Goal: Transaction & Acquisition: Purchase product/service

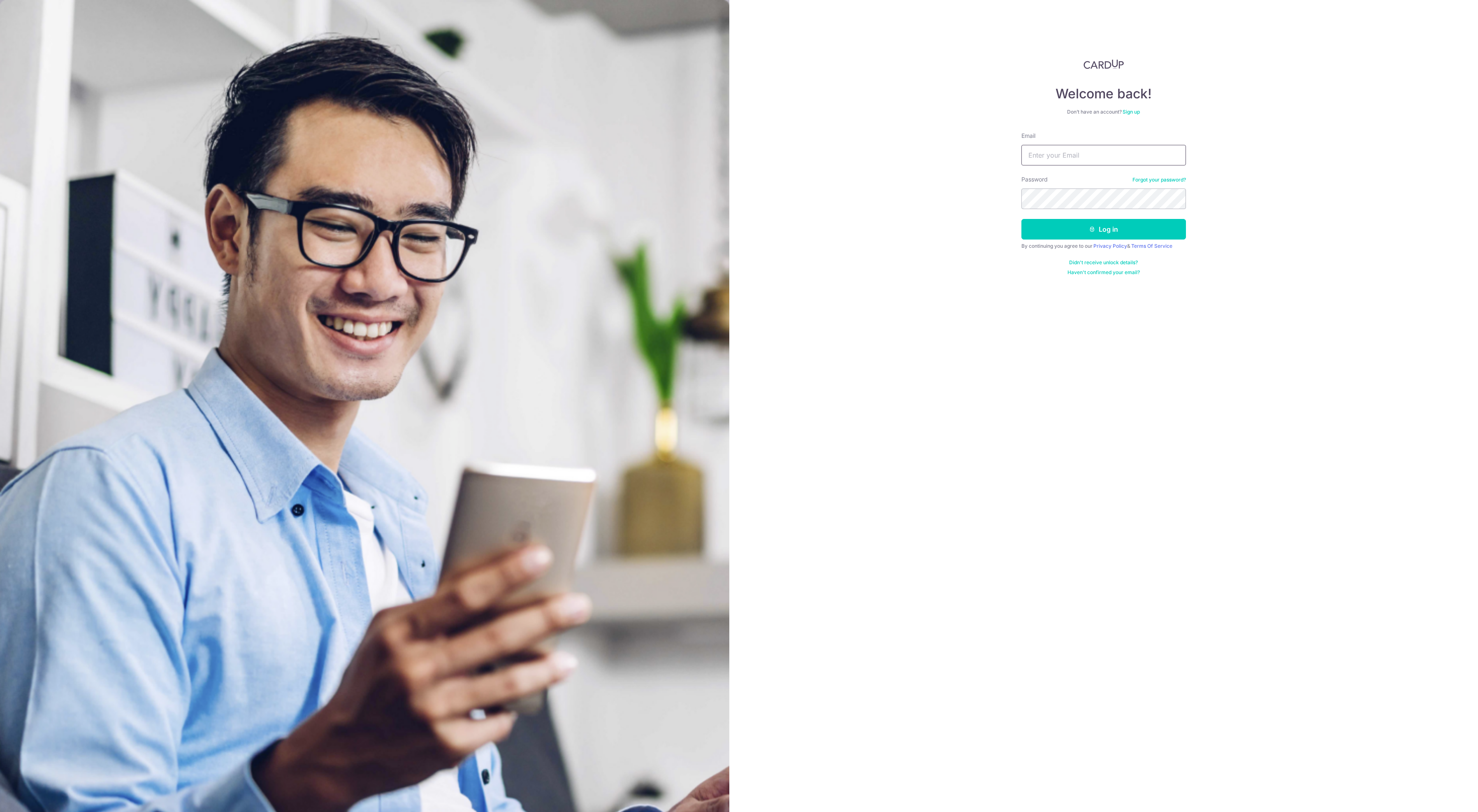
type input "[EMAIL_ADDRESS][DOMAIN_NAME]"
click at [1070, 239] on button "Log in" at bounding box center [1104, 229] width 165 height 20
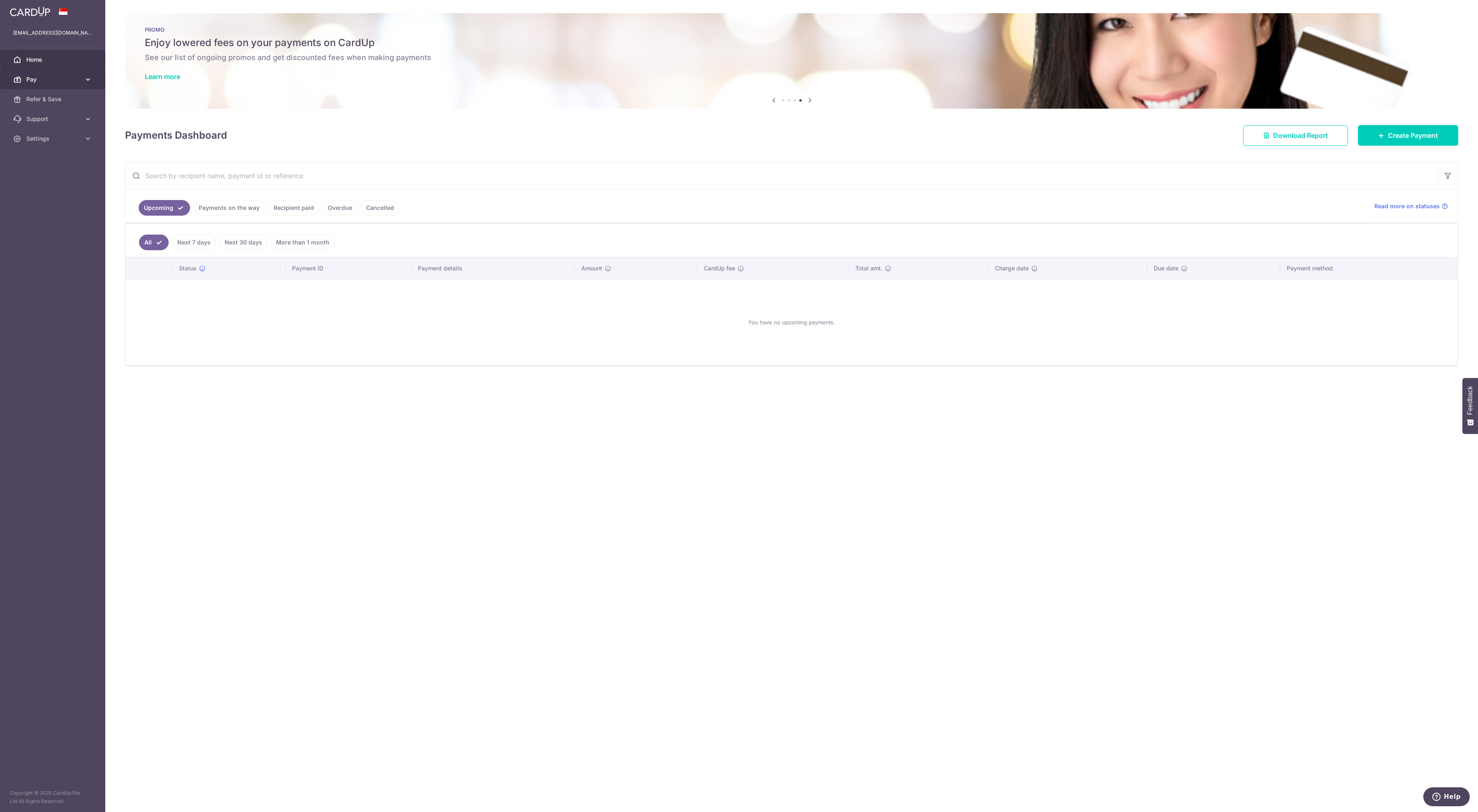
click at [47, 83] on span "Pay" at bounding box center [53, 79] width 54 height 8
click at [48, 103] on span "Payments" at bounding box center [53, 98] width 54 height 8
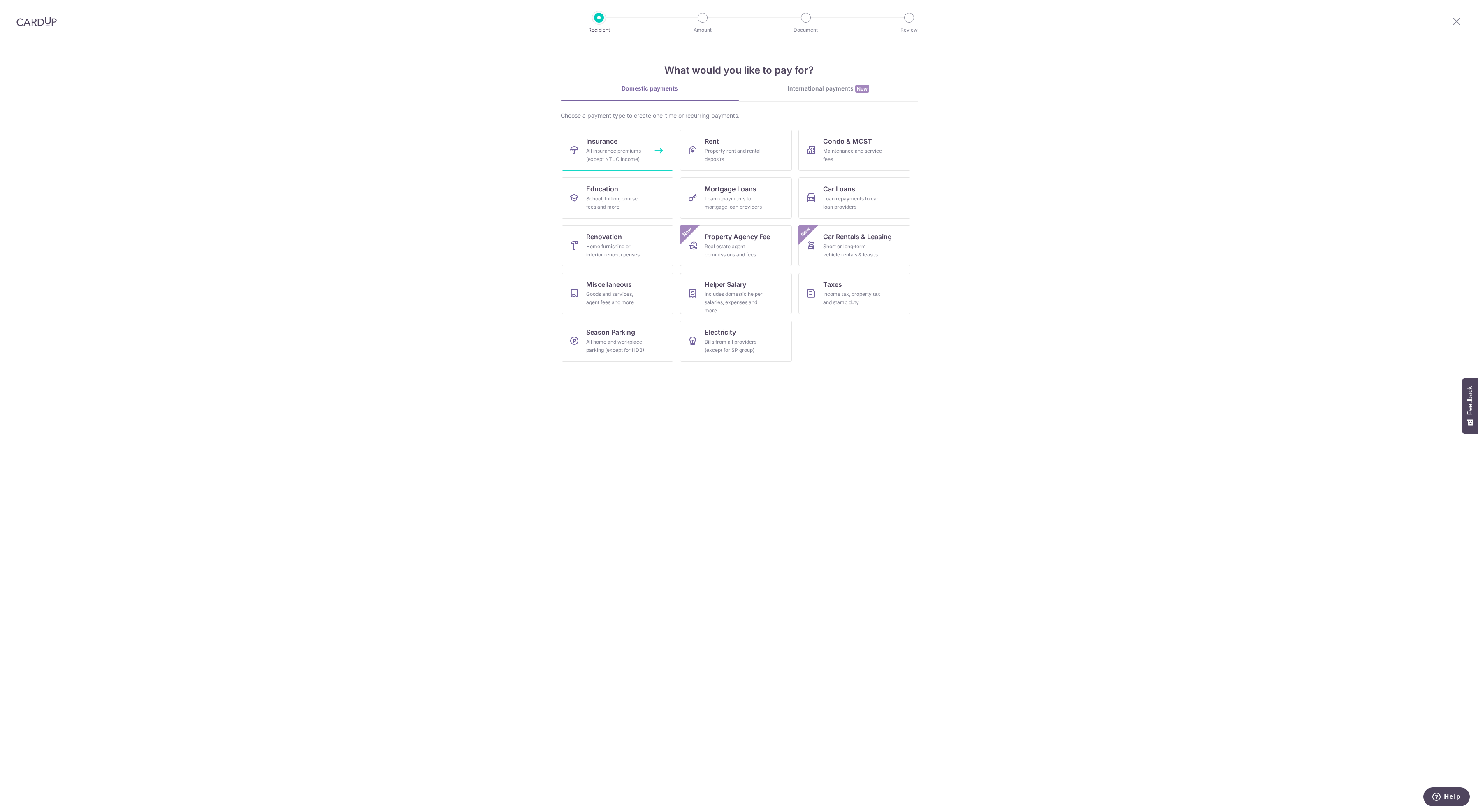
click at [593, 156] on div "All insurance premiums (except NTUC Income)" at bounding box center [616, 155] width 60 height 17
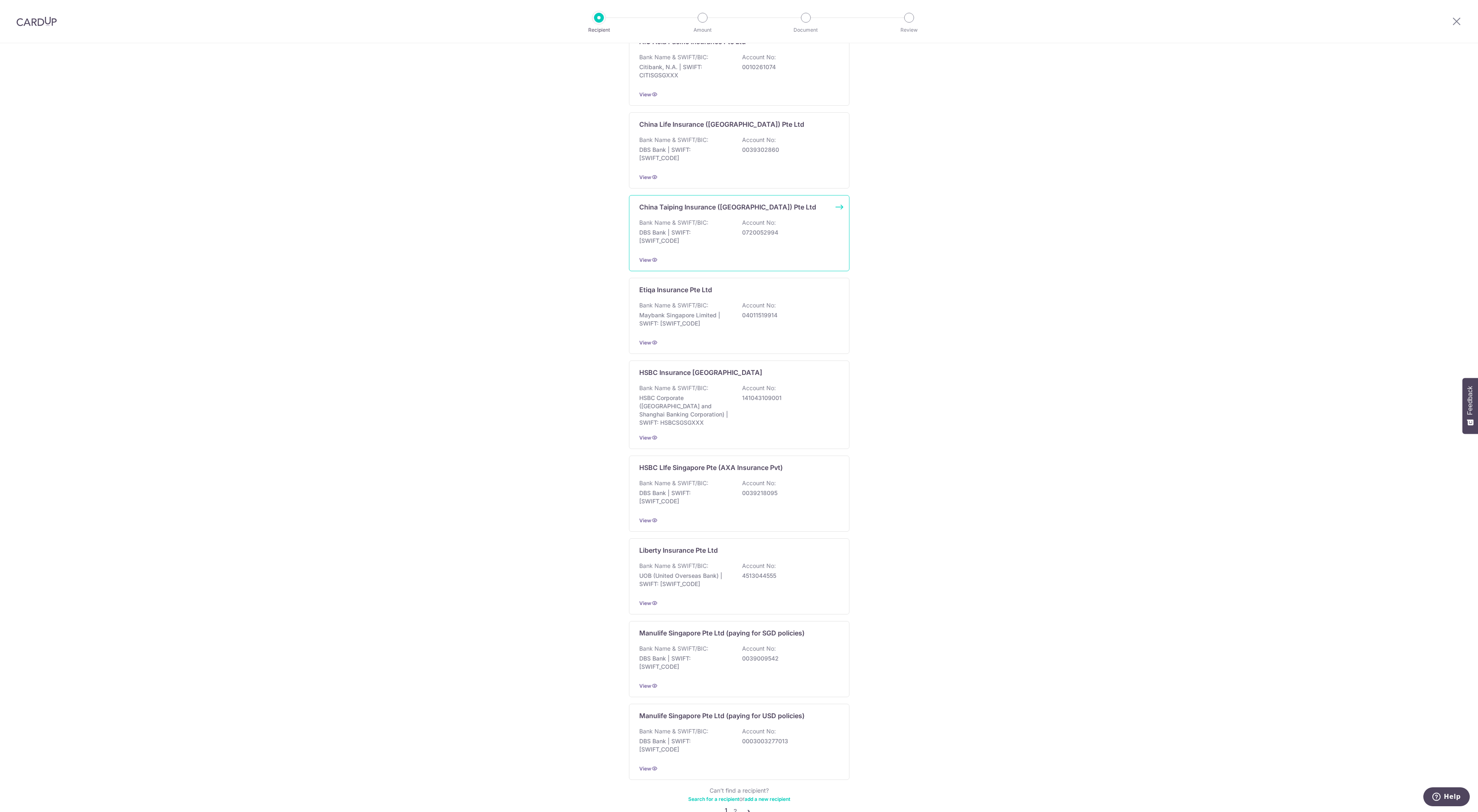
scroll to position [534, 0]
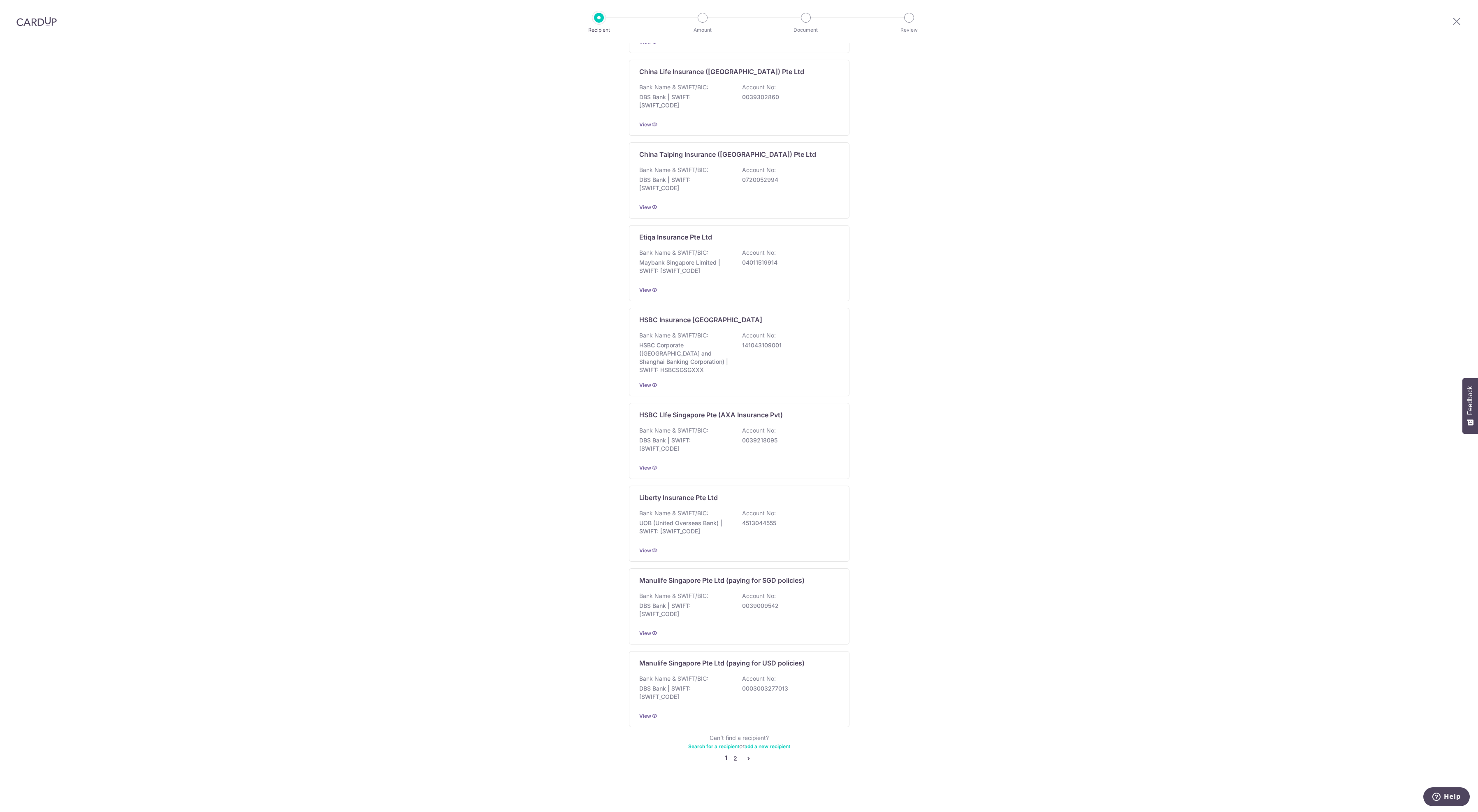
click at [733, 758] on link "2" at bounding box center [735, 758] width 10 height 10
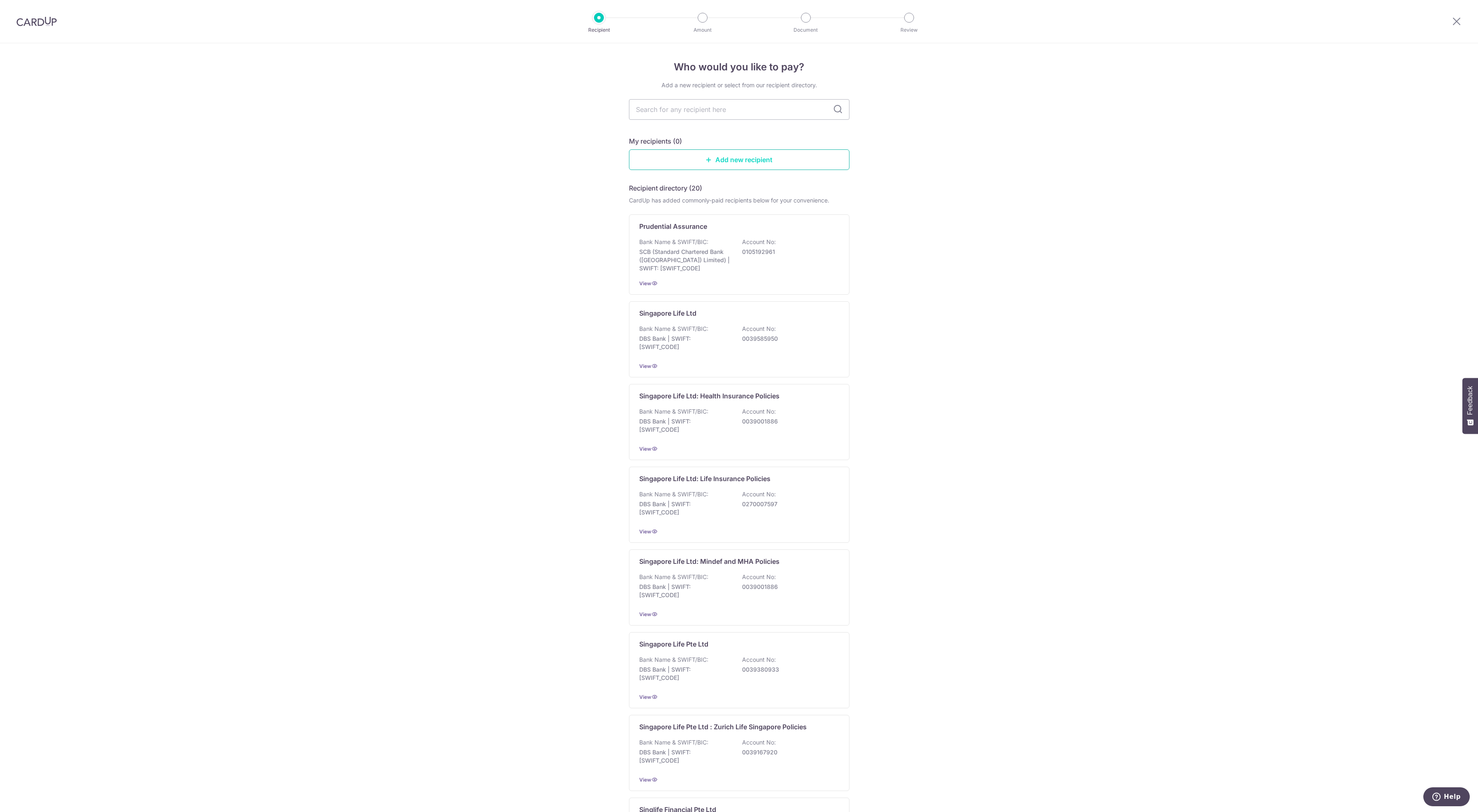
click at [693, 166] on link "Add new recipient" at bounding box center [739, 159] width 221 height 20
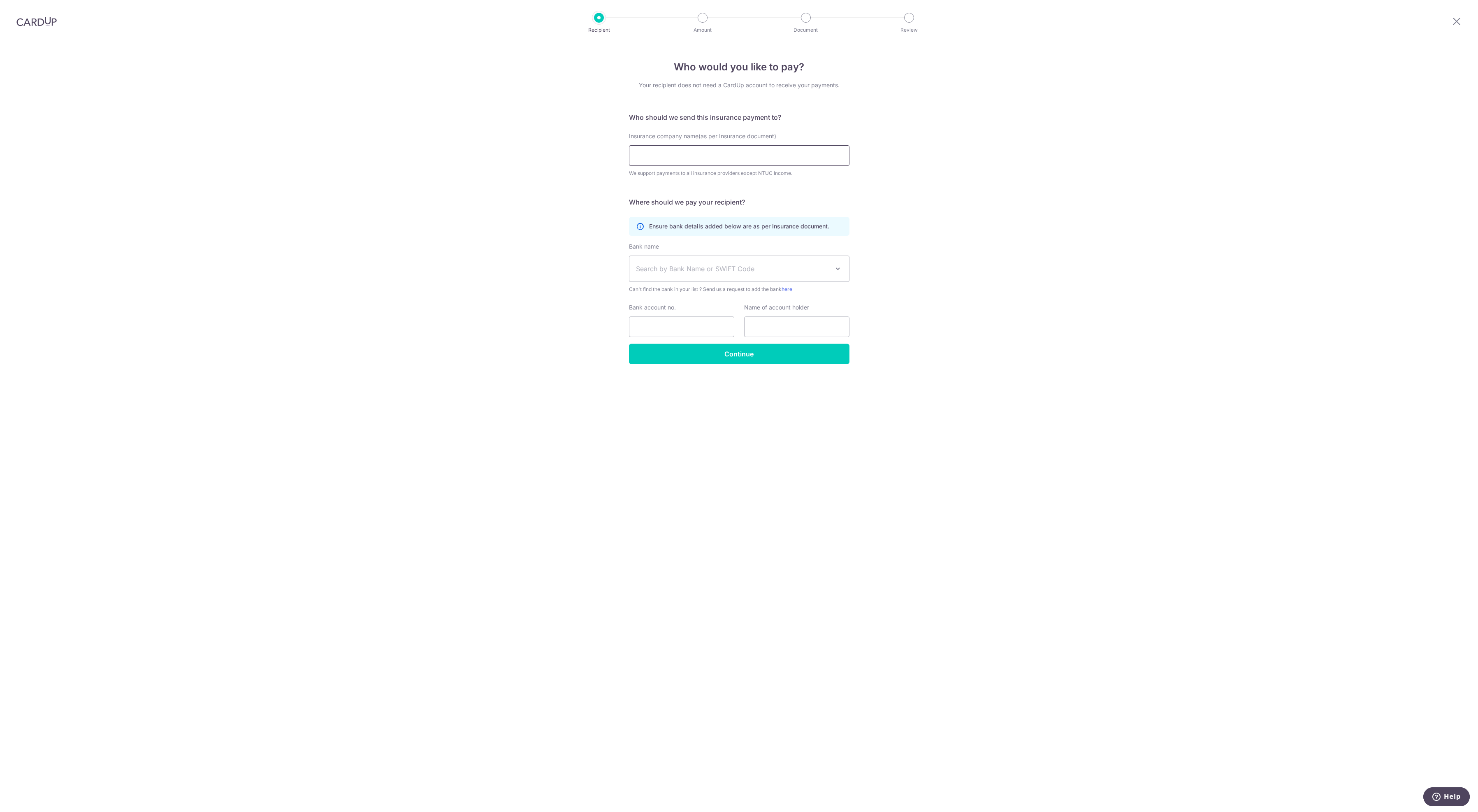
click at [692, 166] on input "Insurance company name(as per Insurance document)" at bounding box center [739, 155] width 221 height 20
type input "FWD Singapore Pte.Ltd"
click at [690, 273] on span "Search by Bank Name or SWIFT Code" at bounding box center [732, 268] width 194 height 10
click at [682, 337] on input "Bank account no." at bounding box center [682, 326] width 105 height 20
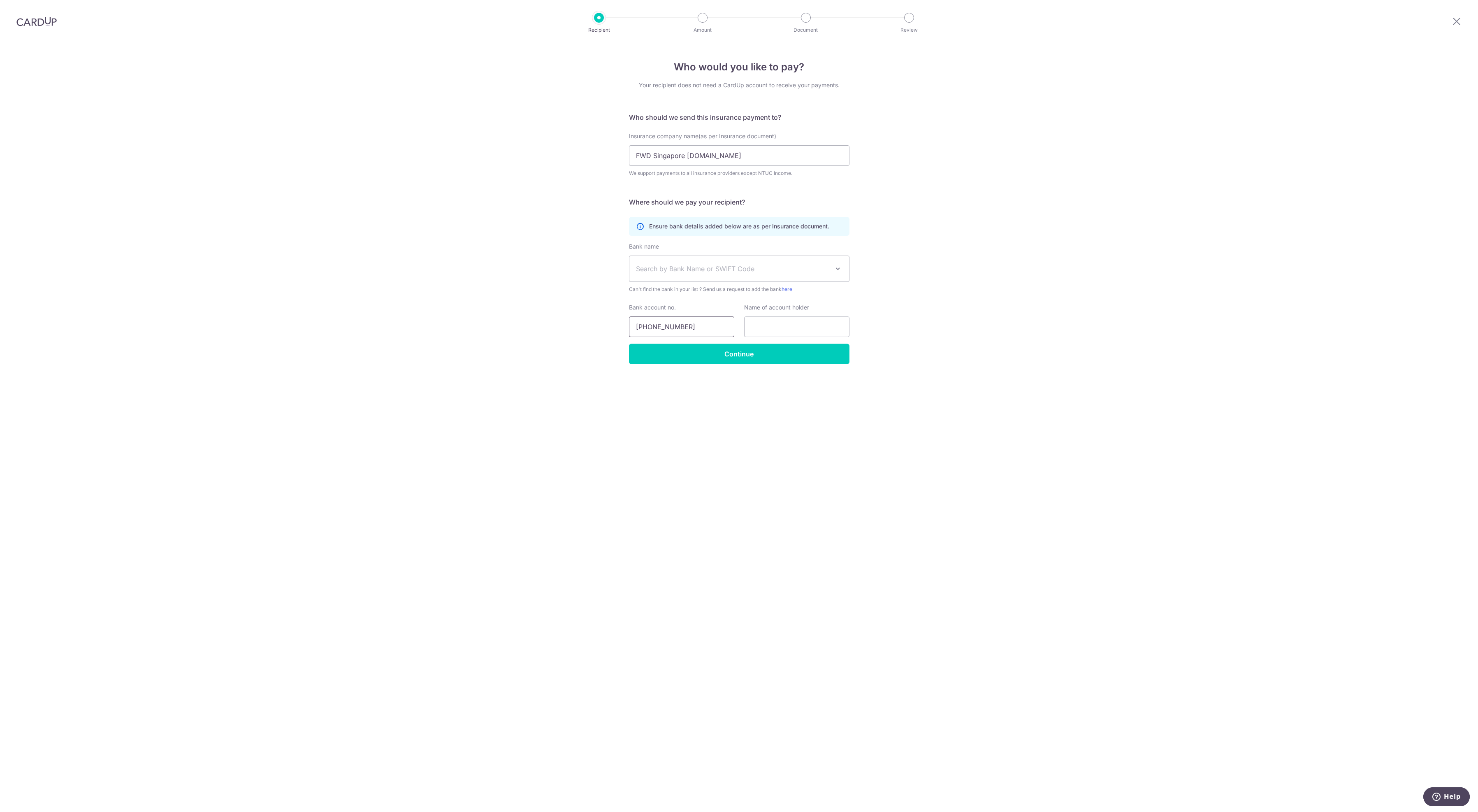
type input "713-636025-001"
click at [665, 273] on span "Search by Bank Name or SWIFT Code" at bounding box center [732, 268] width 194 height 10
click at [754, 337] on input "text" at bounding box center [797, 326] width 105 height 20
click button "Submit Request" at bounding box center [0, 0] width 0 height 0
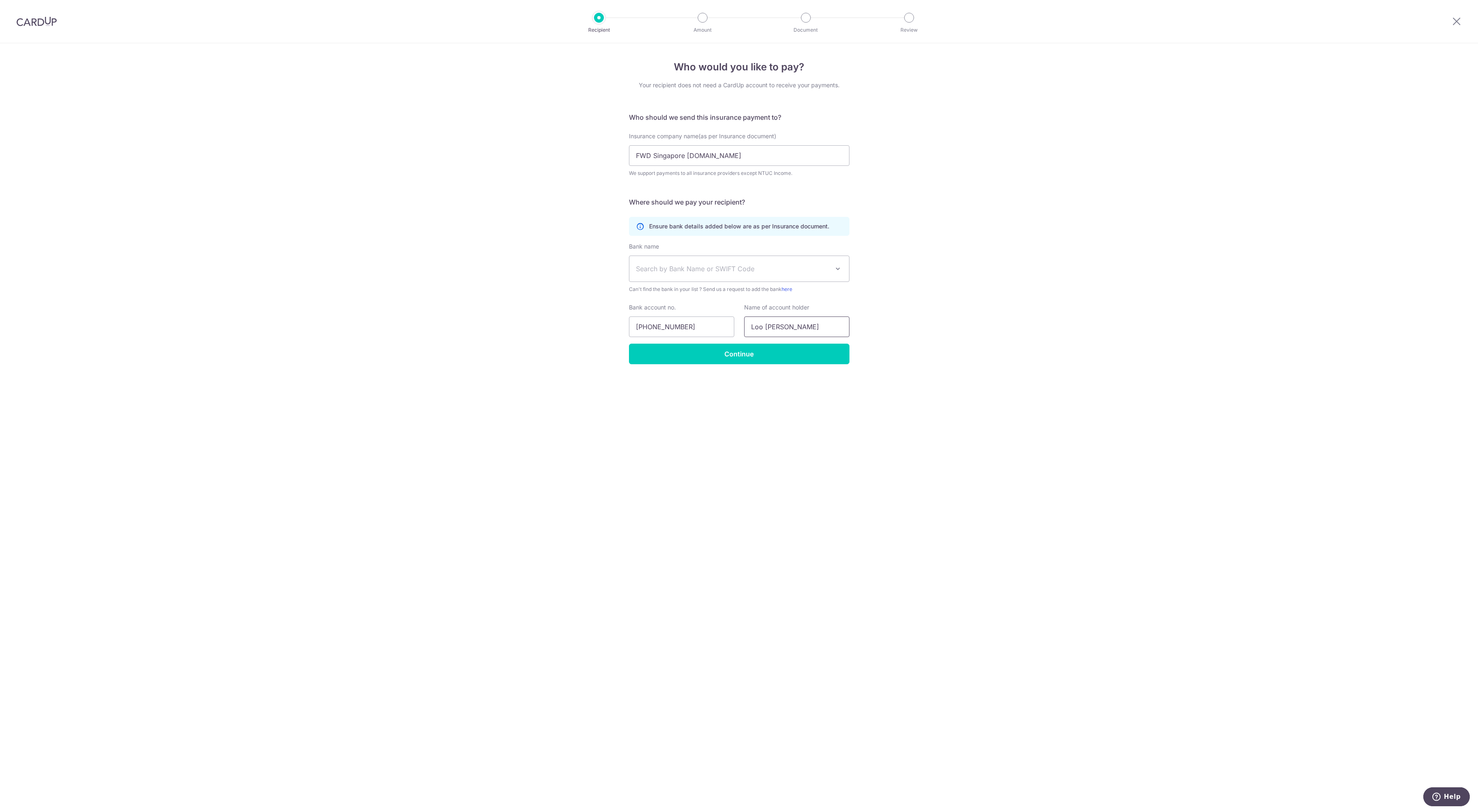
type input "Loo Kok Leong"
click at [711, 273] on span "Search by Bank Name or SWIFT Code" at bounding box center [732, 268] width 194 height 10
type input "ocbc"
select select "12"
click at [735, 279] on p "SWIFT: OCBCSGSGXXX" at bounding box center [732, 274] width 194 height 8
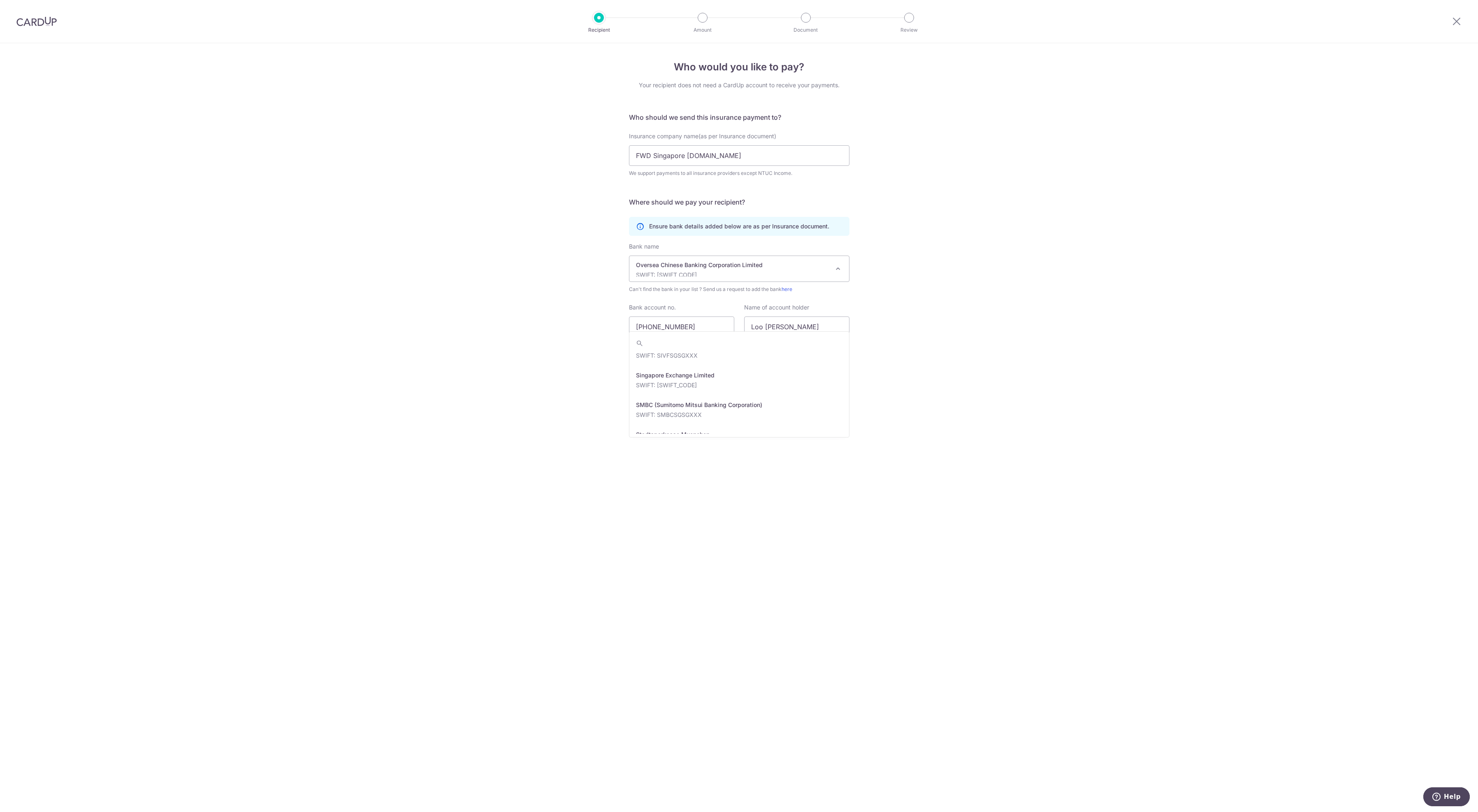
scroll to position [1606, 0]
click at [753, 364] on input "Continue" at bounding box center [739, 353] width 221 height 20
click at [651, 337] on input "713-636025-001" at bounding box center [682, 326] width 105 height 20
click at [679, 337] on input "713636025-001" at bounding box center [682, 326] width 105 height 20
type input "713636025001"
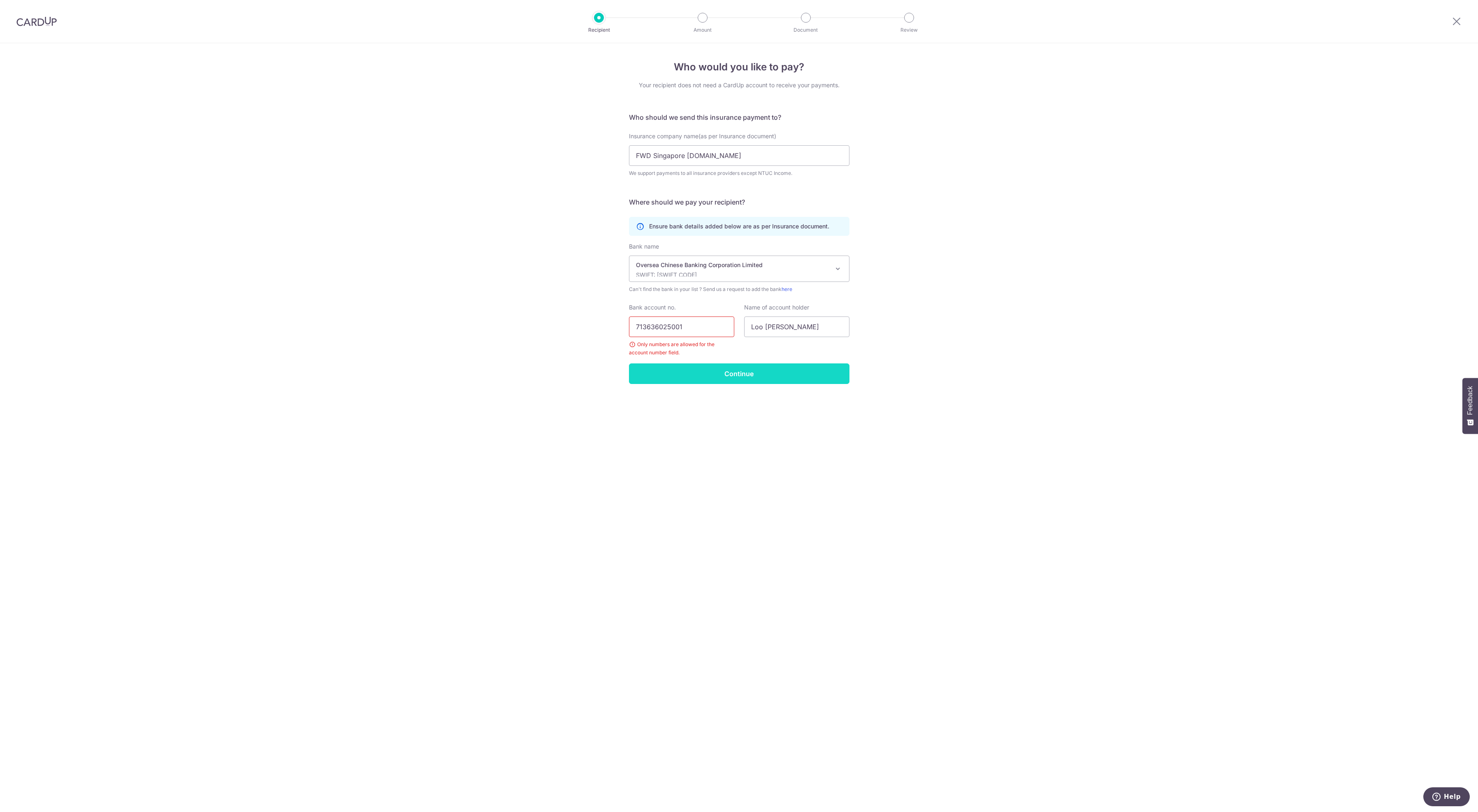
click at [737, 384] on input "Continue" at bounding box center [739, 373] width 221 height 20
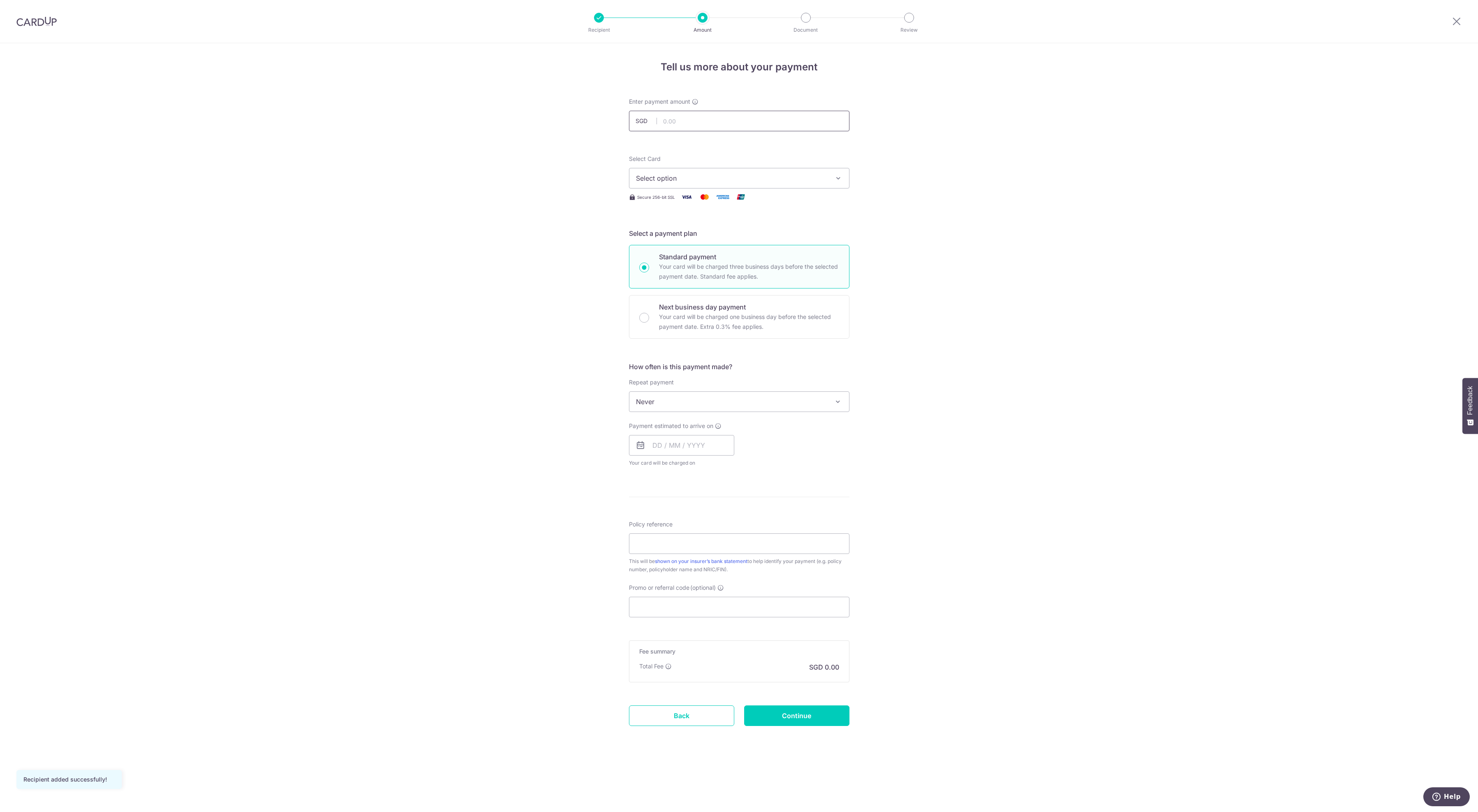
click at [702, 126] on input "text" at bounding box center [739, 120] width 221 height 20
type input "35,000.00"
click at [835, 182] on icon "button" at bounding box center [838, 178] width 8 height 8
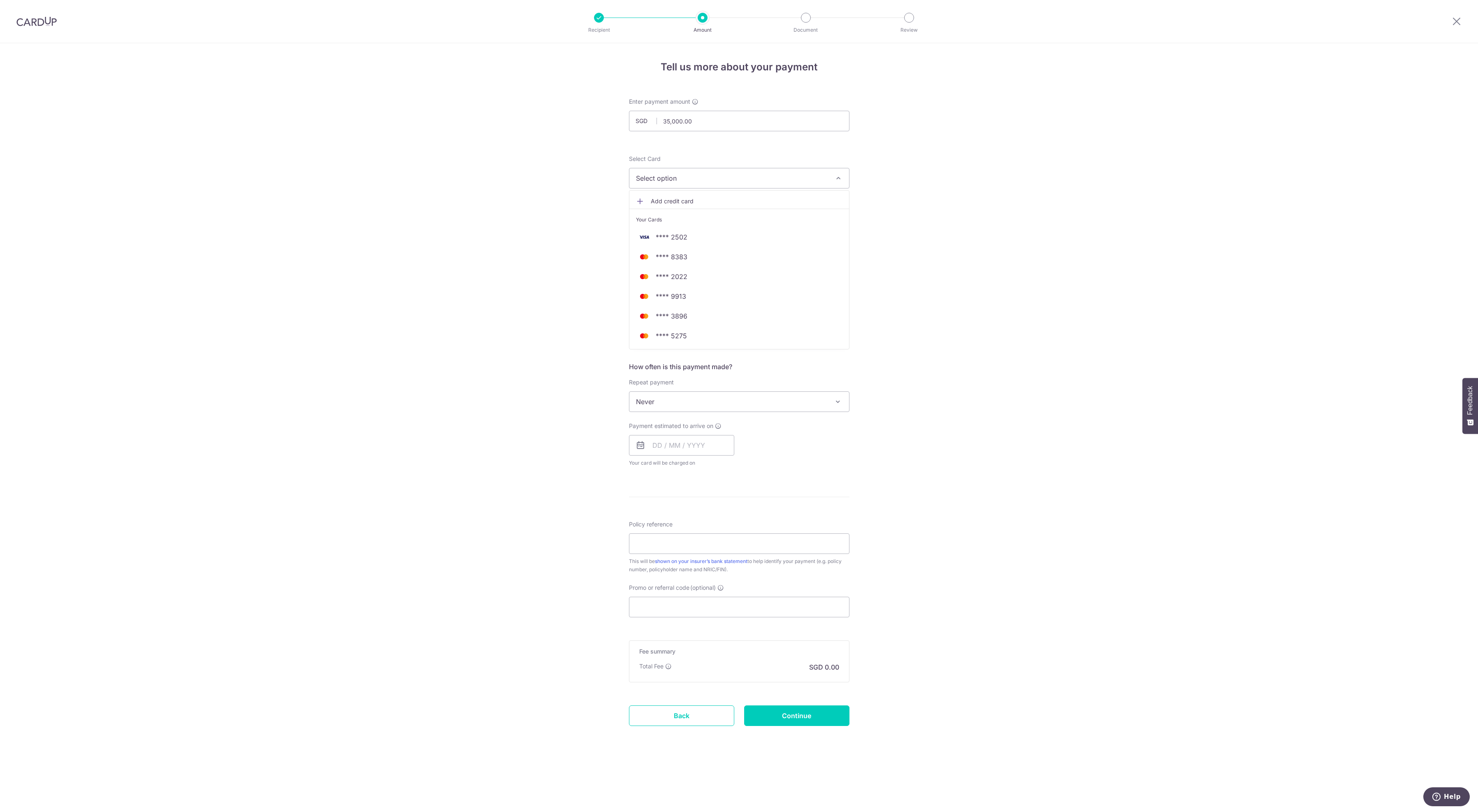
click at [689, 205] on span "Add credit card" at bounding box center [746, 201] width 192 height 8
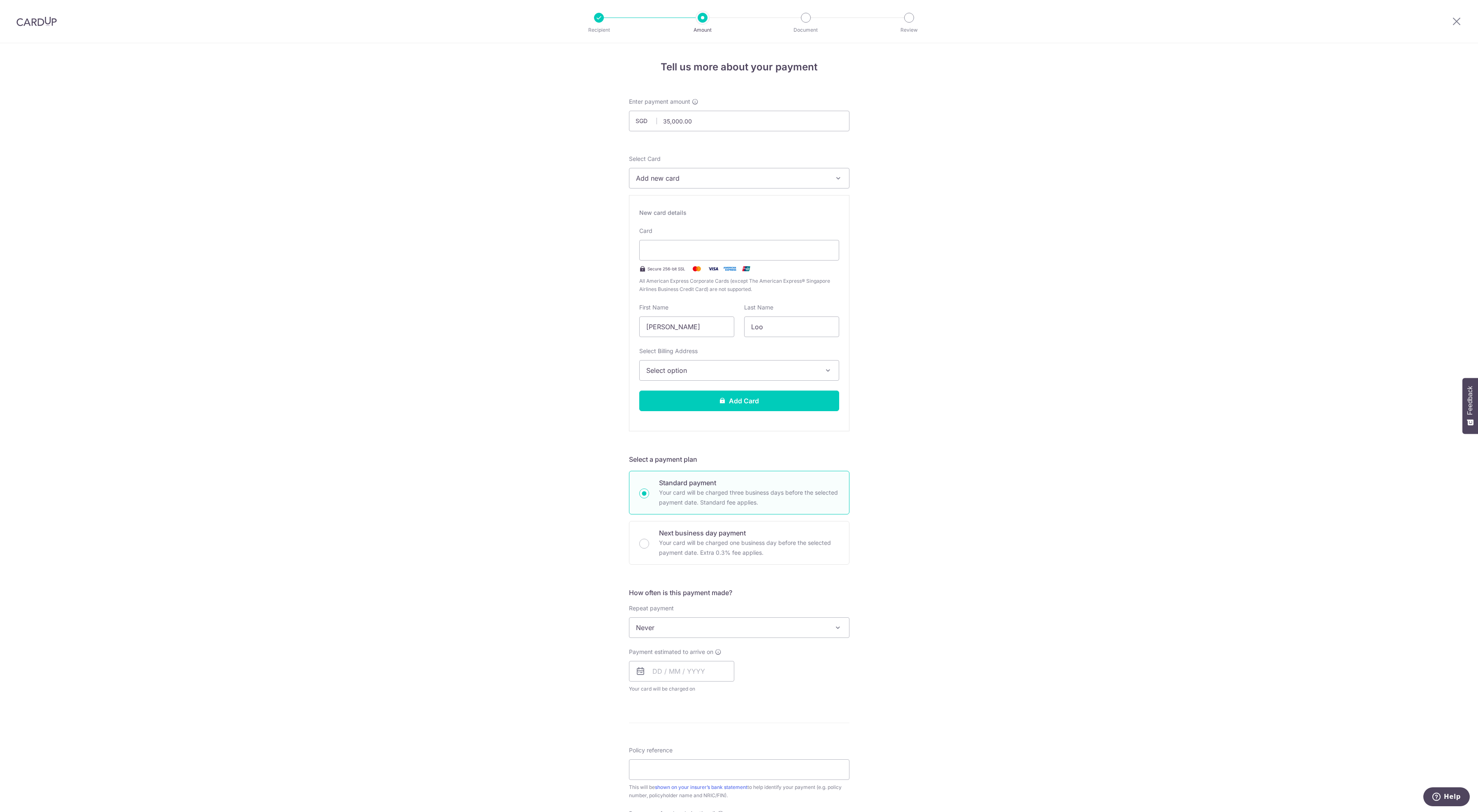
click at [928, 324] on div "Tell us more about your payment Enter payment amount SGD 35,000.00 35000.00 Rec…" at bounding box center [739, 527] width 1478 height 970
click at [748, 253] on div at bounding box center [739, 250] width 200 height 20
click at [828, 374] on icon "button" at bounding box center [828, 370] width 8 height 8
click at [765, 439] on link "BLK 621, SENJA ROAD, 06-118, Singapore, Singapore, Singapore-670621" at bounding box center [739, 429] width 199 height 20
click at [834, 632] on span at bounding box center [838, 627] width 10 height 10
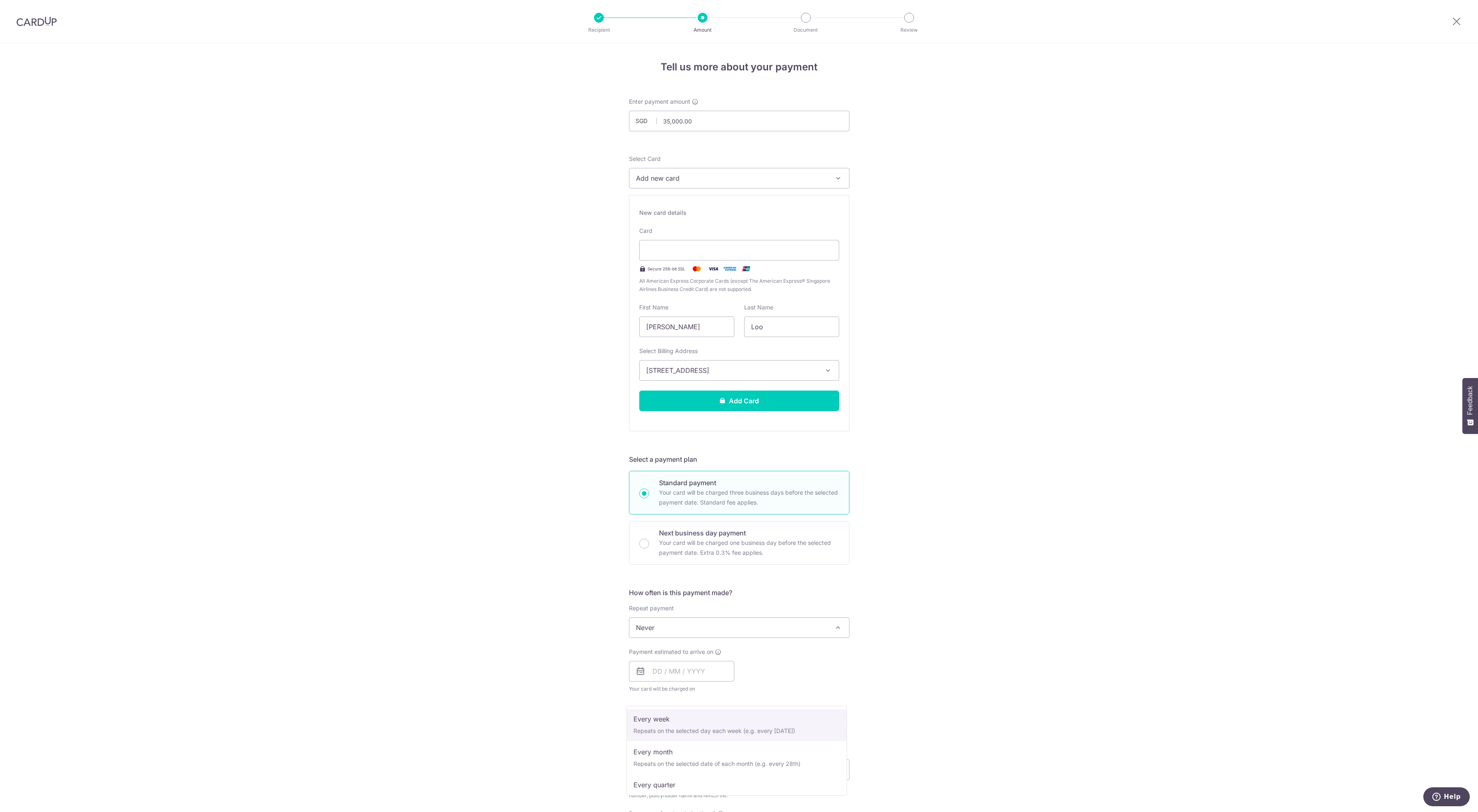
scroll to position [48, 0]
select select "3"
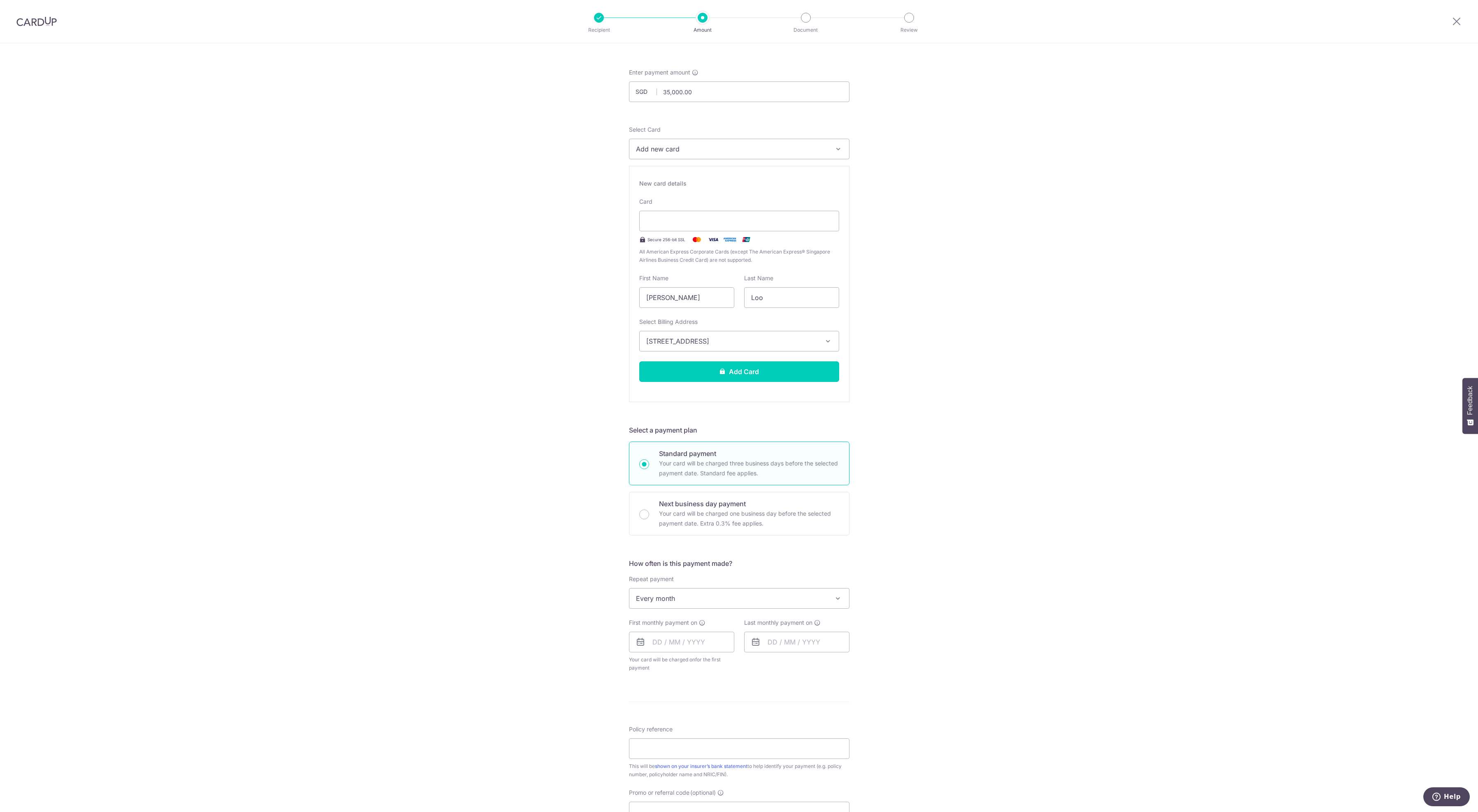
scroll to position [63, 0]
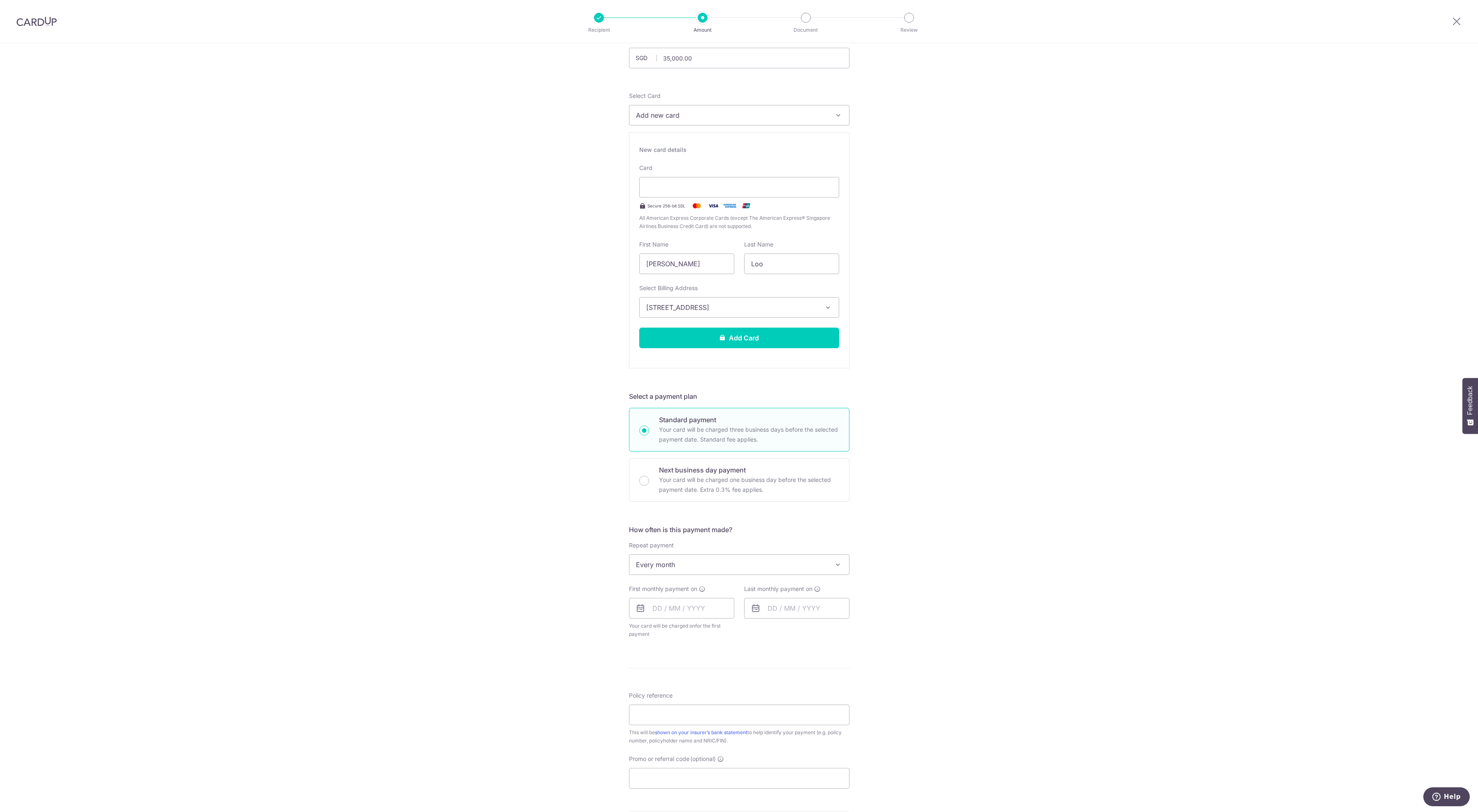
click at [638, 613] on icon at bounding box center [640, 607] width 10 height 10
click at [637, 613] on icon at bounding box center [640, 607] width 10 height 10
click at [653, 618] on input "text" at bounding box center [682, 607] width 105 height 20
click at [711, 706] on link "18" at bounding box center [711, 699] width 13 height 13
type input "18/09/2025"
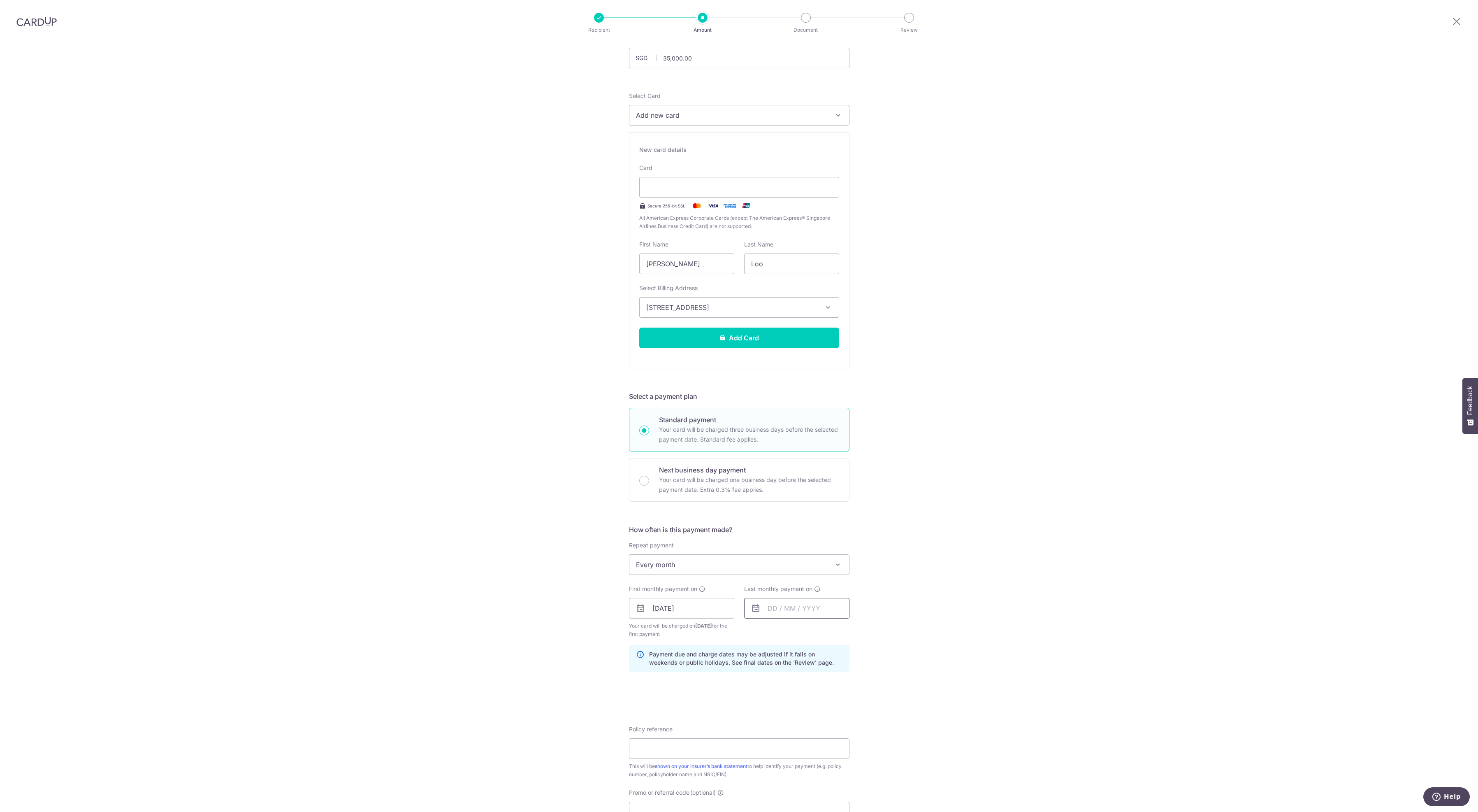
click at [803, 618] on input "text" at bounding box center [797, 607] width 105 height 20
click at [752, 613] on icon at bounding box center [755, 607] width 10 height 10
click at [776, 618] on input "text" at bounding box center [797, 607] width 105 height 20
click at [794, 634] on div "Jan Feb Mar Apr May Jun Jul Aug Sep Oct Nov Dec 2025 2026 2027 2028 2029 2030 2…" at bounding box center [810, 631] width 60 height 7
click at [792, 723] on link "18" at bounding box center [794, 716] width 13 height 13
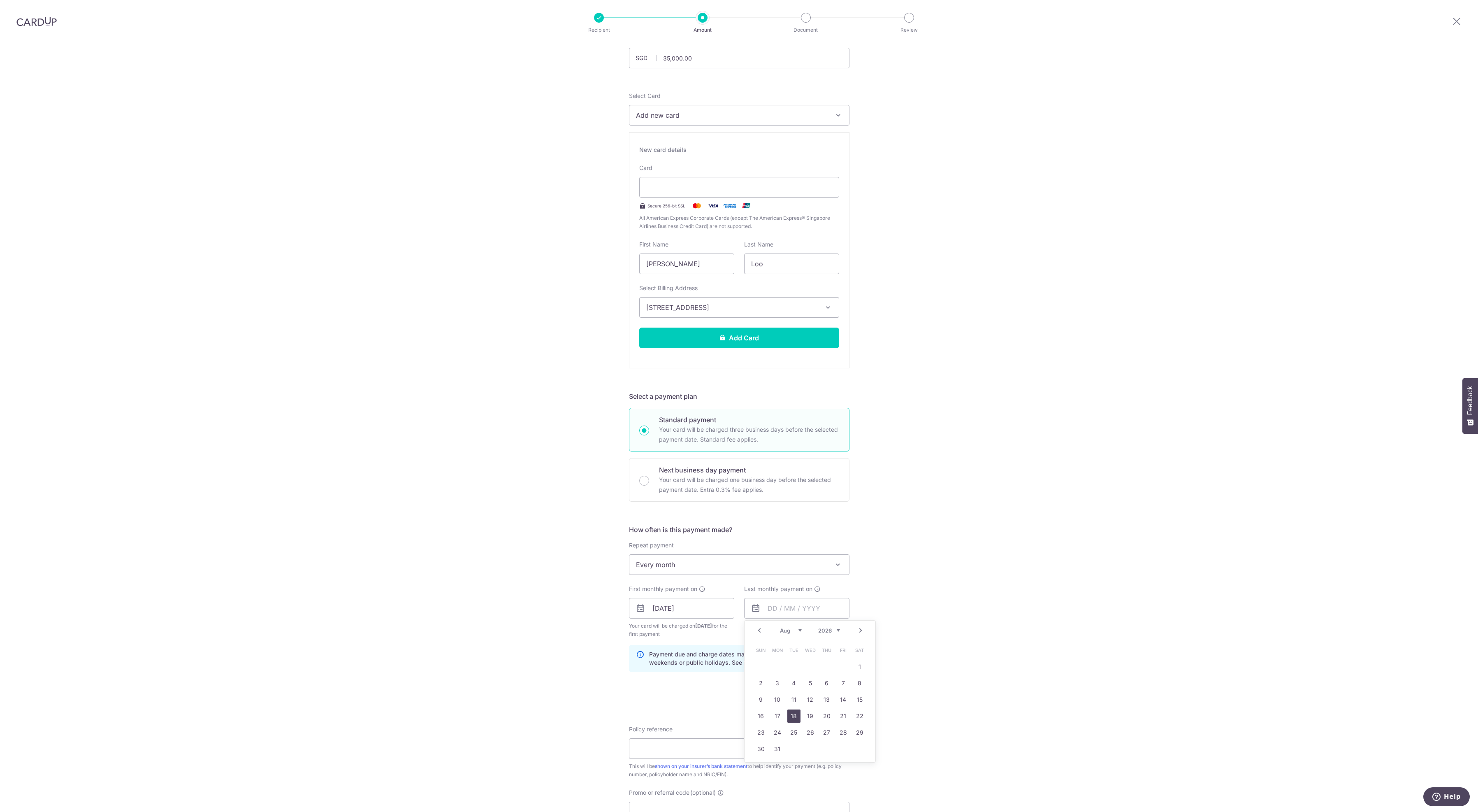
type input "18/08/2026"
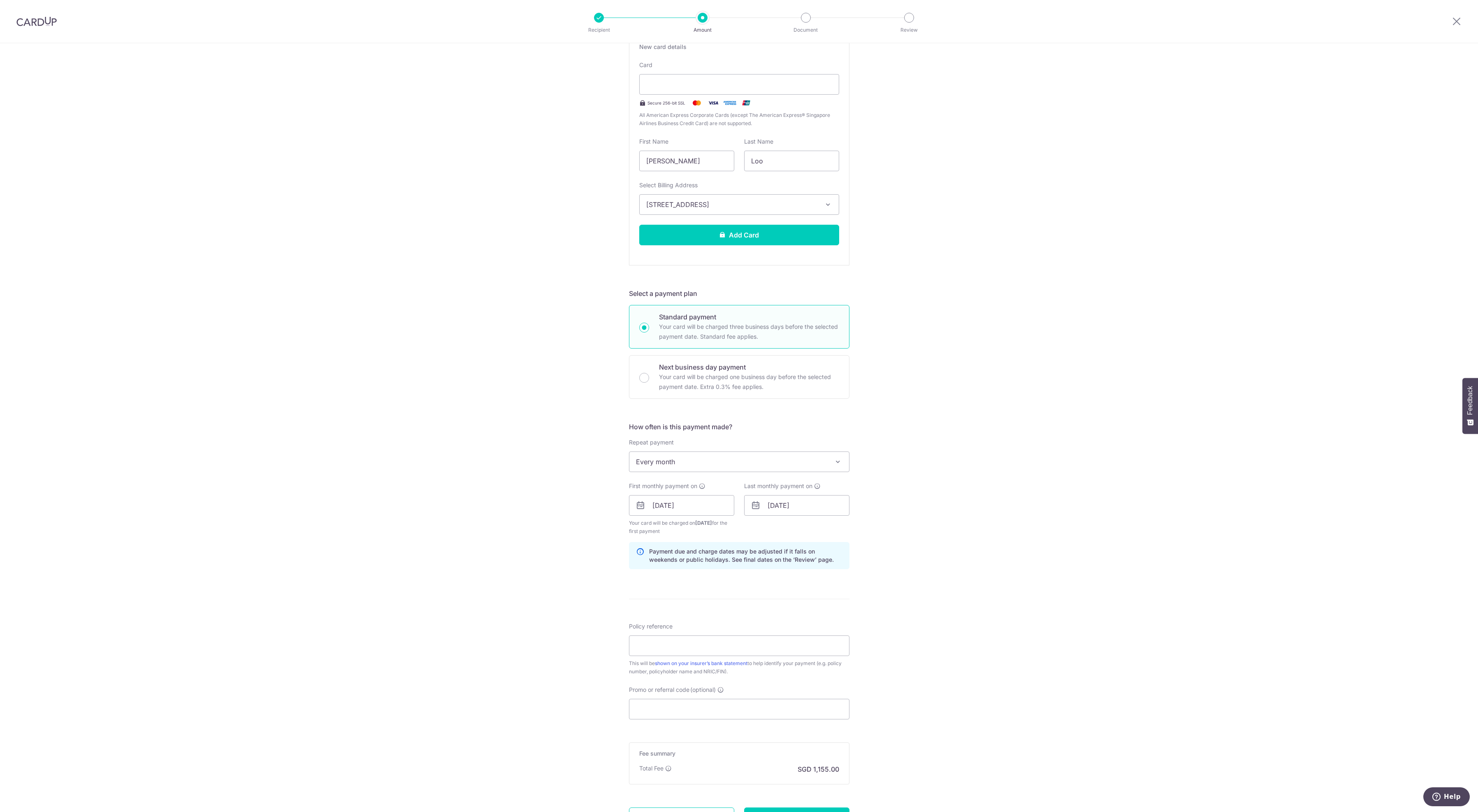
scroll to position [170, 0]
click at [672, 652] on input "Policy reference" at bounding box center [739, 640] width 221 height 20
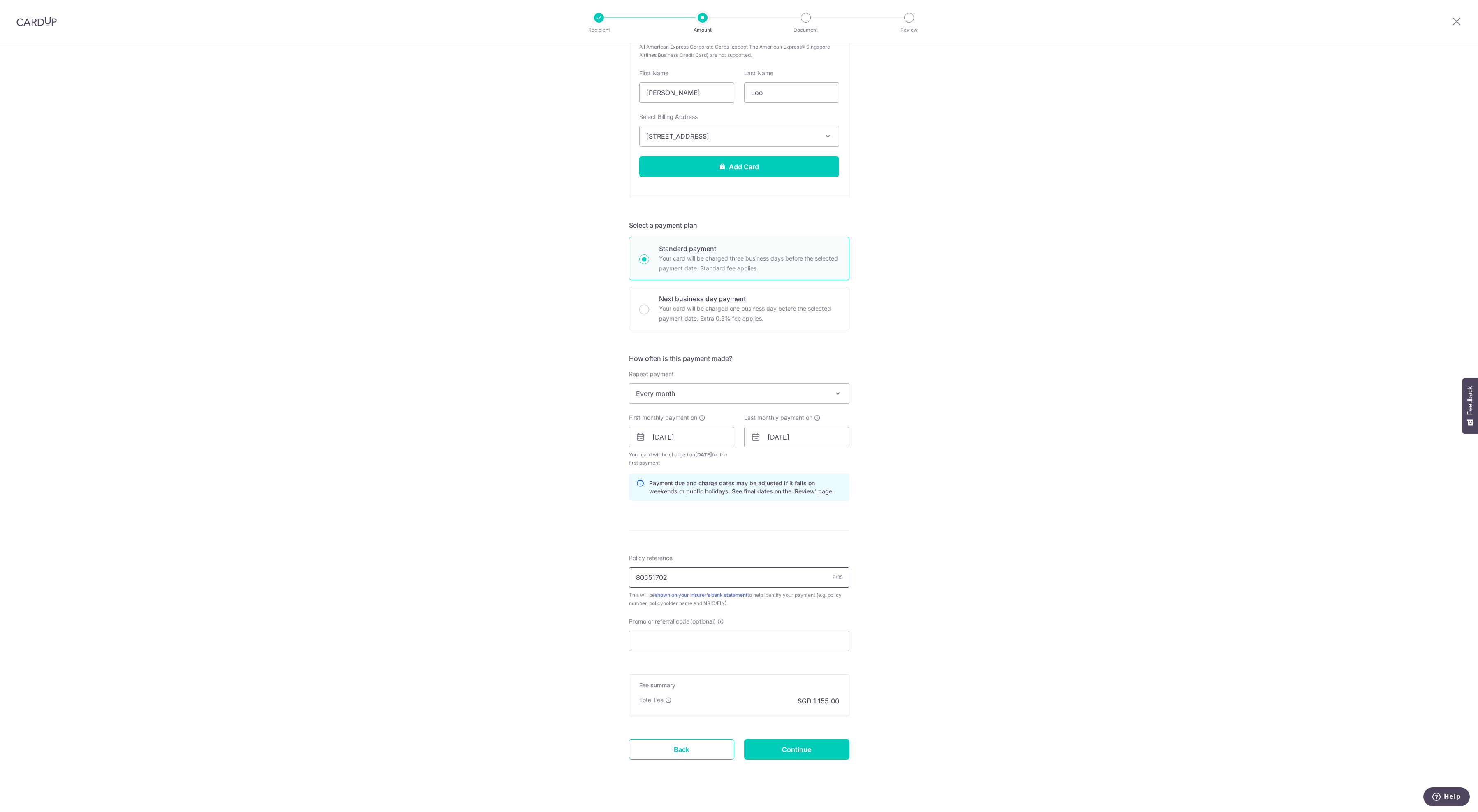
scroll to position [238, 0]
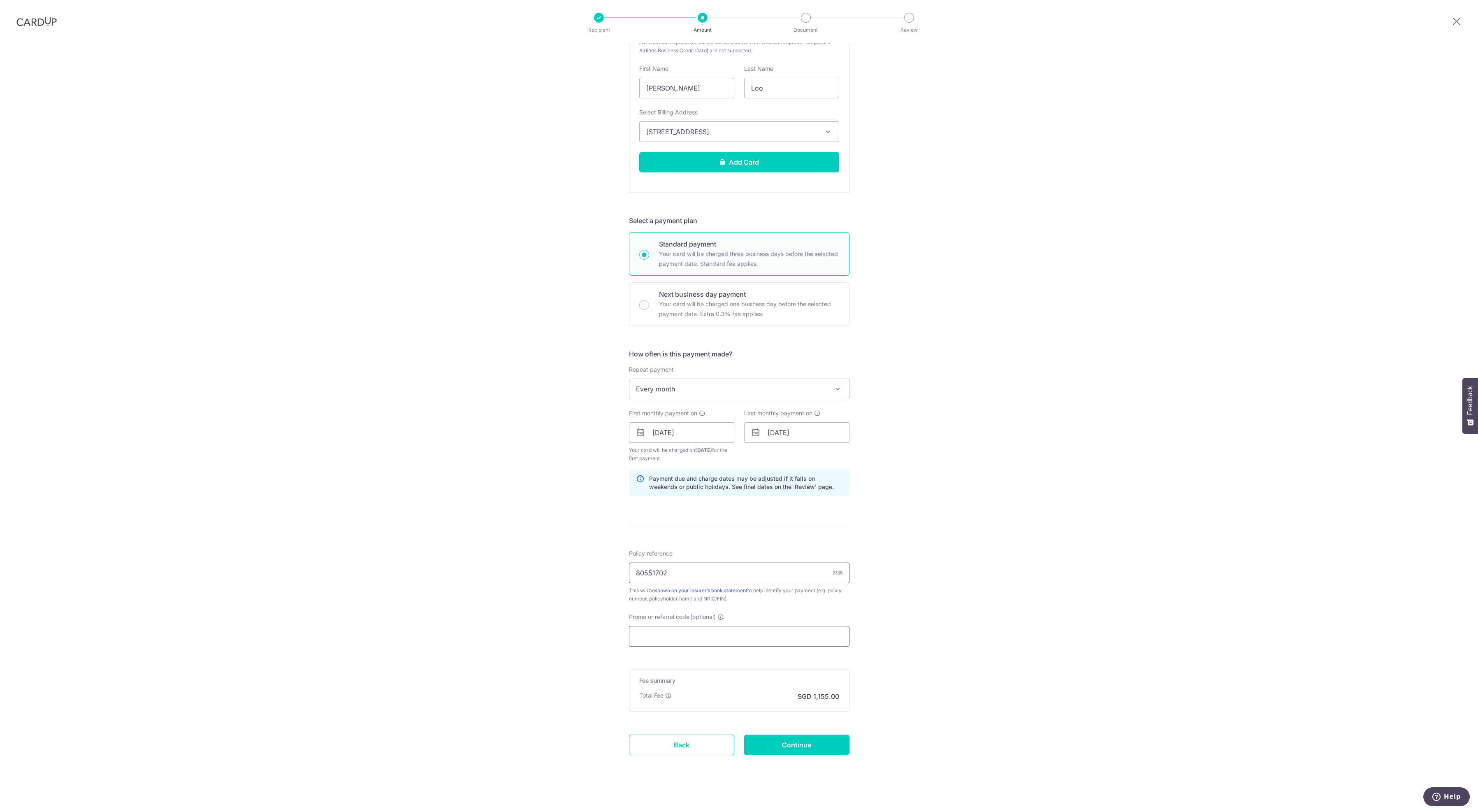
type input "80551702"
click at [705, 646] on input "Promo or referral code (optional)" at bounding box center [739, 635] width 221 height 20
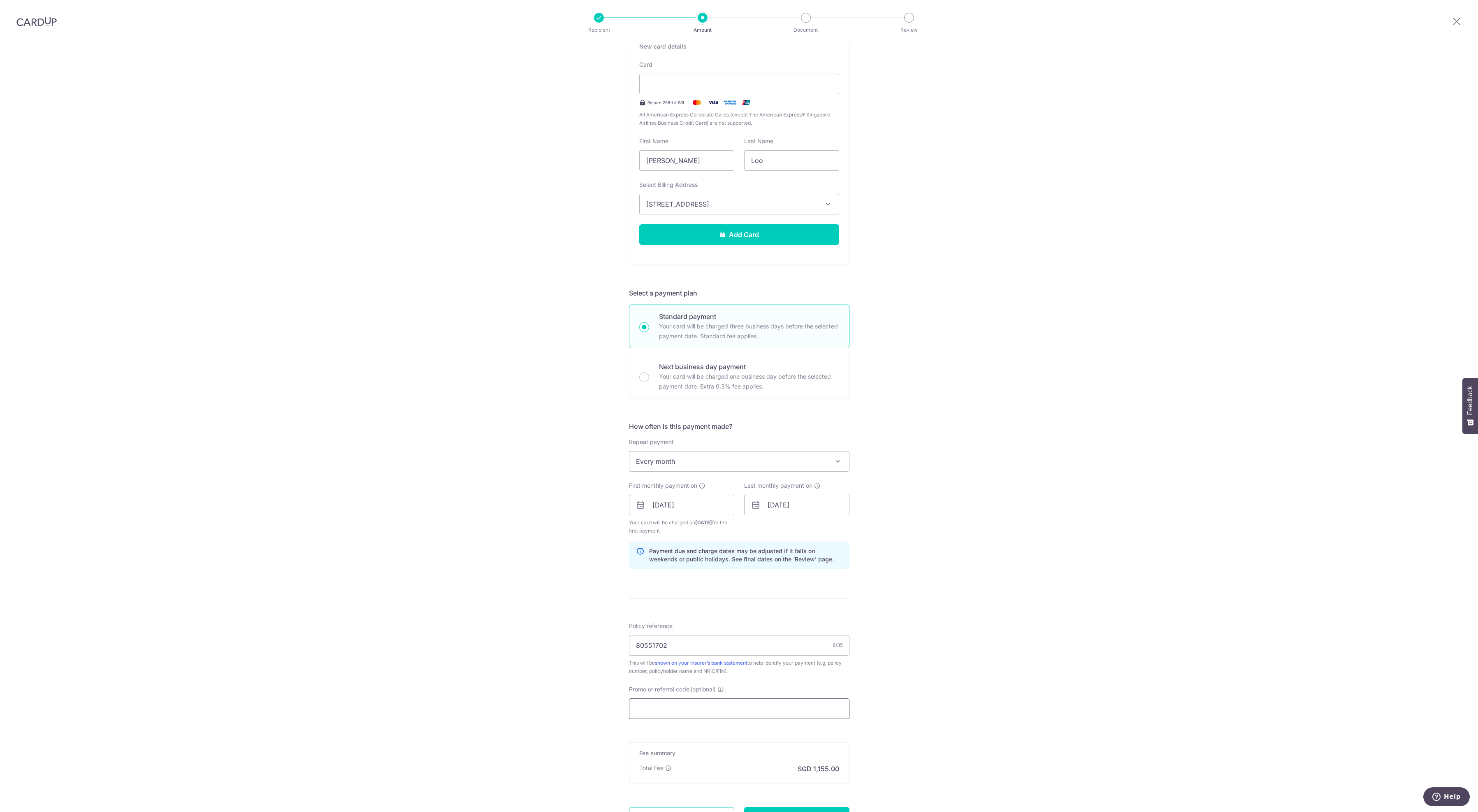
scroll to position [168, 0]
click at [36, 21] on img at bounding box center [37, 21] width 40 height 10
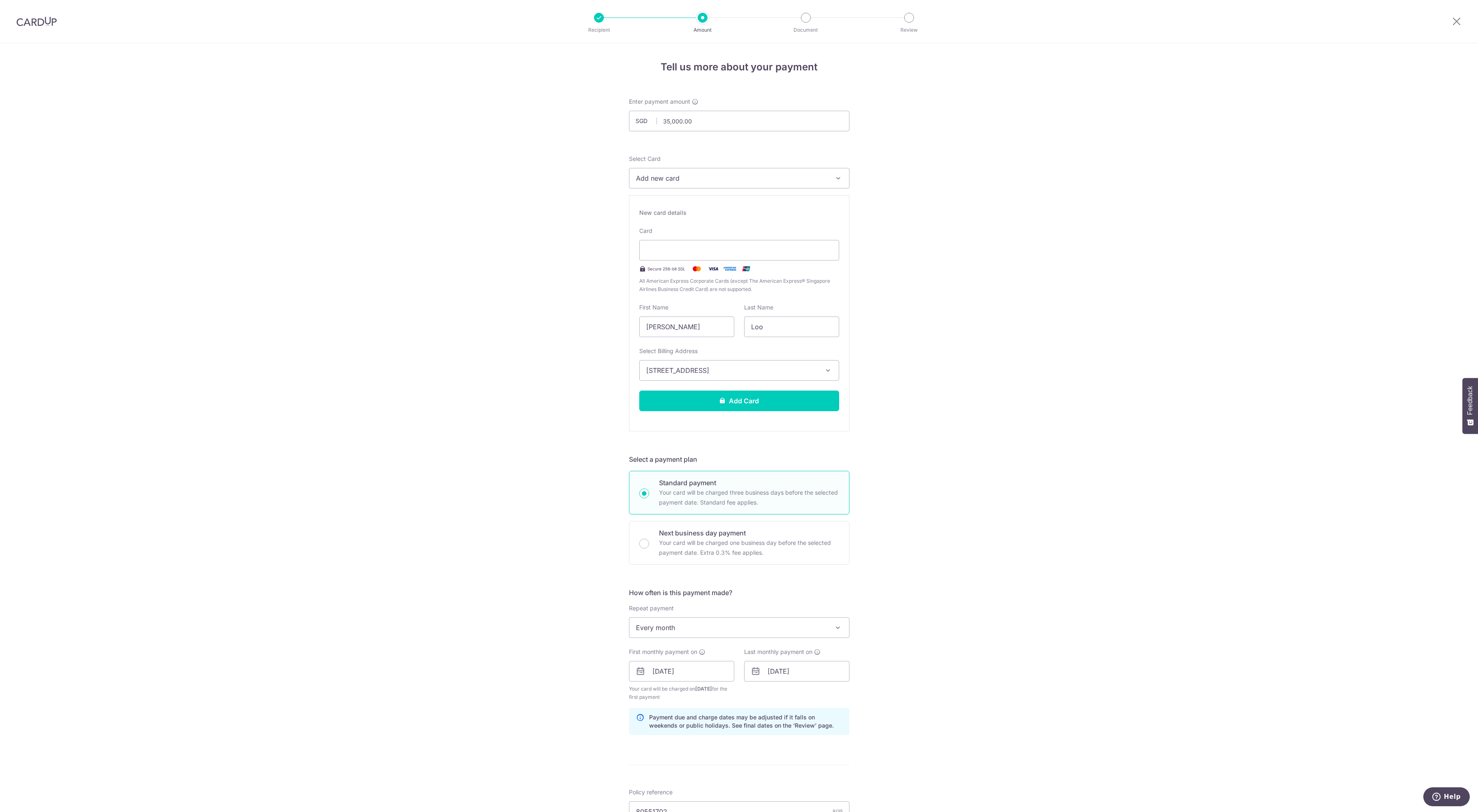
click at [44, 25] on img at bounding box center [37, 21] width 40 height 10
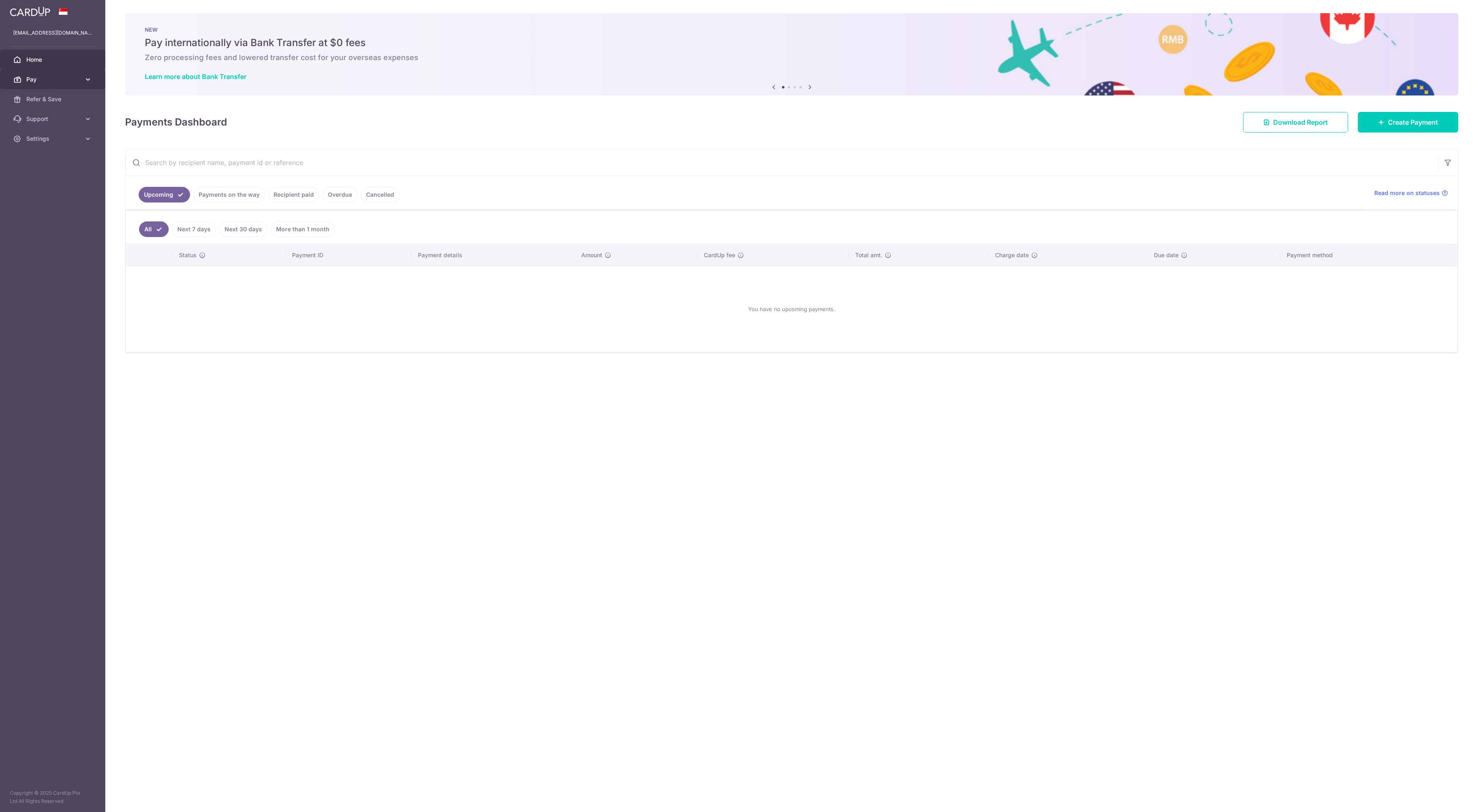
click at [39, 83] on span "Pay" at bounding box center [53, 79] width 54 height 8
click at [48, 103] on span "Payments" at bounding box center [53, 98] width 54 height 8
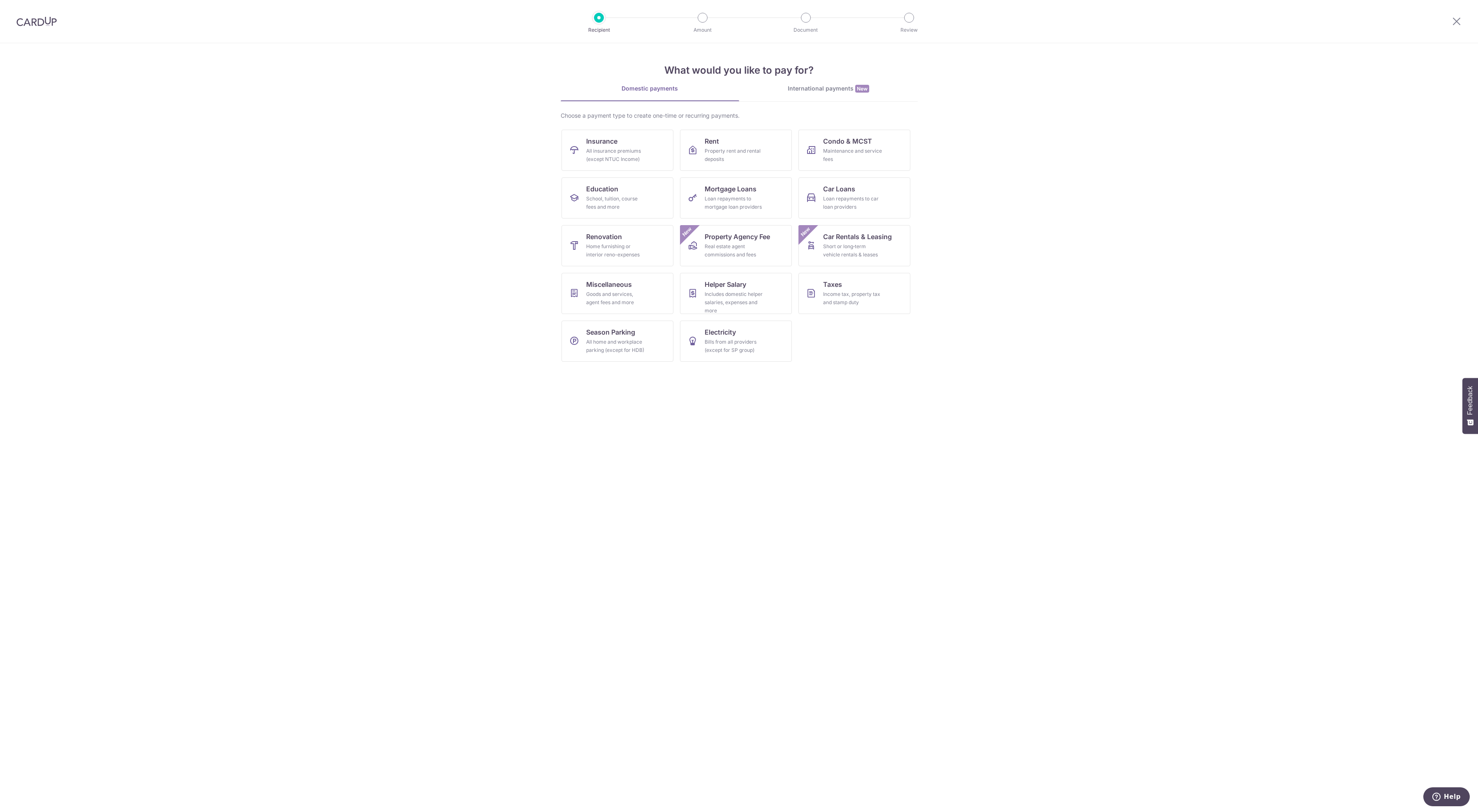
click at [35, 19] on img at bounding box center [37, 21] width 40 height 10
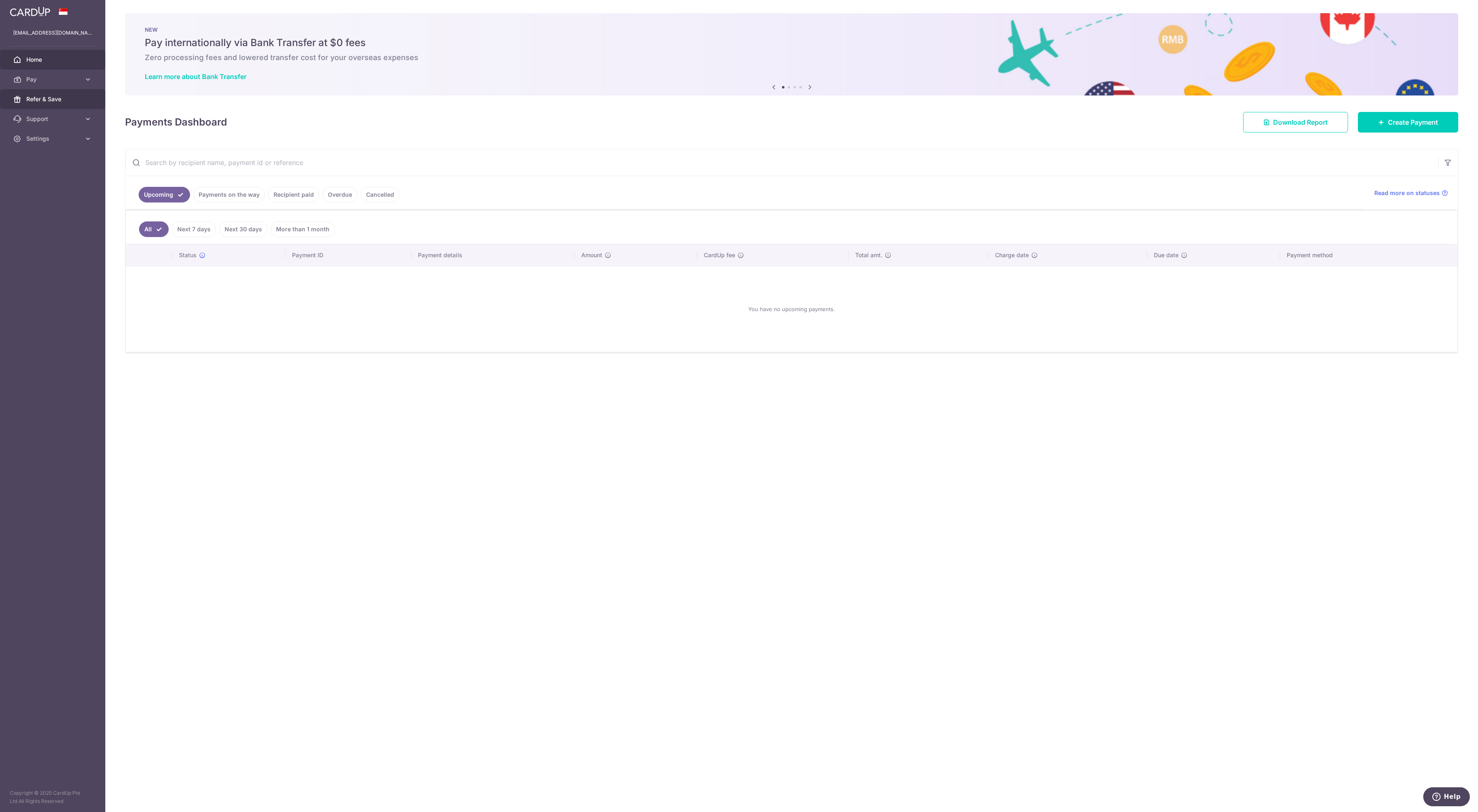
click at [48, 103] on span "Refer & Save" at bounding box center [53, 98] width 54 height 8
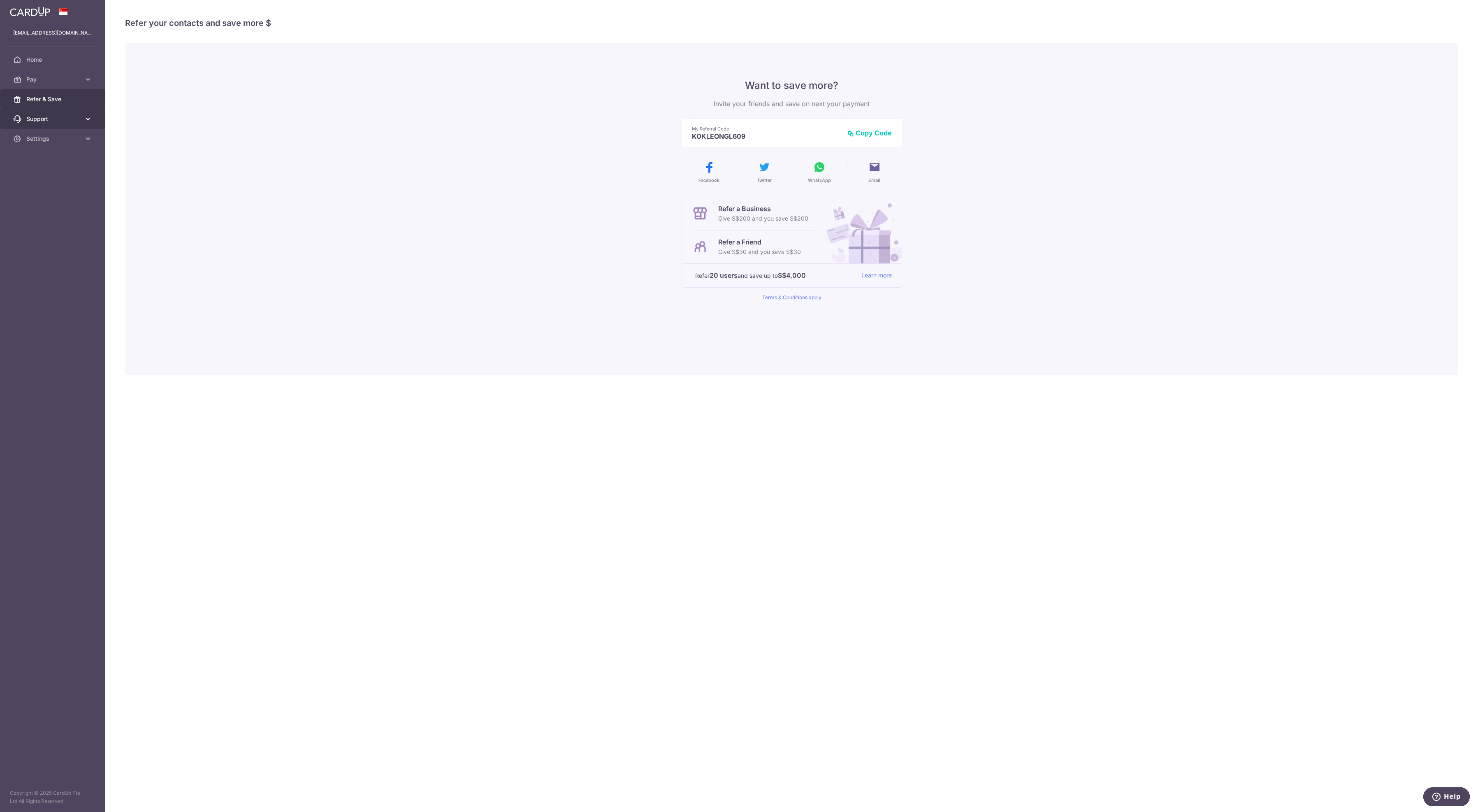
click at [44, 123] on span "Support" at bounding box center [53, 118] width 54 height 8
click at [37, 11] on img at bounding box center [30, 11] width 40 height 10
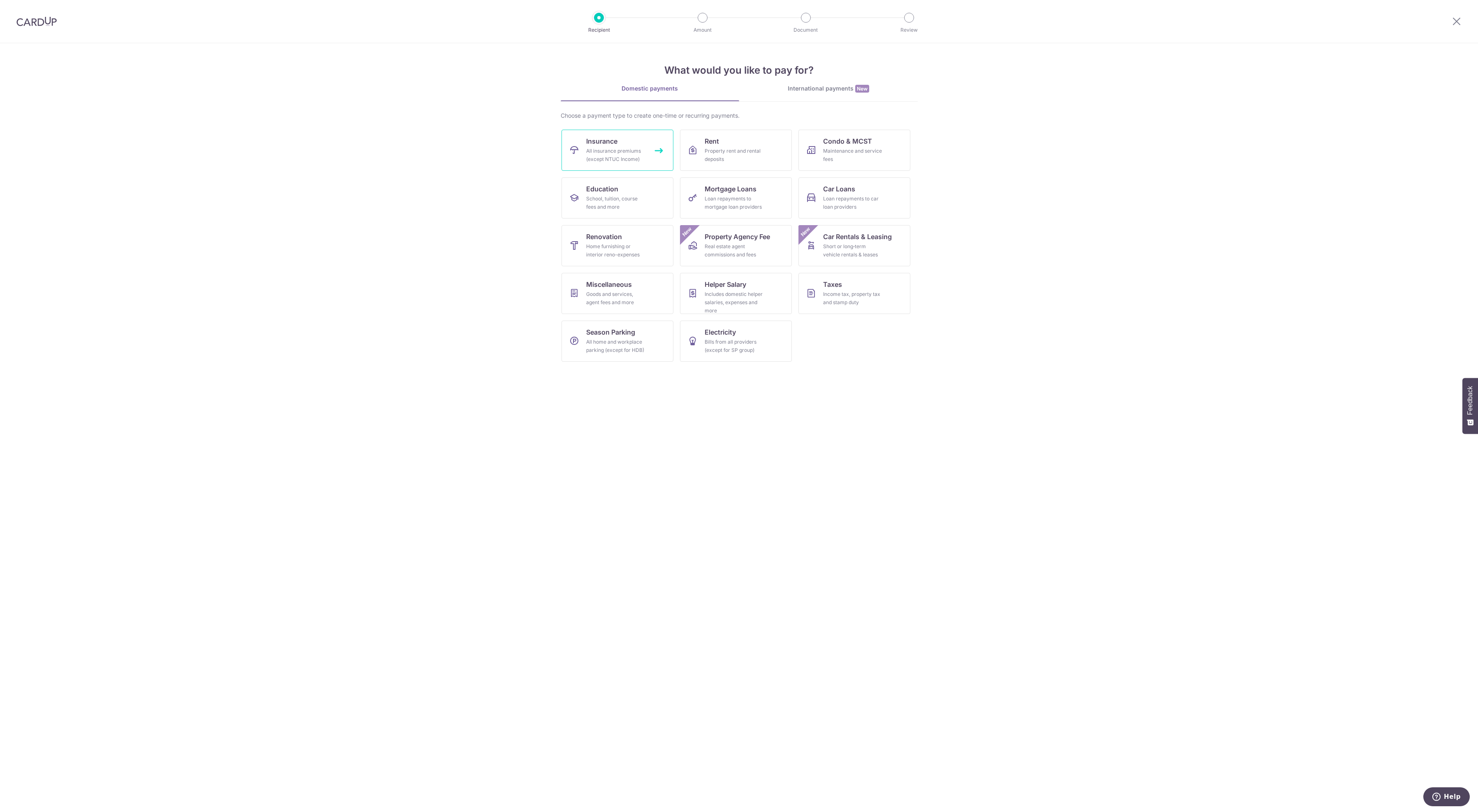
click at [612, 157] on div "All insurance premiums (except NTUC Income)" at bounding box center [616, 155] width 60 height 17
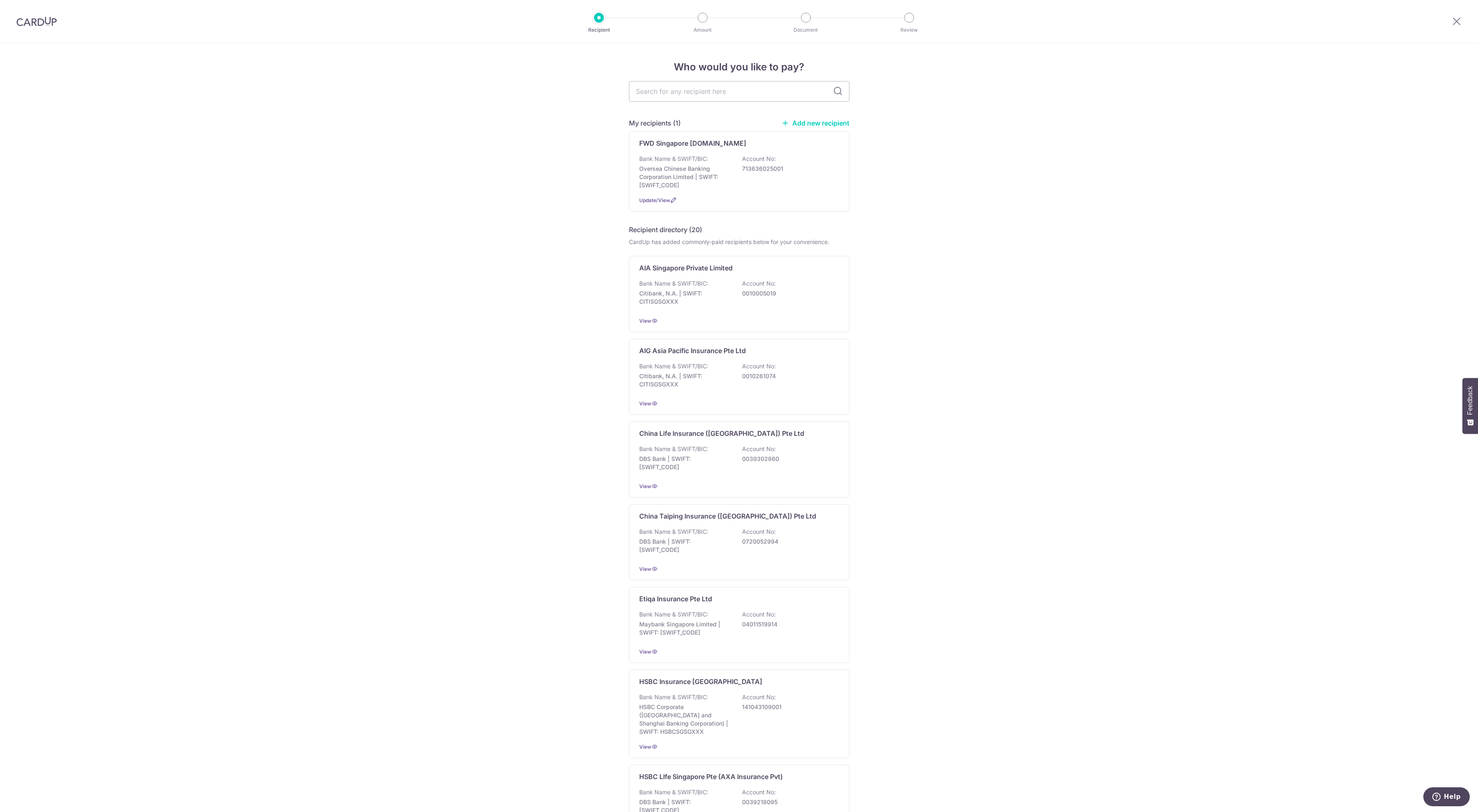
click at [808, 123] on link "Add new recipient" at bounding box center [815, 123] width 67 height 8
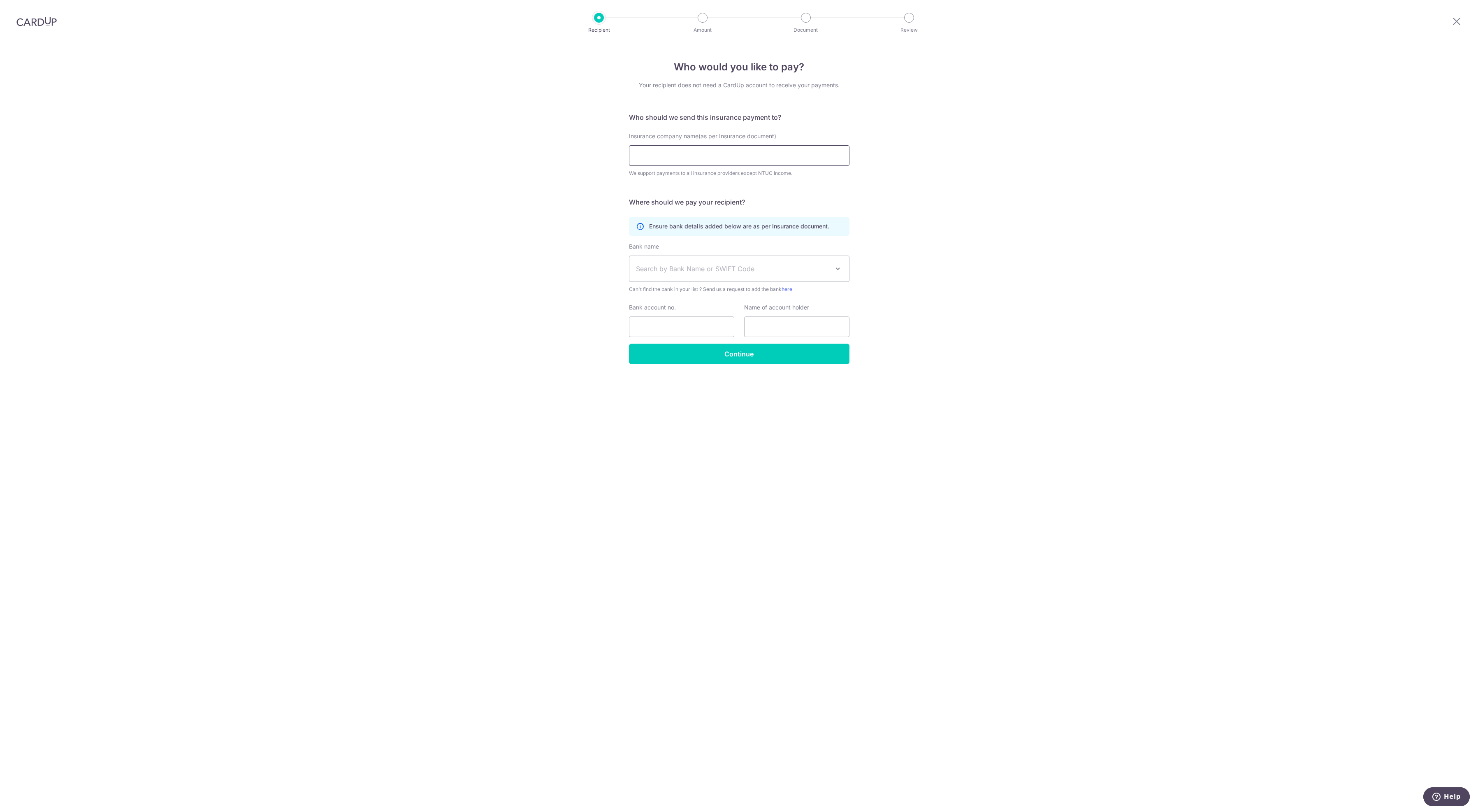
click at [724, 166] on input "Insurance company name(as per Insurance document)" at bounding box center [739, 155] width 221 height 20
type input "FWD Singapore [DOMAIN_NAME]"
click at [683, 273] on span "Search by Bank Name or SWIFT Code" at bounding box center [732, 268] width 194 height 10
type input "ocbc"
select select "12"
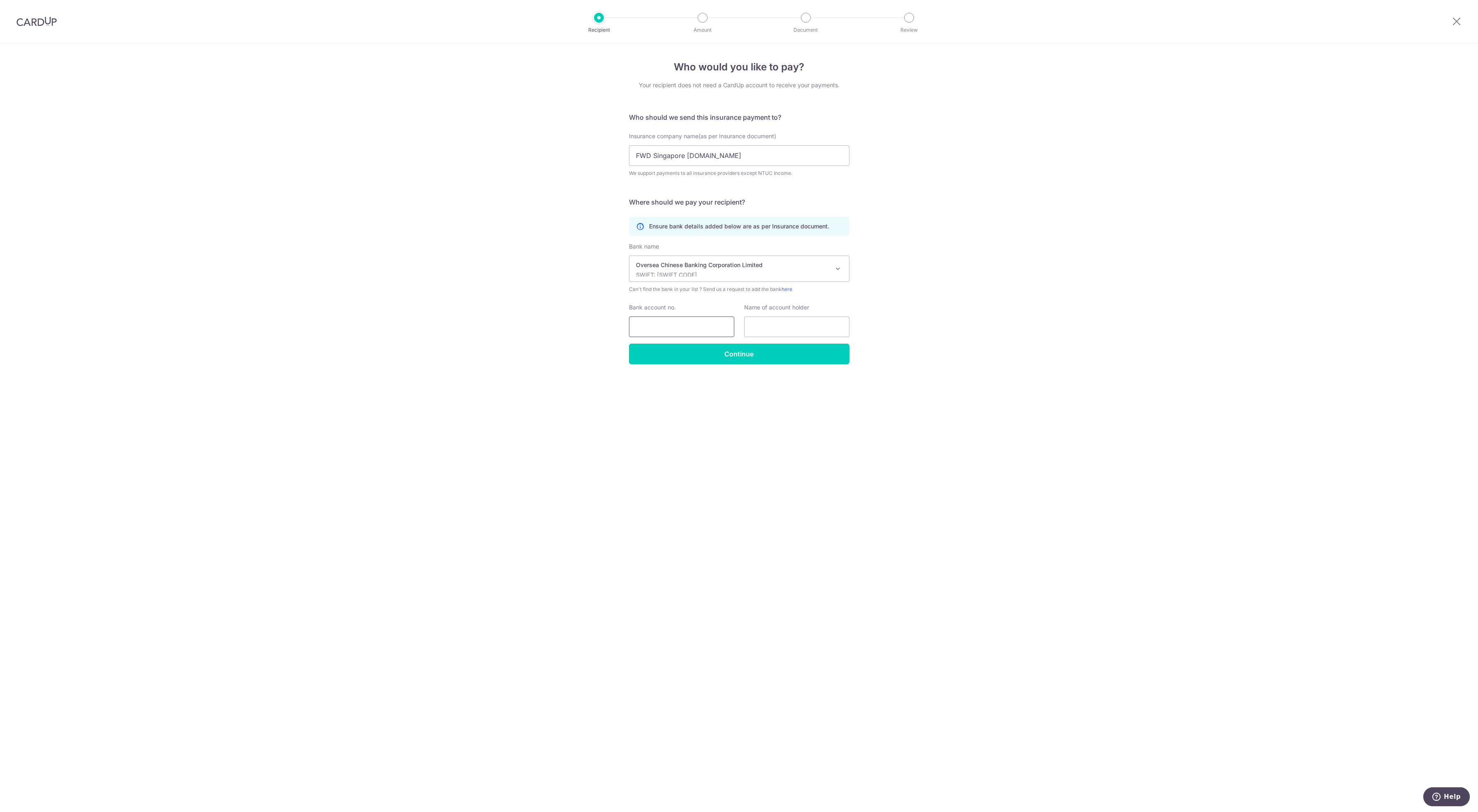
click at [684, 337] on input "Bank account no." at bounding box center [682, 326] width 105 height 20
type input "713636025001"
click at [814, 337] on input "text" at bounding box center [797, 326] width 105 height 20
type input "Loo [PERSON_NAME]"
click at [734, 364] on input "Continue" at bounding box center [739, 353] width 221 height 20
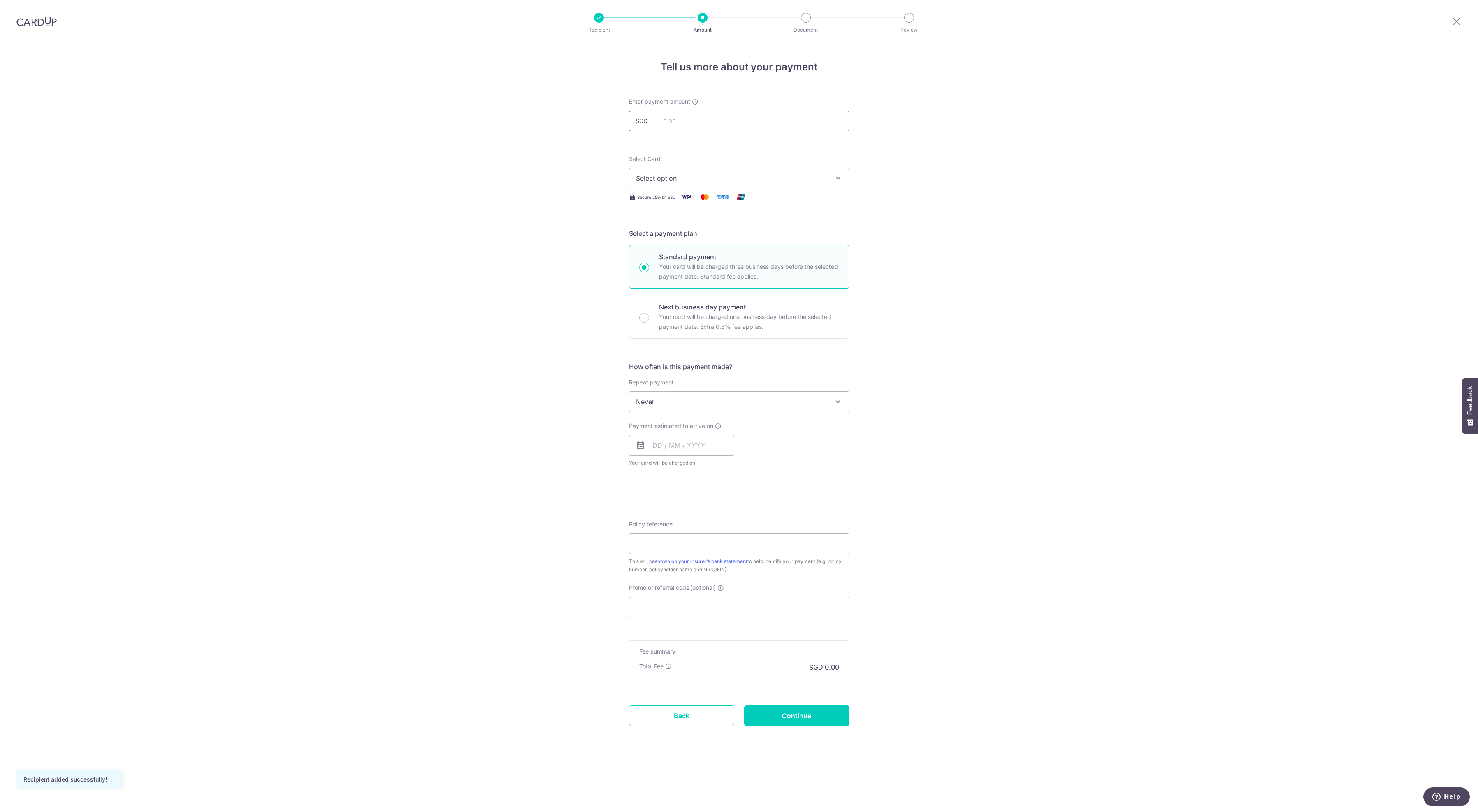
click at [726, 126] on input "text" at bounding box center [739, 120] width 221 height 20
type input "35,000.00"
click at [834, 182] on icon "button" at bounding box center [838, 178] width 8 height 8
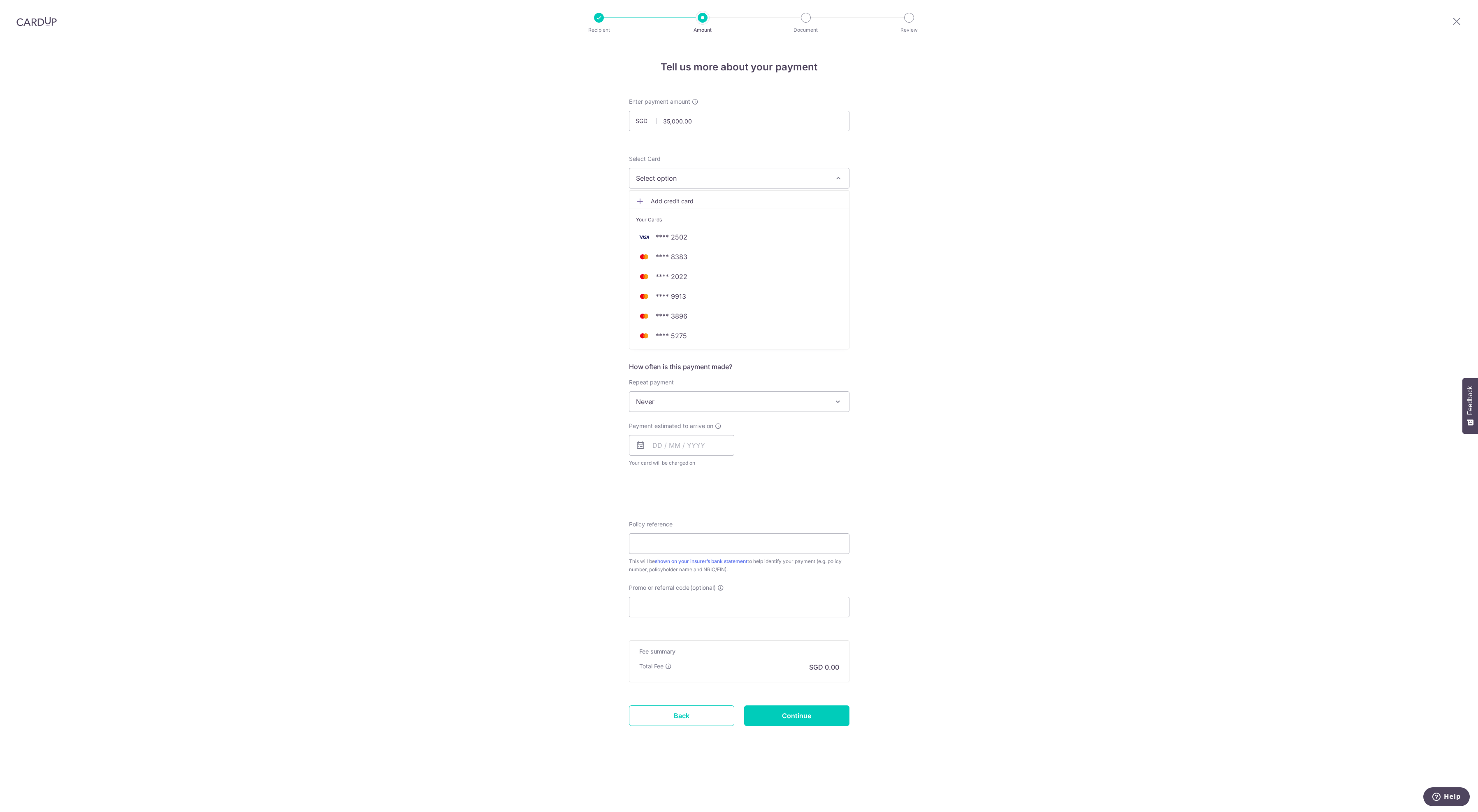
click at [711, 205] on span "Add credit card" at bounding box center [746, 201] width 192 height 8
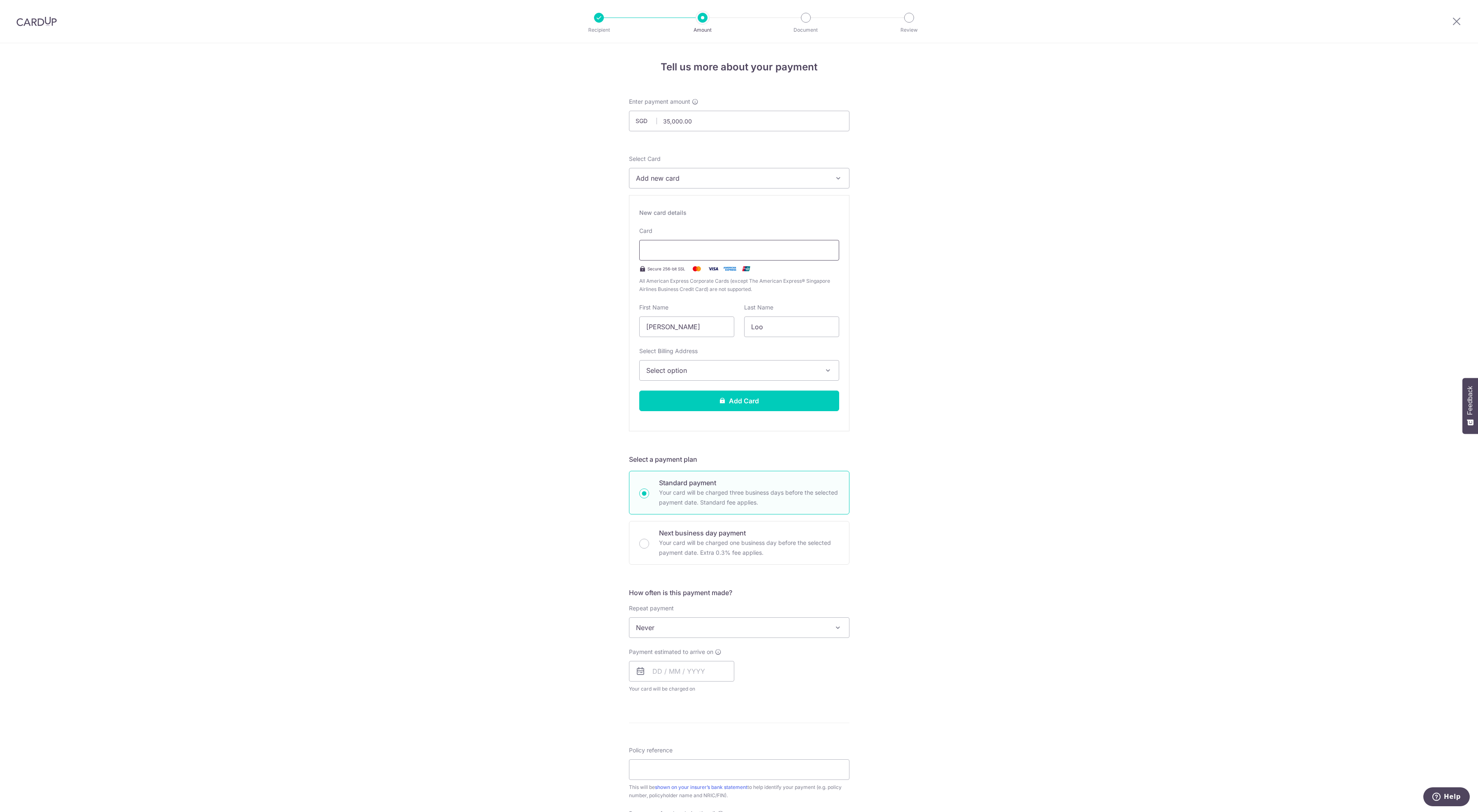
click at [697, 252] on div at bounding box center [739, 250] width 200 height 20
click at [828, 374] on icon "button" at bounding box center [828, 370] width 8 height 8
click at [788, 439] on link "[STREET_ADDRESS]" at bounding box center [739, 429] width 199 height 20
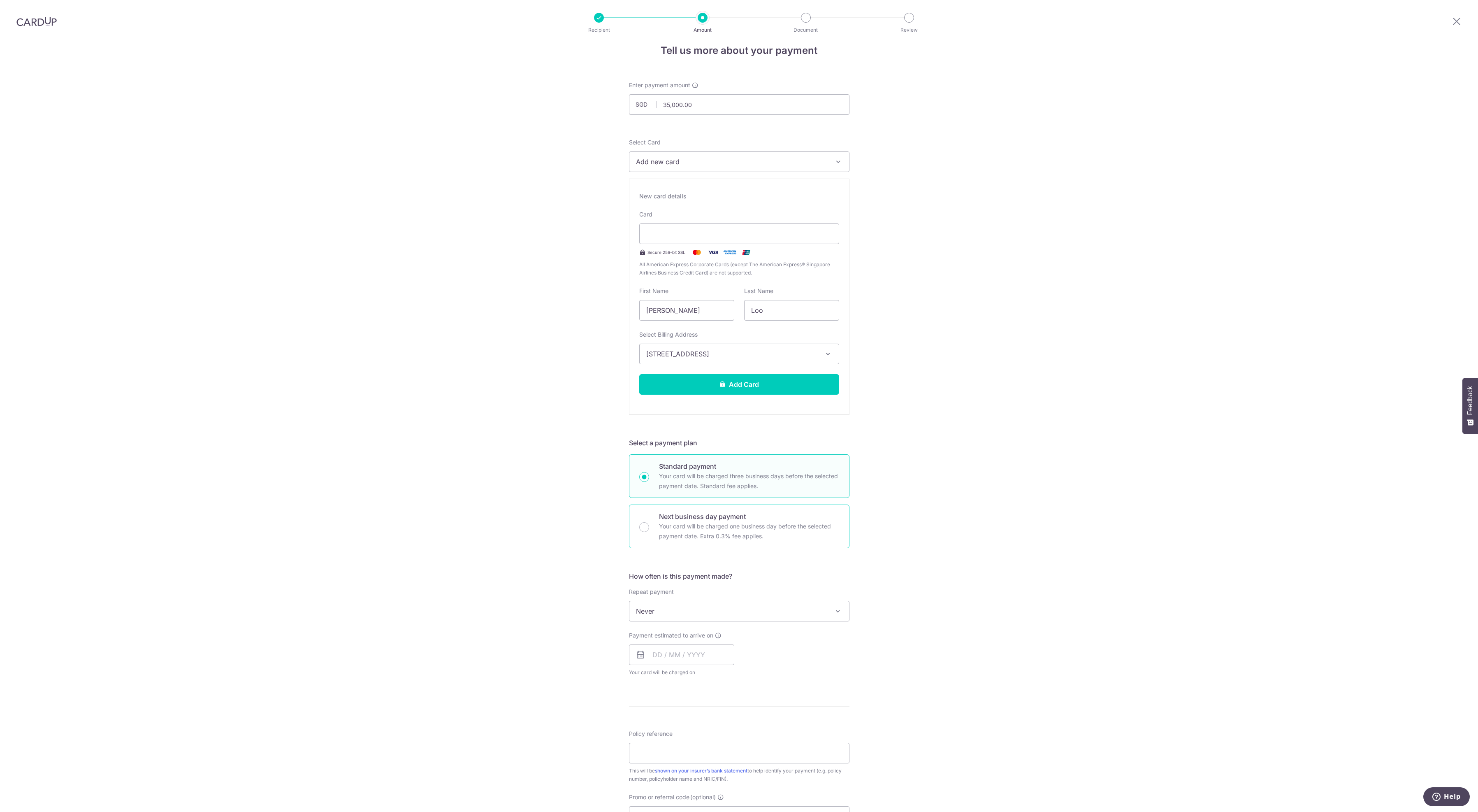
scroll to position [22, 0]
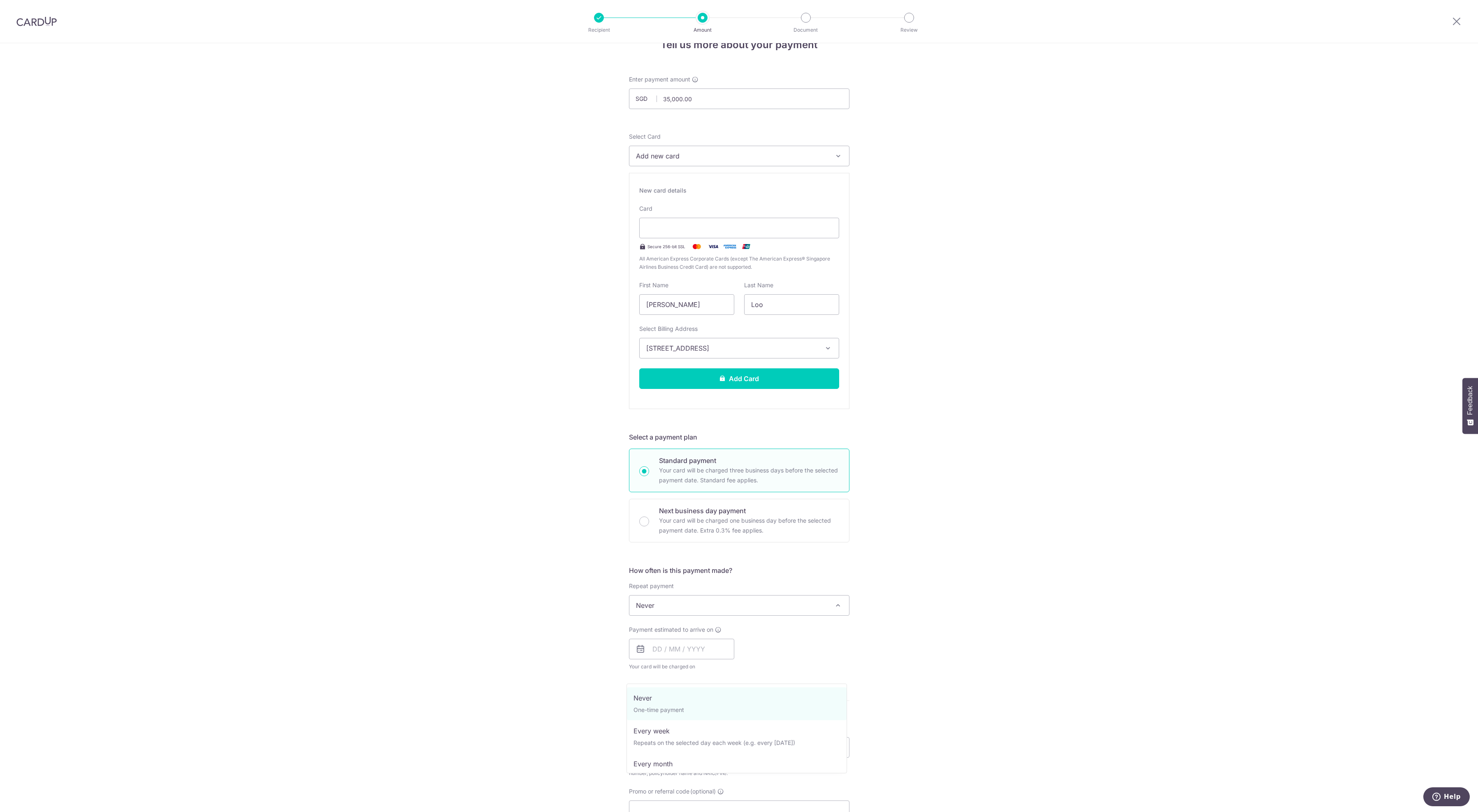
click at [838, 610] on span at bounding box center [838, 604] width 10 height 10
select select "3"
click at [638, 653] on icon at bounding box center [640, 648] width 10 height 10
click at [654, 659] on input "text" at bounding box center [682, 648] width 105 height 20
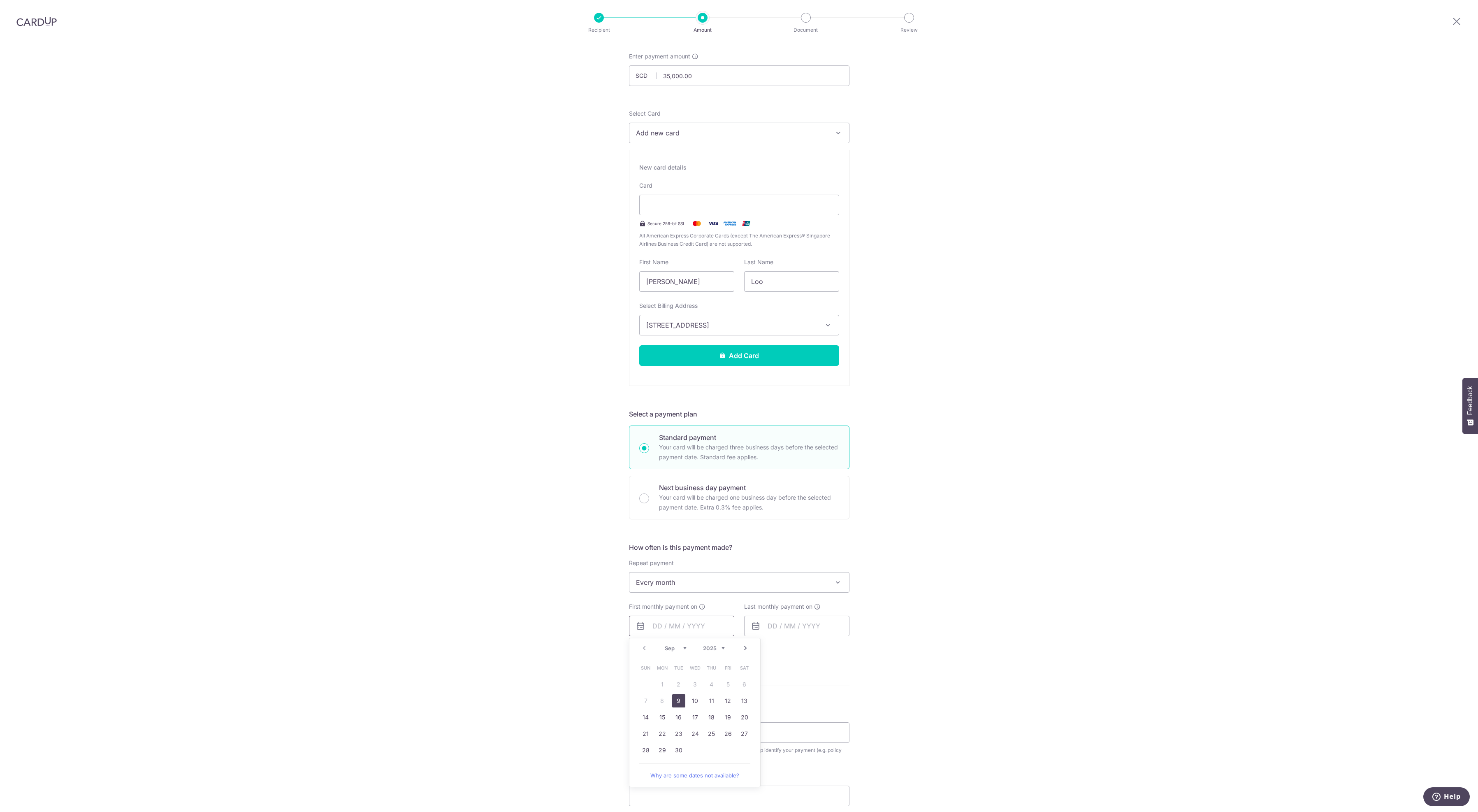
scroll to position [81, 0]
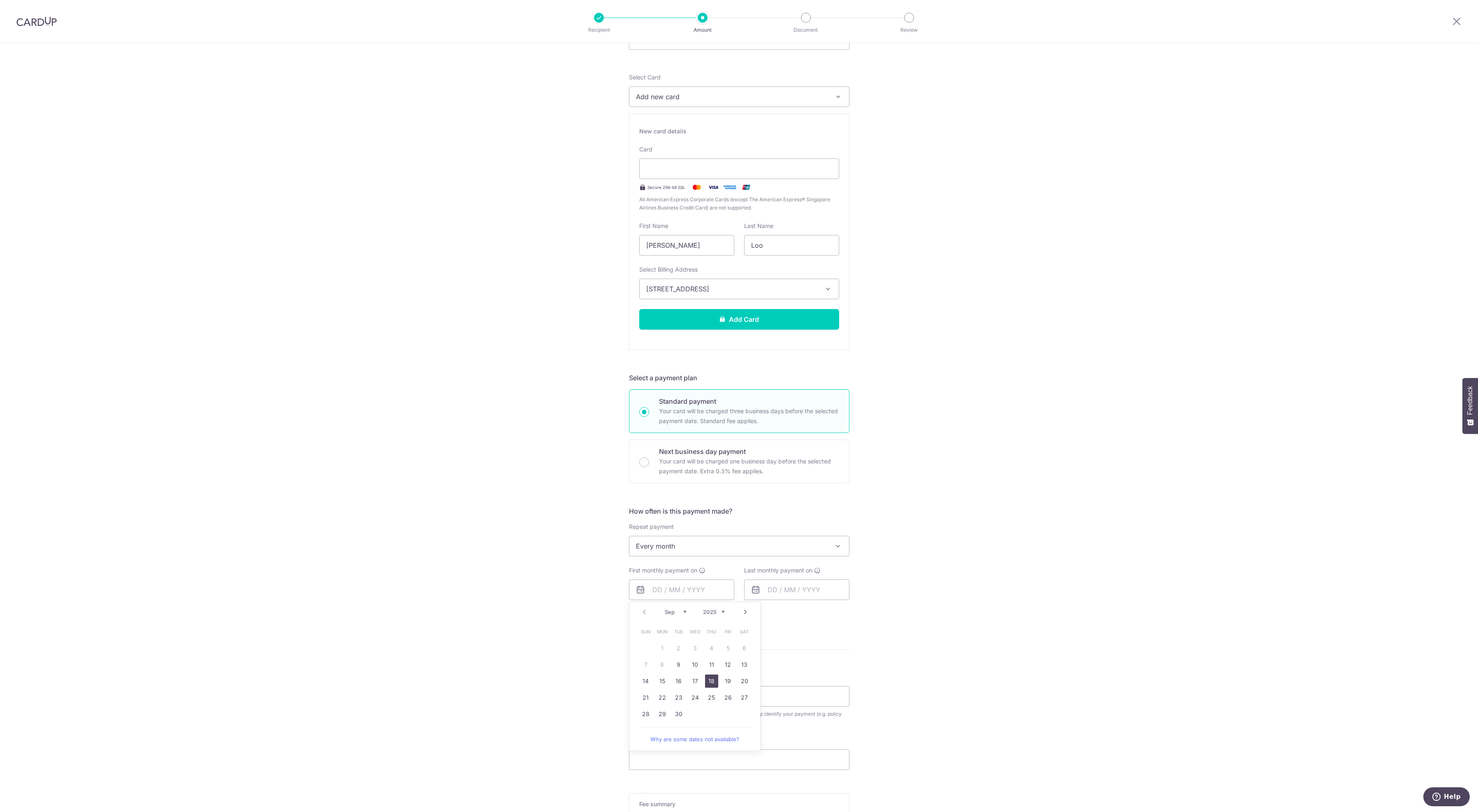
click at [712, 688] on link "18" at bounding box center [711, 681] width 13 height 13
type input "18/09/2025"
click at [754, 595] on icon at bounding box center [755, 589] width 10 height 10
click at [811, 600] on input "text" at bounding box center [797, 589] width 105 height 20
click at [795, 704] on link "18" at bounding box center [794, 696] width 13 height 13
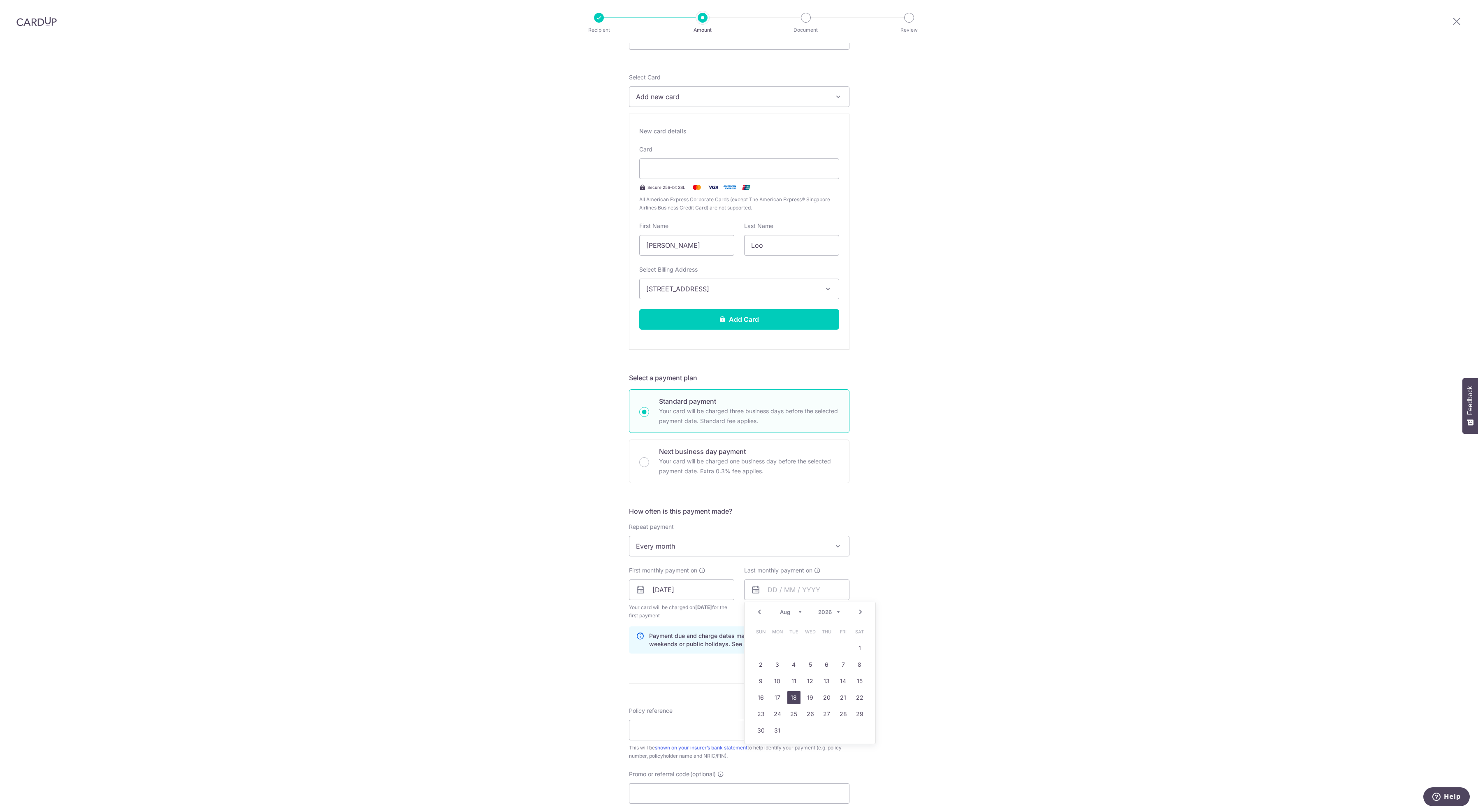
type input "[DATE]"
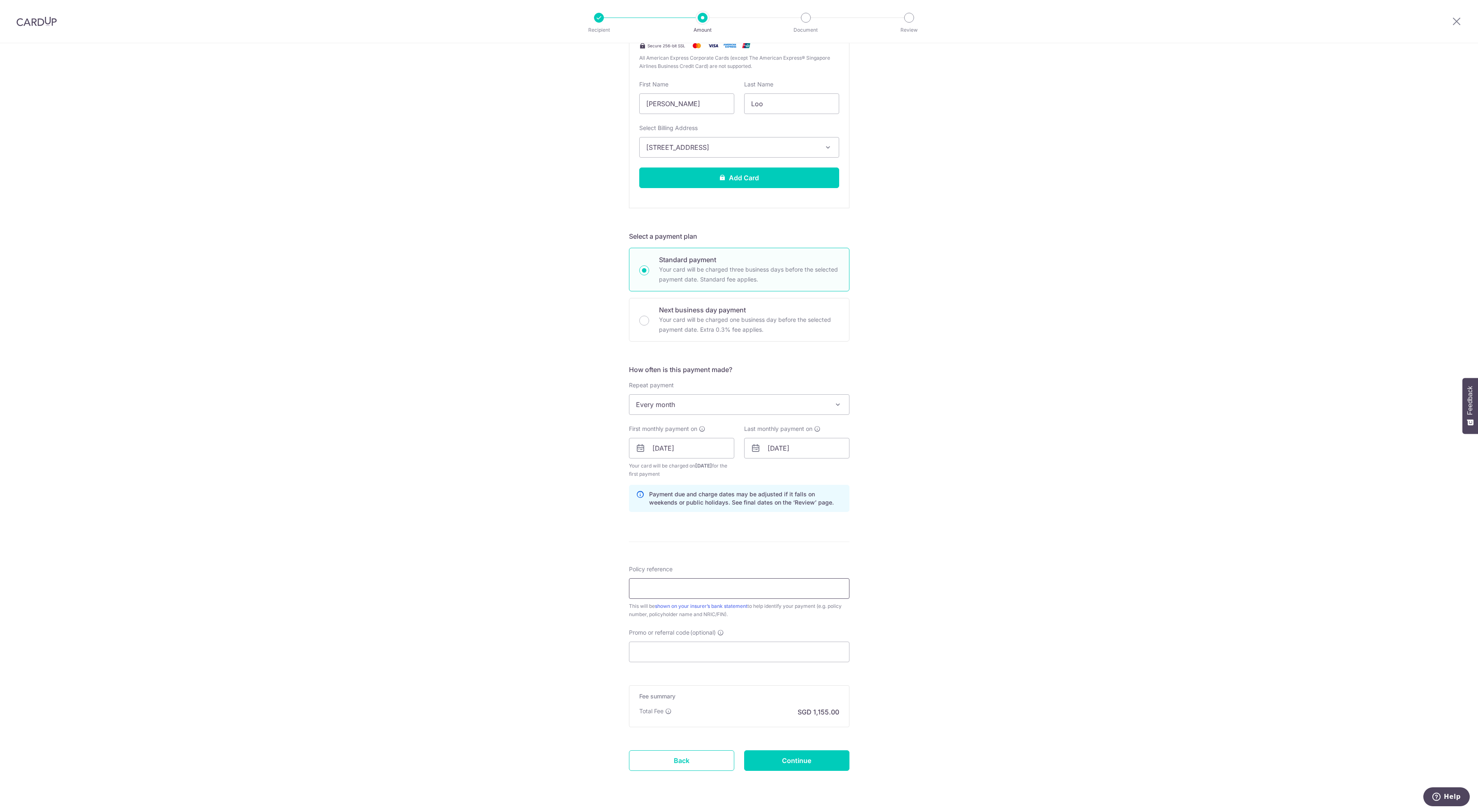
click at [685, 598] on input "Policy reference" at bounding box center [739, 588] width 221 height 20
click at [684, 598] on input "Policy reference" at bounding box center [739, 588] width 221 height 20
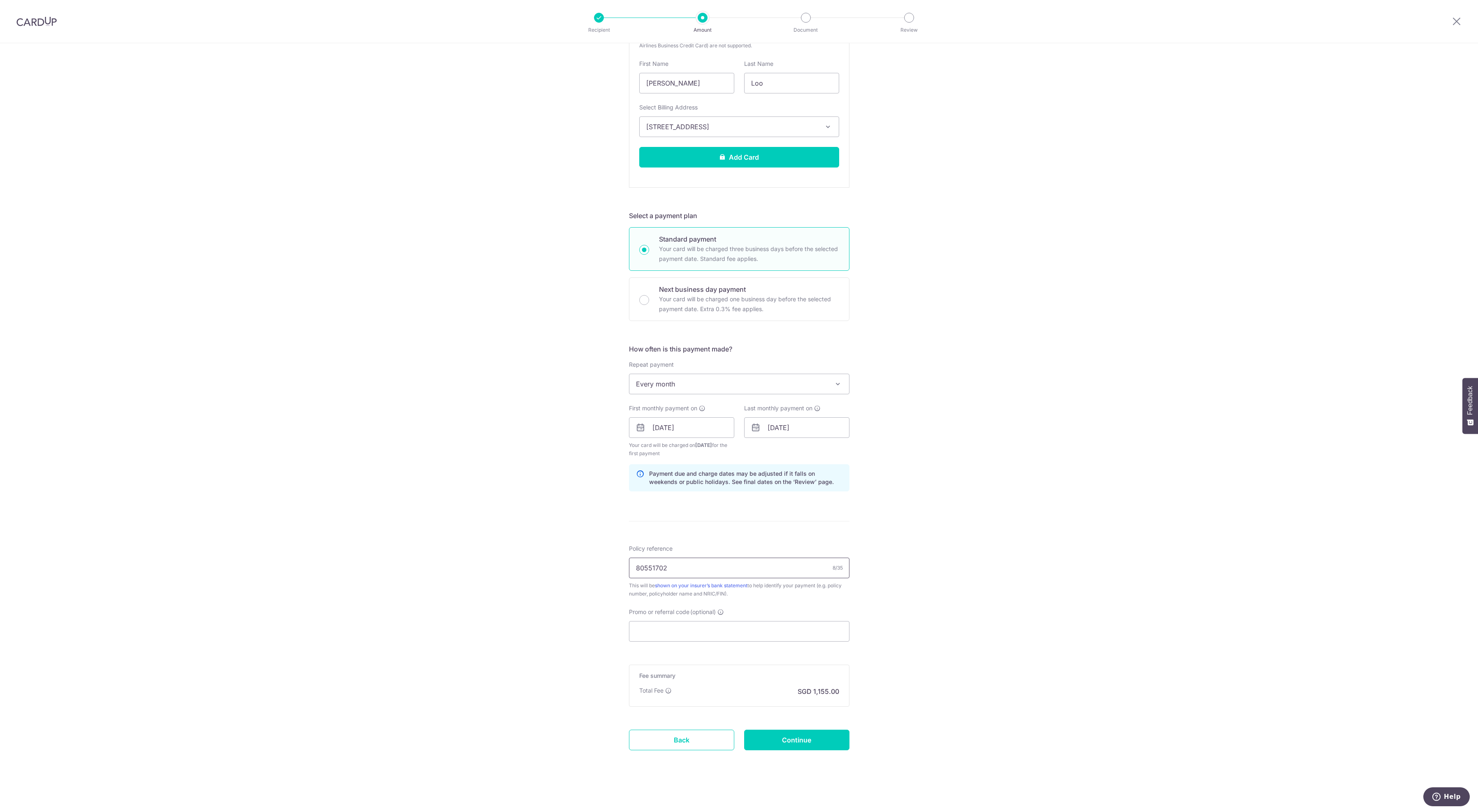
scroll to position [376, 0]
type input "80551702"
click at [687, 621] on input "Promo or referral code (optional)" at bounding box center [739, 631] width 221 height 20
click at [781, 741] on input "Continue" at bounding box center [797, 739] width 105 height 20
type input "Create Schedule"
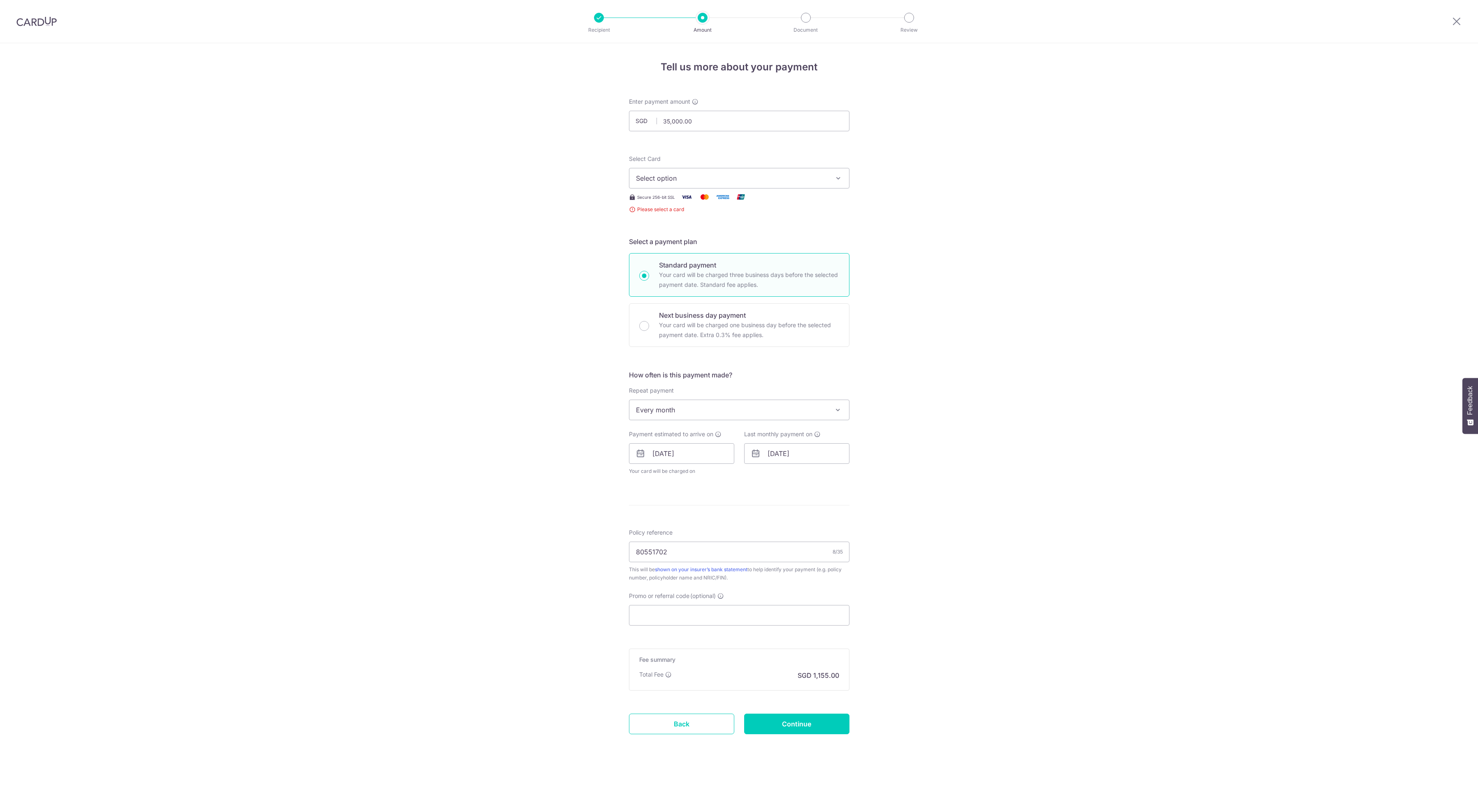
scroll to position [69, 0]
click at [696, 173] on span "Select option" at bounding box center [732, 178] width 192 height 10
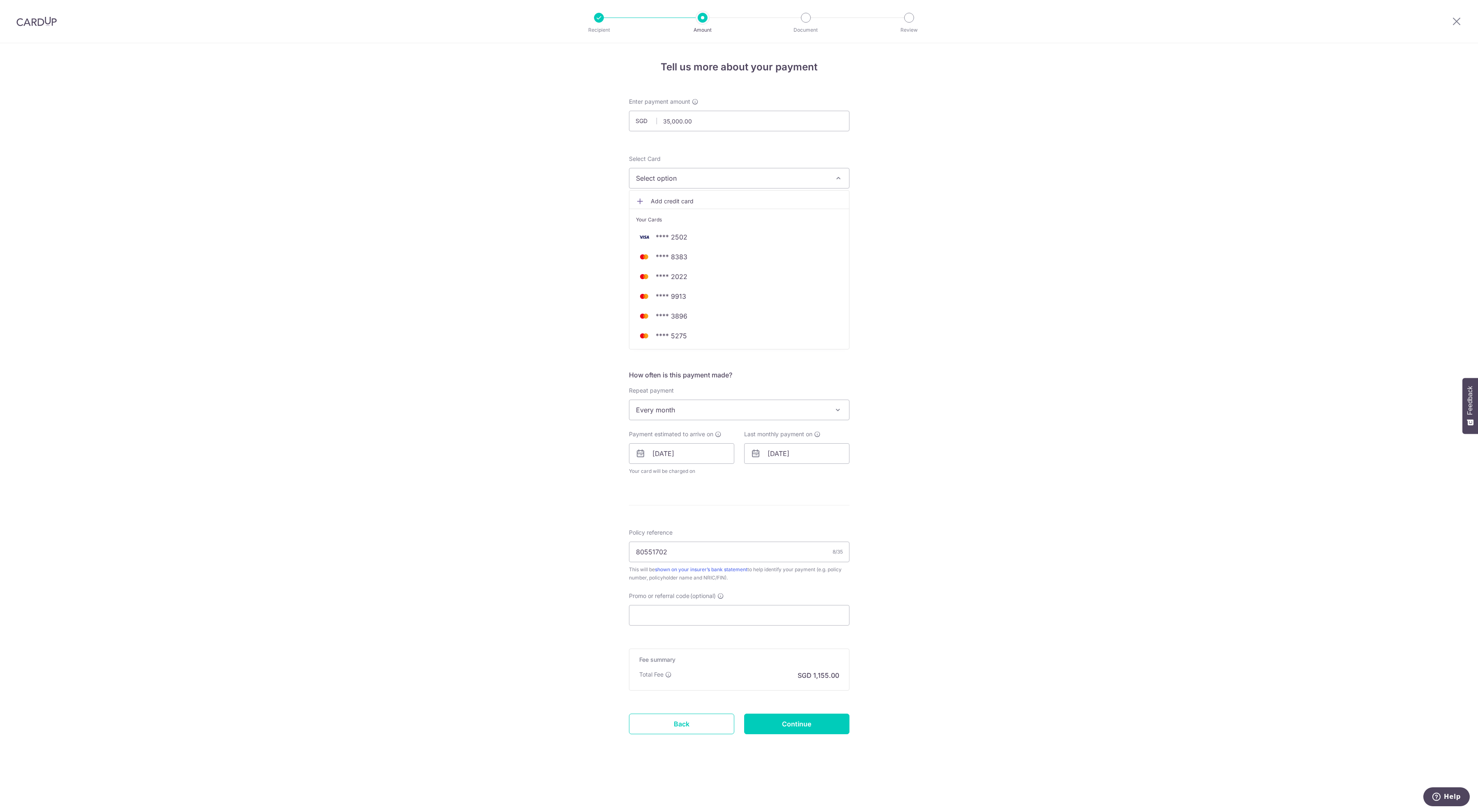
click at [689, 197] on span "Add credit card" at bounding box center [746, 201] width 192 height 8
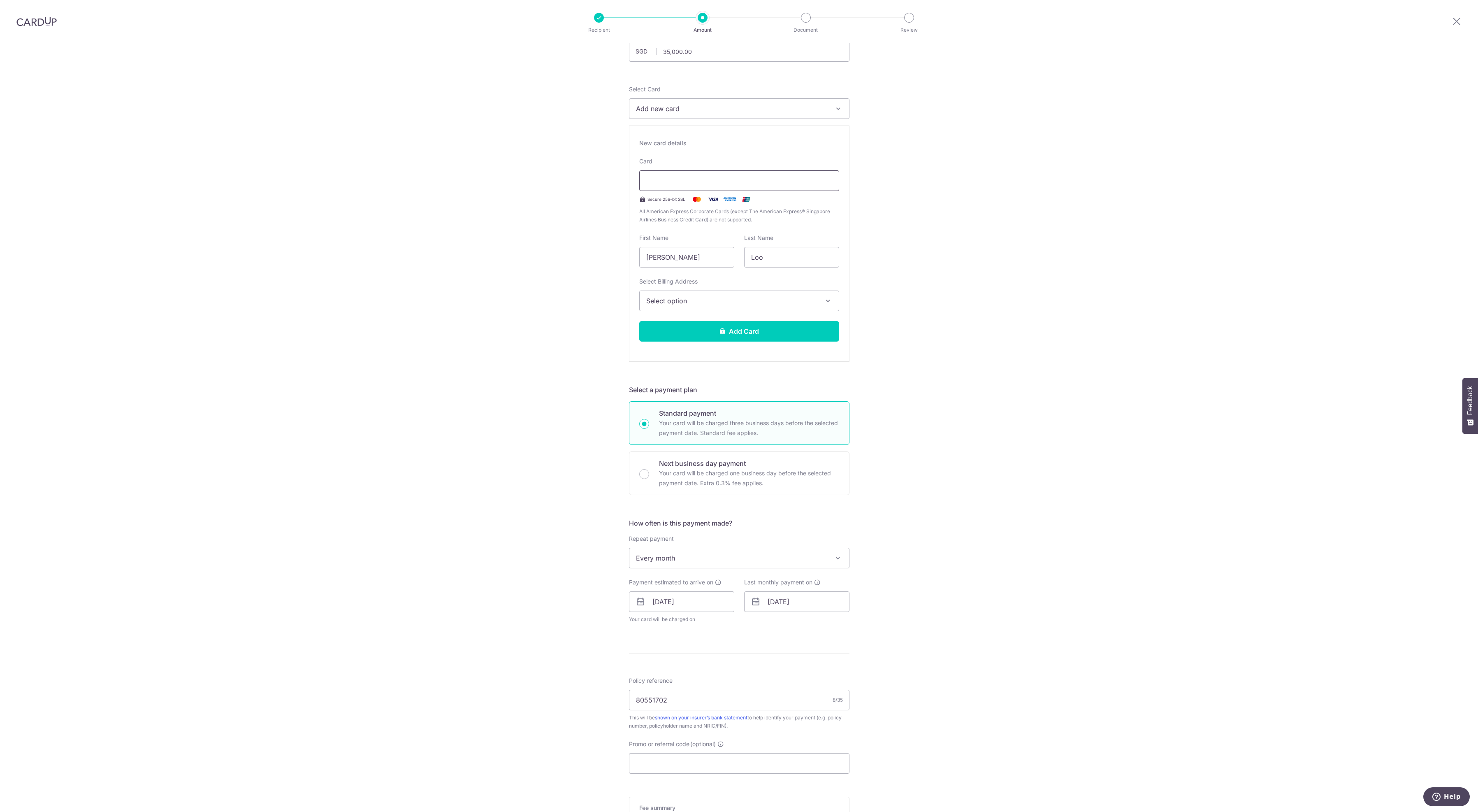
click at [677, 183] on div at bounding box center [739, 180] width 200 height 20
click at [762, 306] on span "Select option" at bounding box center [732, 300] width 171 height 10
click at [734, 370] on link "[STREET_ADDRESS]" at bounding box center [739, 359] width 199 height 20
click at [737, 342] on button "Add Card" at bounding box center [739, 330] width 200 height 20
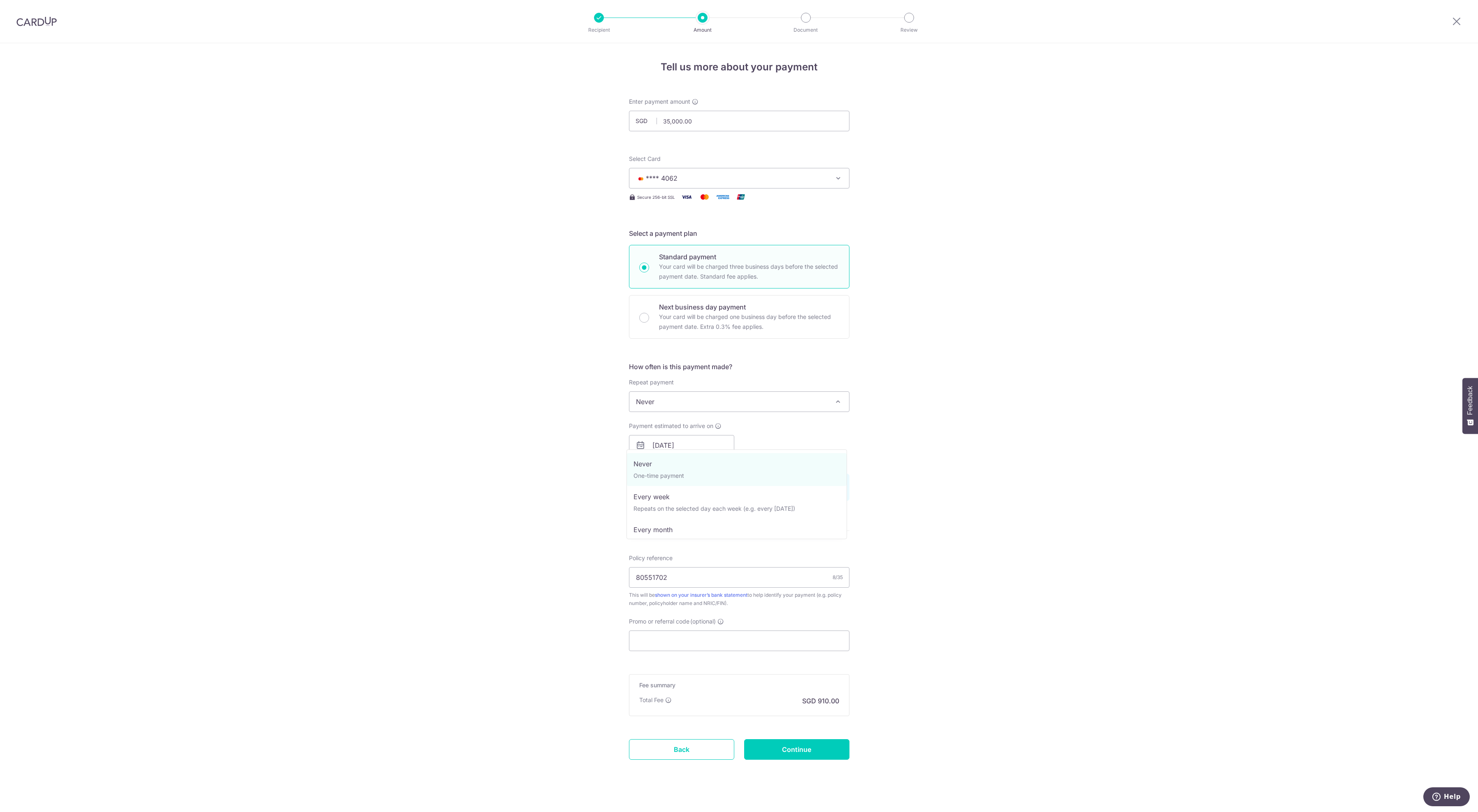
click at [835, 406] on span at bounding box center [838, 401] width 10 height 10
select select "3"
click at [802, 455] on input "text" at bounding box center [797, 444] width 105 height 20
click at [791, 560] on link "18" at bounding box center [794, 553] width 13 height 13
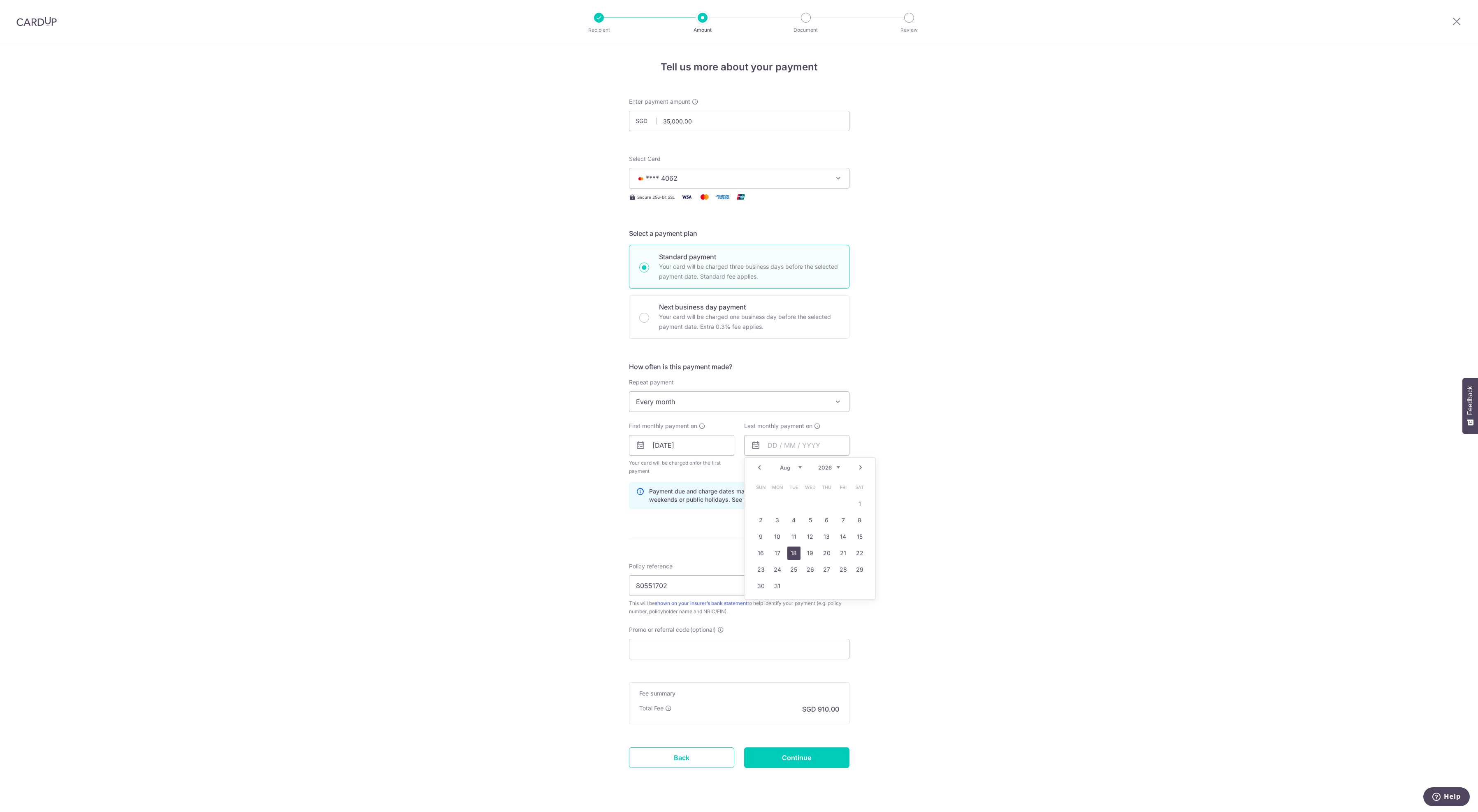
type input "18/08/2026"
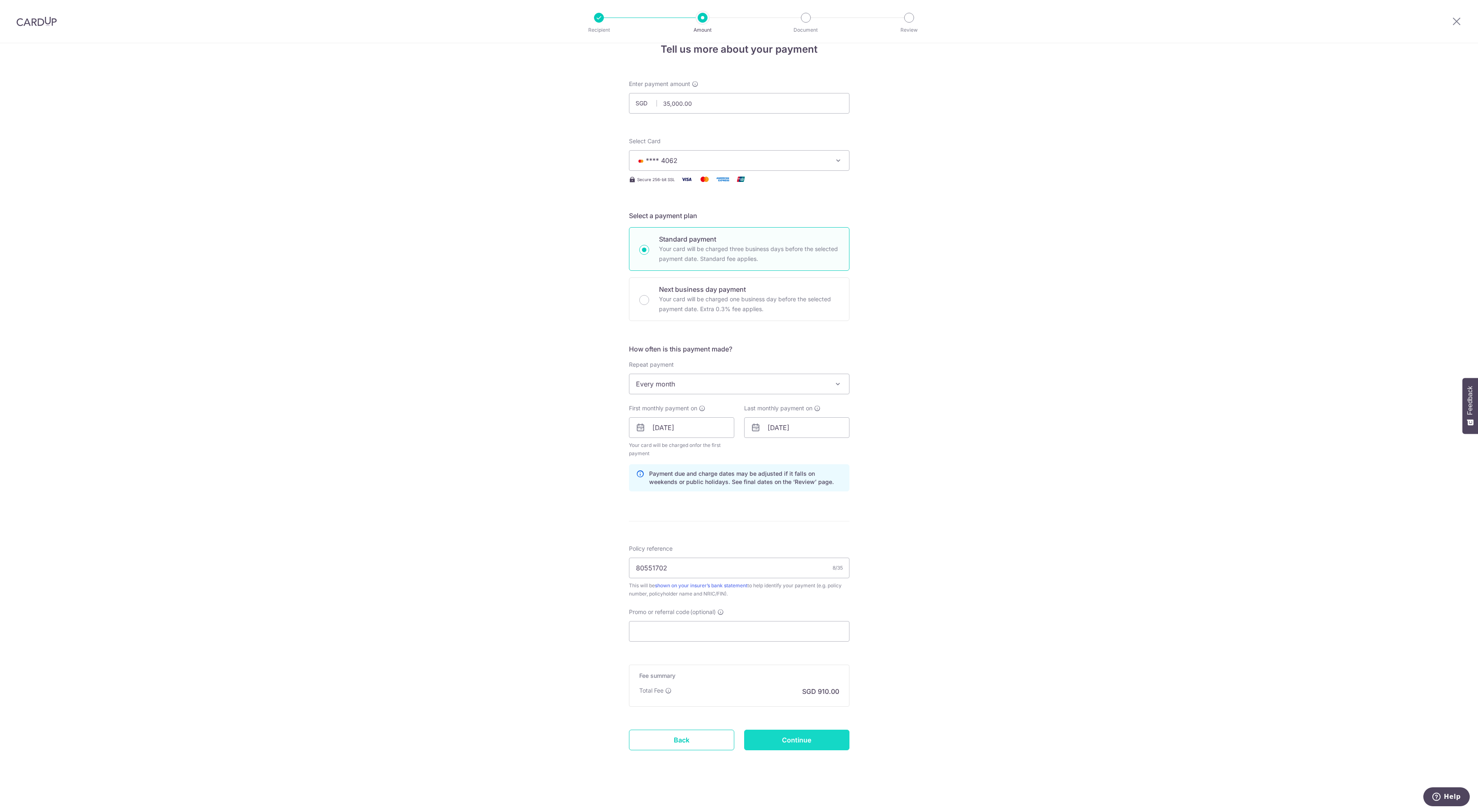
click at [767, 736] on input "Continue" at bounding box center [797, 739] width 105 height 20
type input "Create Schedule"
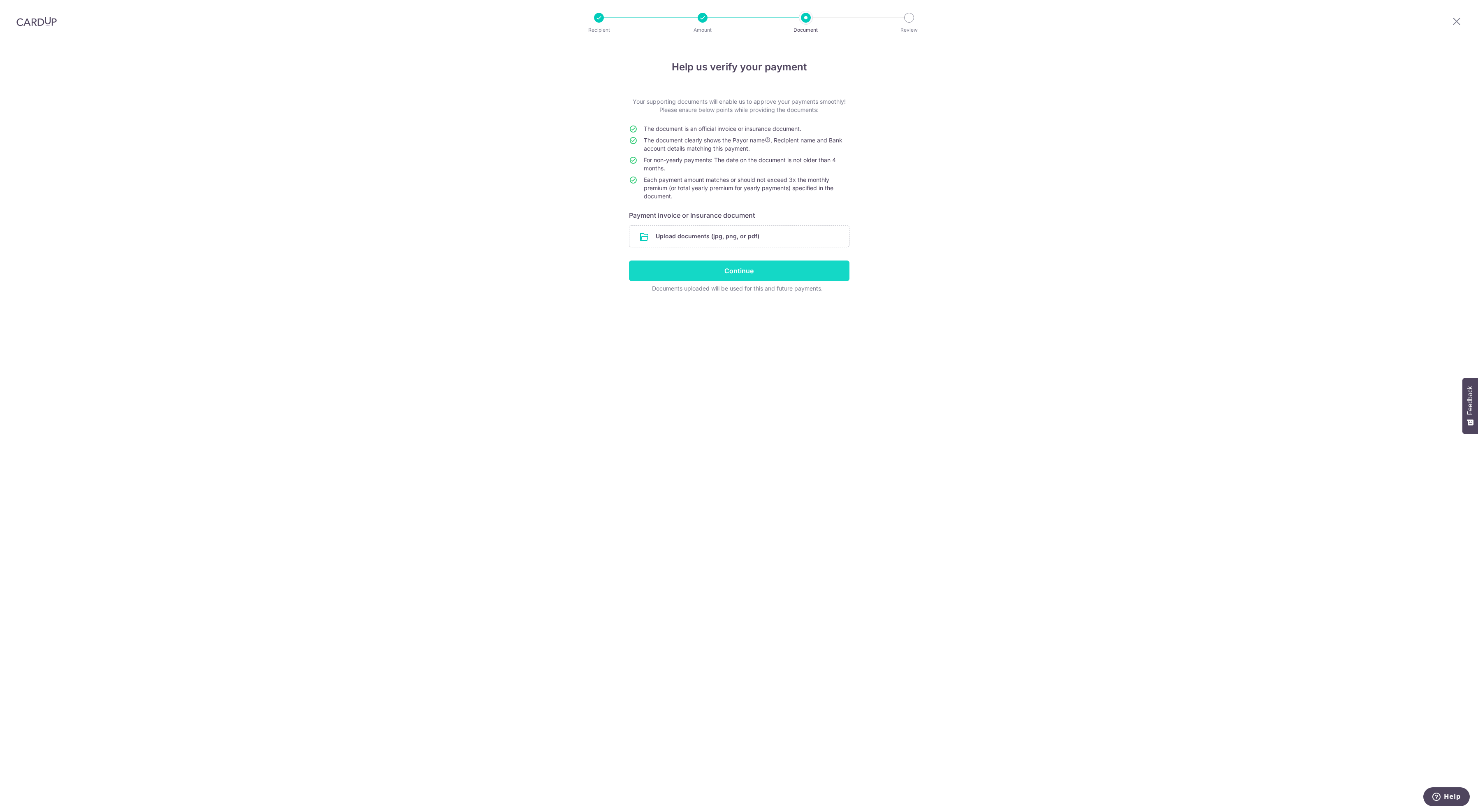
click at [745, 281] on input "Continue" at bounding box center [739, 270] width 221 height 20
click at [645, 247] on input "file" at bounding box center [739, 236] width 220 height 21
click at [643, 247] on input "file" at bounding box center [739, 236] width 220 height 21
click at [647, 247] on input "file" at bounding box center [739, 236] width 220 height 21
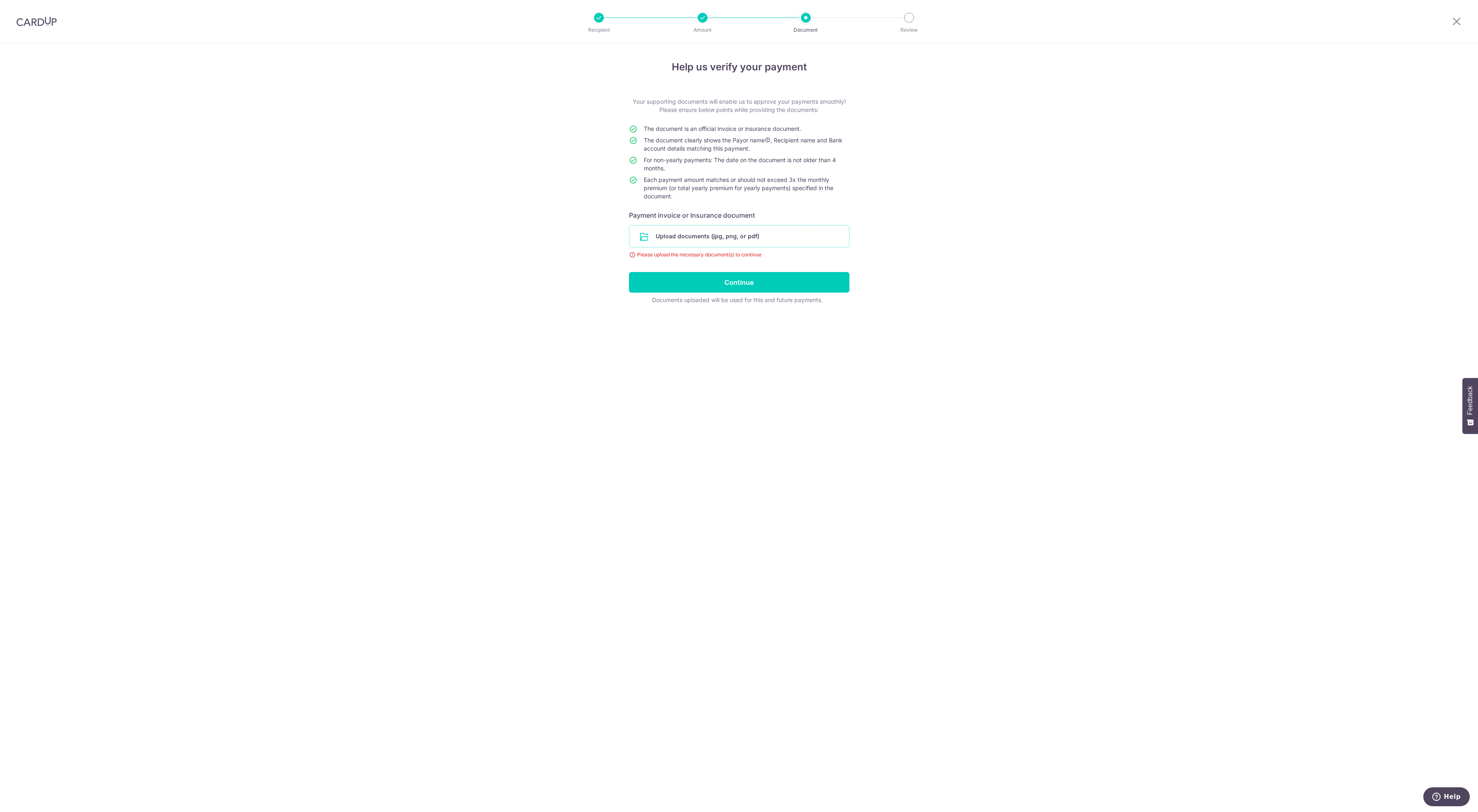
click at [684, 247] on input "file" at bounding box center [739, 236] width 220 height 21
click at [731, 314] on input "Continue" at bounding box center [739, 304] width 221 height 20
click at [754, 314] on div "Continue" at bounding box center [739, 304] width 230 height 20
click at [753, 314] on div "Continue" at bounding box center [739, 304] width 230 height 20
click at [767, 267] on div "1) 1000080741.jpg (446.36 KB)" at bounding box center [730, 263] width 180 height 8
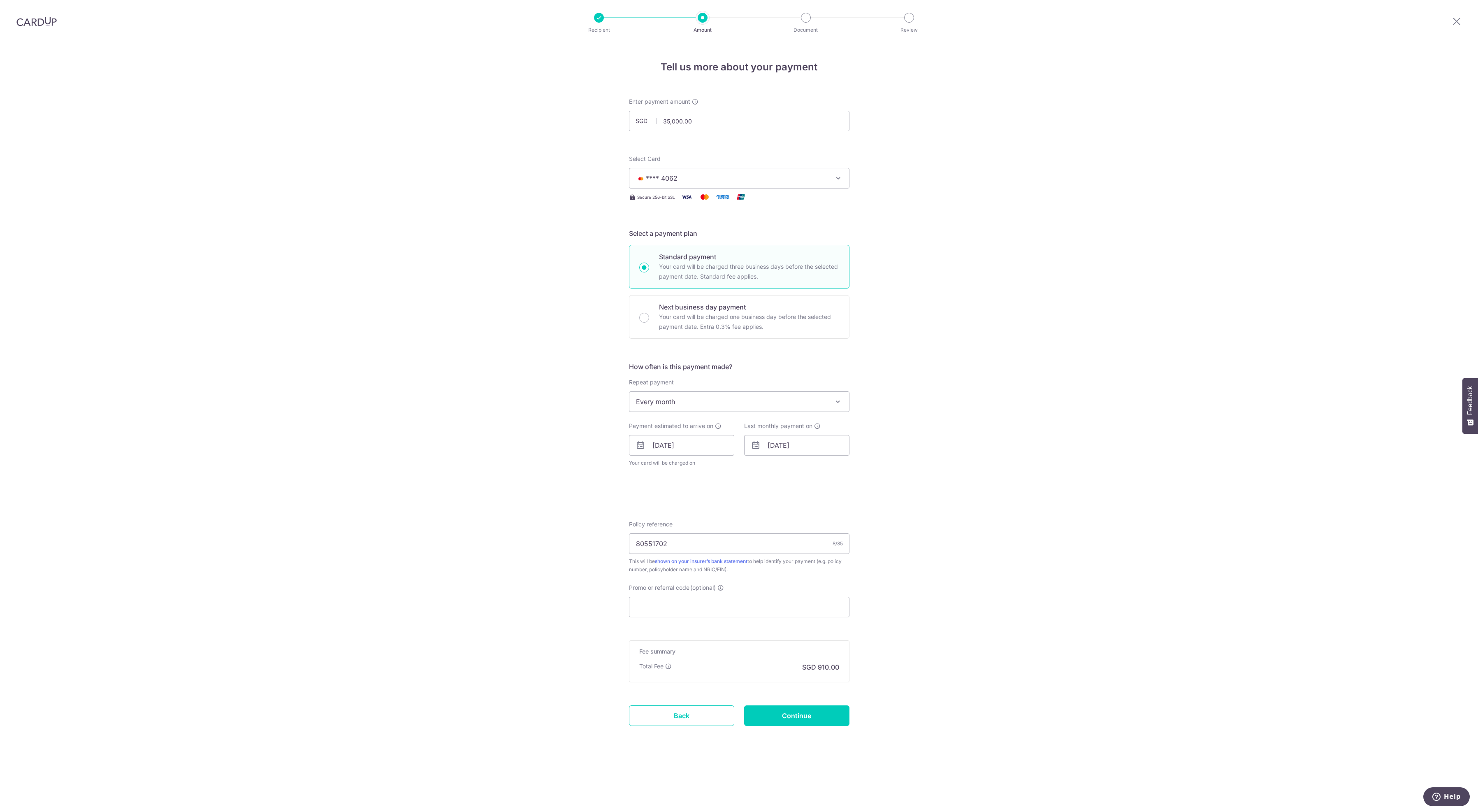
click at [702, 412] on span "Every month" at bounding box center [739, 401] width 220 height 20
select select "6"
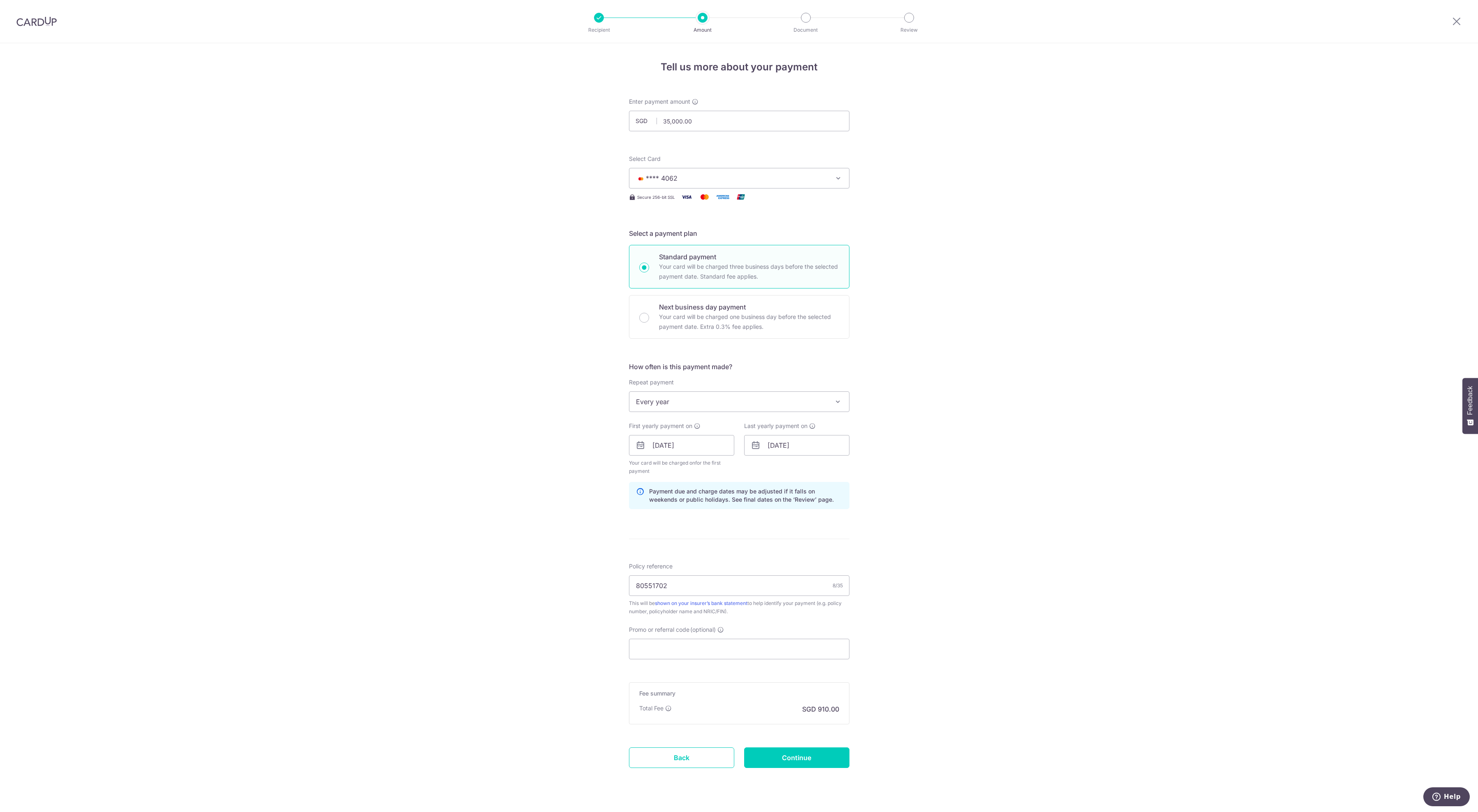
click at [28, 20] on img at bounding box center [37, 21] width 40 height 10
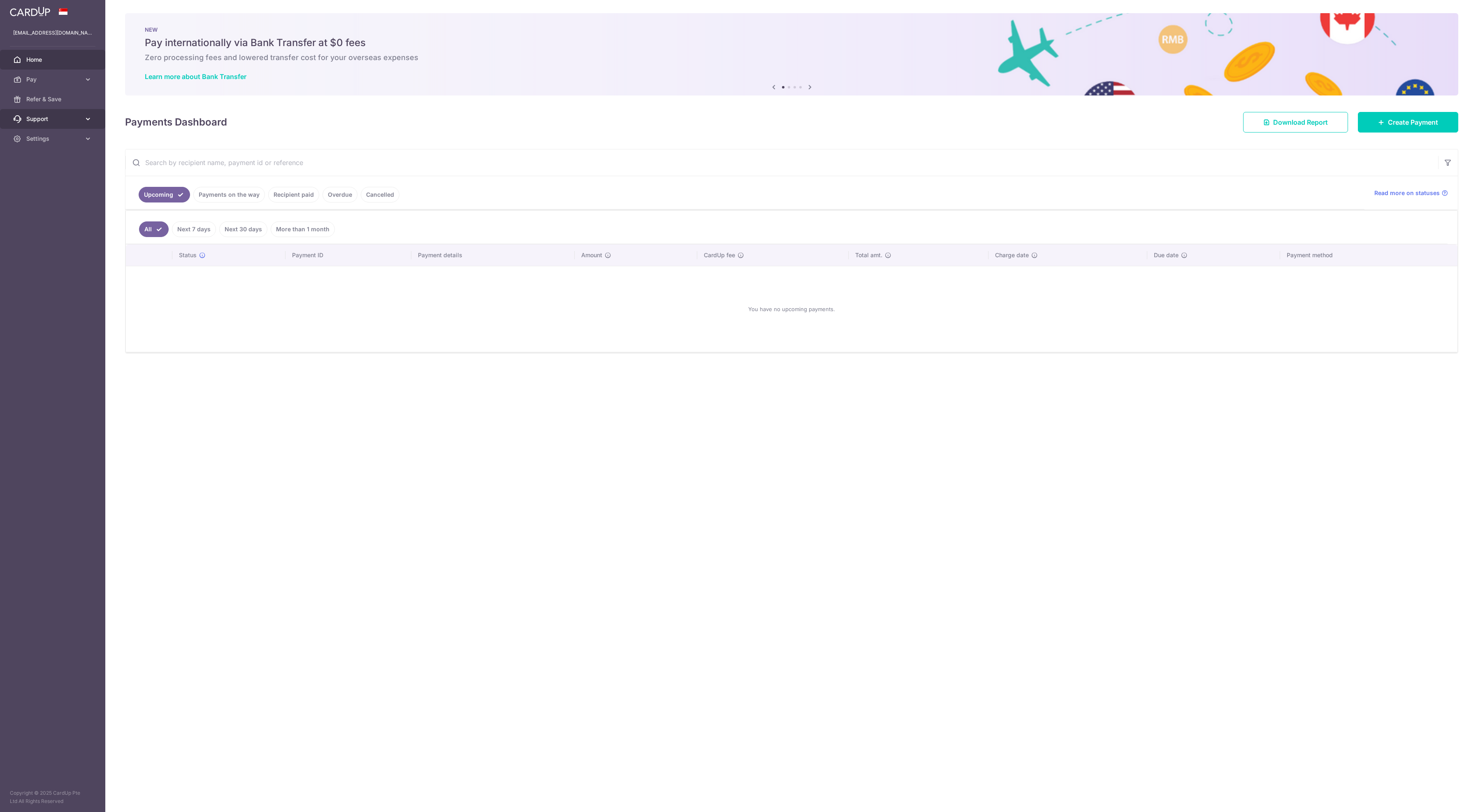
click at [43, 123] on span "Support" at bounding box center [53, 118] width 54 height 8
click at [55, 162] on span "Contact Us" at bounding box center [53, 158] width 54 height 8
click at [48, 83] on span "Pay" at bounding box center [53, 79] width 54 height 8
click at [42, 83] on span "Pay" at bounding box center [53, 79] width 54 height 8
click at [44, 89] on link "Pay" at bounding box center [53, 79] width 105 height 20
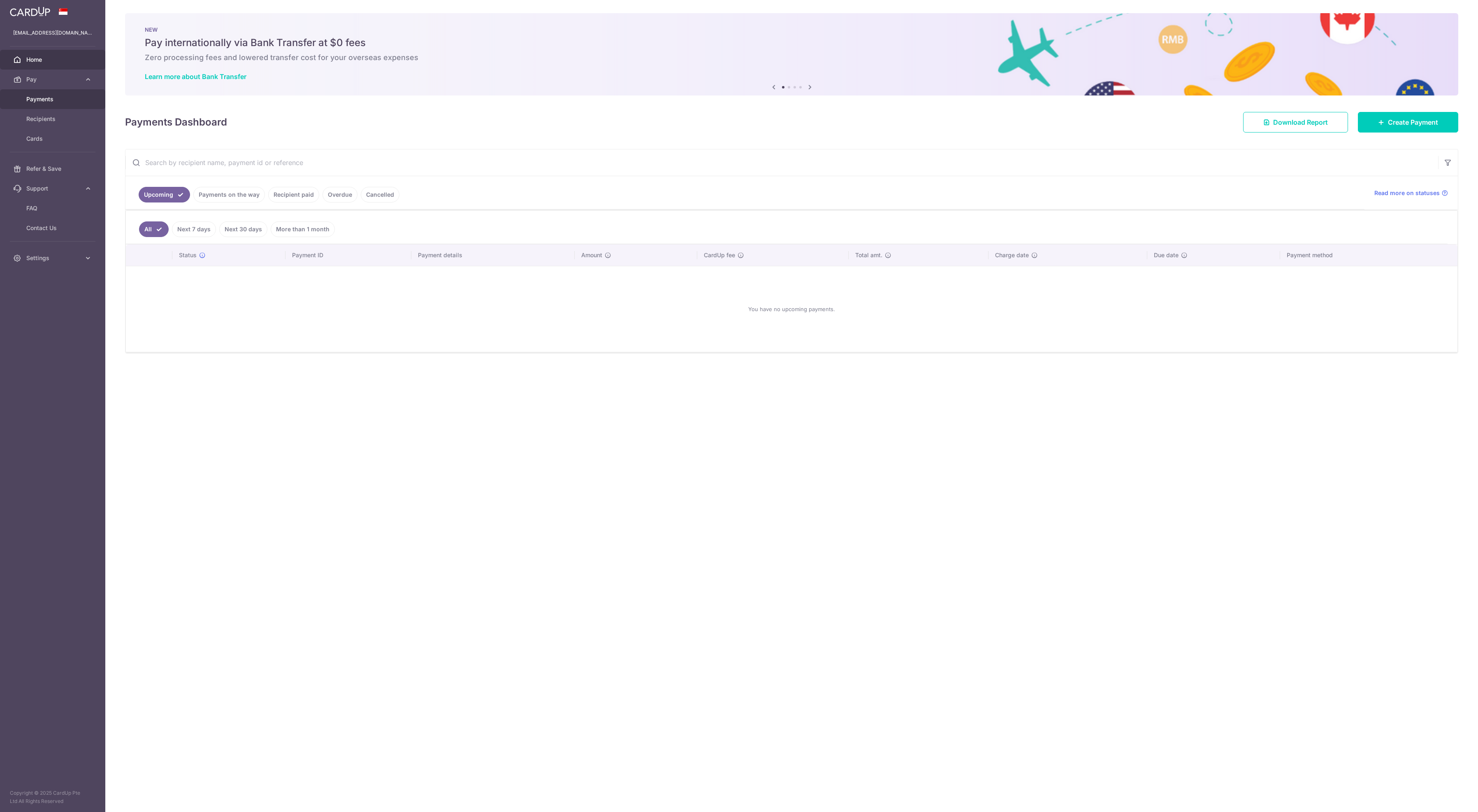
click at [46, 103] on span "Payments" at bounding box center [53, 98] width 54 height 8
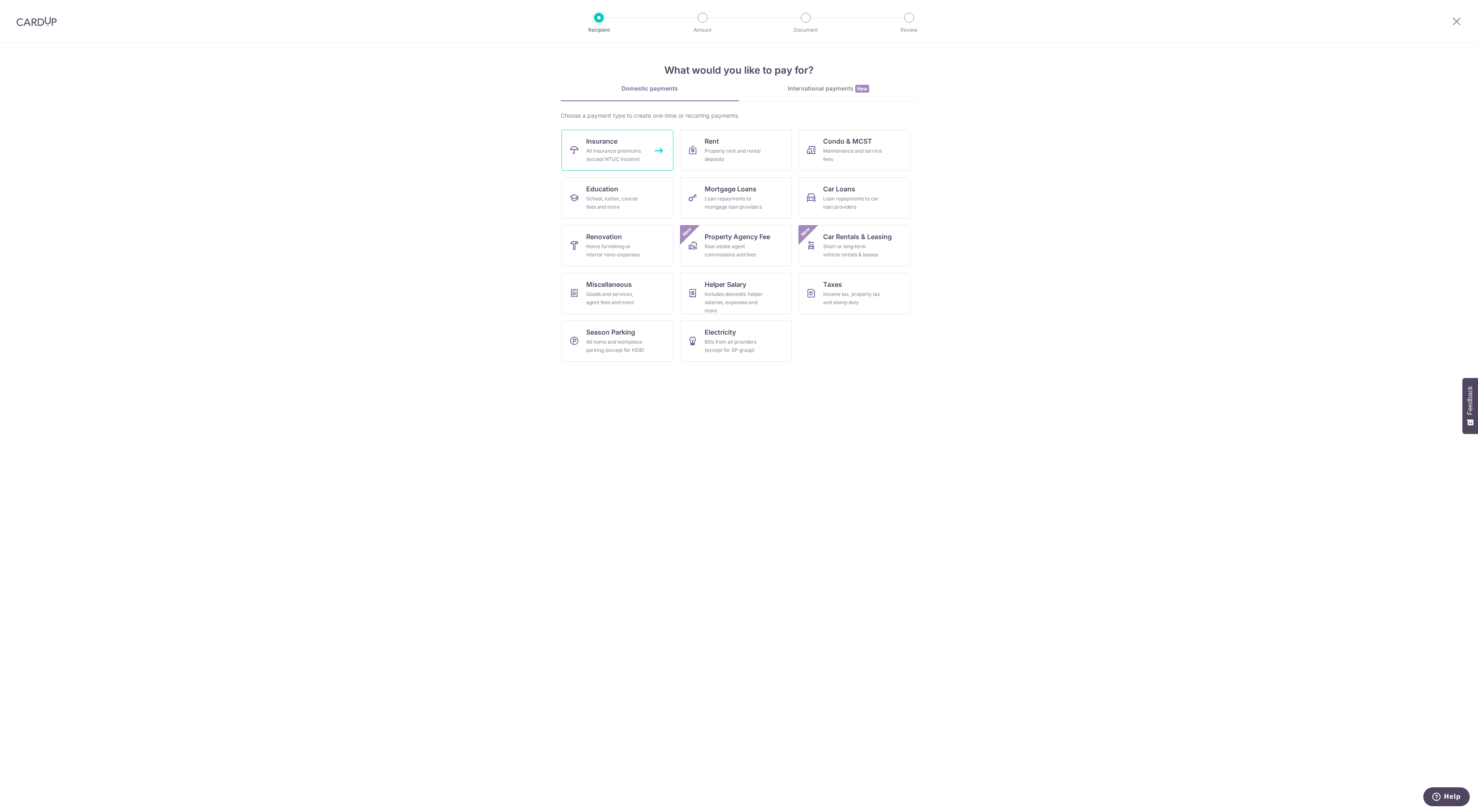
click at [617, 162] on div "All insurance premiums (except NTUC Income)" at bounding box center [616, 155] width 60 height 17
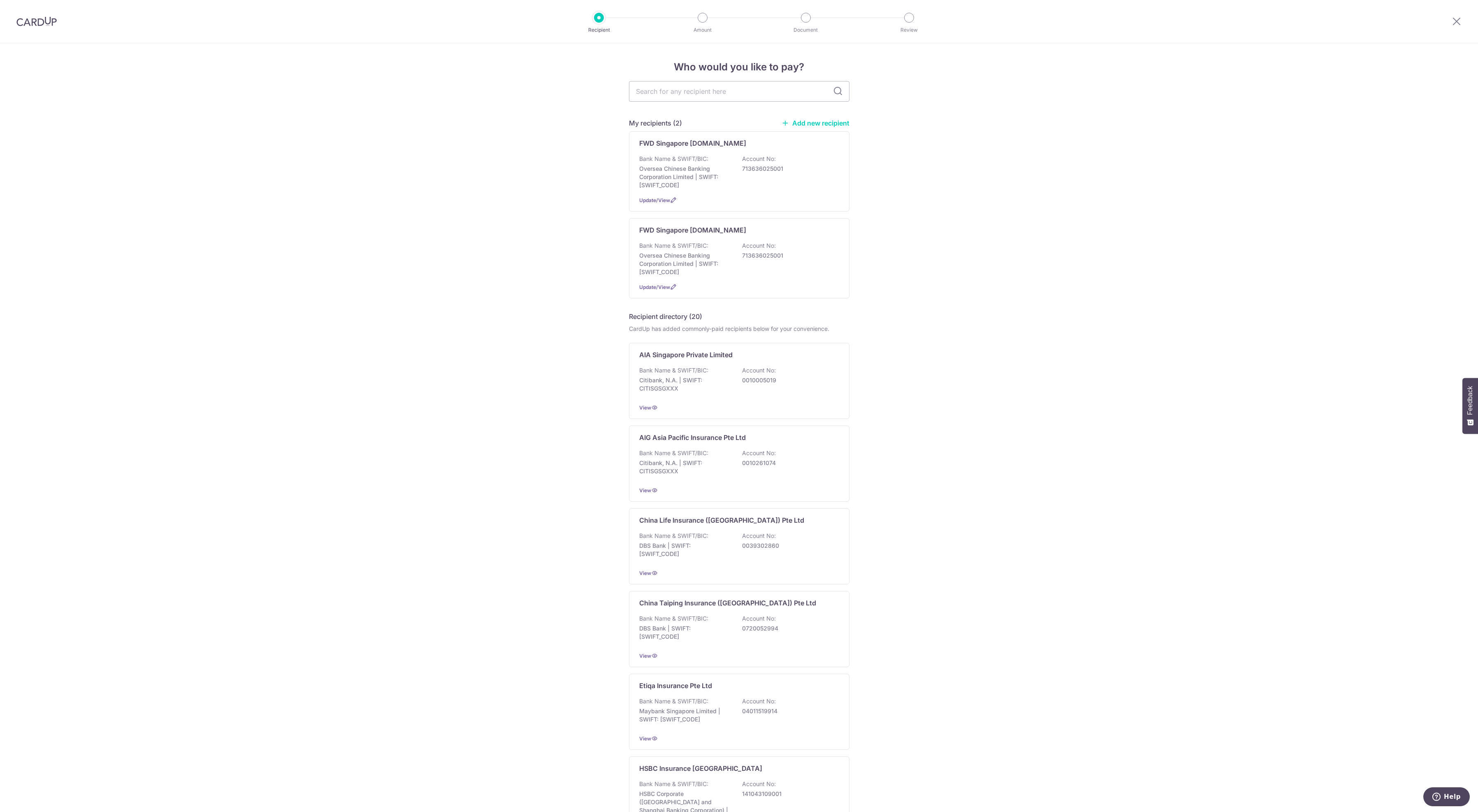
click at [781, 120] on link "Add new recipient" at bounding box center [815, 123] width 67 height 8
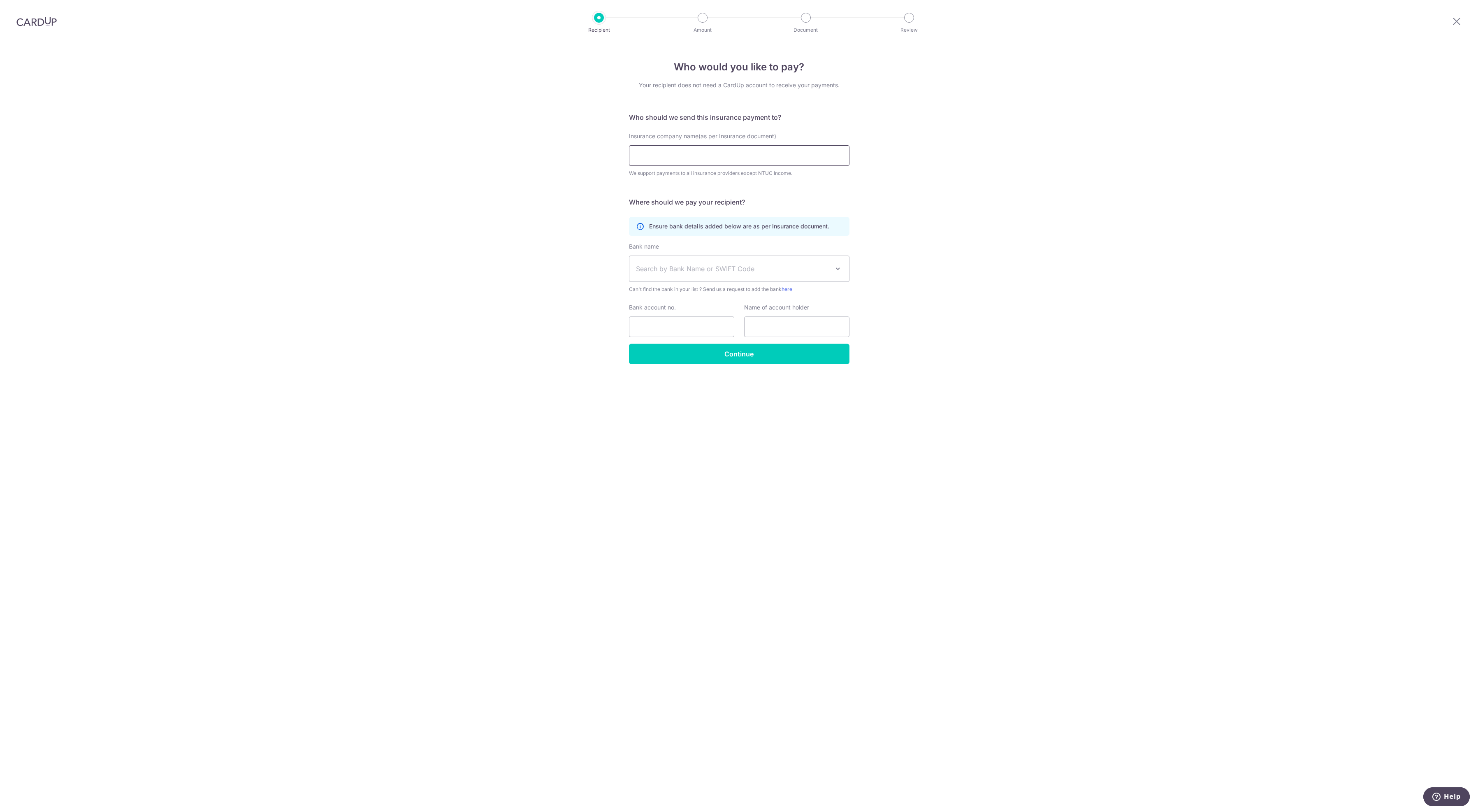
click at [662, 166] on input "Insurance company name(as per Insurance document)" at bounding box center [739, 155] width 221 height 20
type input "FWD Singapore [DOMAIN_NAME]"
click at [794, 273] on span "Search by Bank Name or SWIFT Code" at bounding box center [732, 268] width 194 height 10
click at [719, 347] on input "search" at bounding box center [739, 342] width 220 height 17
type input "ocbc"
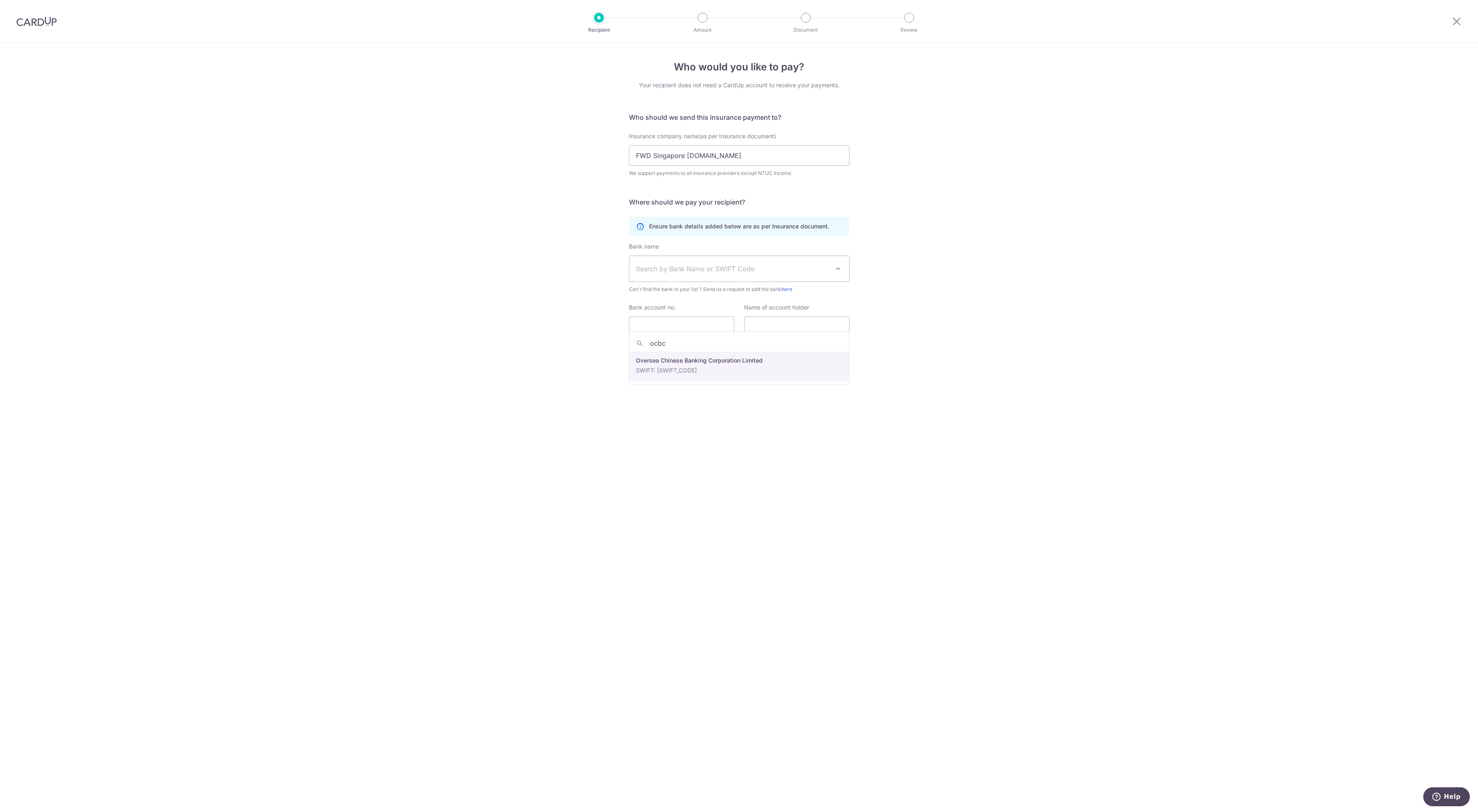
select select "12"
click at [699, 337] on input "Bank account no." at bounding box center [682, 326] width 105 height 20
type input "713636025001"
click at [797, 337] on input "text" at bounding box center [797, 326] width 105 height 20
type input "Loo [PERSON_NAME]"
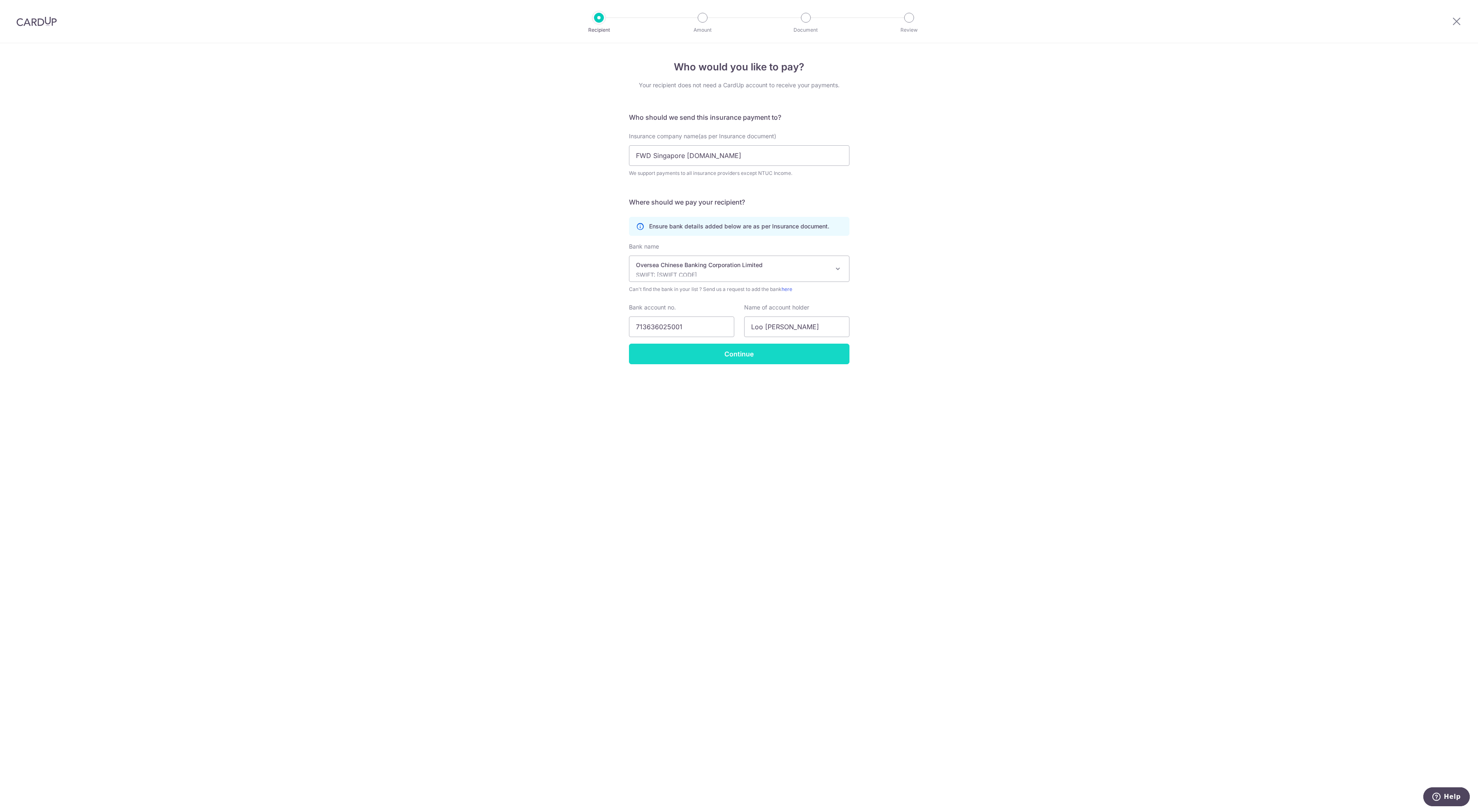
click at [792, 364] on input "Continue" at bounding box center [739, 353] width 221 height 20
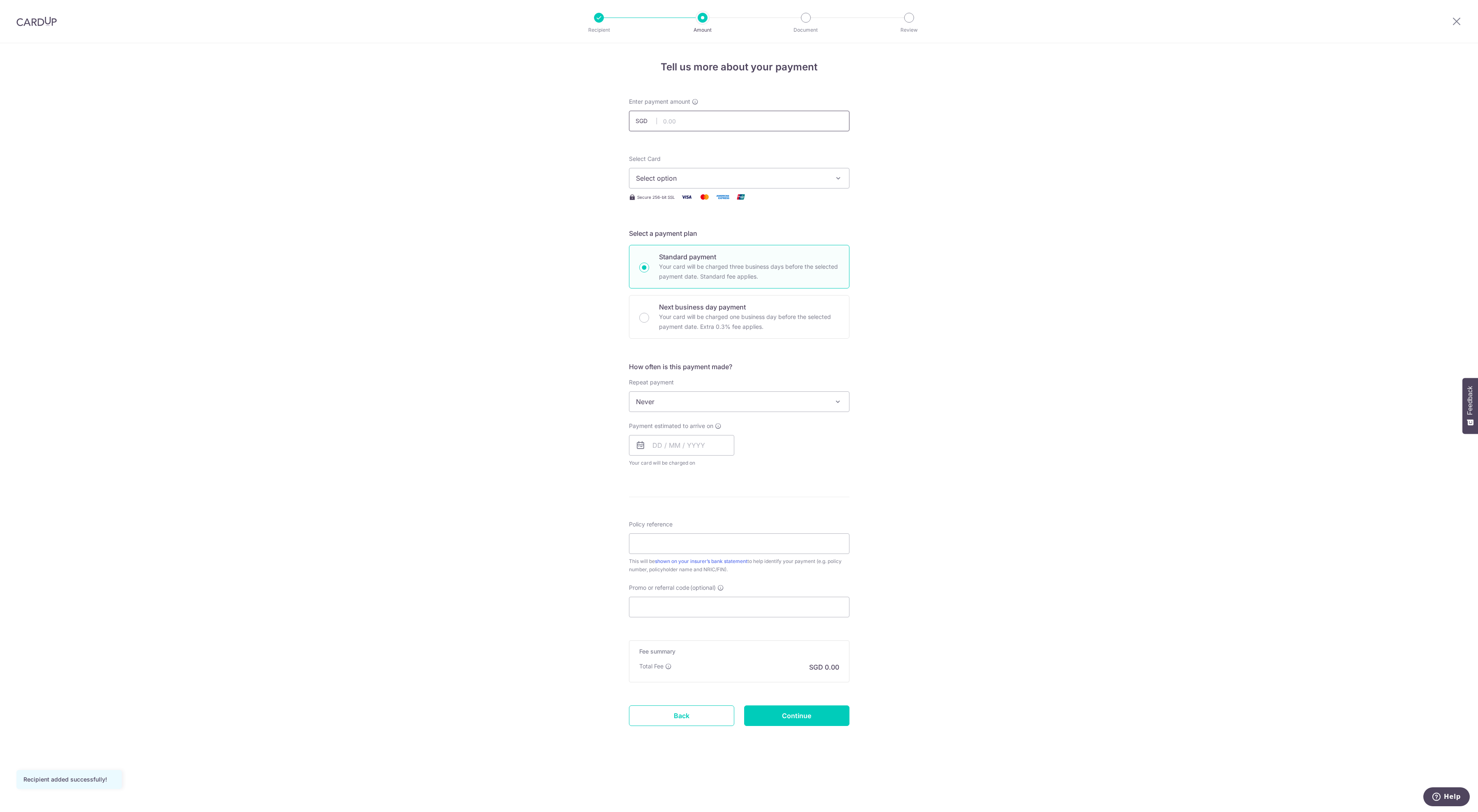
click at [695, 124] on input "text" at bounding box center [739, 120] width 221 height 20
click at [695, 122] on input "text" at bounding box center [739, 120] width 221 height 20
type input "2,916.00"
click at [761, 183] on span "Select option" at bounding box center [732, 178] width 192 height 10
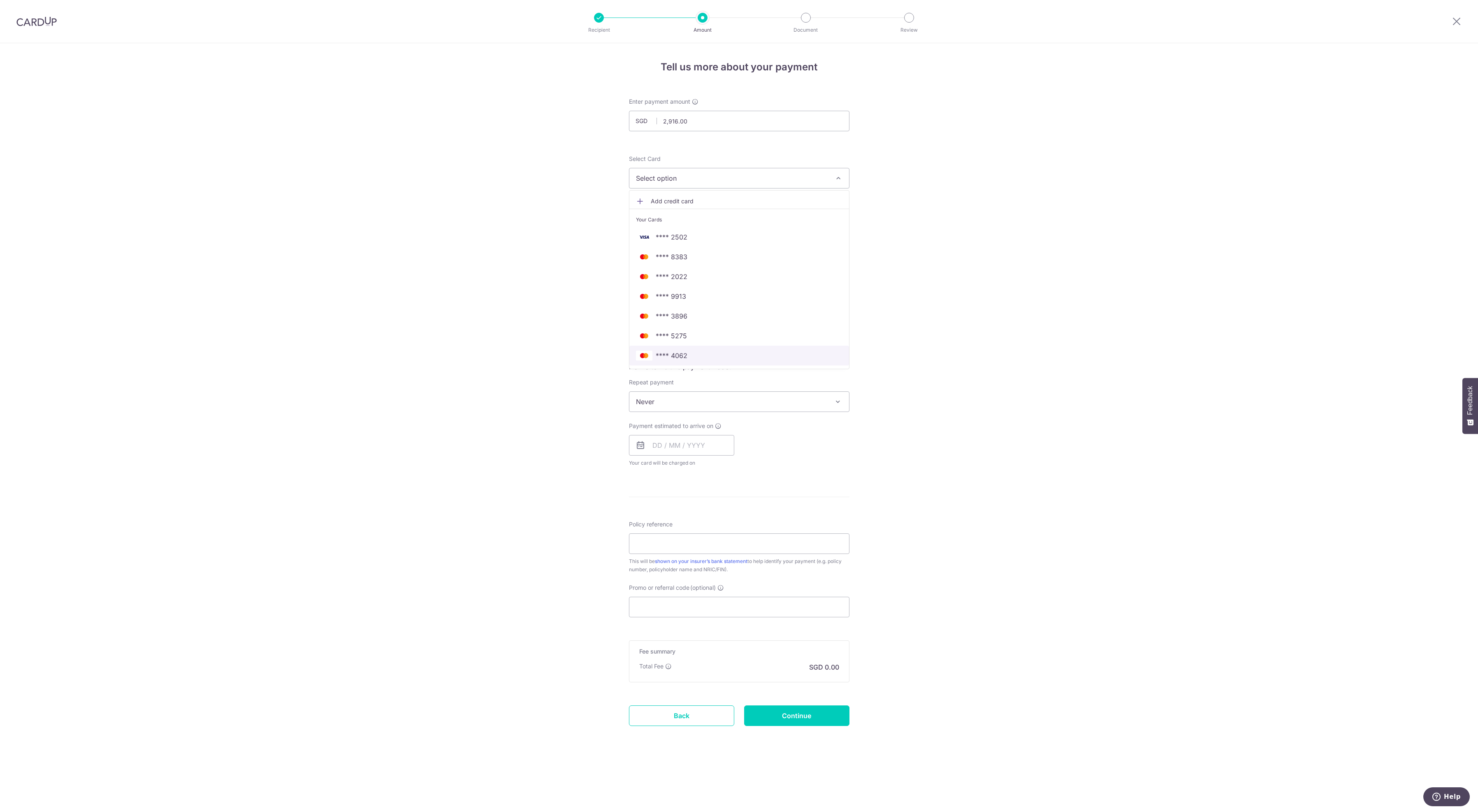
click at [676, 360] on span "**** 4062" at bounding box center [672, 355] width 32 height 10
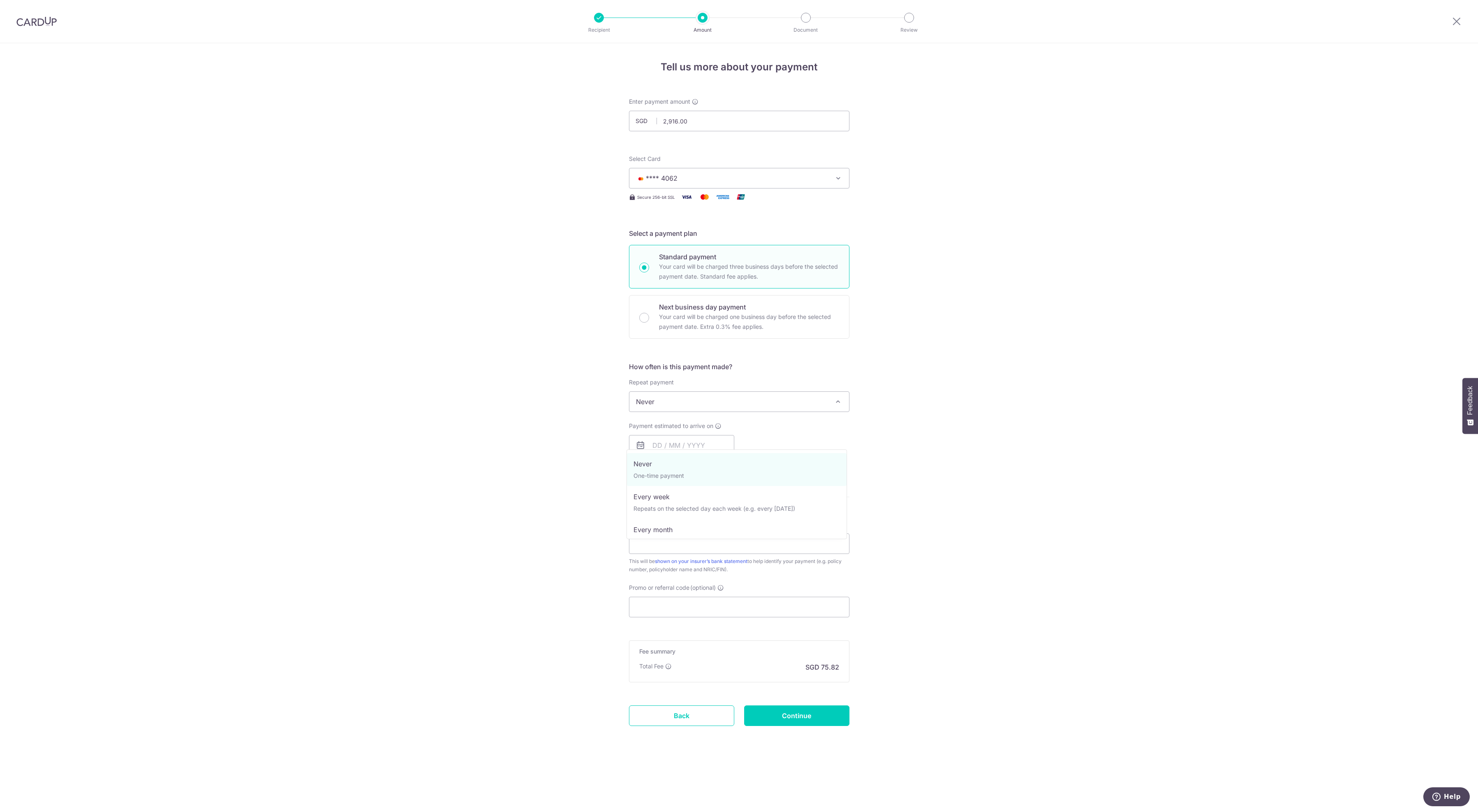
click at [682, 412] on span "Never" at bounding box center [739, 401] width 220 height 20
select select "3"
click at [637, 450] on icon at bounding box center [640, 444] width 10 height 10
click at [666, 455] on input "text" at bounding box center [682, 444] width 105 height 20
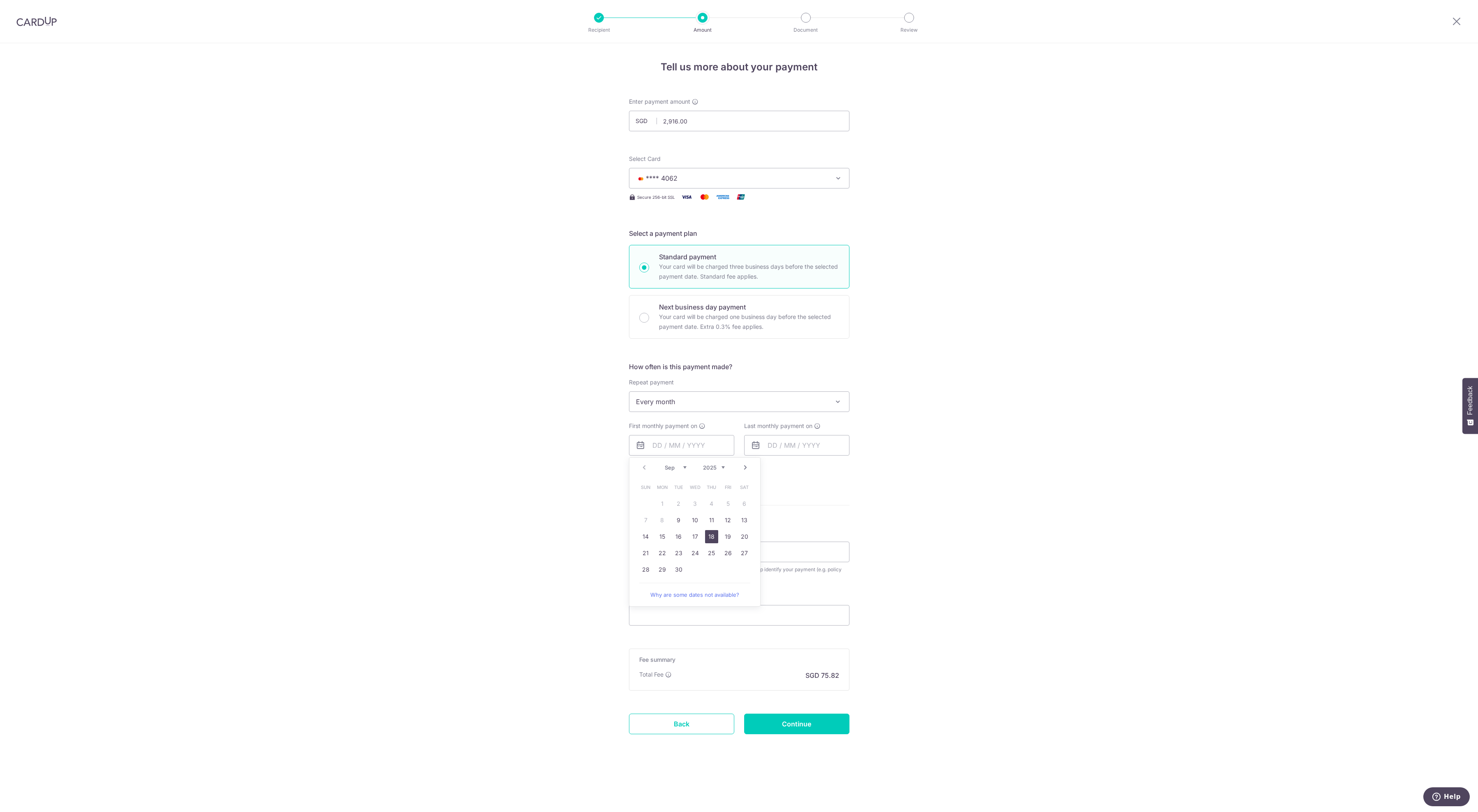
click at [705, 543] on link "18" at bounding box center [711, 536] width 13 height 13
type input "18/09/2025"
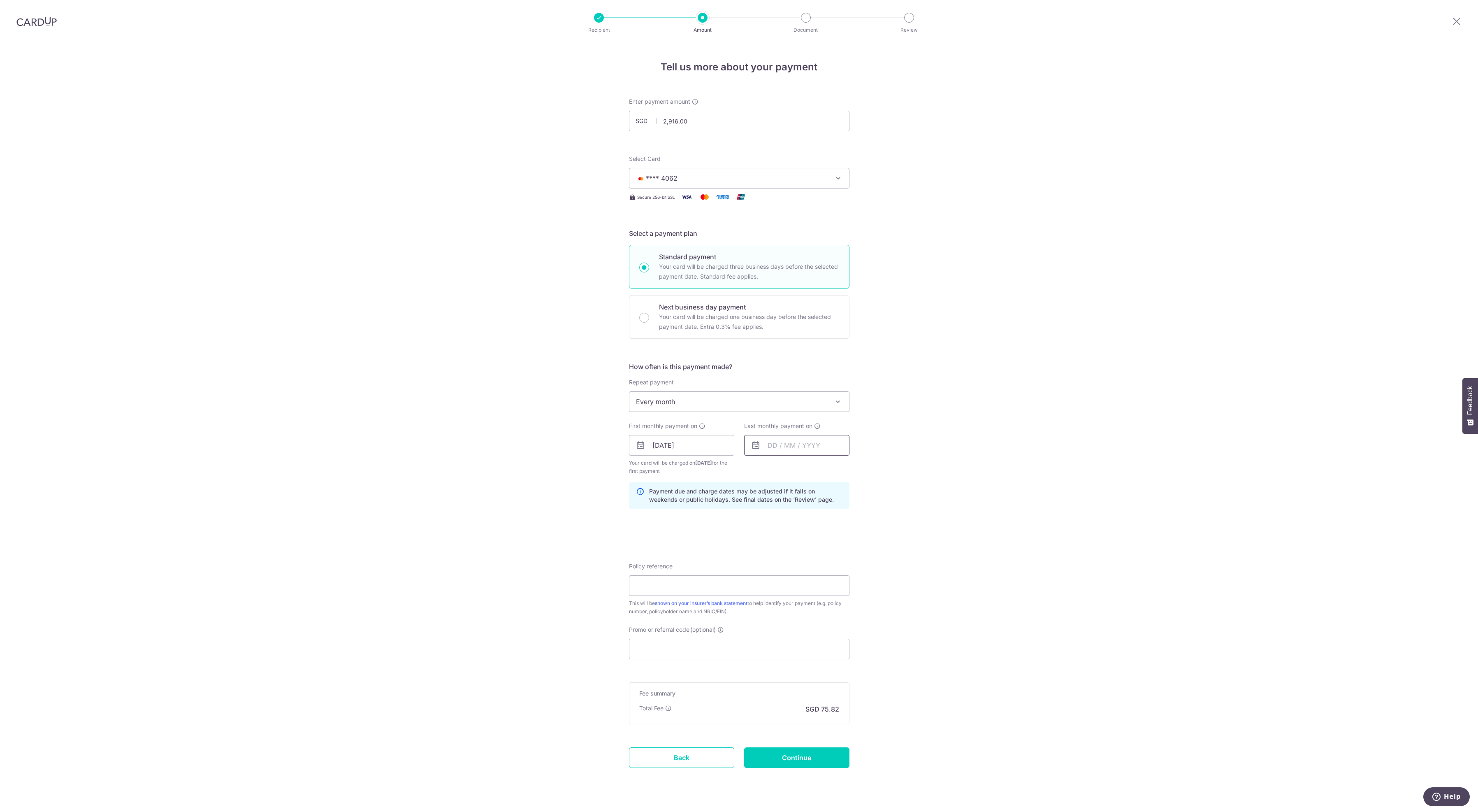
click at [789, 455] on input "text" at bounding box center [797, 444] width 105 height 20
click at [793, 560] on link "18" at bounding box center [794, 553] width 13 height 13
type input "[DATE]"
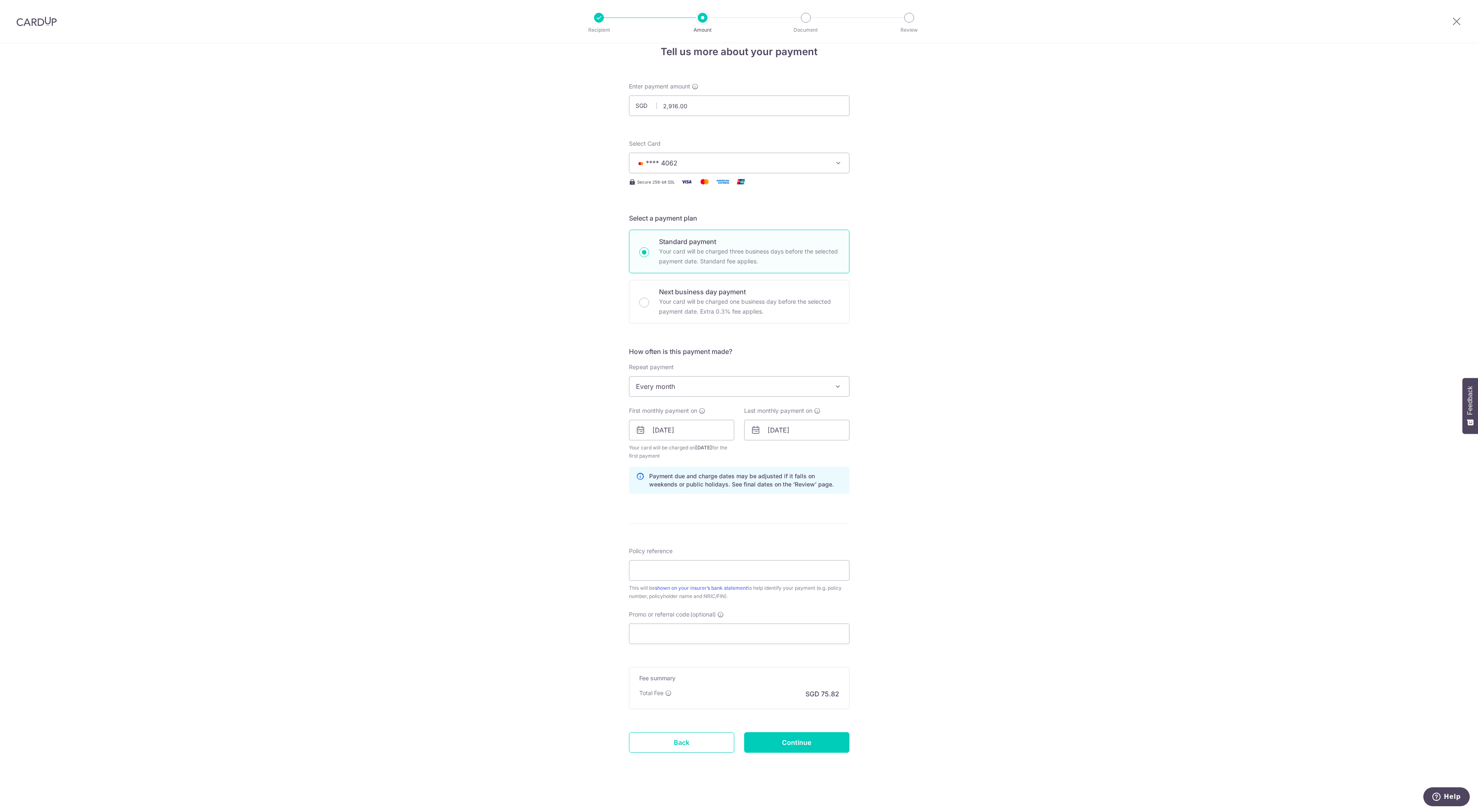
scroll to position [39, 0]
click at [700, 578] on input "Policy reference" at bounding box center [739, 567] width 221 height 20
type input "80551702"
click at [781, 750] on input "Continue" at bounding box center [797, 739] width 105 height 20
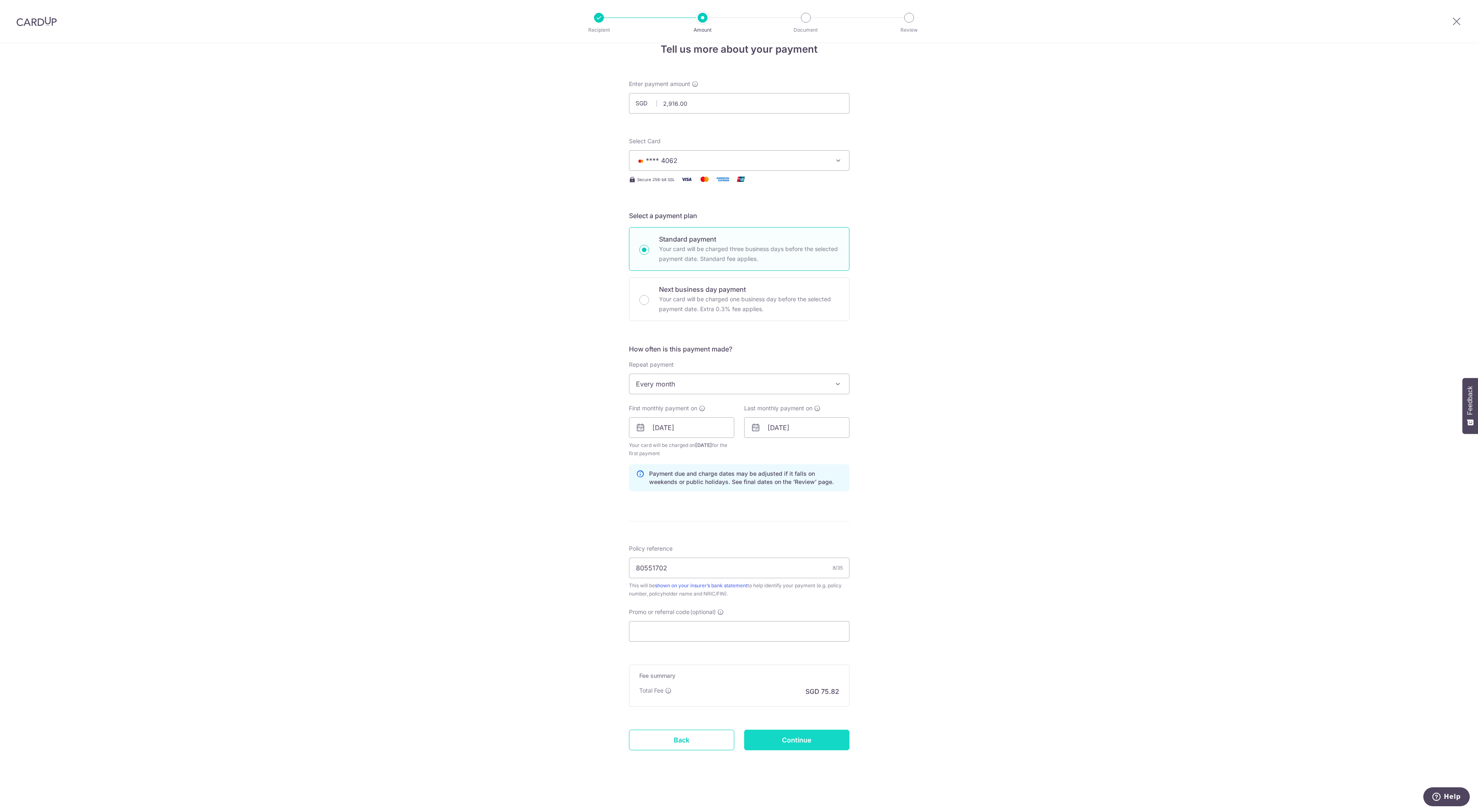
type input "Create Schedule"
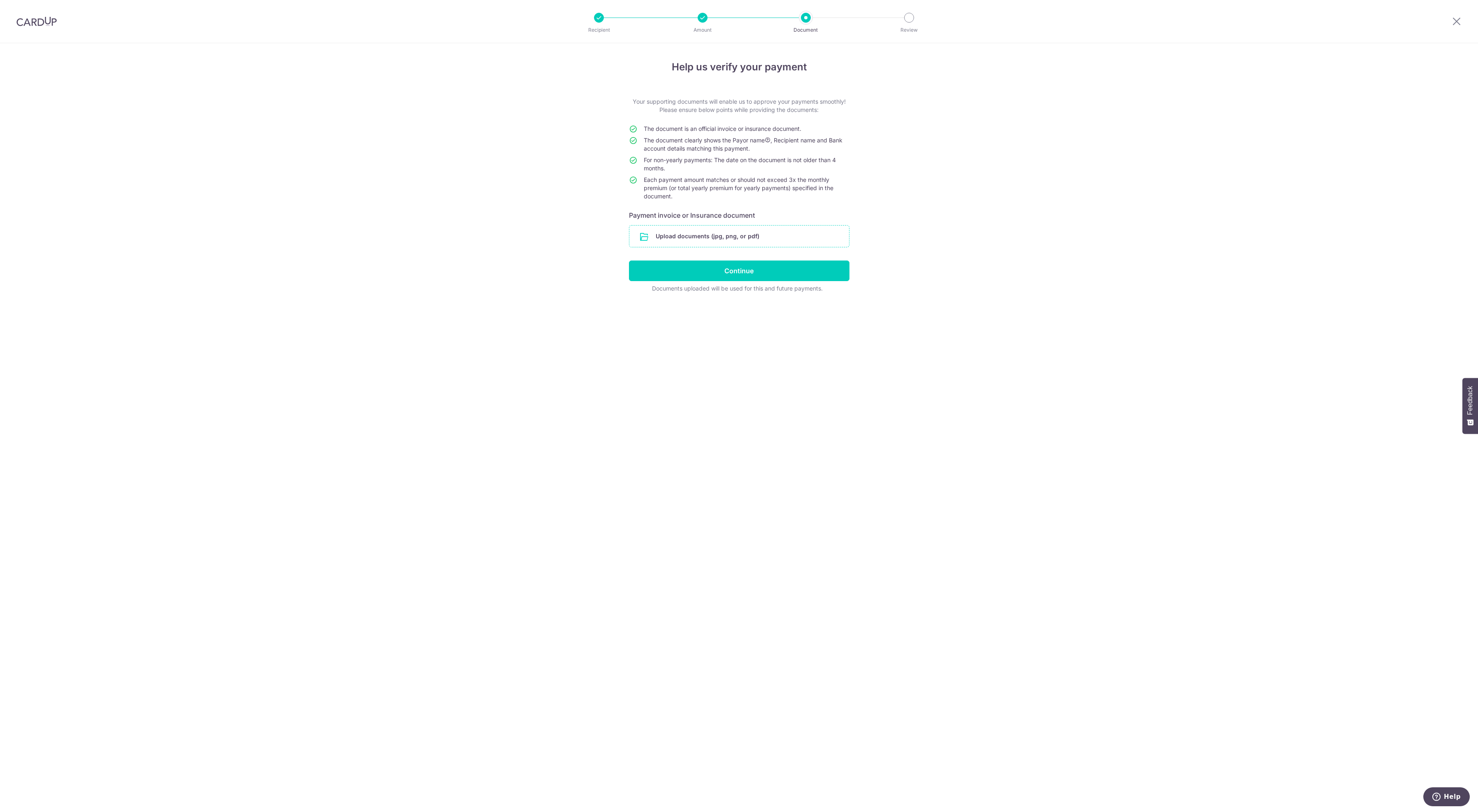
click at [646, 247] on input "file" at bounding box center [739, 236] width 220 height 21
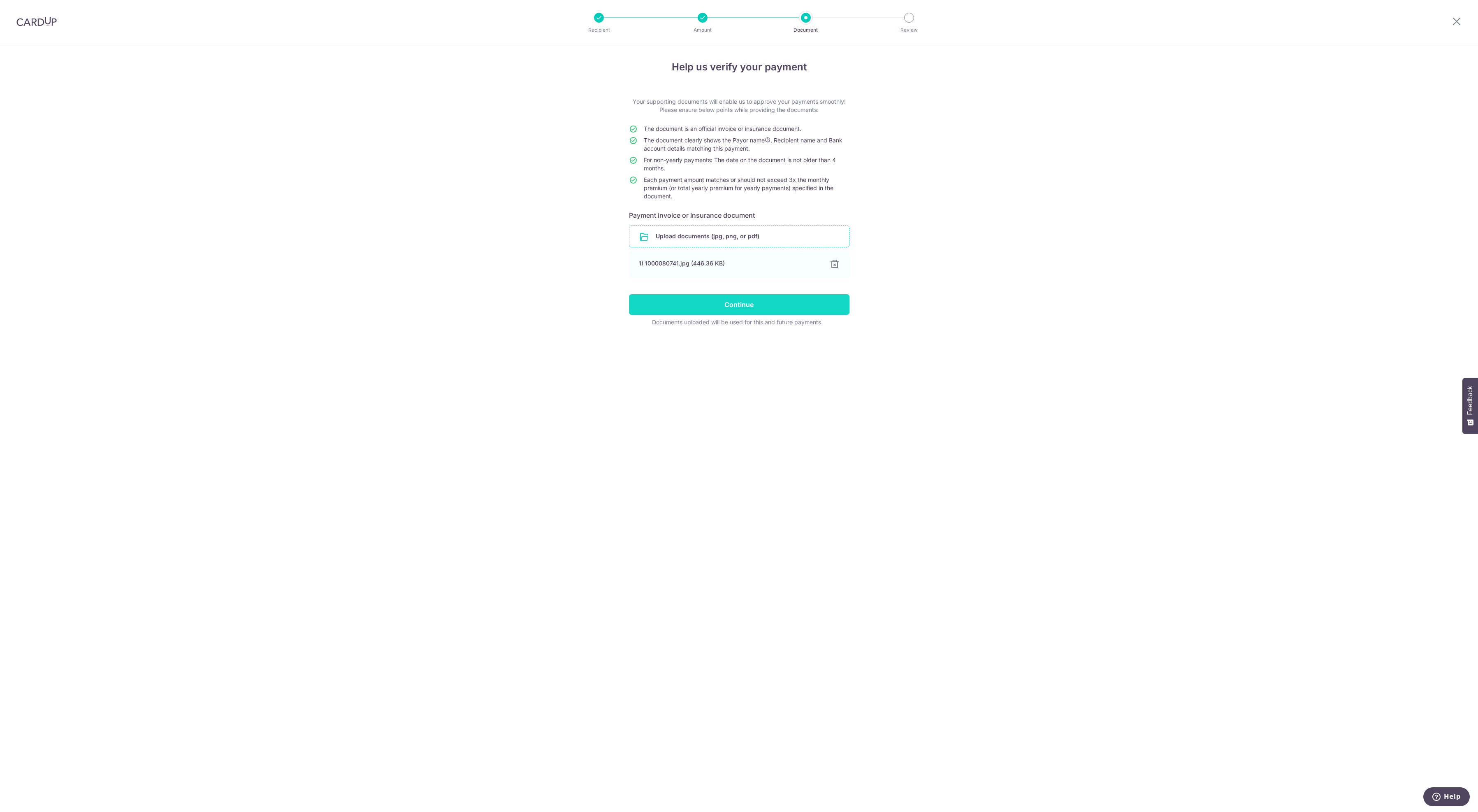
click at [765, 314] on input "Continue" at bounding box center [739, 304] width 221 height 20
click at [743, 267] on div "1) 1000080741.jpg (446.36 KB)" at bounding box center [730, 263] width 180 height 8
click at [745, 314] on div "Continue" at bounding box center [739, 304] width 230 height 20
click at [771, 267] on div "1) 1000080741.jpg (446.36 KB)" at bounding box center [730, 263] width 180 height 8
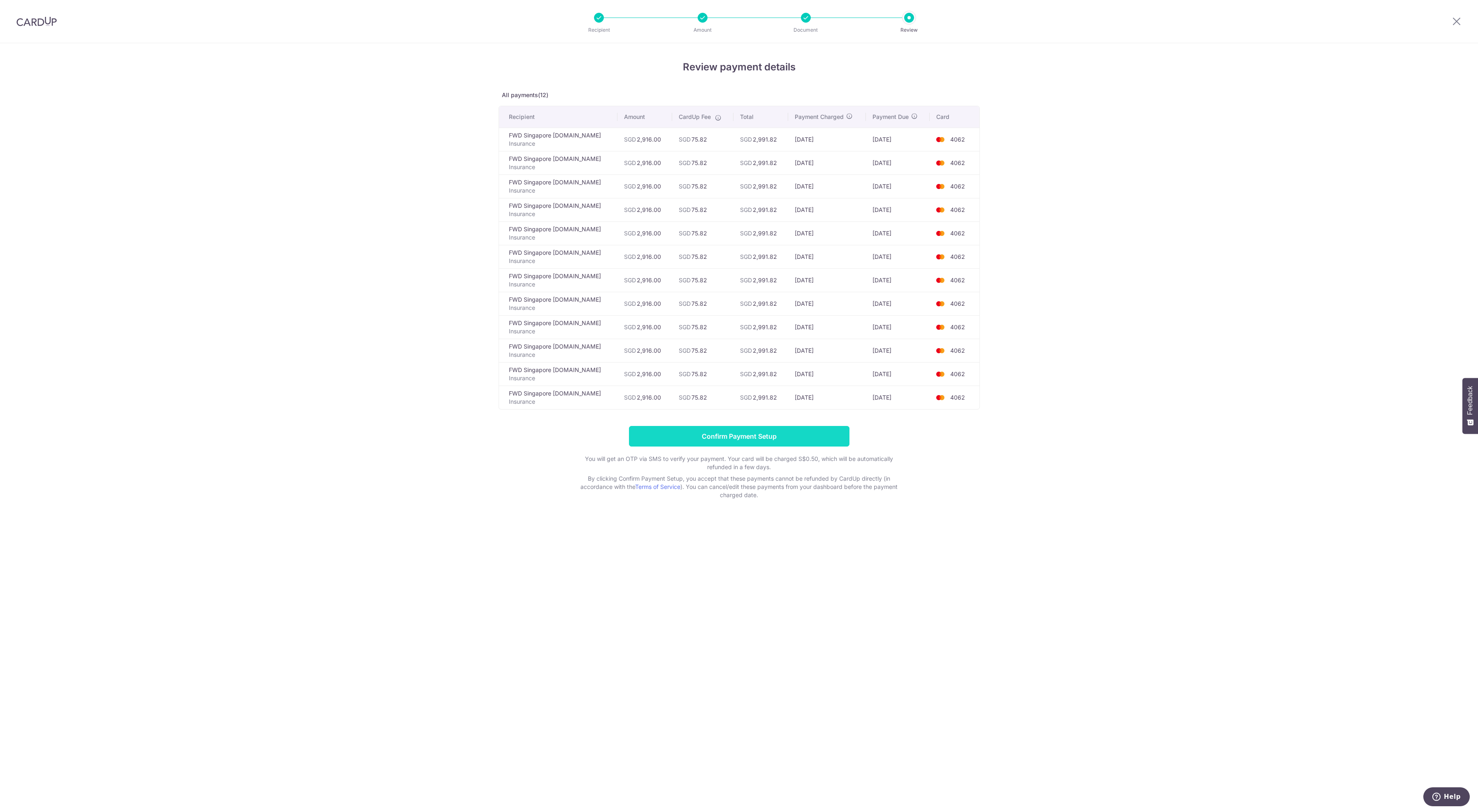
click at [717, 447] on input "Confirm Payment Setup" at bounding box center [739, 435] width 221 height 20
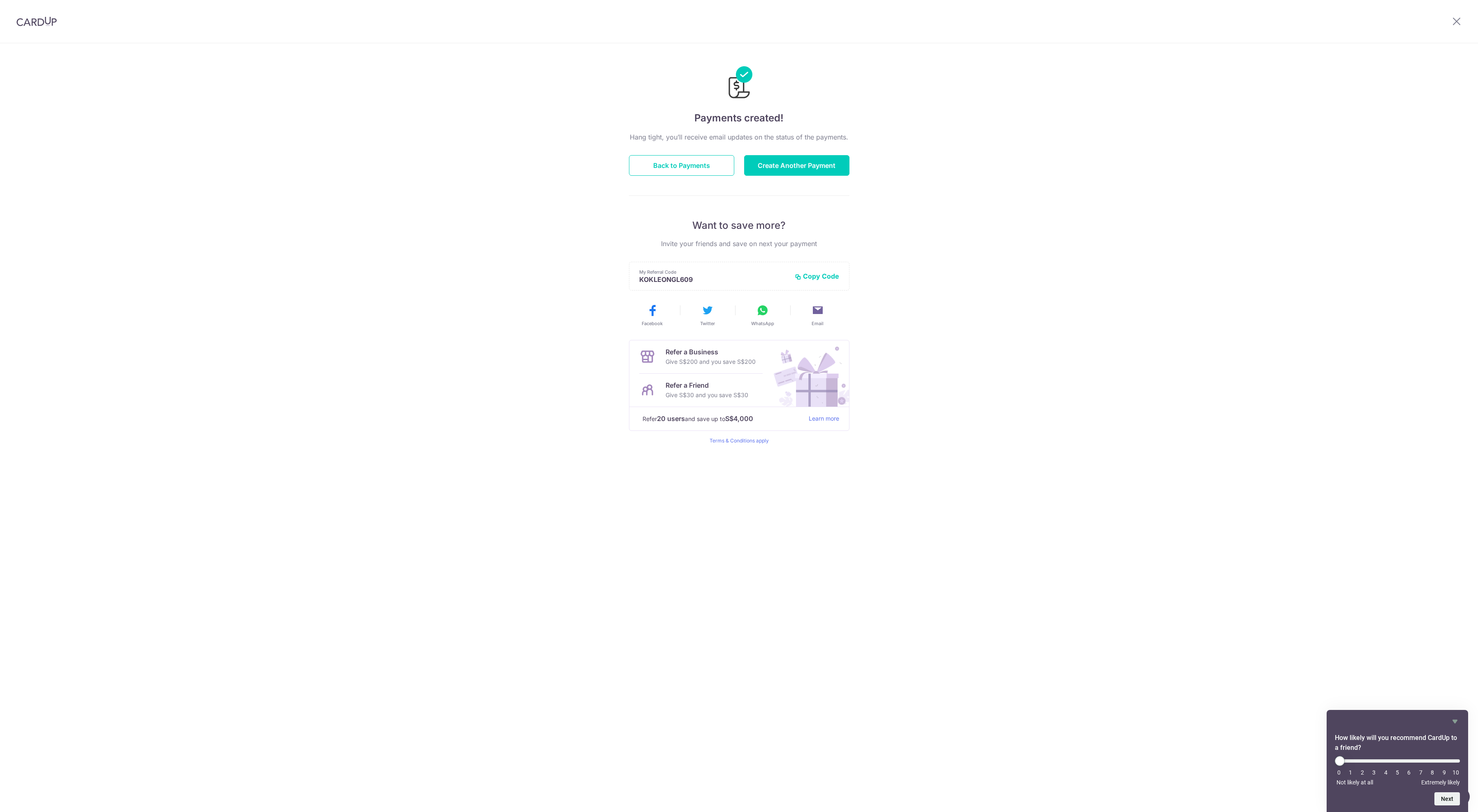
click at [33, 22] on img at bounding box center [37, 21] width 40 height 10
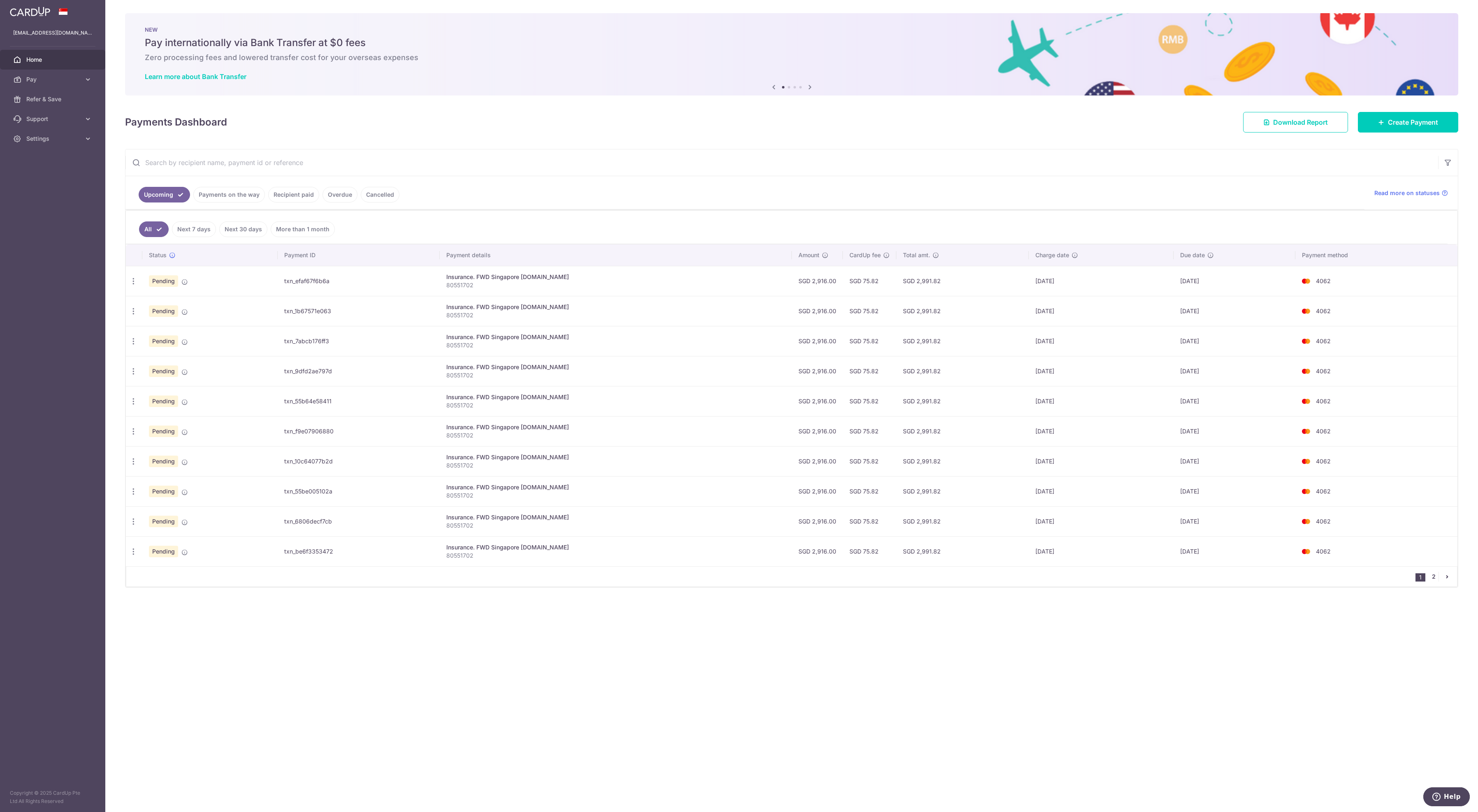
click at [1433, 582] on link "2" at bounding box center [1433, 575] width 10 height 10
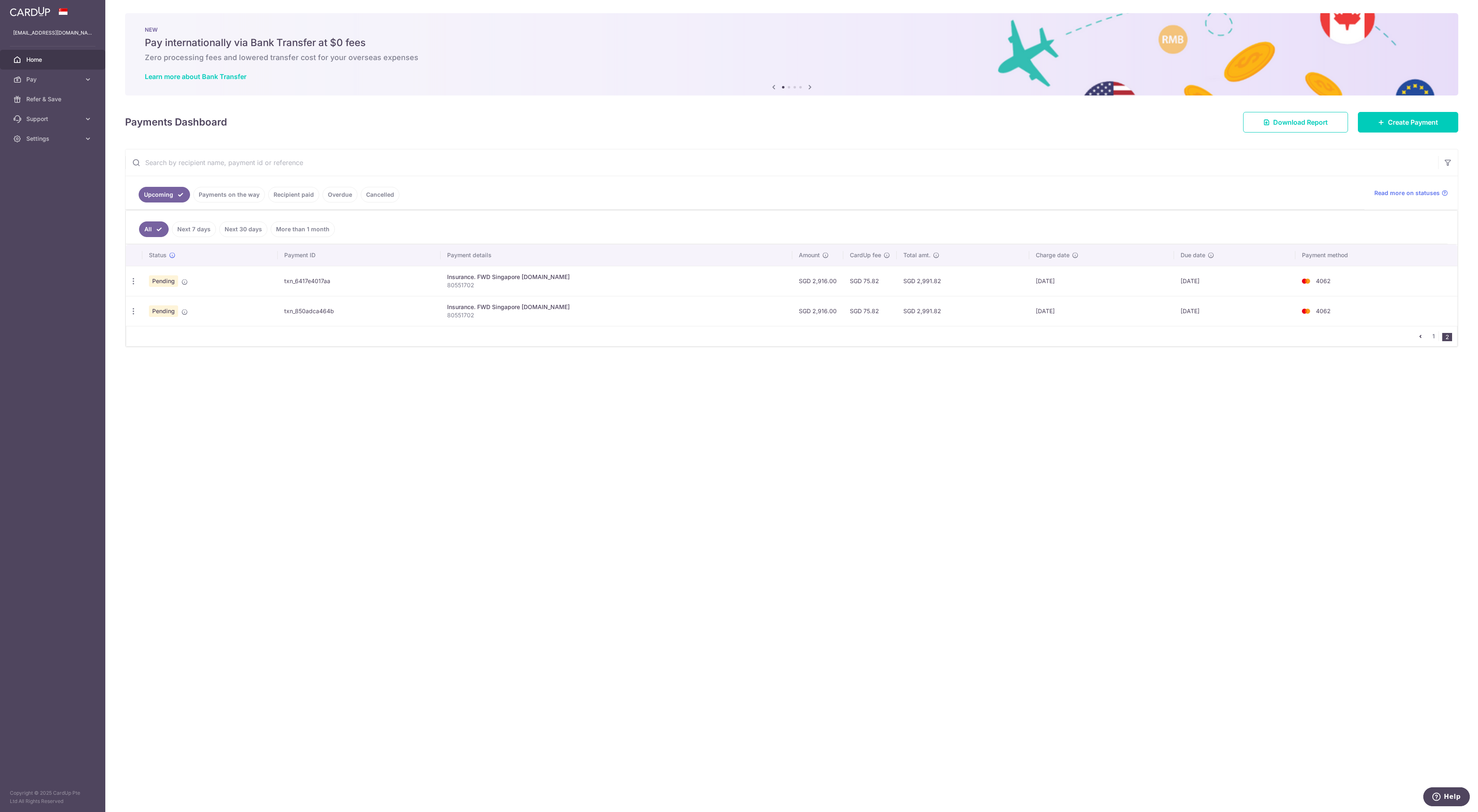
click at [47, 64] on span "Home" at bounding box center [53, 59] width 54 height 8
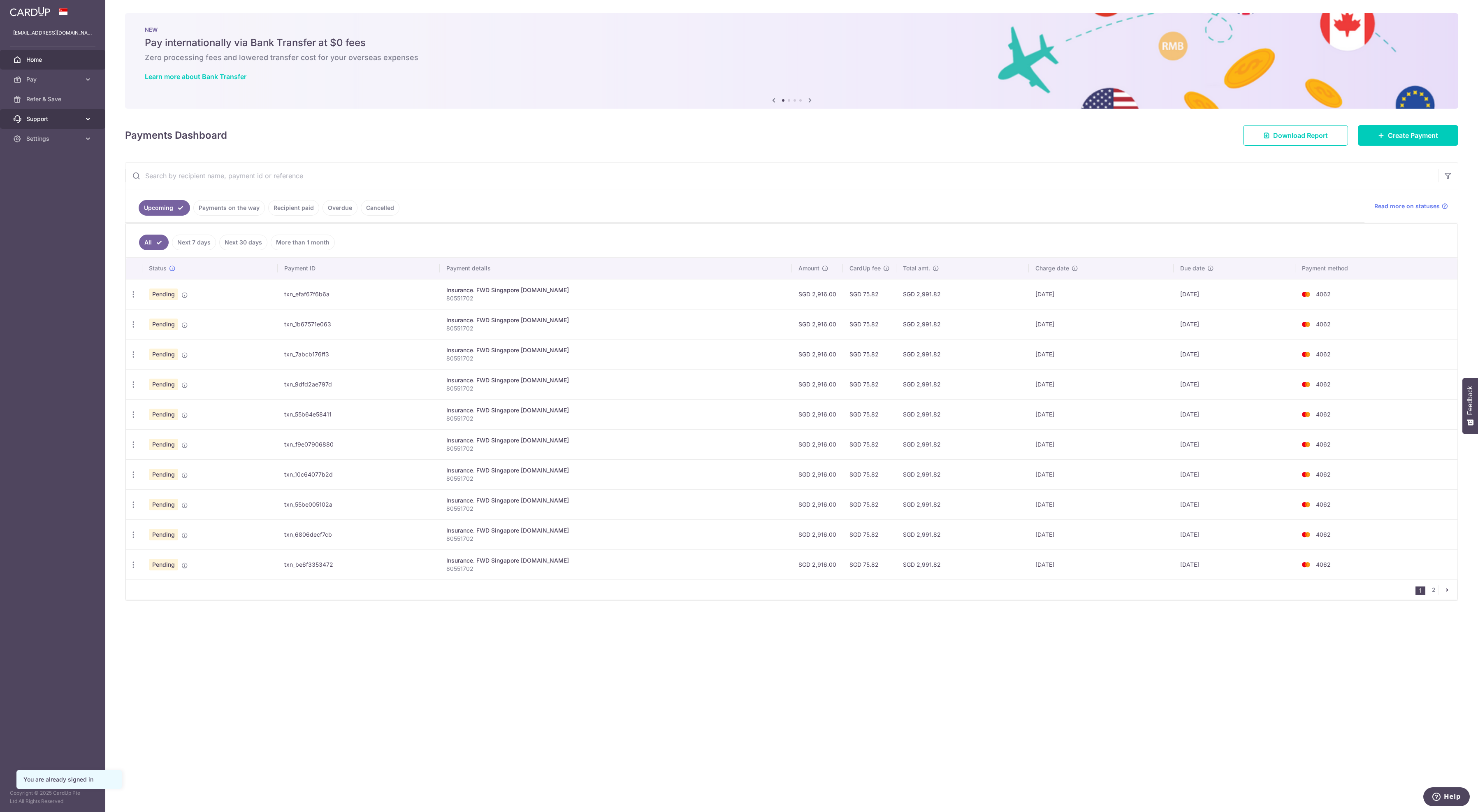
click at [53, 123] on span "Support" at bounding box center [53, 118] width 54 height 8
click at [61, 168] on link "Contact Us" at bounding box center [53, 159] width 105 height 20
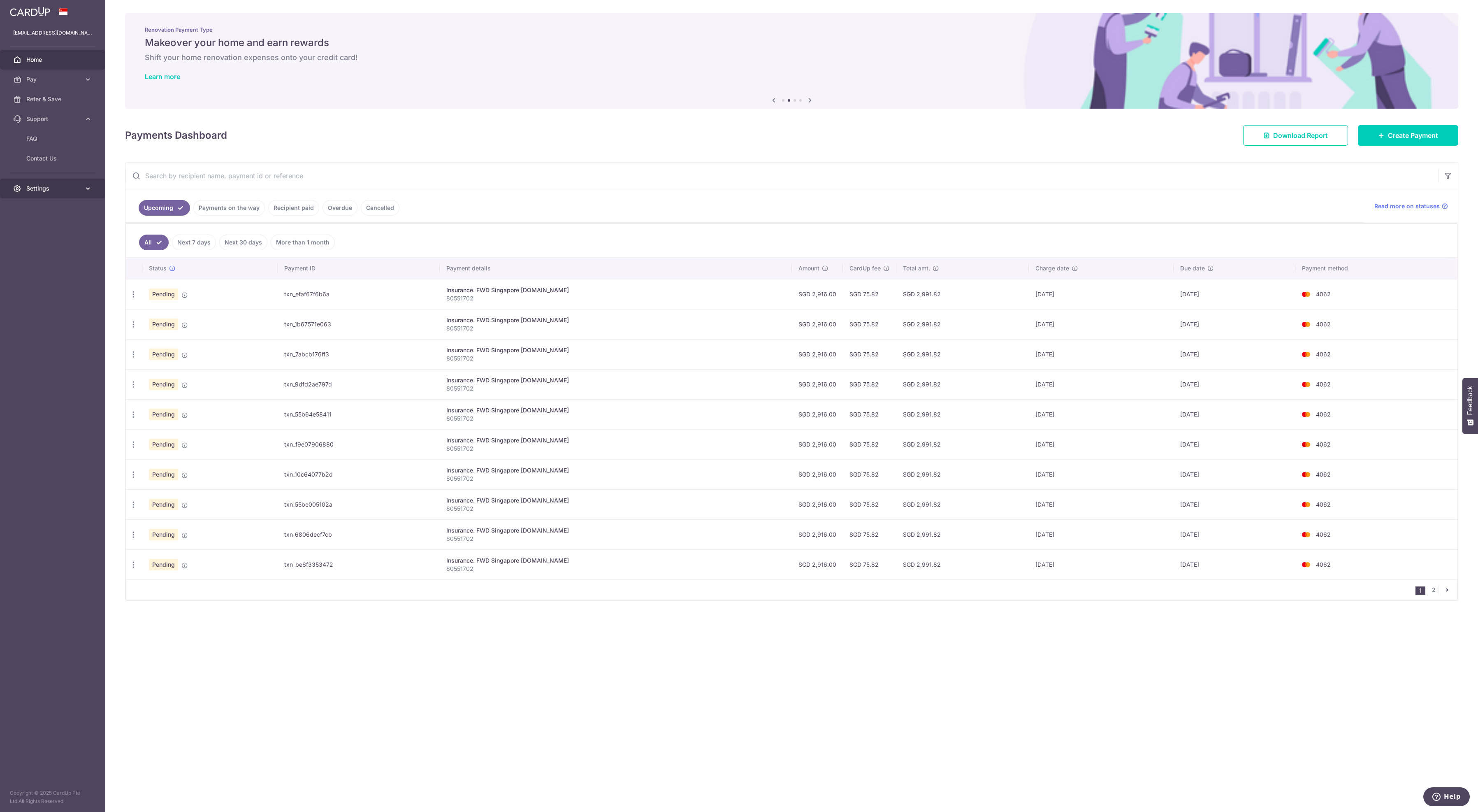
click at [58, 193] on span "Settings" at bounding box center [53, 187] width 54 height 8
click at [53, 232] on span "Logout" at bounding box center [53, 227] width 54 height 8
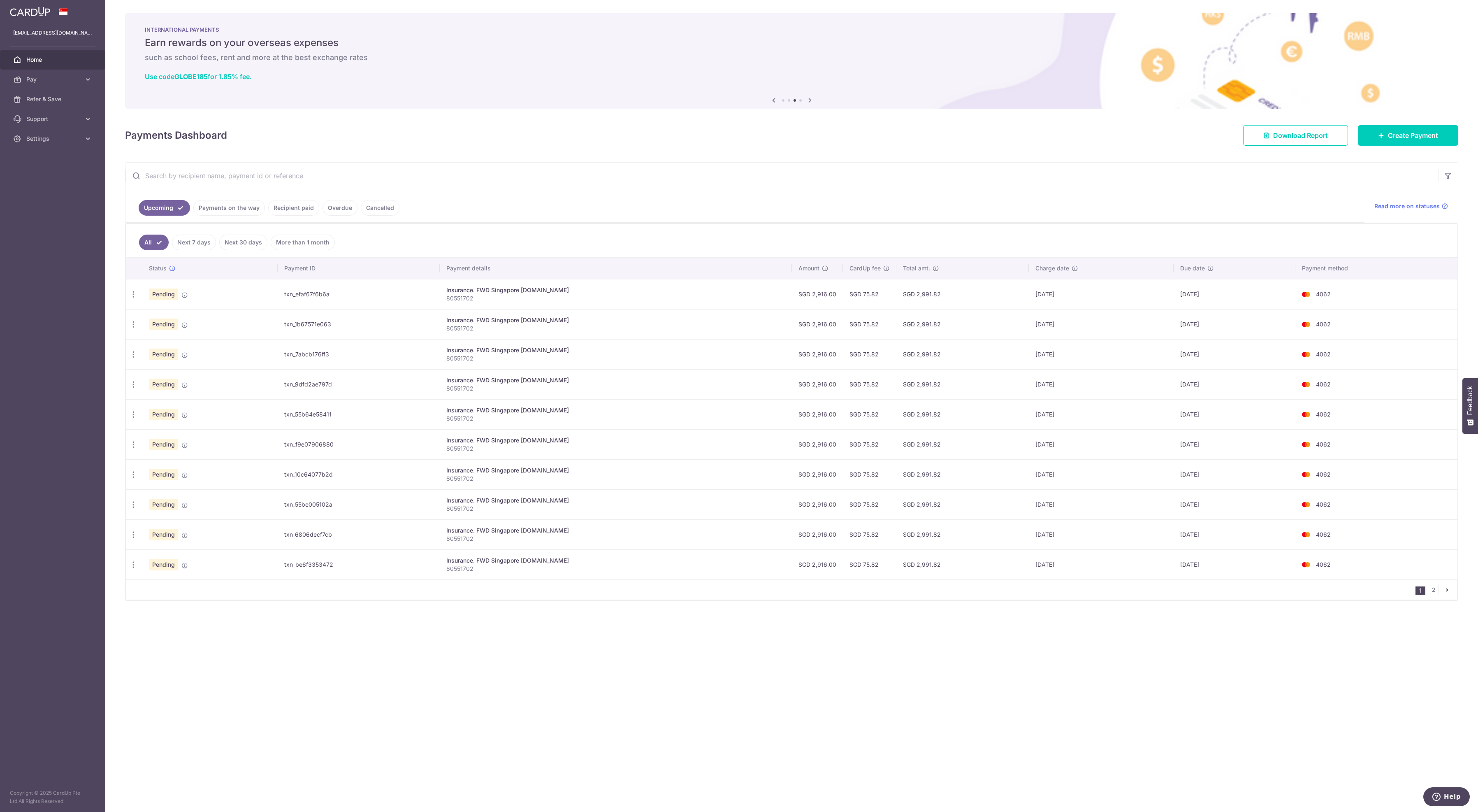
click at [400, 210] on link "Cancelled" at bounding box center [380, 208] width 39 height 16
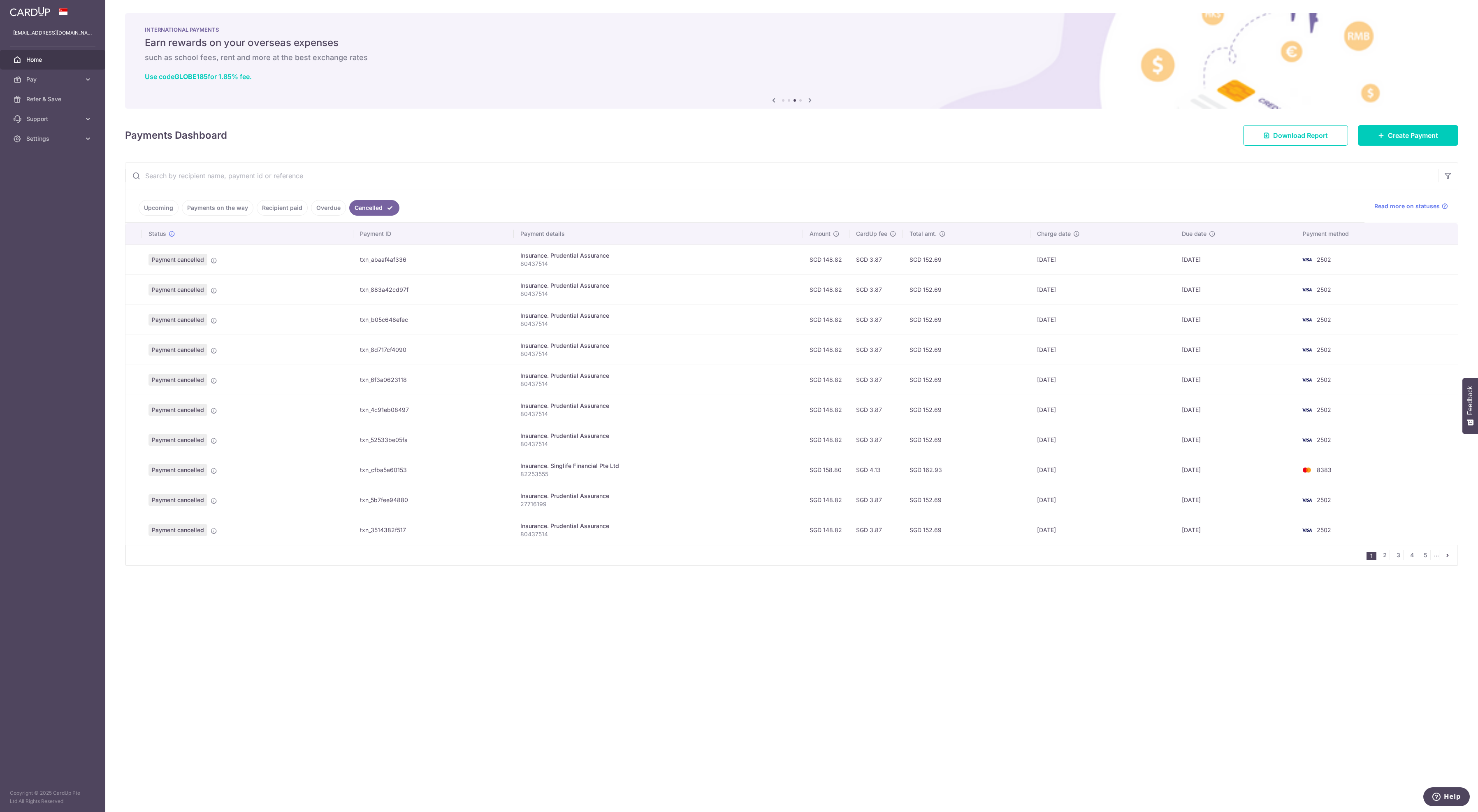
click at [359, 259] on td "txn_abaaf4af336" at bounding box center [433, 259] width 160 height 30
click at [357, 269] on td "txn_abaaf4af336" at bounding box center [433, 259] width 160 height 30
click at [333, 264] on td "Payment cancelled" at bounding box center [247, 259] width 211 height 30
click at [205, 265] on span "Payment cancelled" at bounding box center [178, 259] width 59 height 11
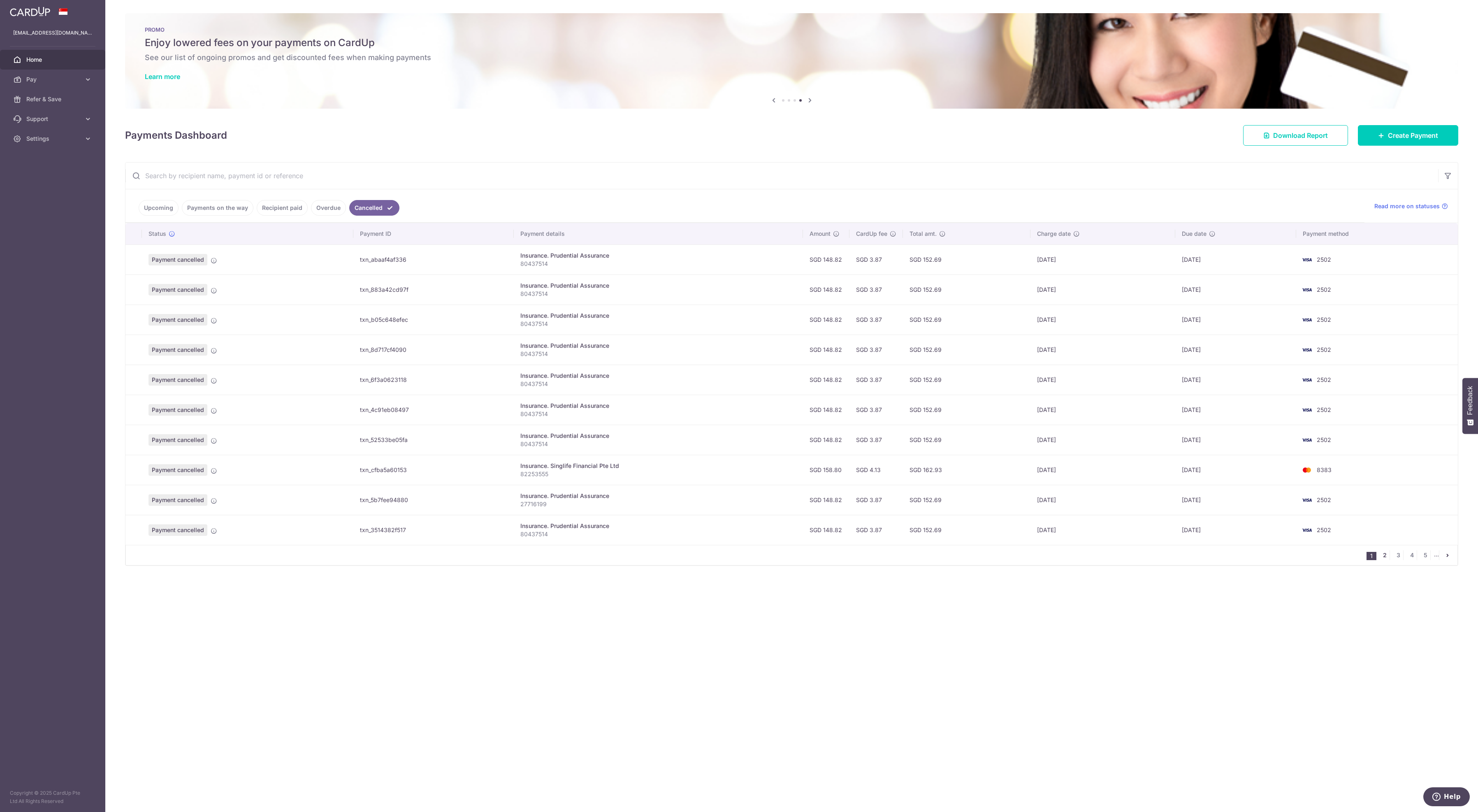
click at [1384, 560] on link "2" at bounding box center [1384, 554] width 10 height 10
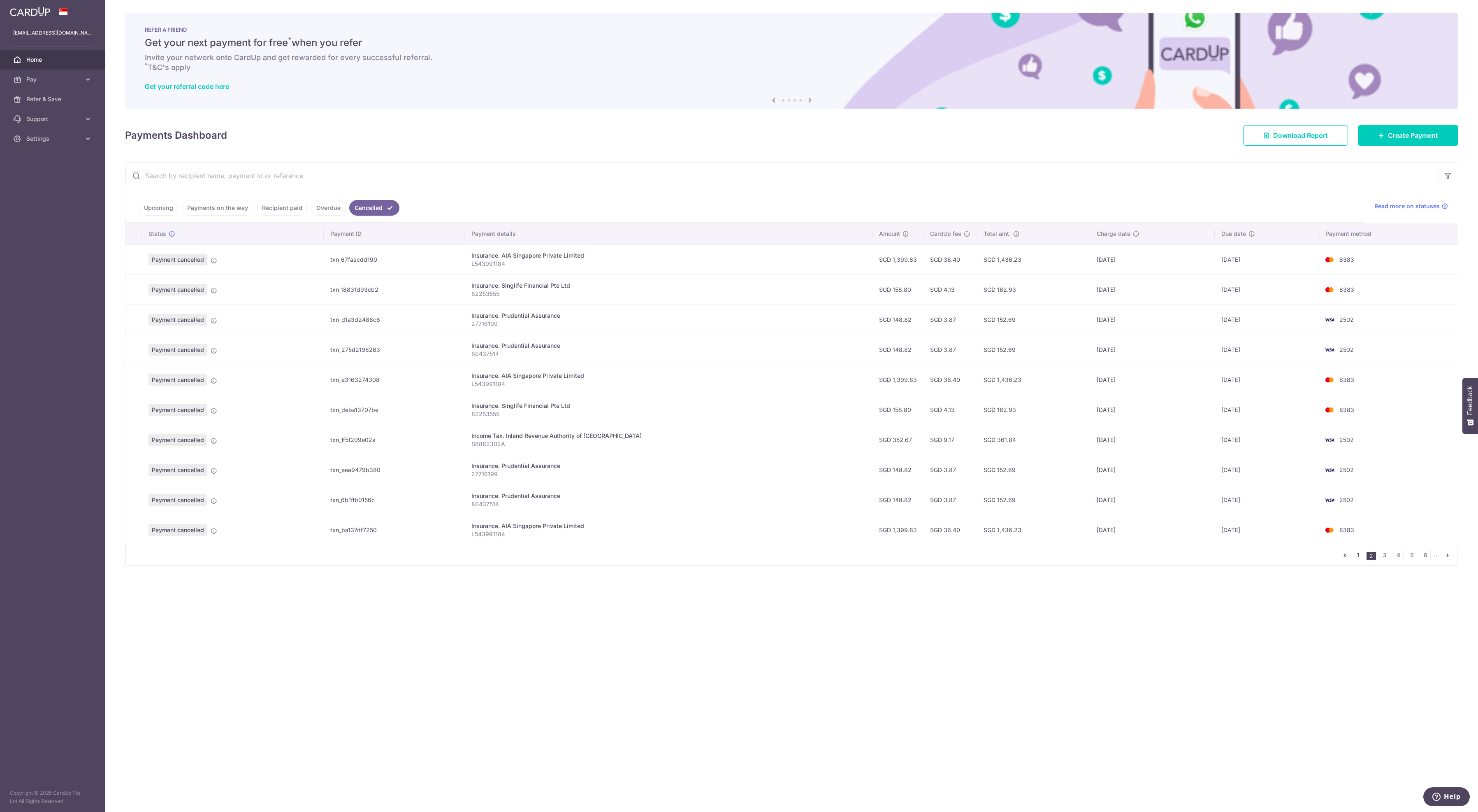
click at [1360, 560] on link "1" at bounding box center [1358, 554] width 10 height 10
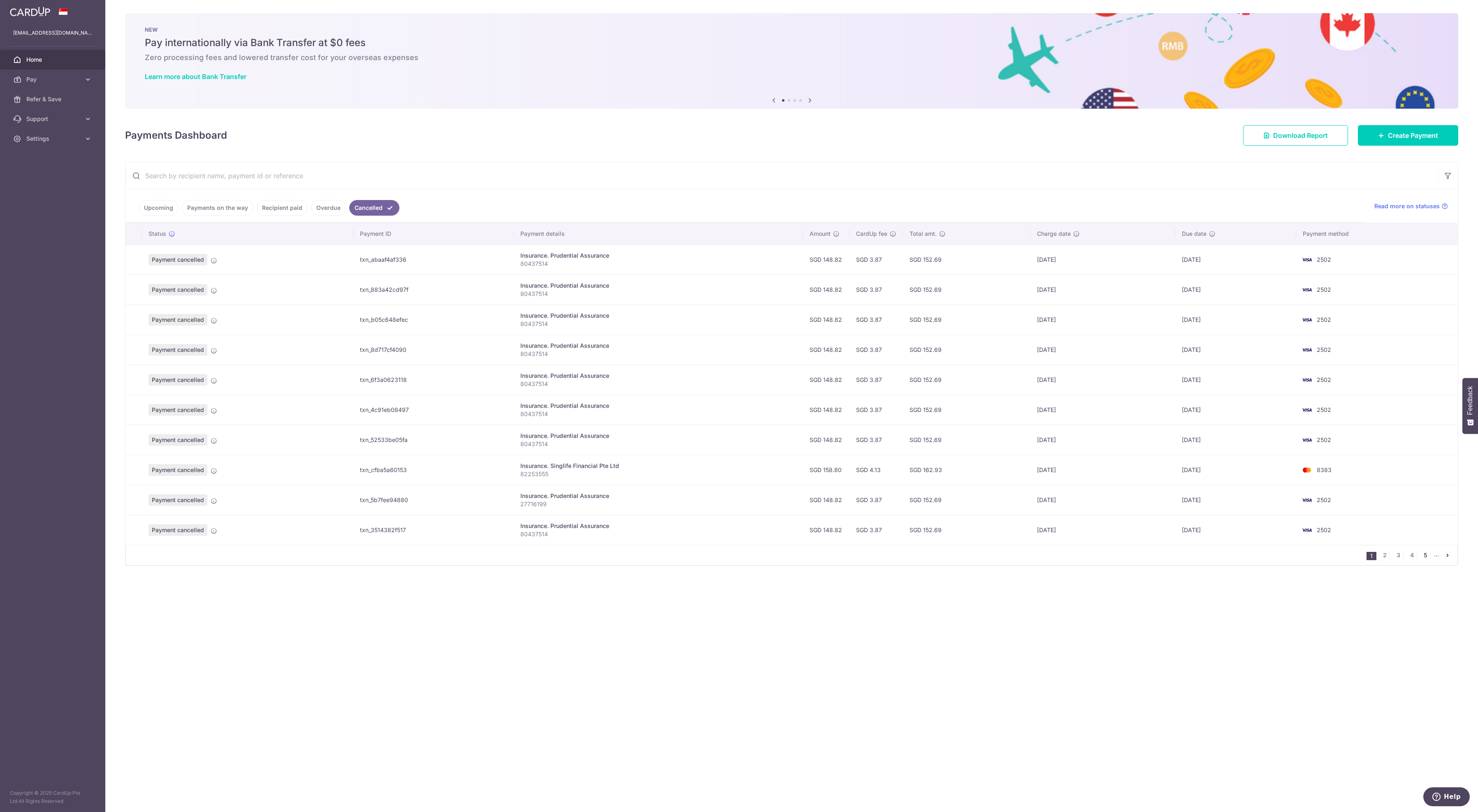
click at [1424, 560] on link "5" at bounding box center [1425, 554] width 10 height 10
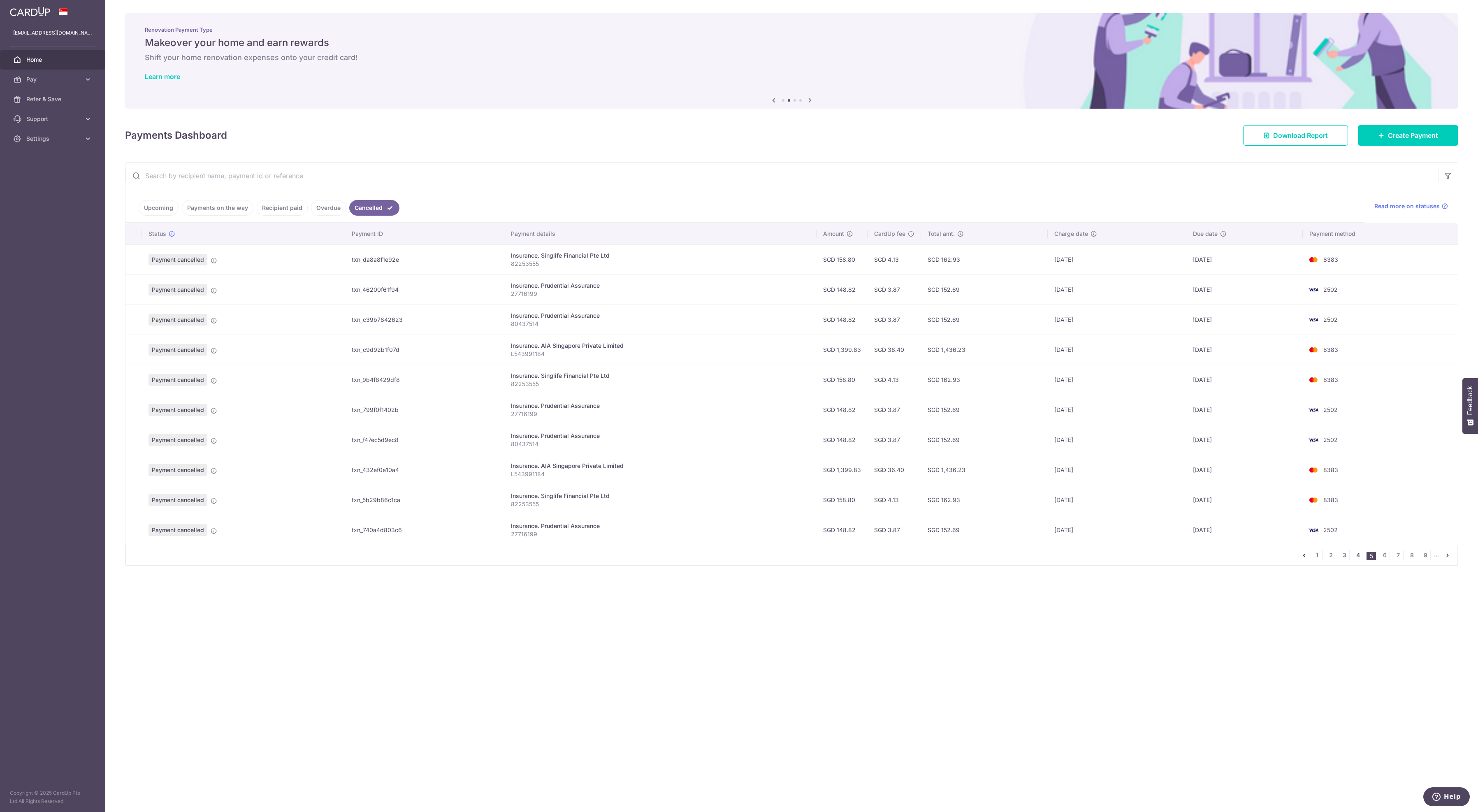
click at [1358, 560] on link "4" at bounding box center [1358, 554] width 10 height 10
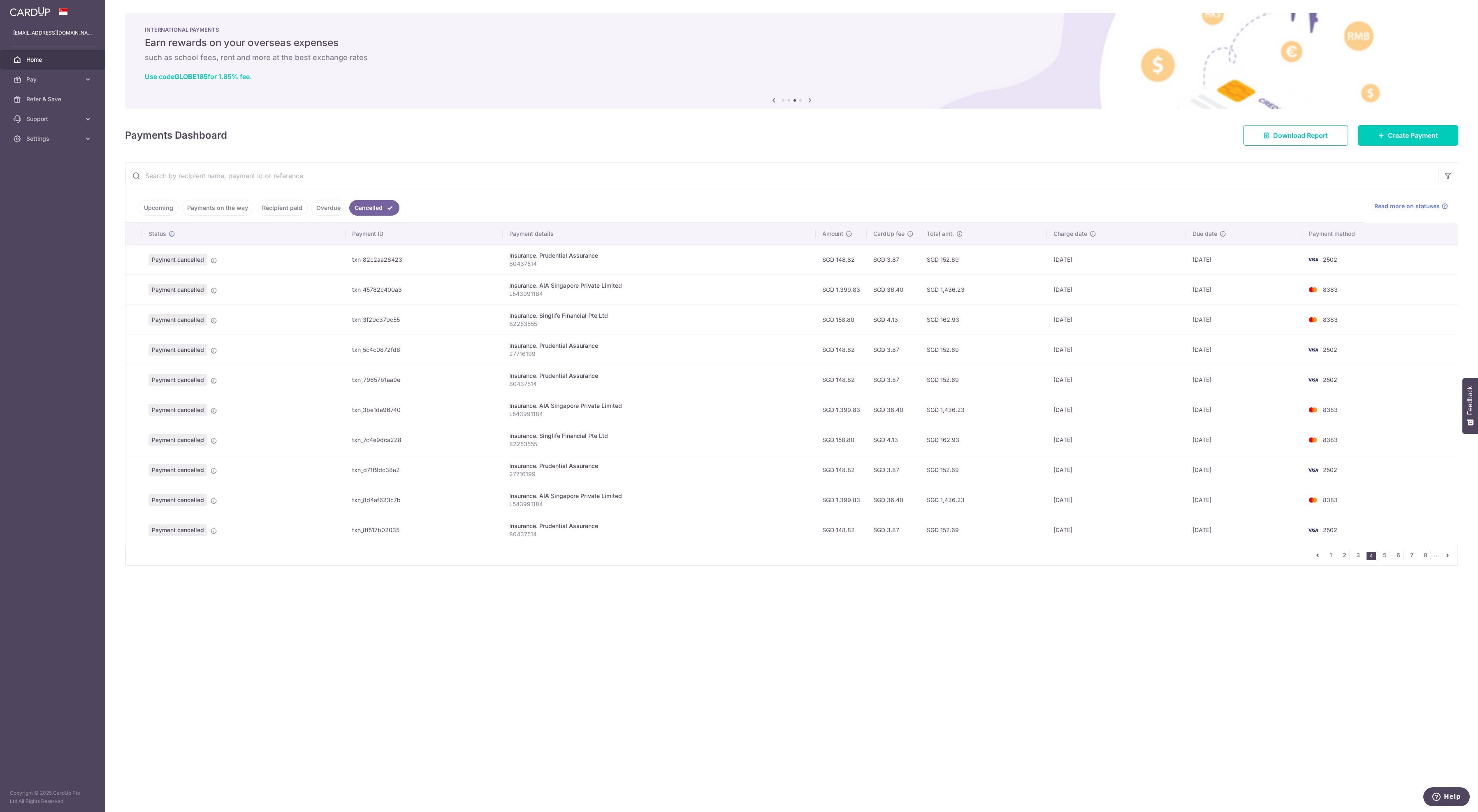
click at [208, 214] on link "Payments on the way" at bounding box center [218, 208] width 72 height 16
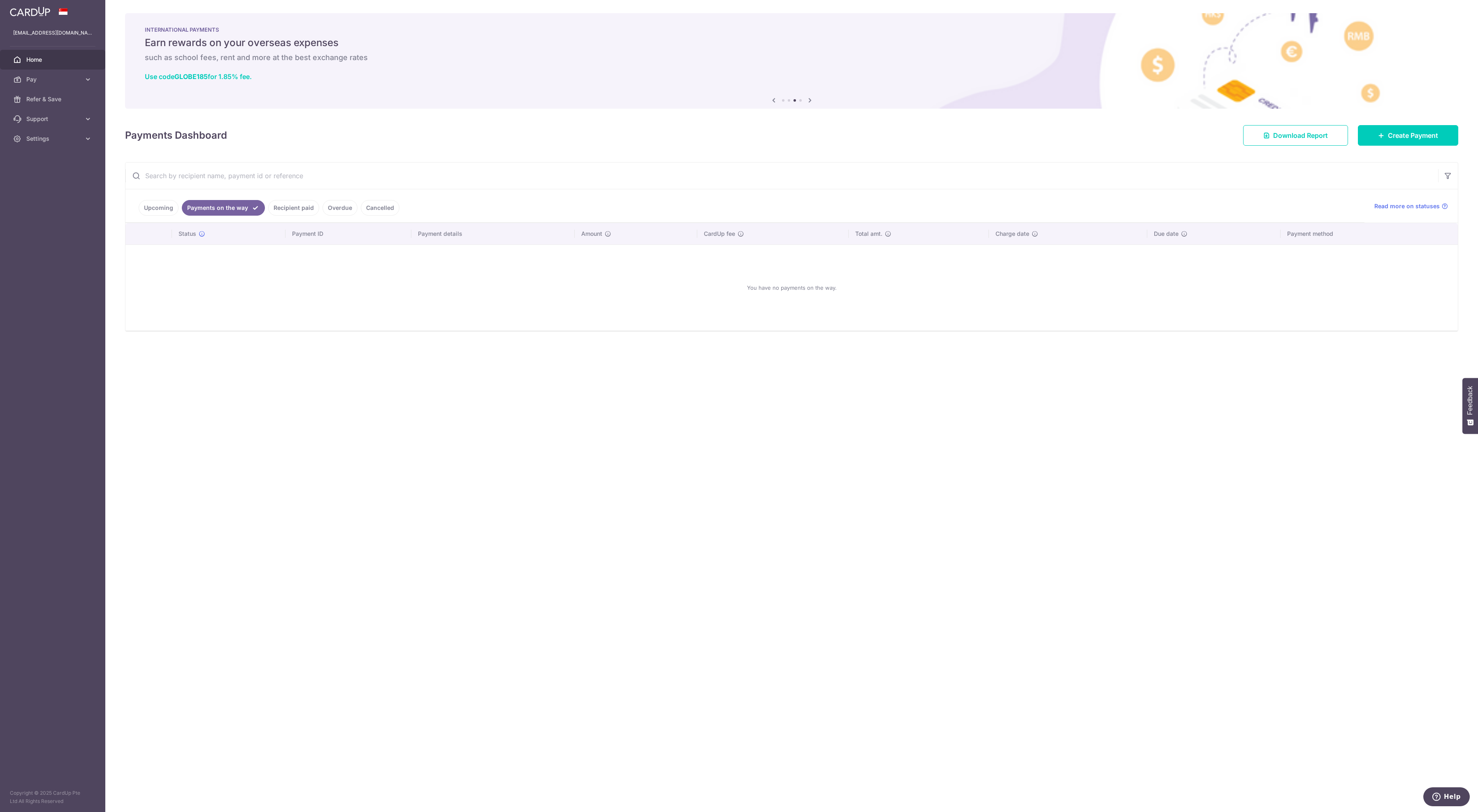
click at [159, 211] on link "Upcoming" at bounding box center [159, 208] width 40 height 16
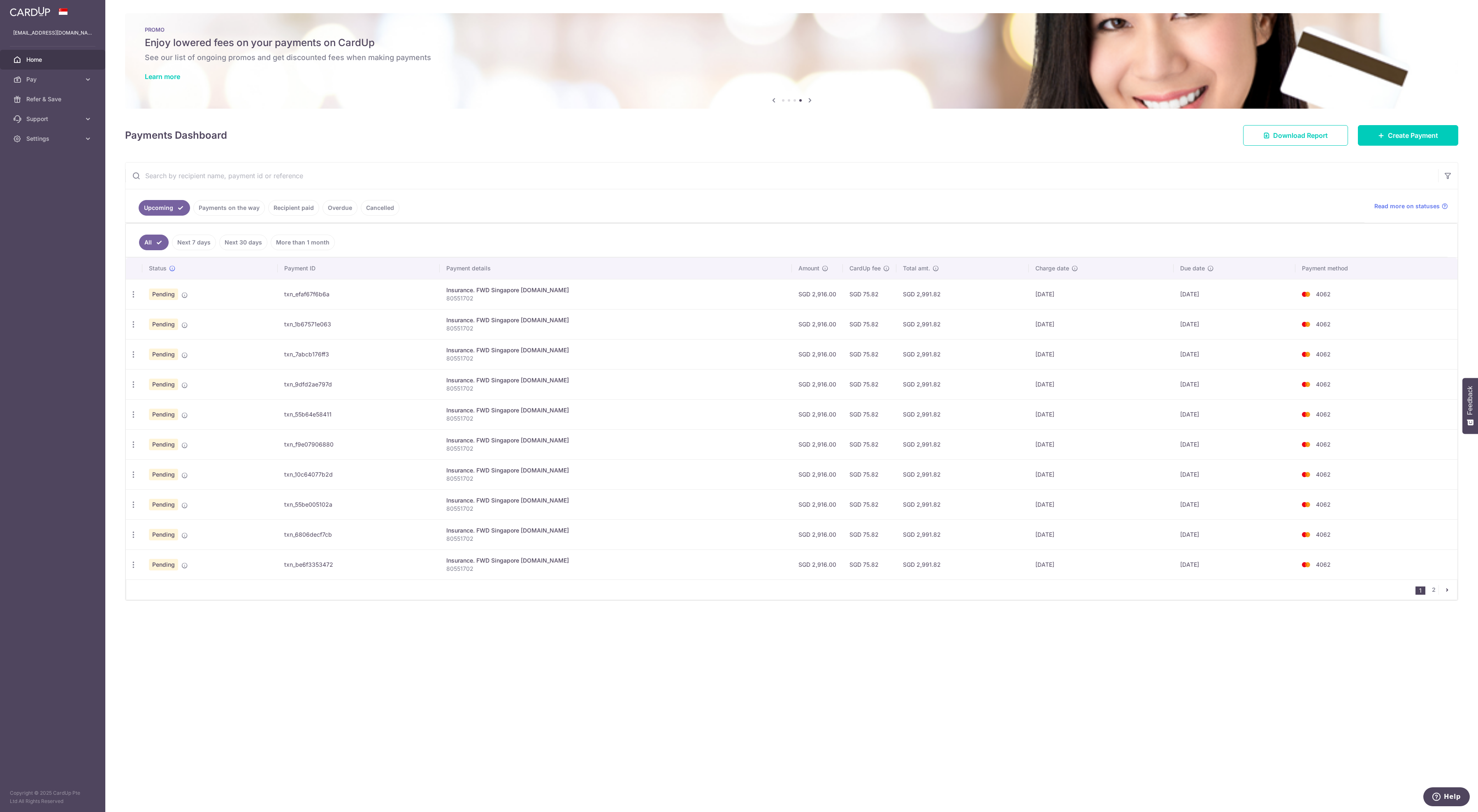
click at [213, 302] on td "Pending" at bounding box center [209, 293] width 136 height 30
click at [400, 210] on link "Cancelled" at bounding box center [380, 208] width 39 height 16
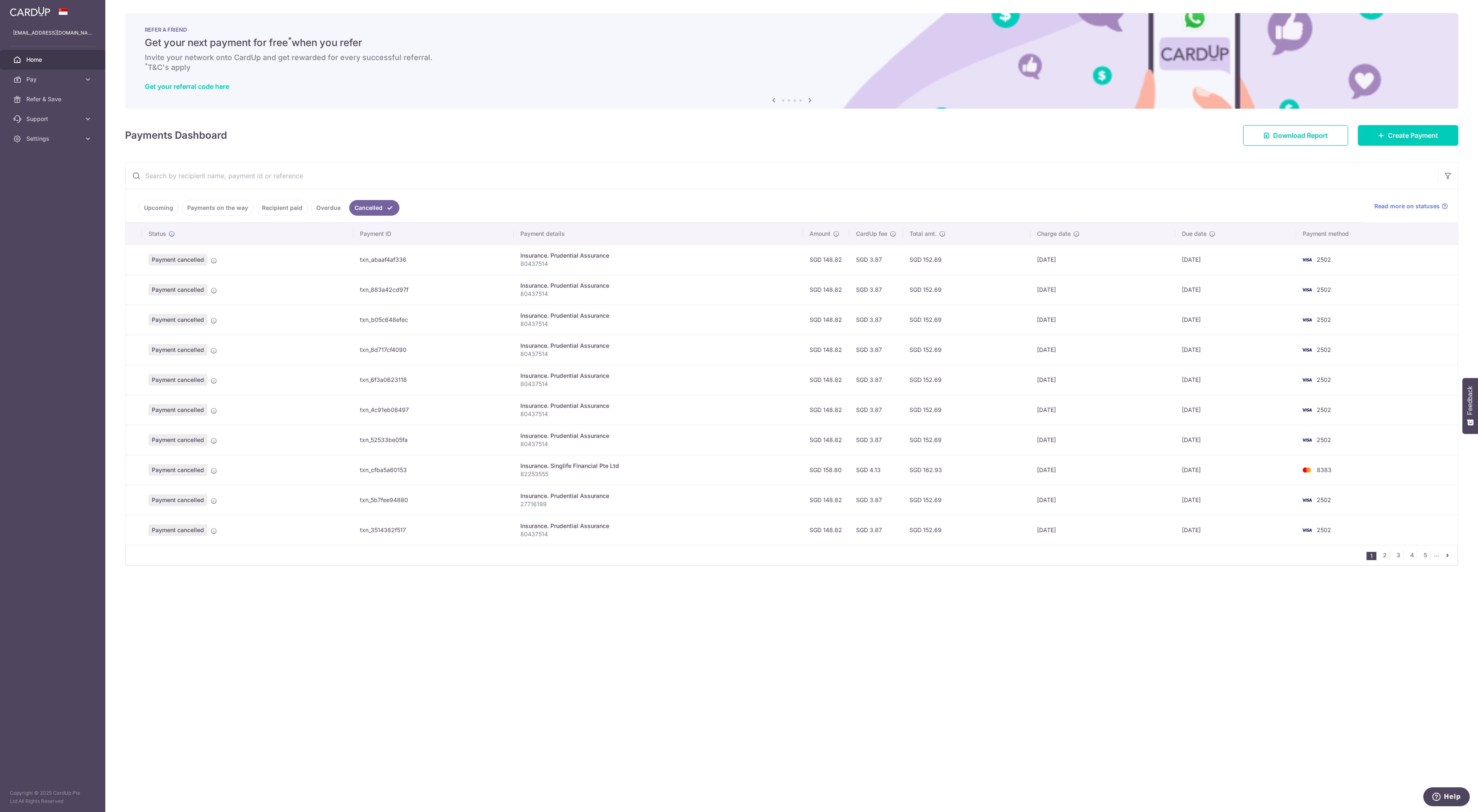
click at [171, 211] on link "Upcoming" at bounding box center [159, 208] width 40 height 16
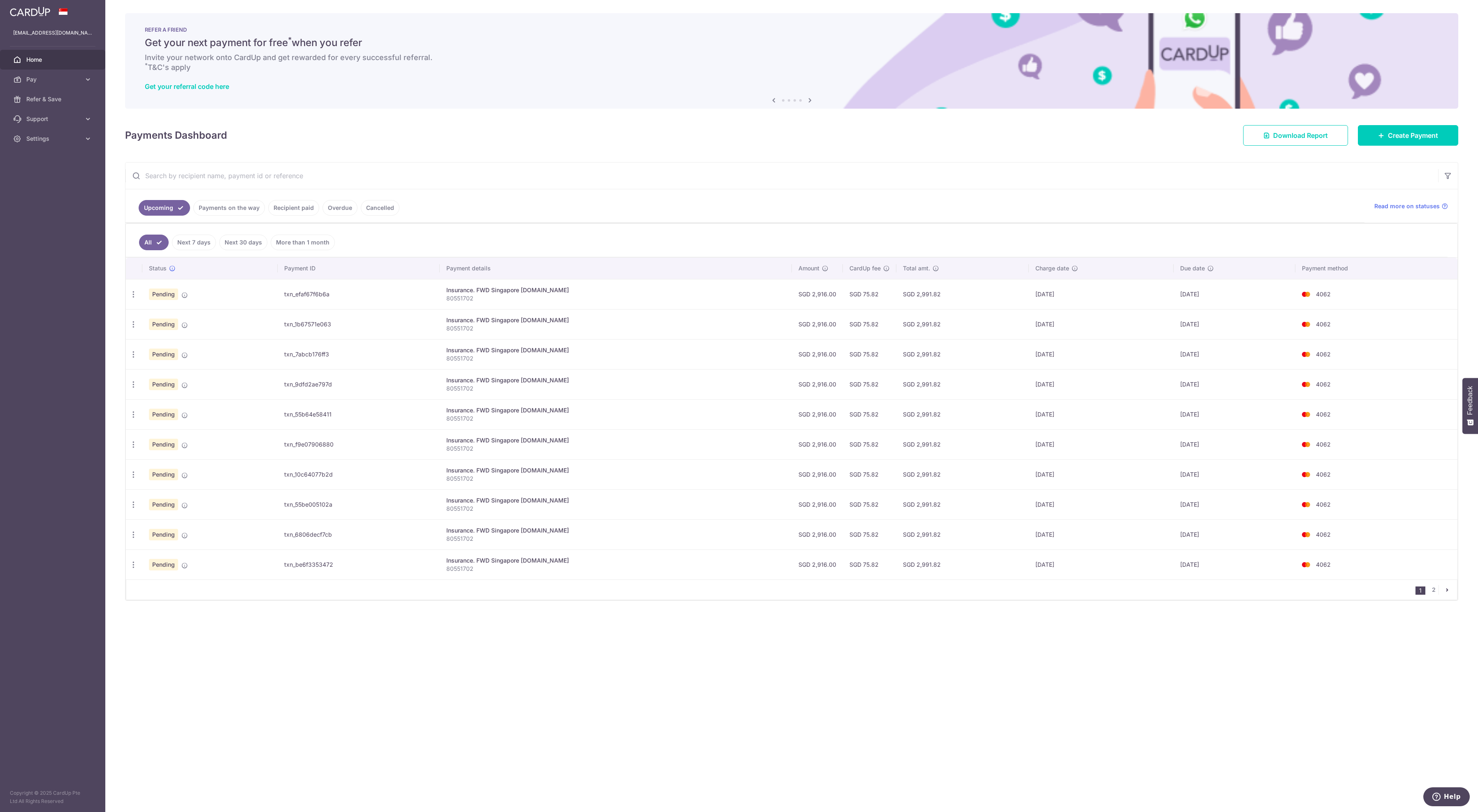
click at [371, 307] on td "txn_efaf67f6b6a" at bounding box center [358, 293] width 162 height 30
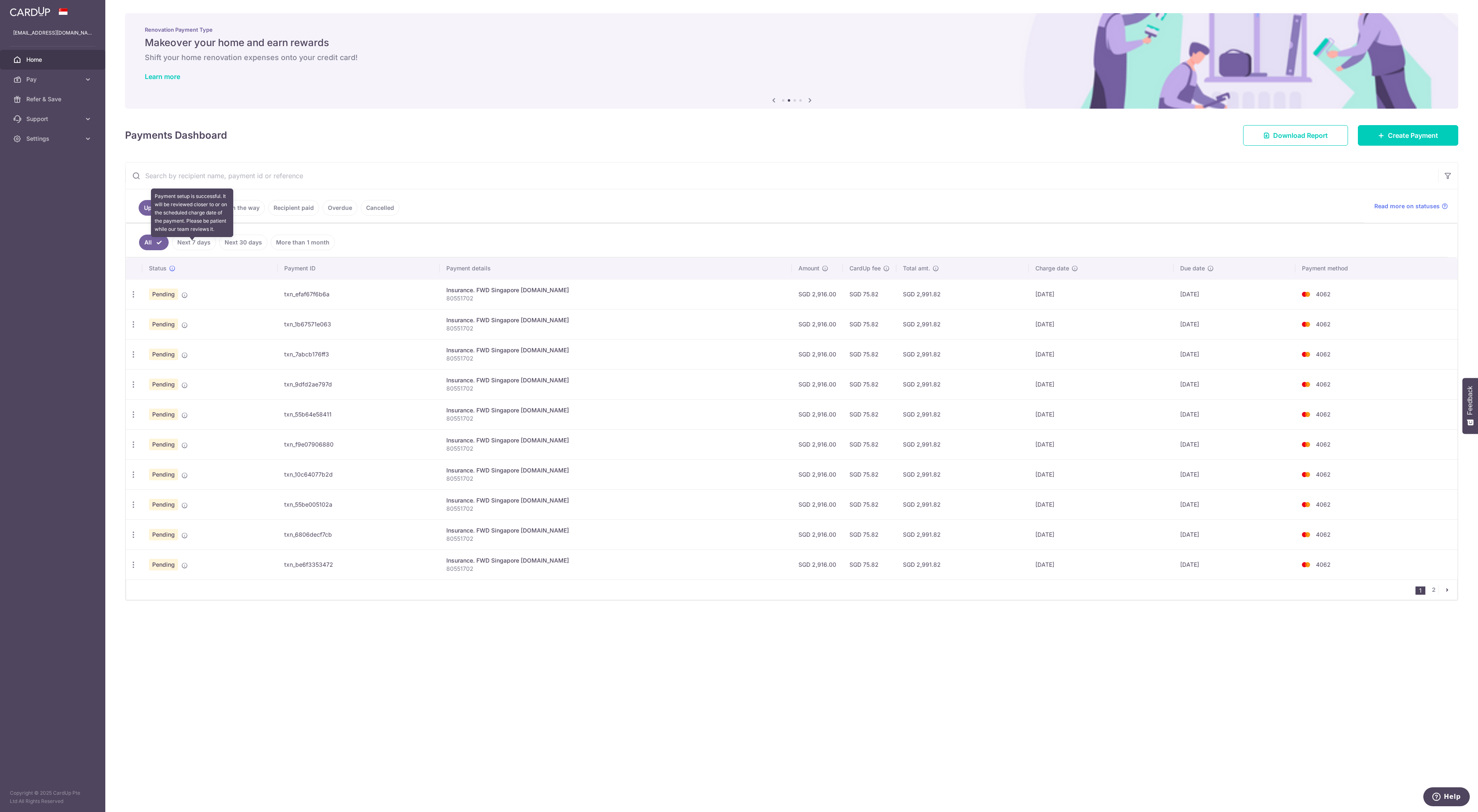
click at [188, 298] on icon at bounding box center [185, 295] width 7 height 7
click at [637, 294] on div "Insurance. FWD Singapore [DOMAIN_NAME]" at bounding box center [616, 289] width 339 height 8
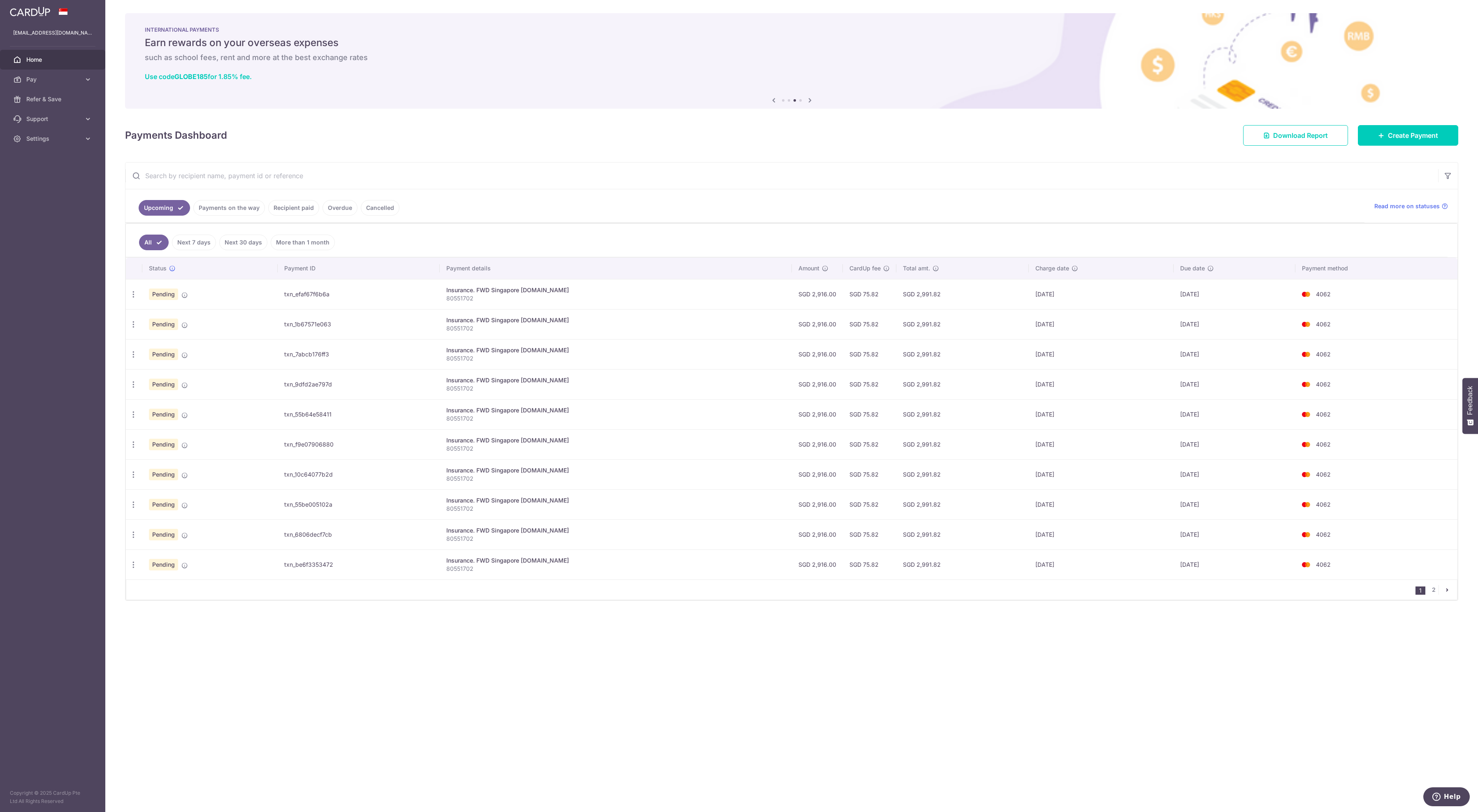
click at [986, 306] on td "SGD 2,991.82" at bounding box center [962, 293] width 132 height 30
click at [131, 299] on icon "button" at bounding box center [133, 294] width 9 height 9
click at [151, 342] on span "Cancel payment" at bounding box center [177, 336] width 55 height 10
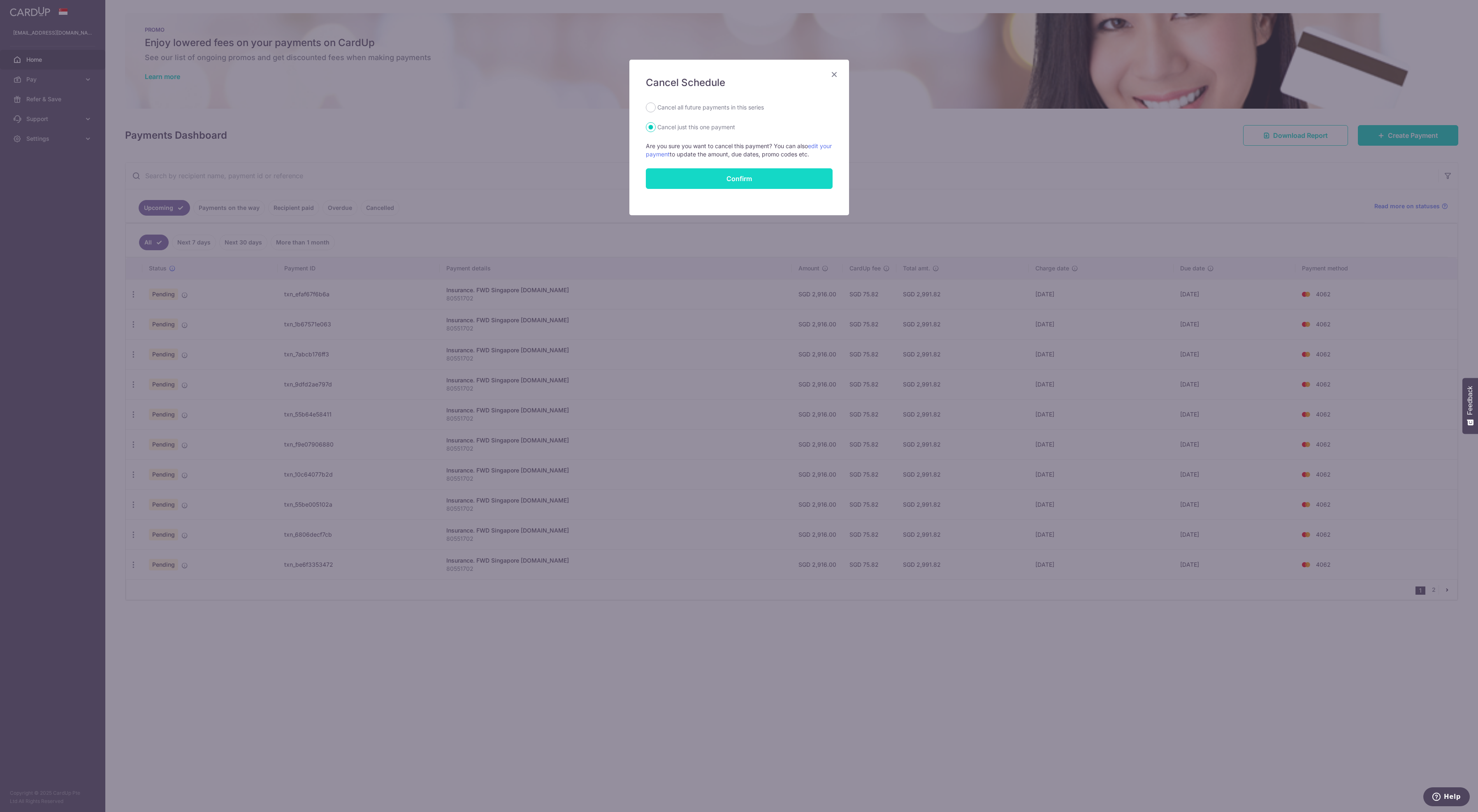
click at [702, 189] on button "Confirm" at bounding box center [739, 178] width 187 height 20
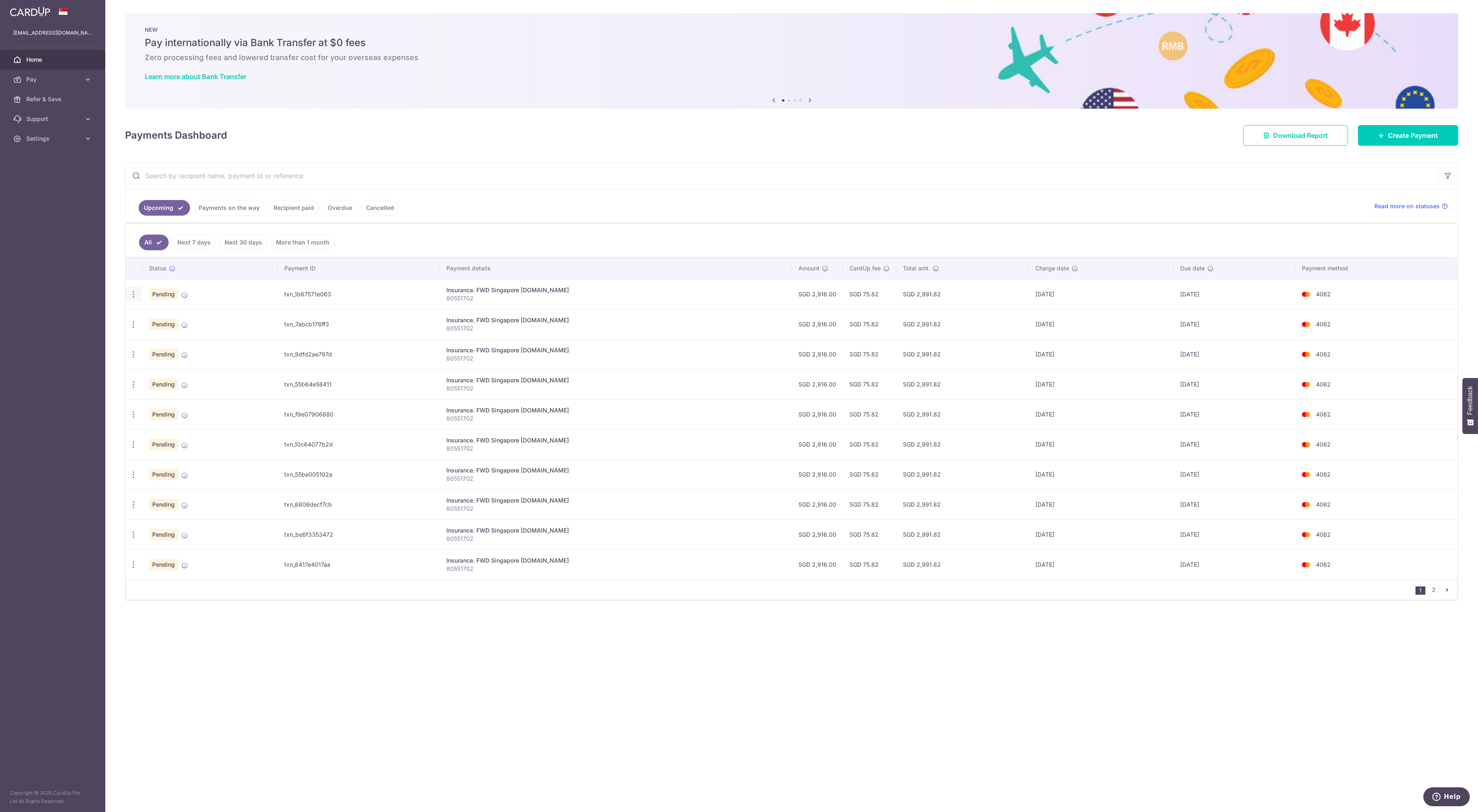
click at [136, 299] on icon "button" at bounding box center [133, 294] width 9 height 9
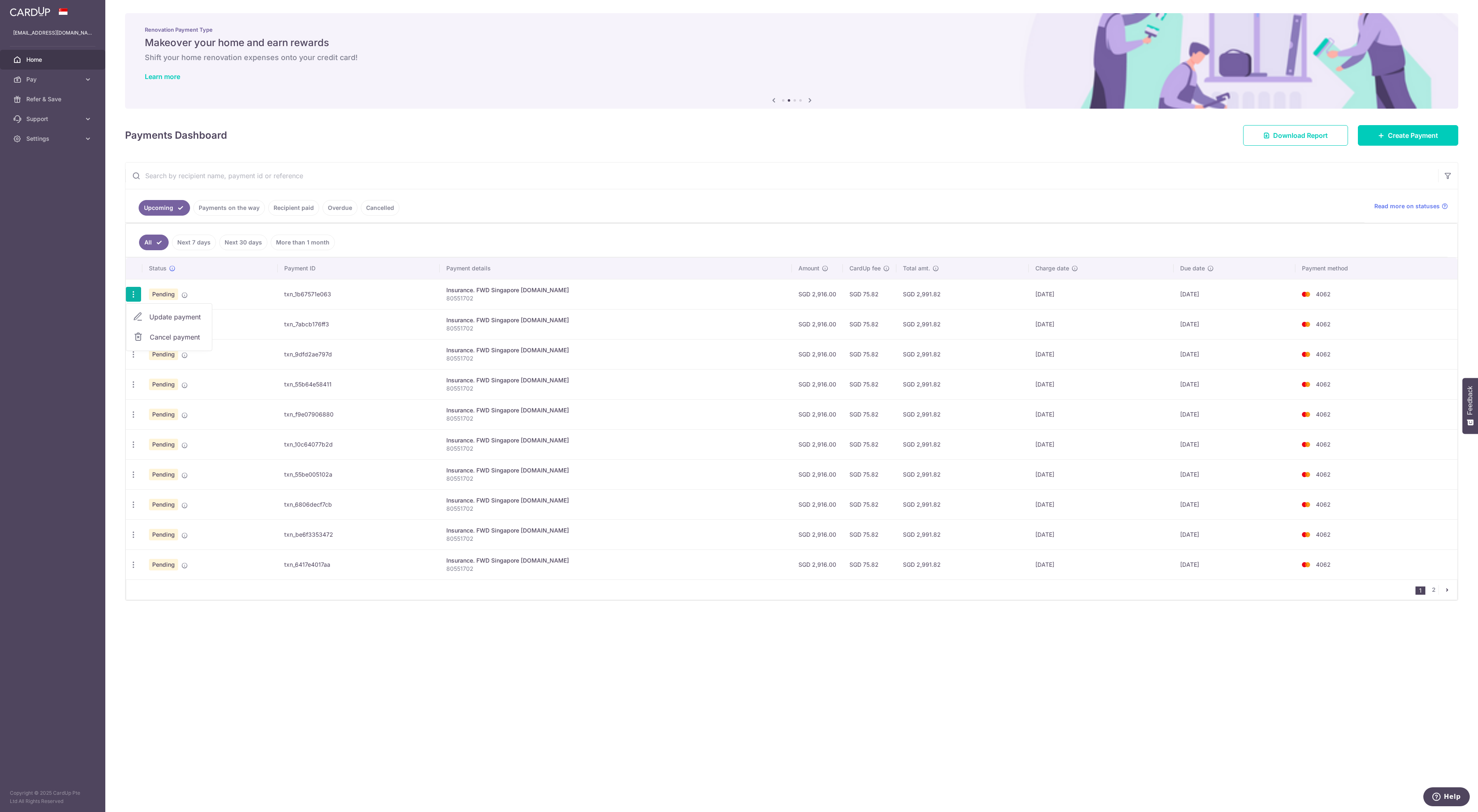
click at [171, 342] on span "Cancel payment" at bounding box center [177, 336] width 55 height 10
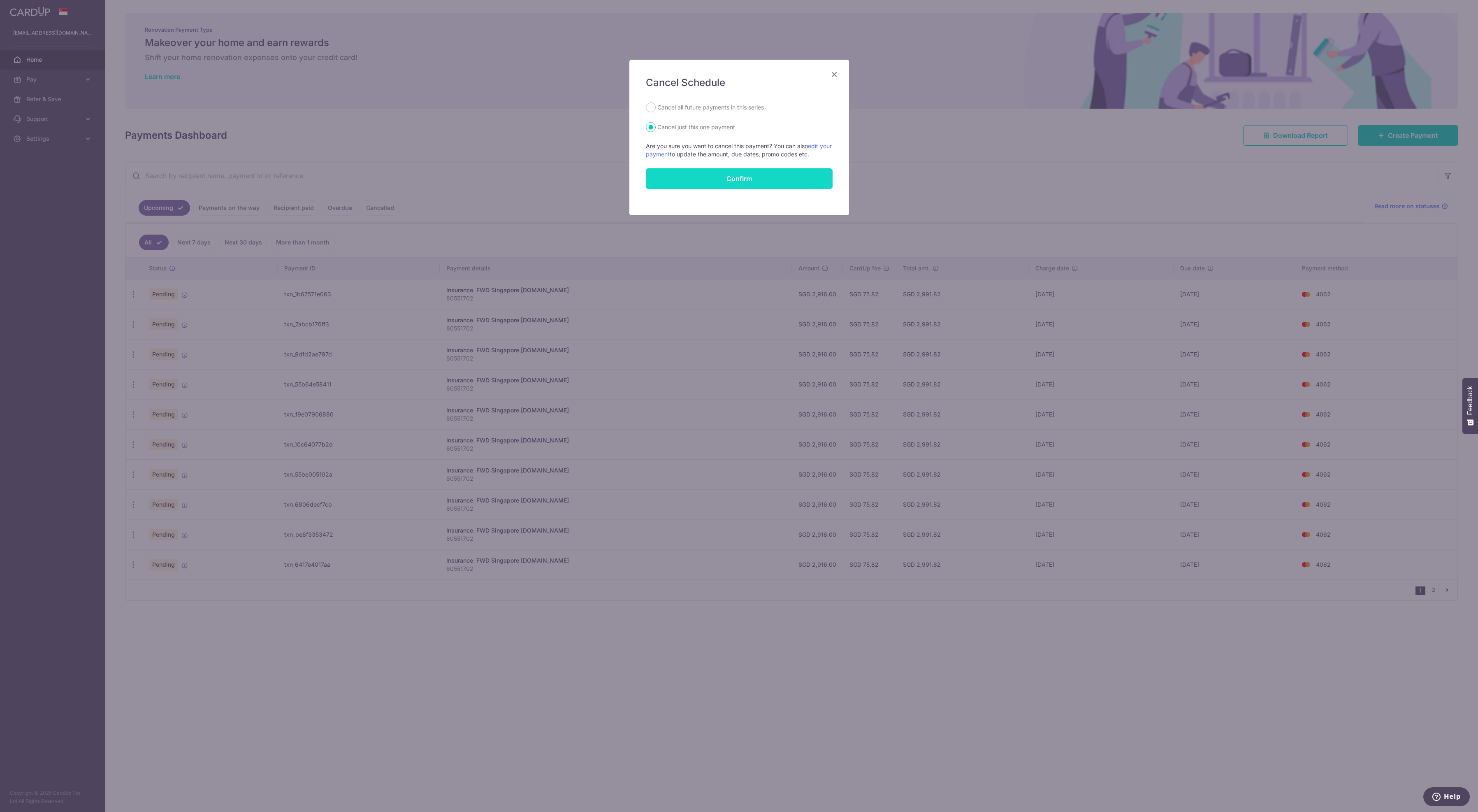
click at [710, 189] on button "Confirm" at bounding box center [739, 178] width 187 height 20
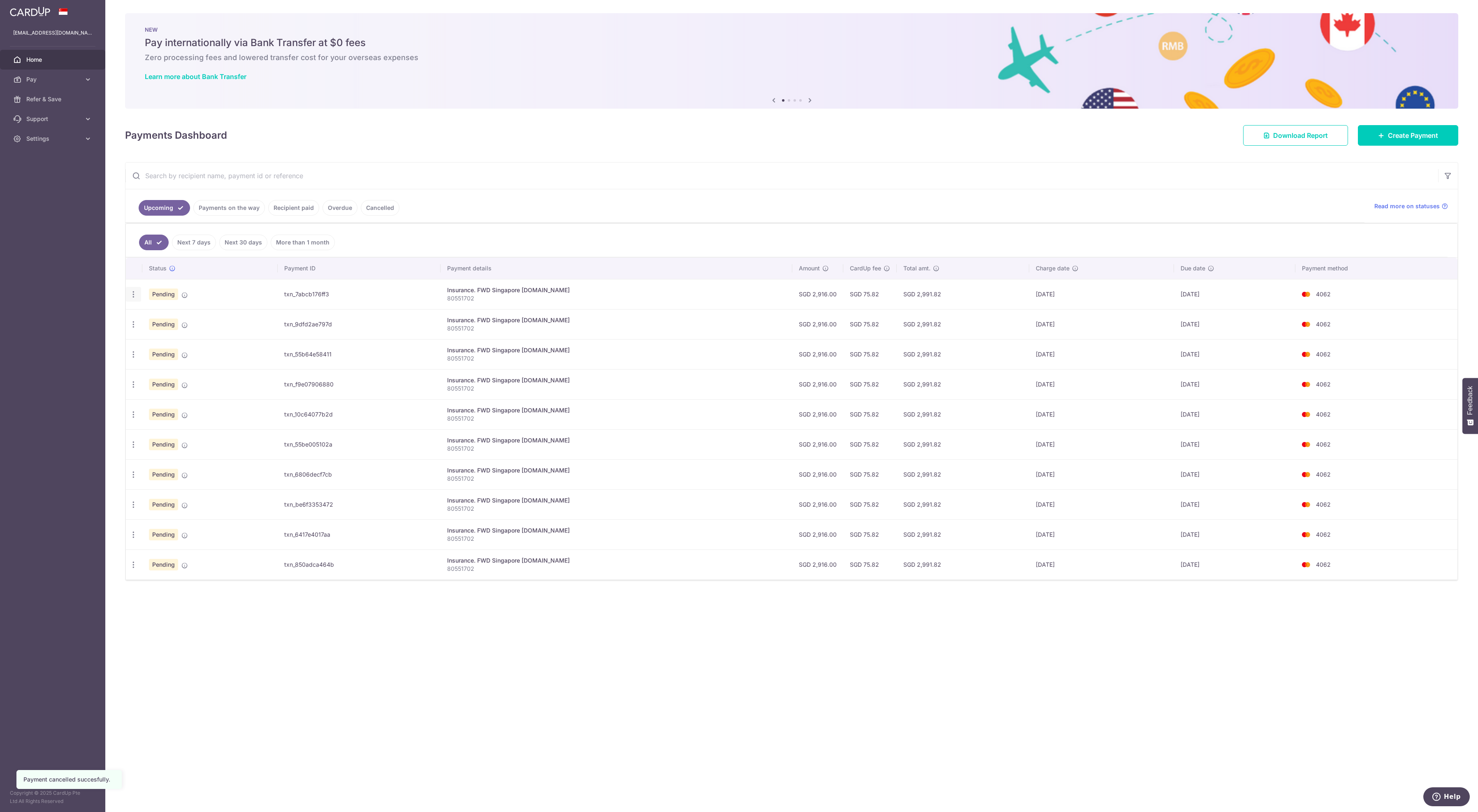
click at [132, 299] on icon "button" at bounding box center [133, 294] width 9 height 9
click at [150, 342] on span "Cancel payment" at bounding box center [177, 336] width 55 height 10
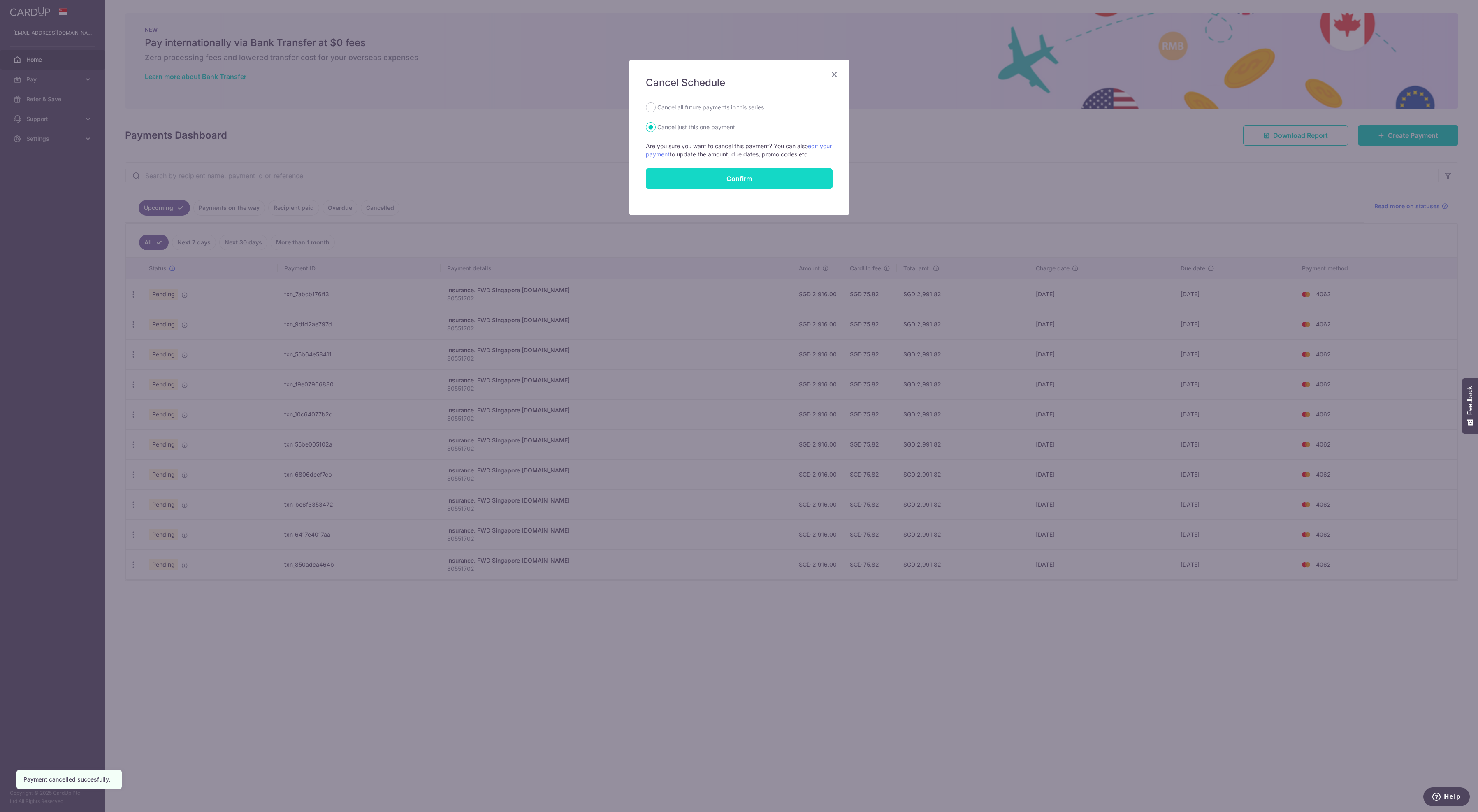
click at [722, 189] on button "Confirm" at bounding box center [739, 178] width 187 height 20
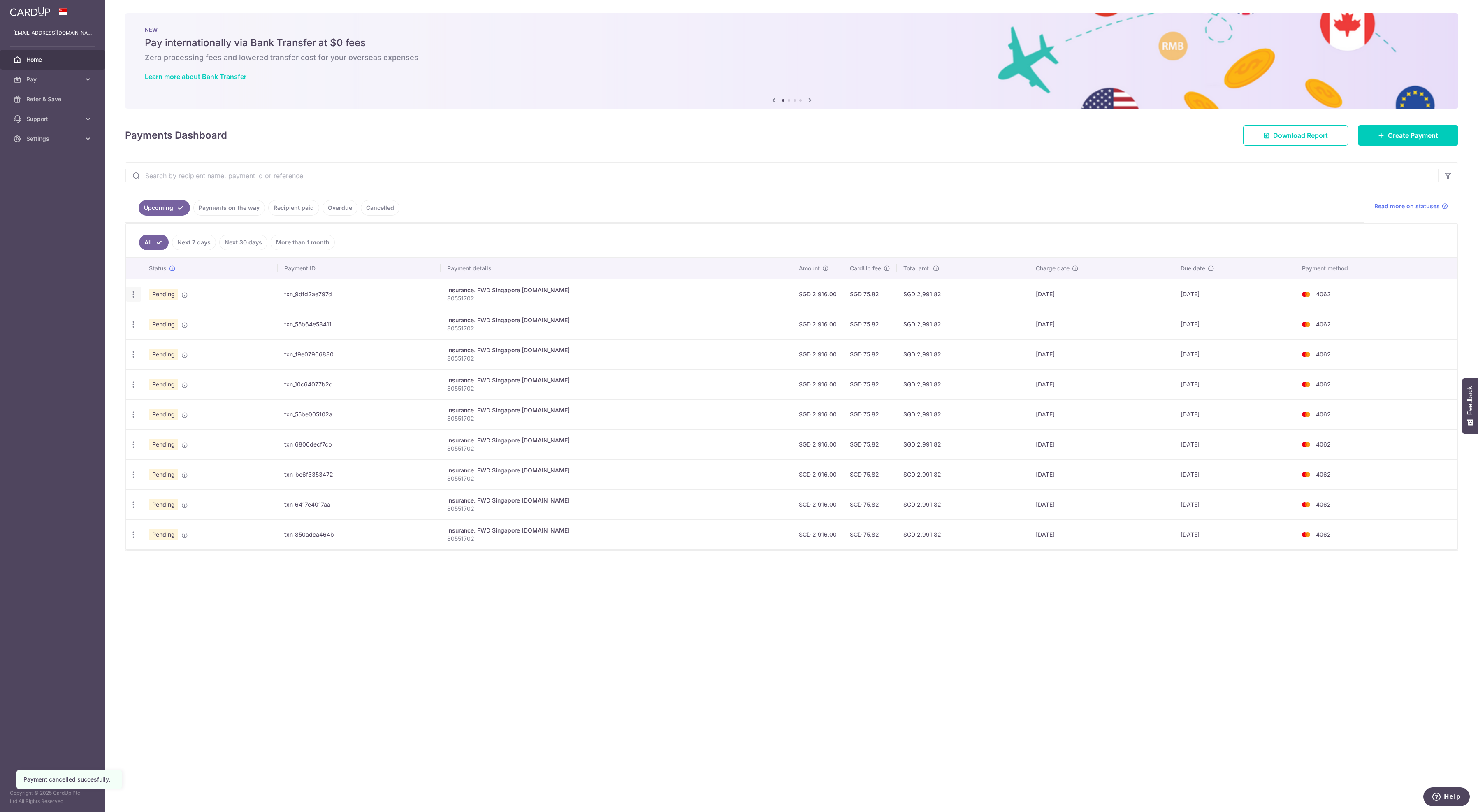
click at [133, 299] on icon "button" at bounding box center [133, 294] width 9 height 9
click at [187, 342] on span "Cancel payment" at bounding box center [177, 336] width 55 height 10
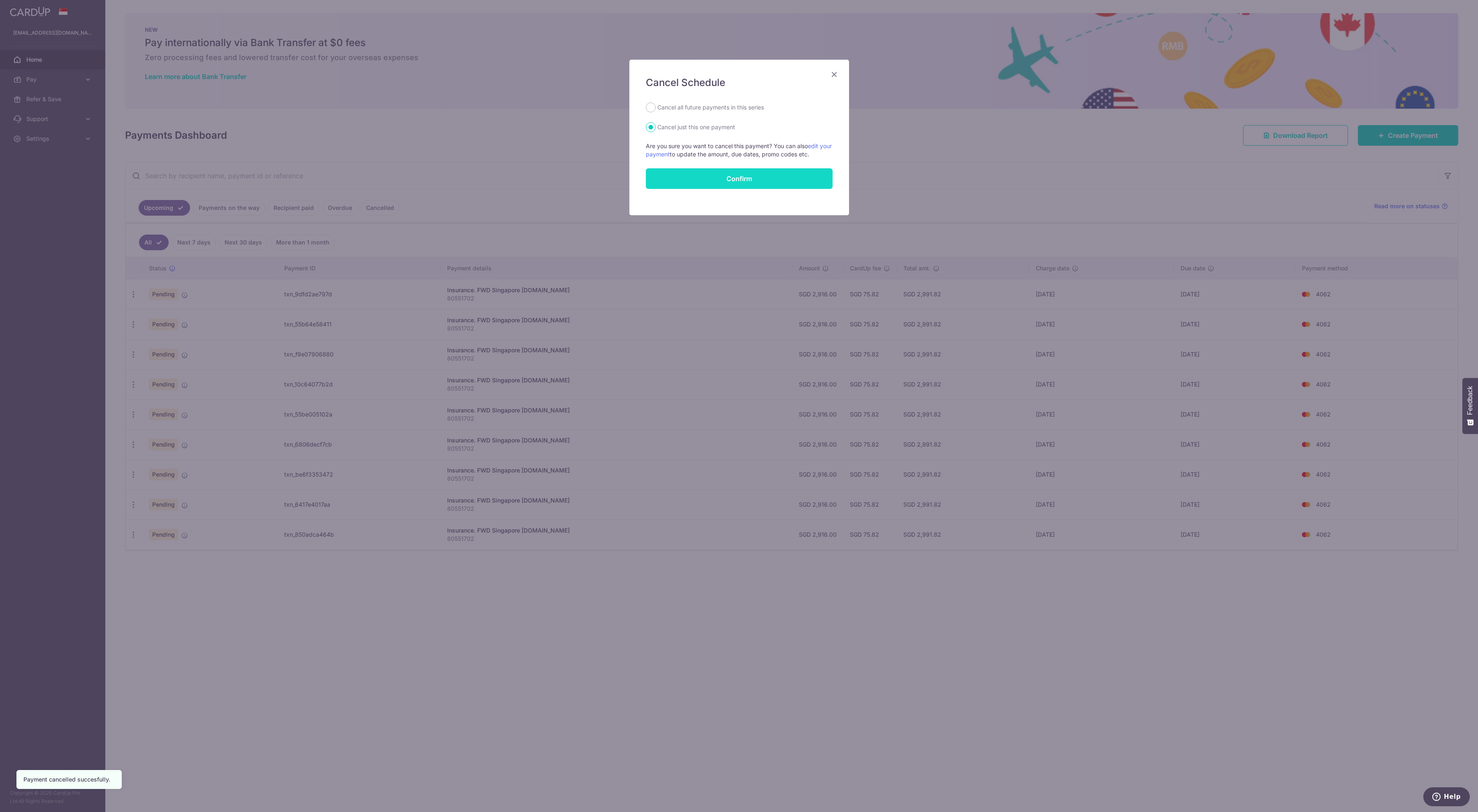
click at [672, 189] on button "Confirm" at bounding box center [739, 178] width 187 height 20
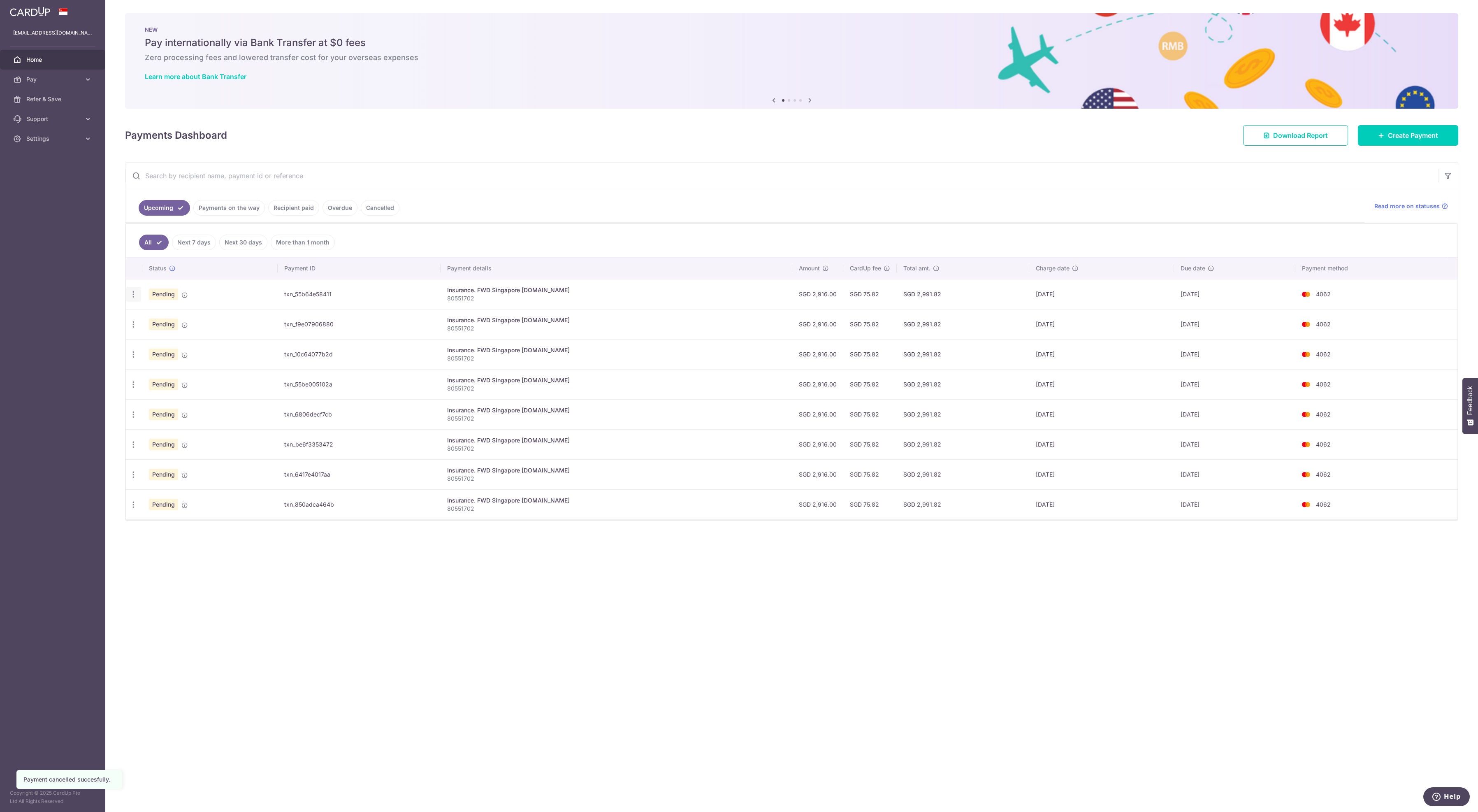
click at [135, 299] on icon "button" at bounding box center [133, 294] width 9 height 9
click at [162, 342] on span "Cancel payment" at bounding box center [177, 336] width 55 height 10
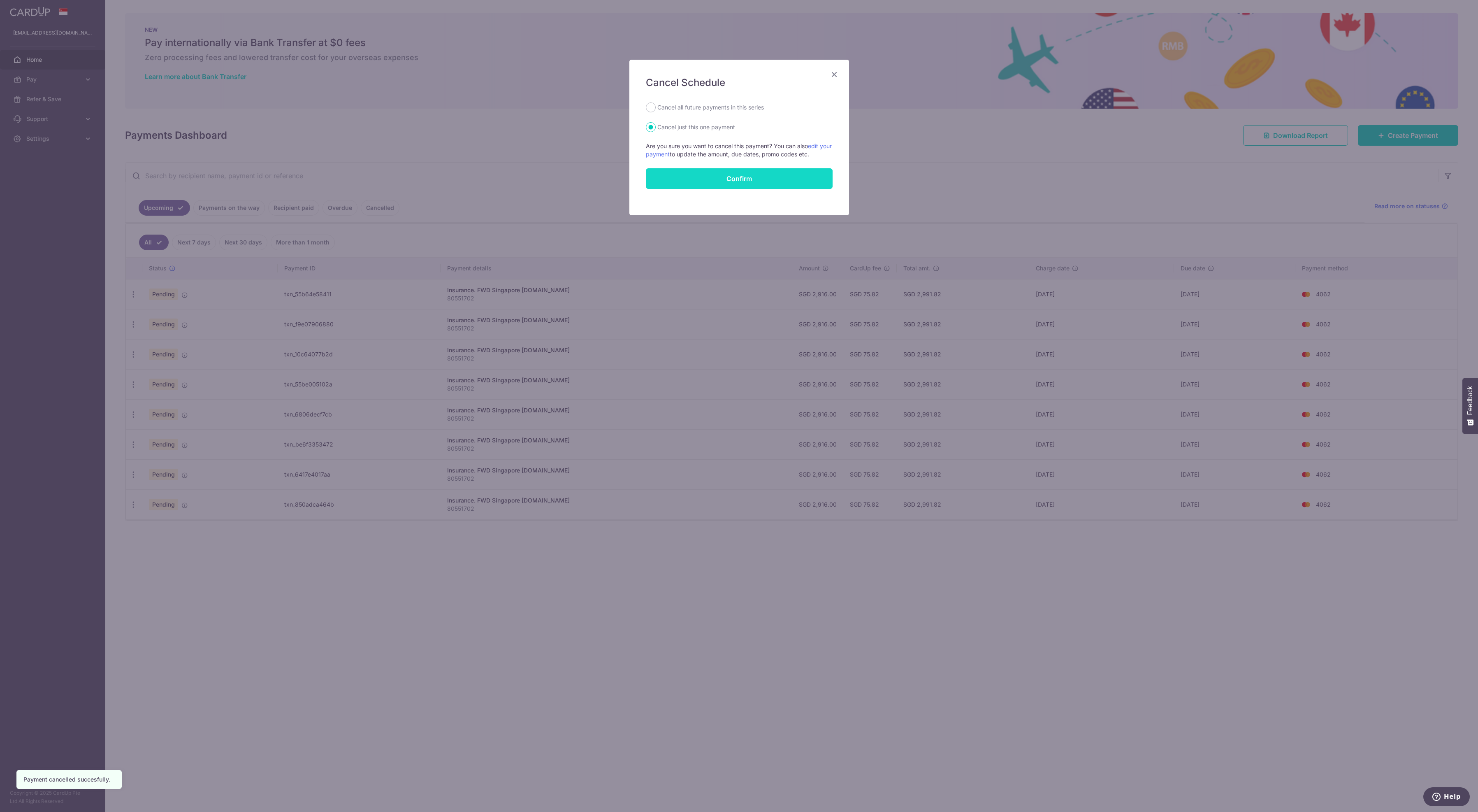
click at [695, 189] on button "Confirm" at bounding box center [739, 178] width 187 height 20
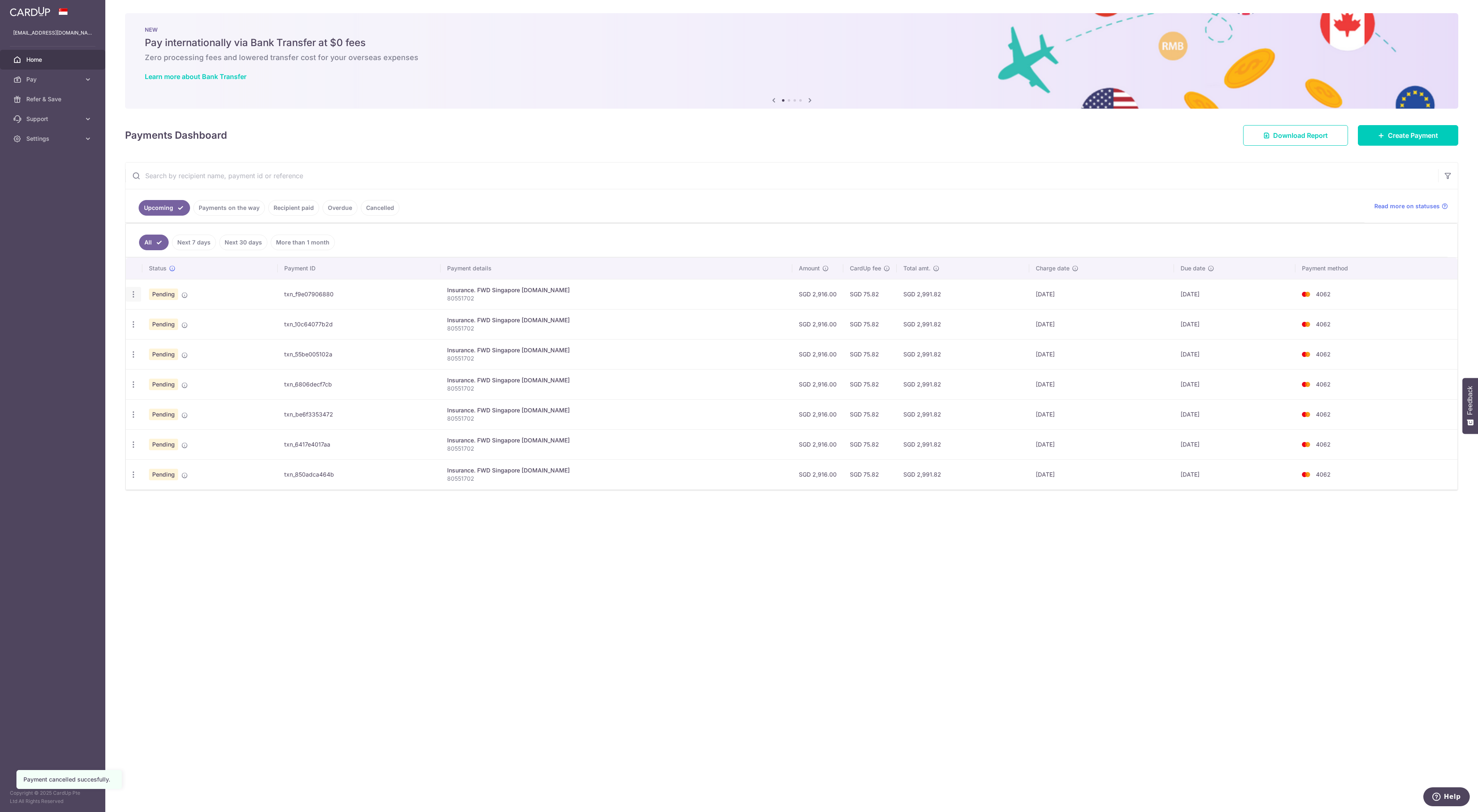
click at [132, 298] on div "Update payment Cancel payment" at bounding box center [133, 293] width 15 height 15
click at [134, 299] on icon "button" at bounding box center [133, 294] width 9 height 9
click at [186, 342] on span "Cancel payment" at bounding box center [177, 336] width 55 height 10
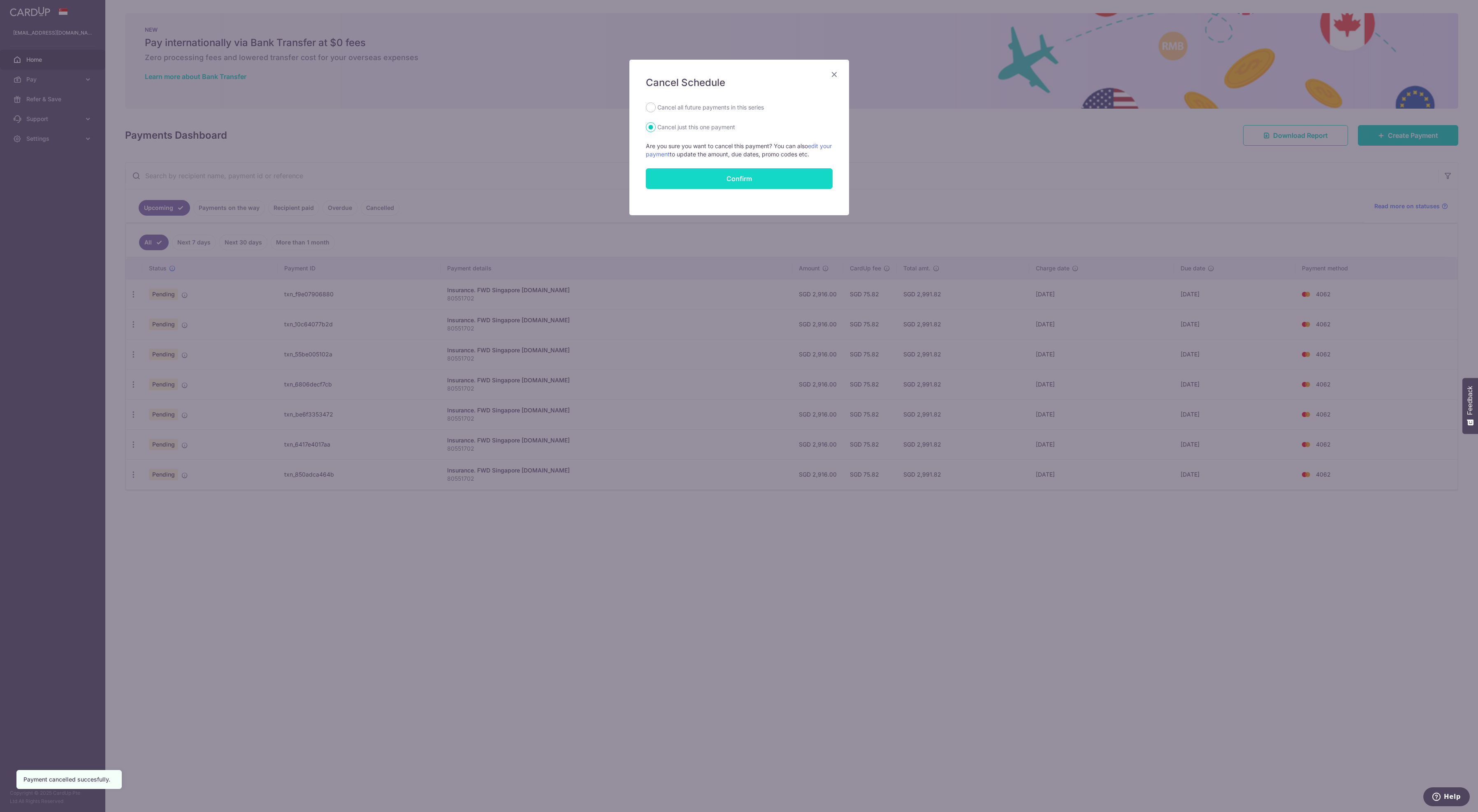
click at [716, 189] on button "Confirm" at bounding box center [739, 178] width 187 height 20
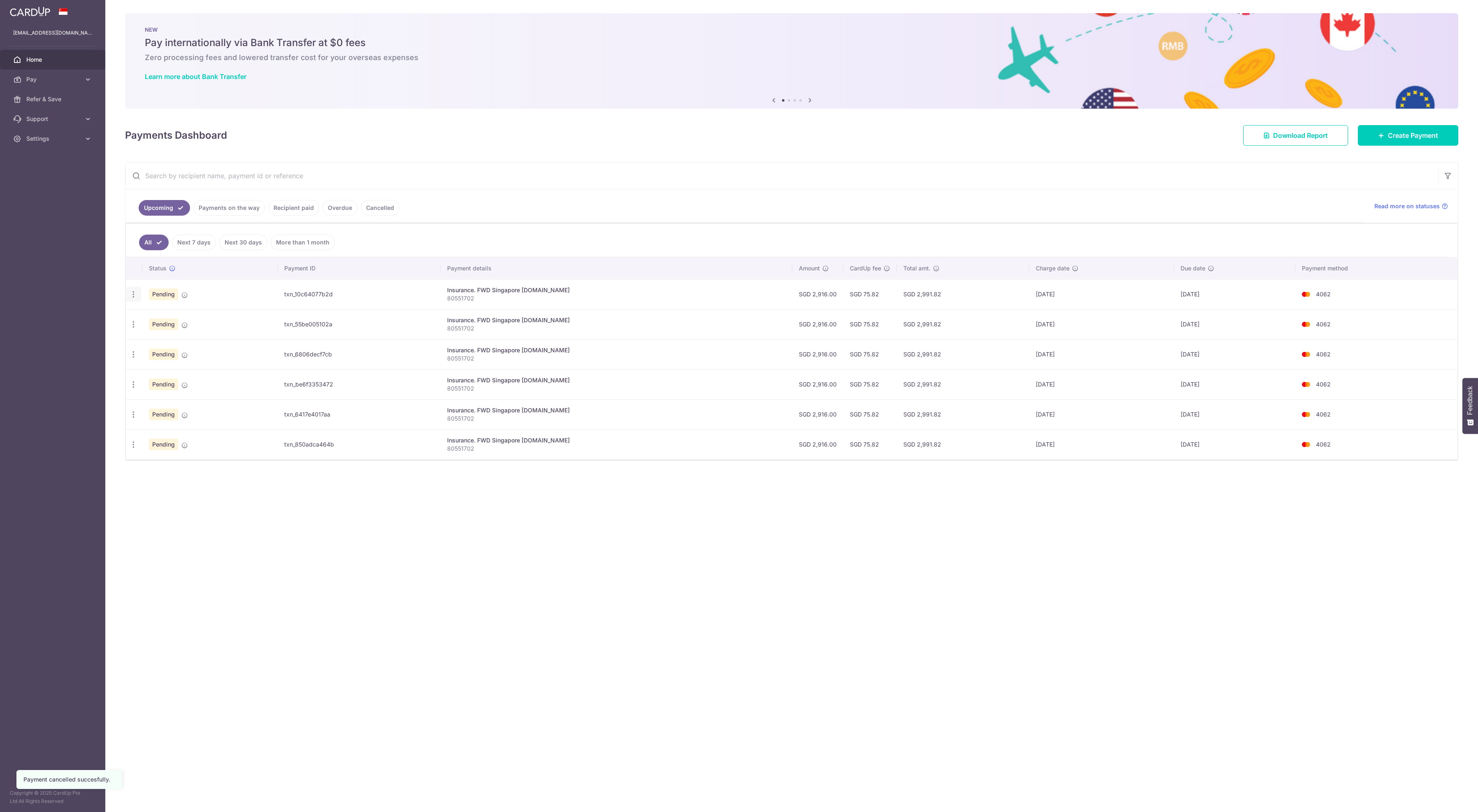
click at [133, 296] on div "Update payment Cancel payment" at bounding box center [133, 293] width 15 height 15
click at [133, 299] on icon "button" at bounding box center [133, 294] width 9 height 9
click at [167, 342] on span "Cancel payment" at bounding box center [177, 336] width 55 height 10
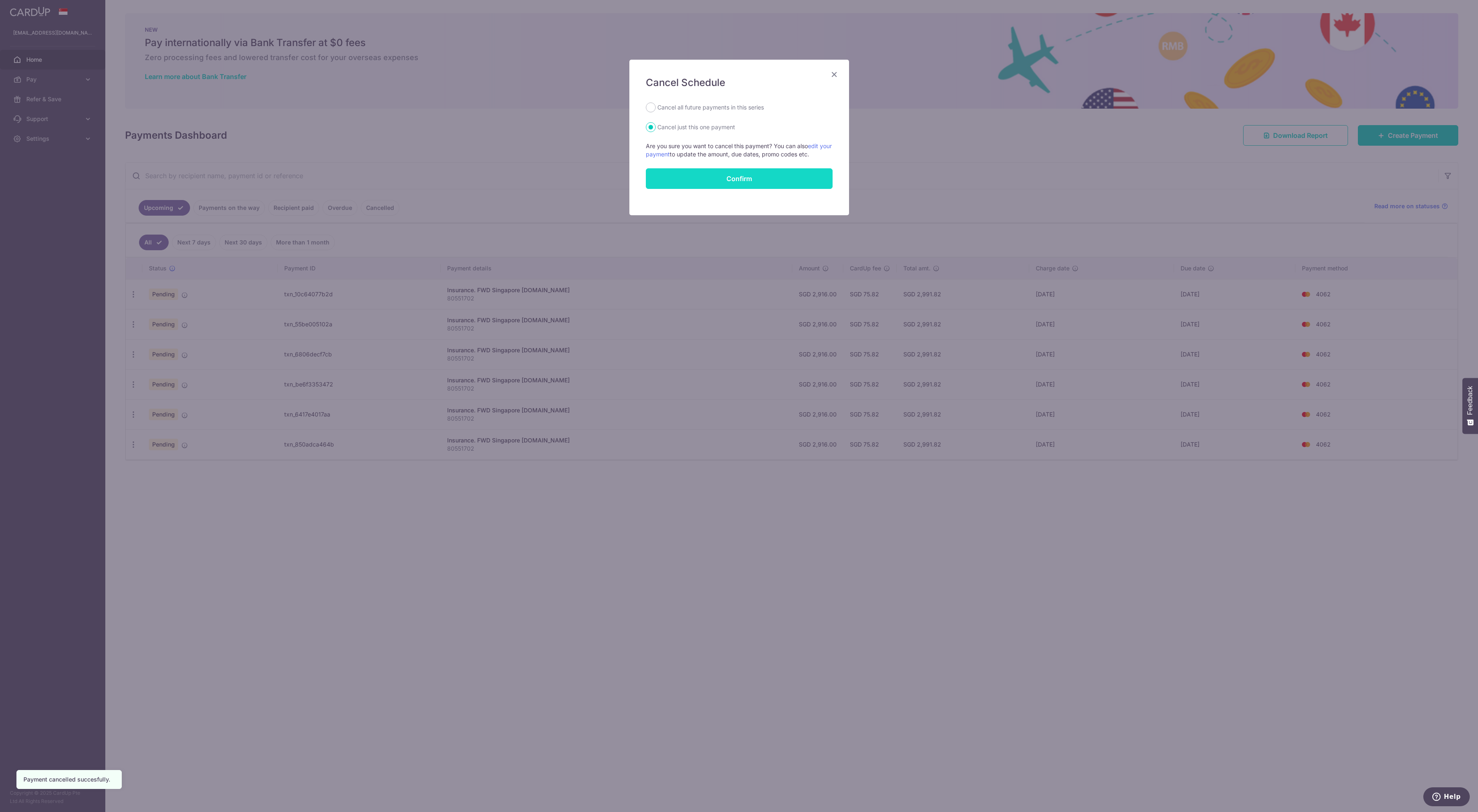
click at [721, 189] on button "Confirm" at bounding box center [739, 178] width 187 height 20
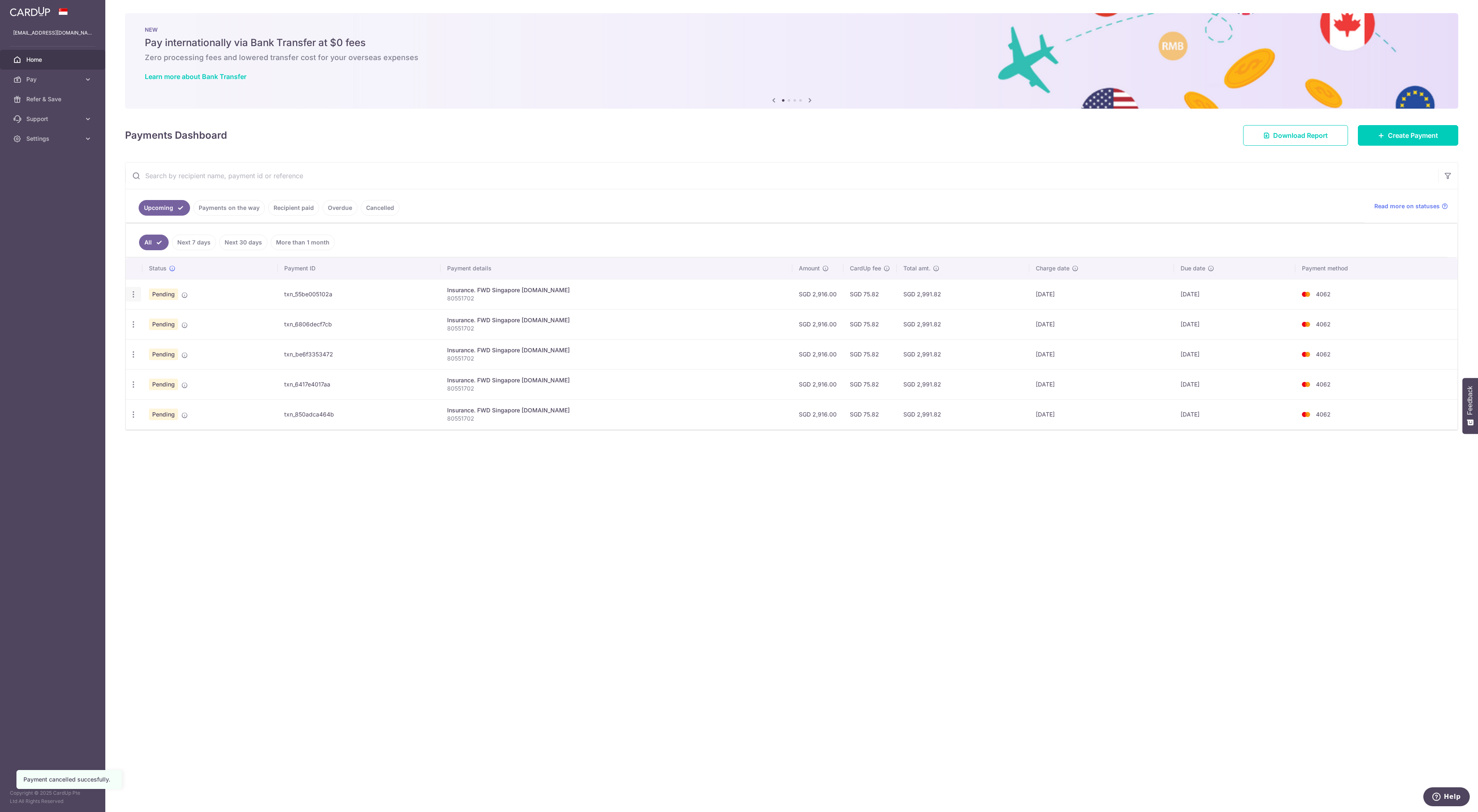
click at [134, 299] on icon "button" at bounding box center [133, 294] width 9 height 9
click at [162, 342] on span "Cancel payment" at bounding box center [177, 336] width 55 height 10
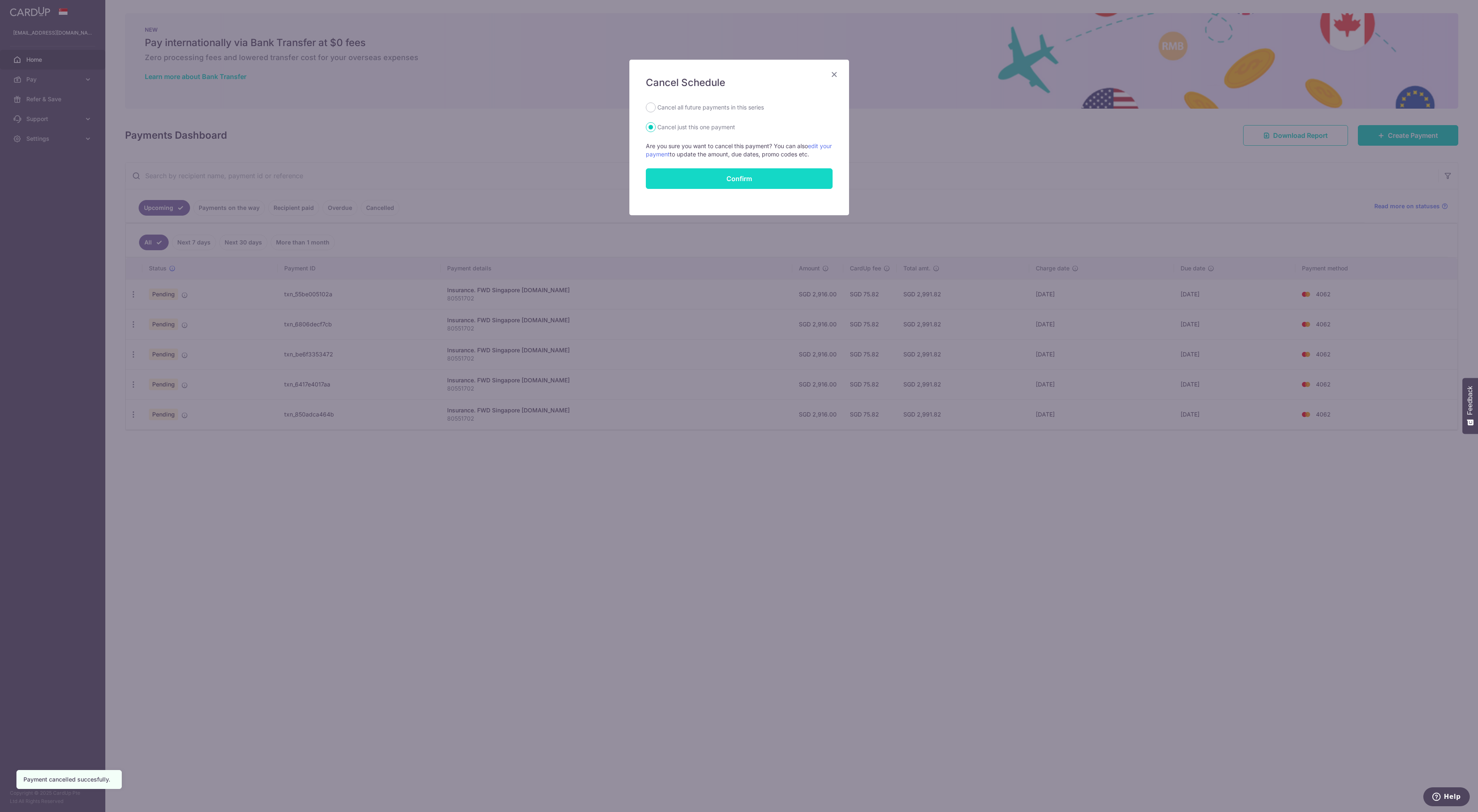
click at [706, 189] on button "Confirm" at bounding box center [739, 178] width 187 height 20
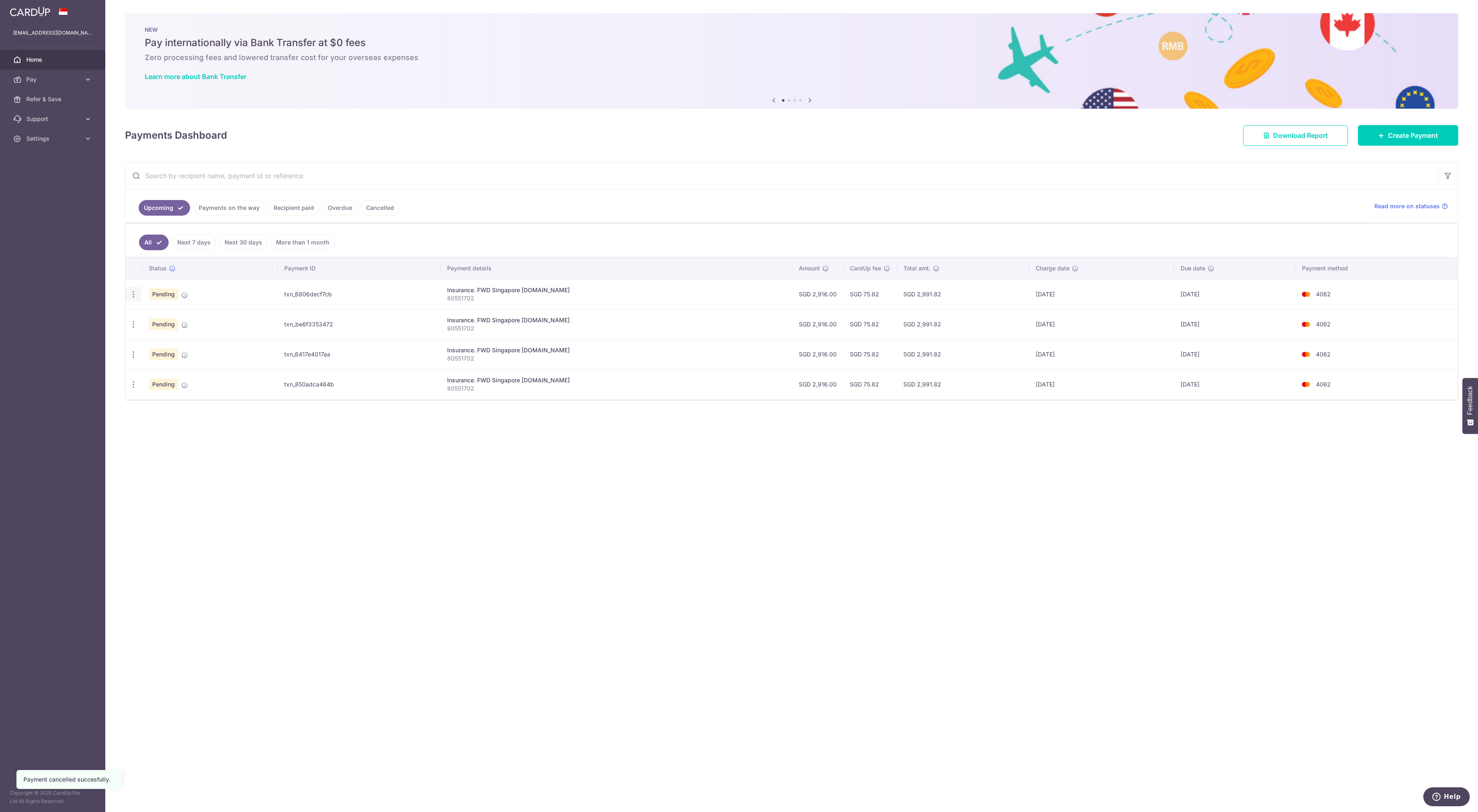
click at [132, 299] on icon "button" at bounding box center [133, 294] width 9 height 9
click at [159, 342] on span "Cancel payment" at bounding box center [177, 336] width 55 height 10
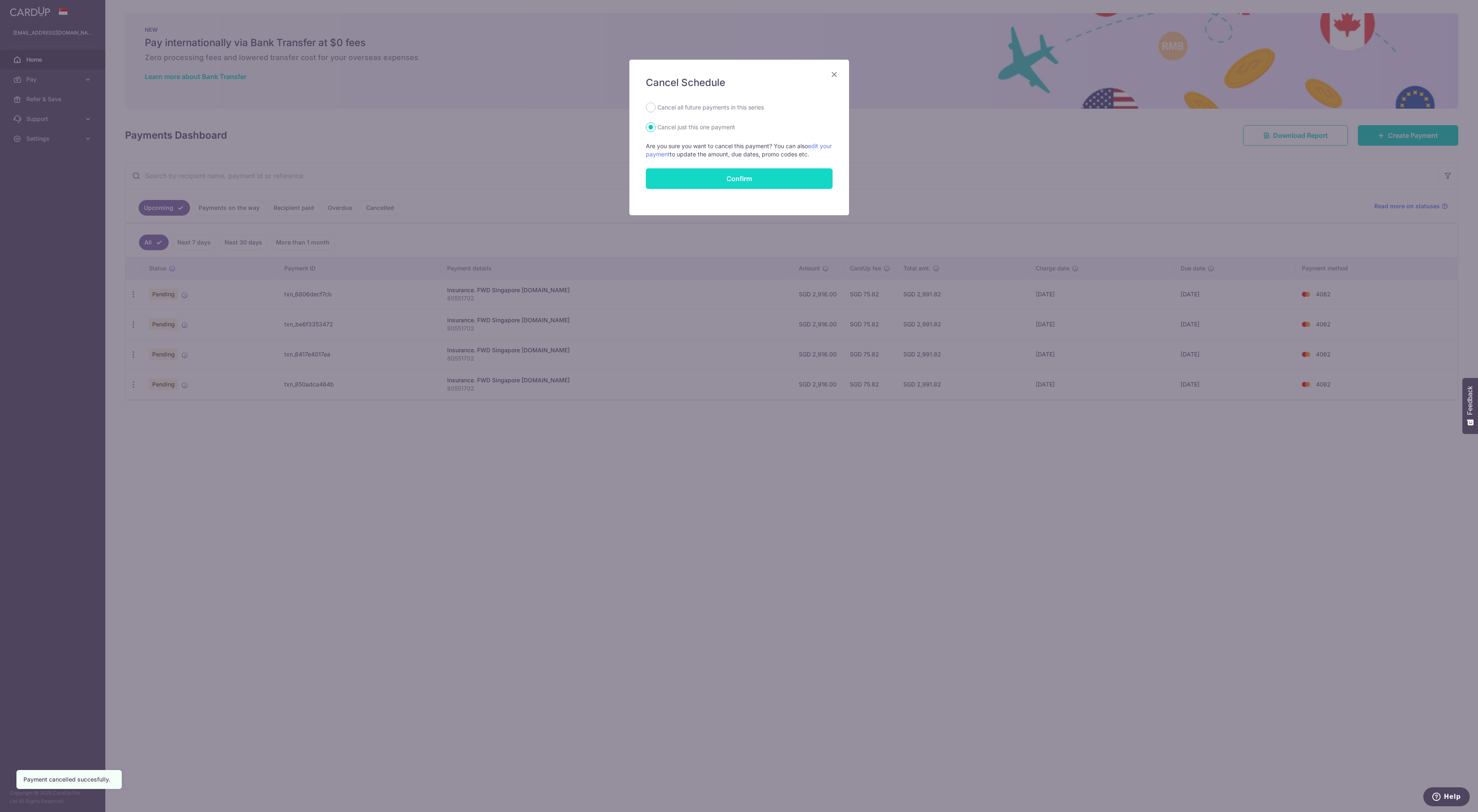
click at [690, 189] on button "Confirm" at bounding box center [739, 178] width 187 height 20
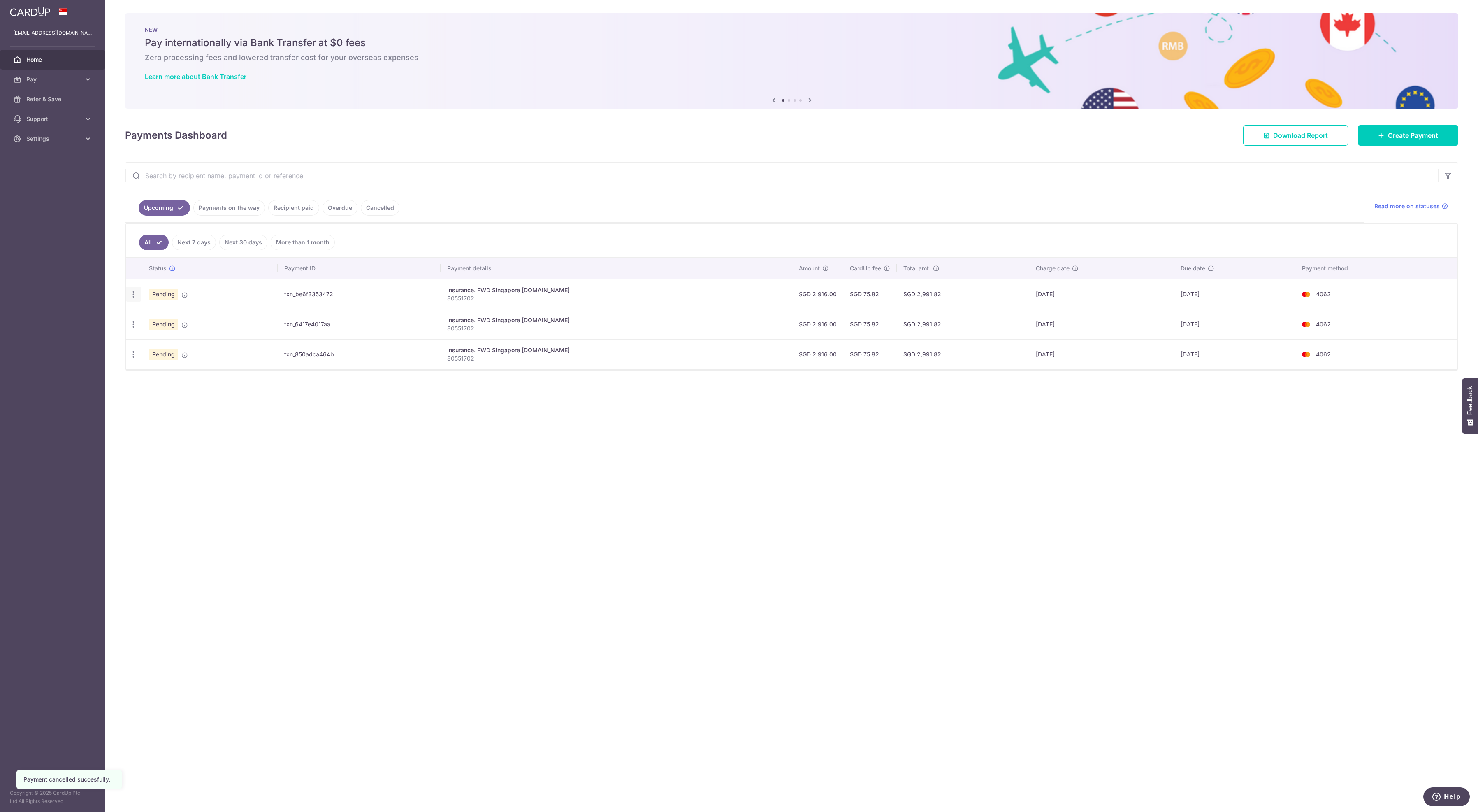
click at [135, 299] on icon "button" at bounding box center [133, 294] width 9 height 9
click at [175, 342] on span "Cancel payment" at bounding box center [177, 336] width 55 height 10
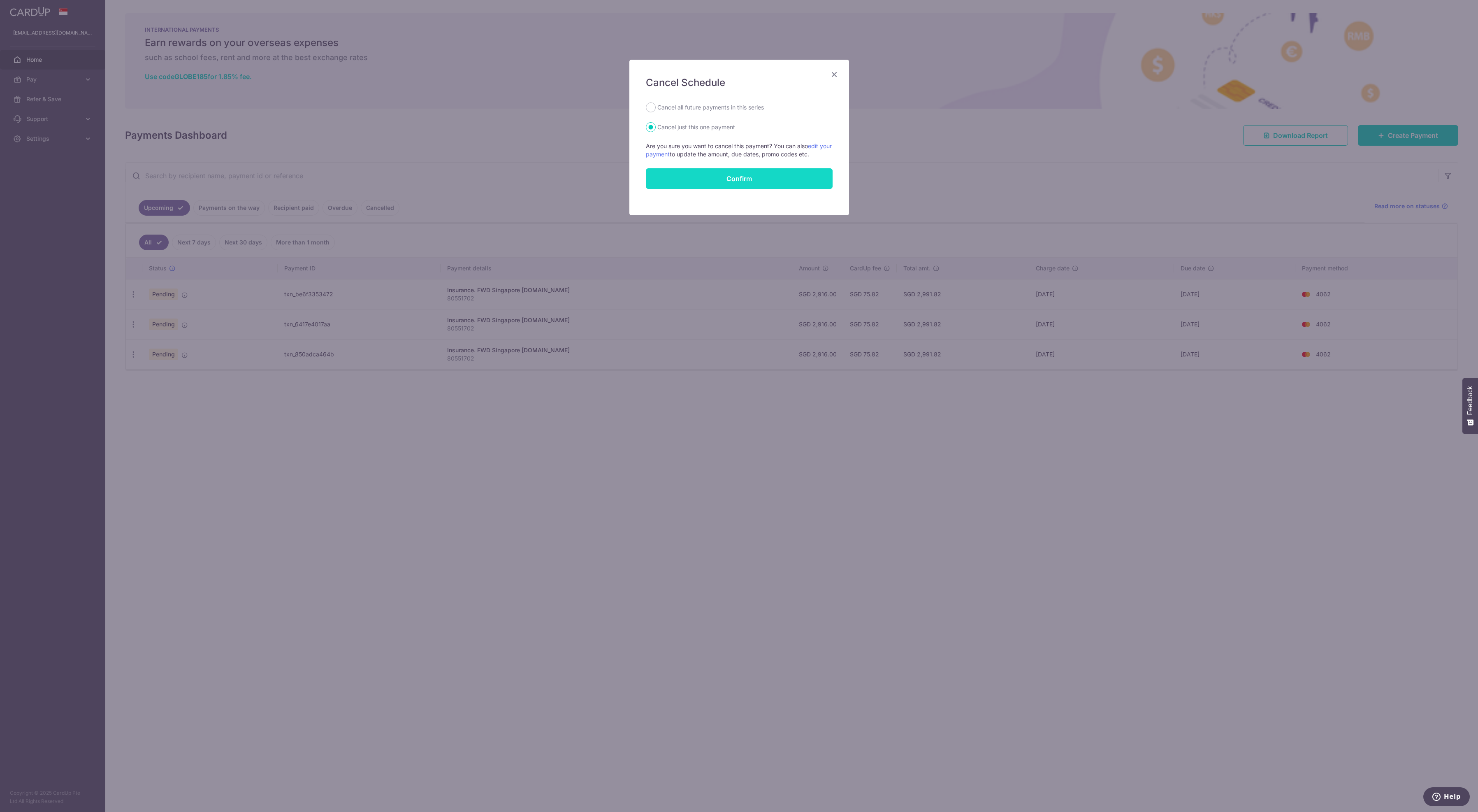
click at [718, 189] on button "Confirm" at bounding box center [739, 178] width 187 height 20
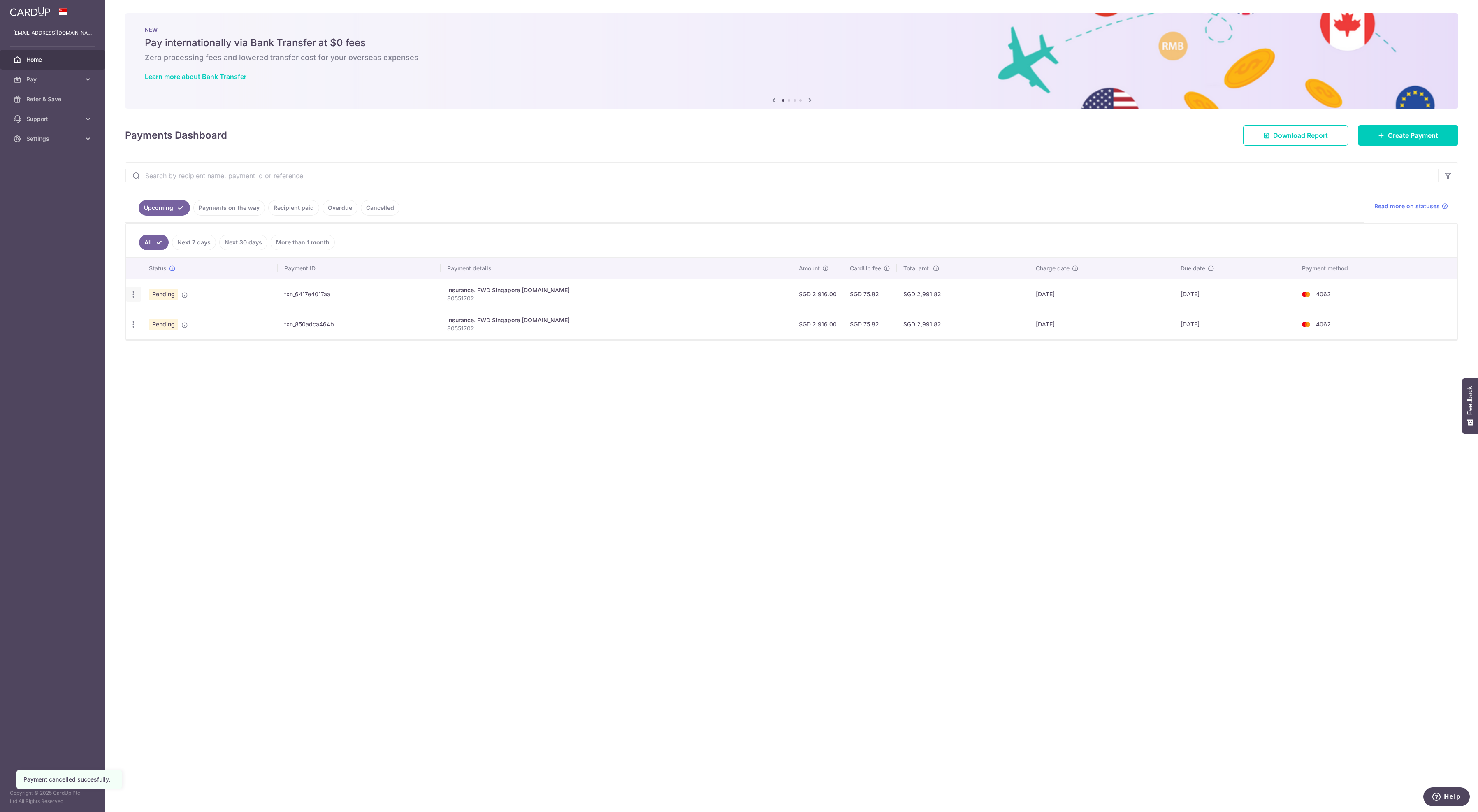
click at [135, 299] on icon "button" at bounding box center [133, 294] width 9 height 9
click at [161, 342] on span "Cancel payment" at bounding box center [177, 336] width 55 height 10
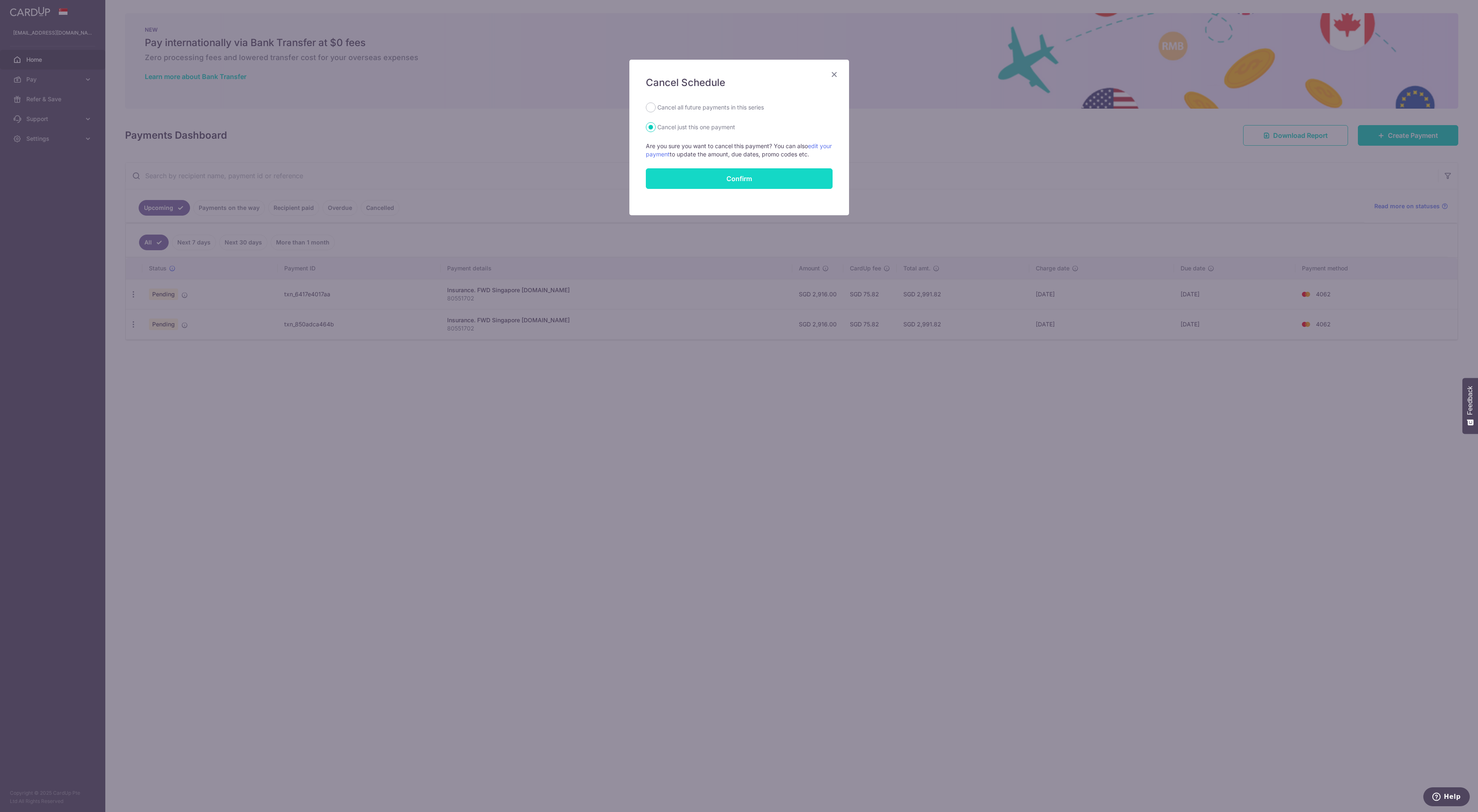
click at [716, 189] on button "Confirm" at bounding box center [739, 178] width 187 height 20
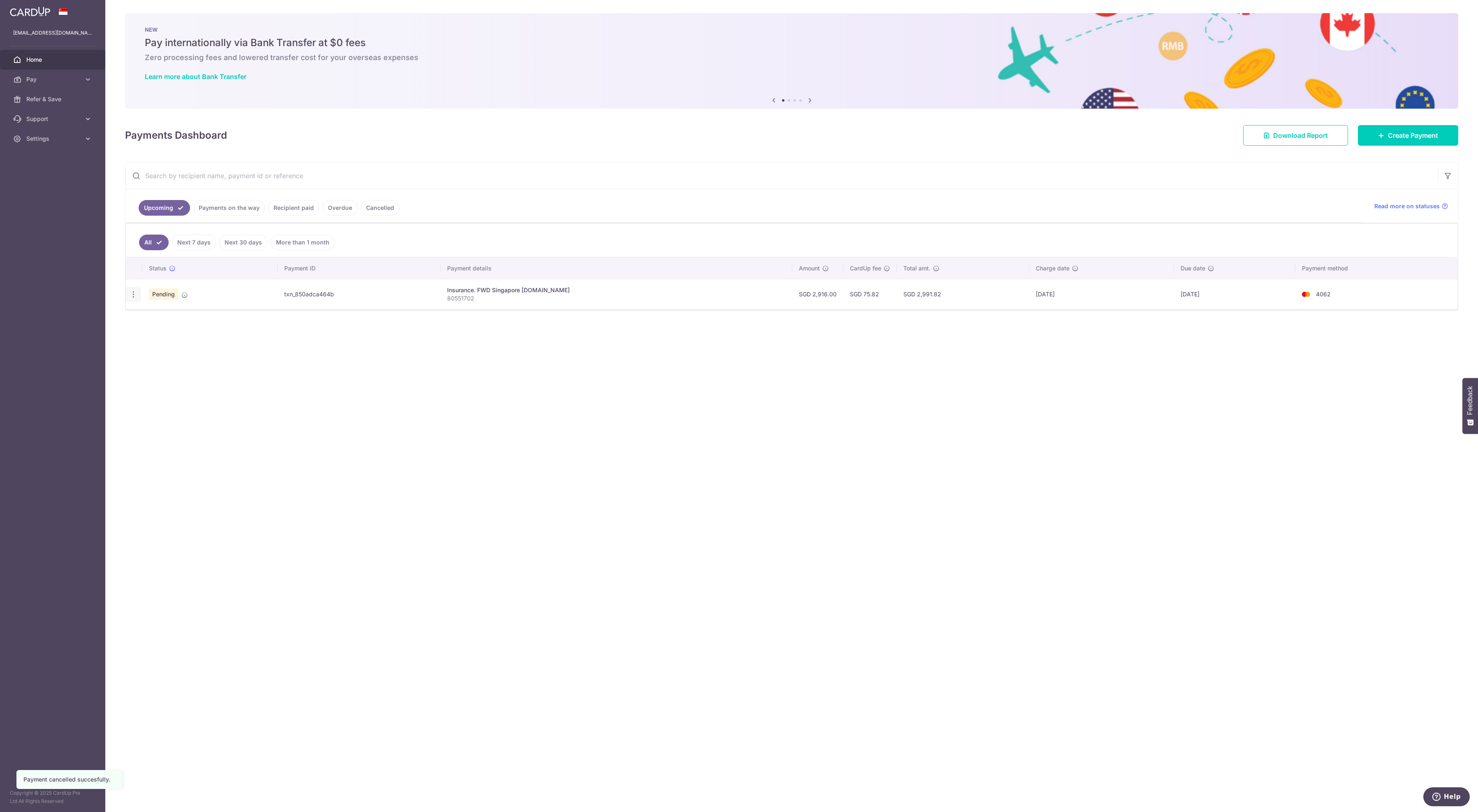
click at [132, 299] on icon "button" at bounding box center [133, 294] width 9 height 9
click at [152, 342] on span "Cancel payment" at bounding box center [177, 336] width 55 height 10
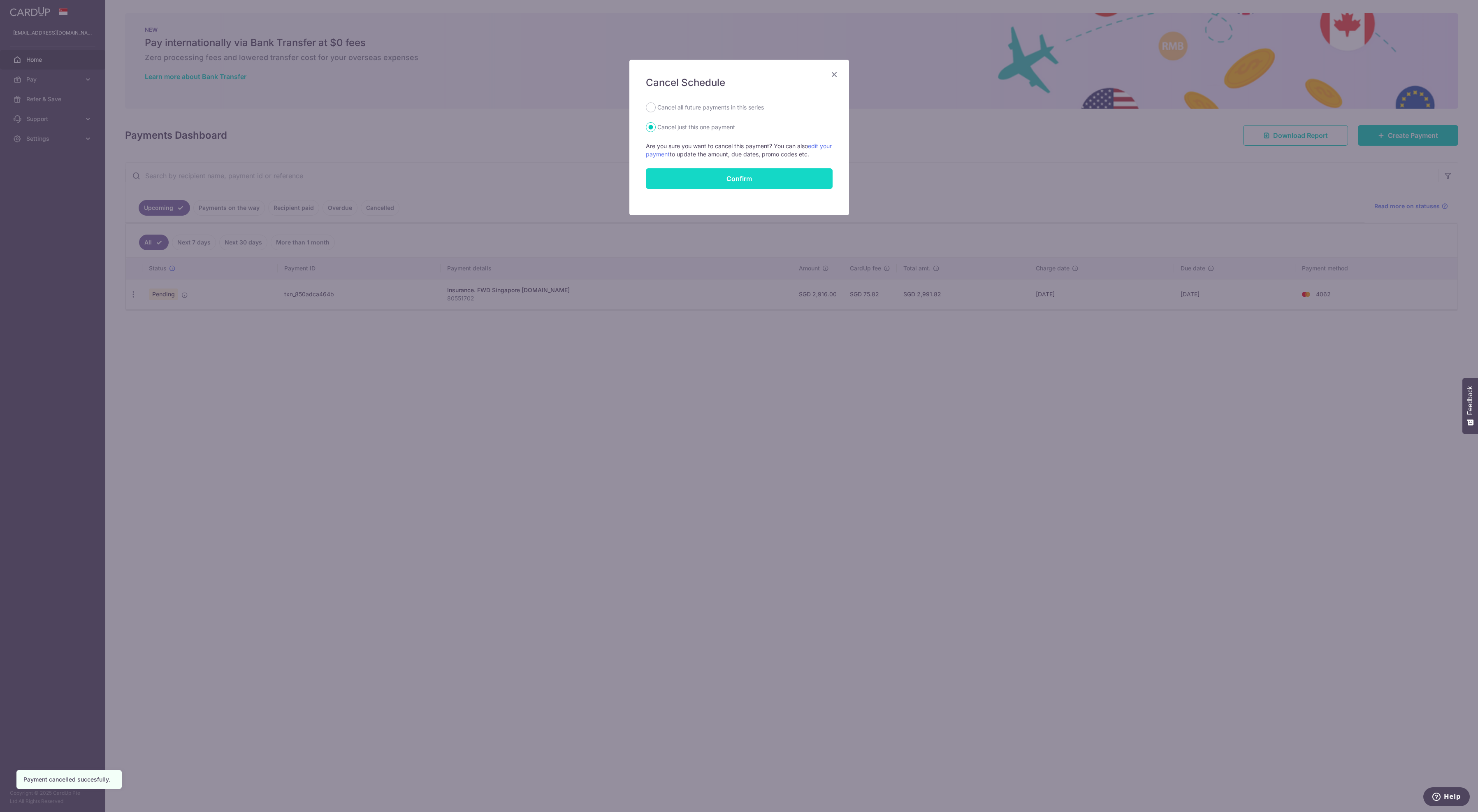
click at [716, 189] on button "Confirm" at bounding box center [739, 178] width 187 height 20
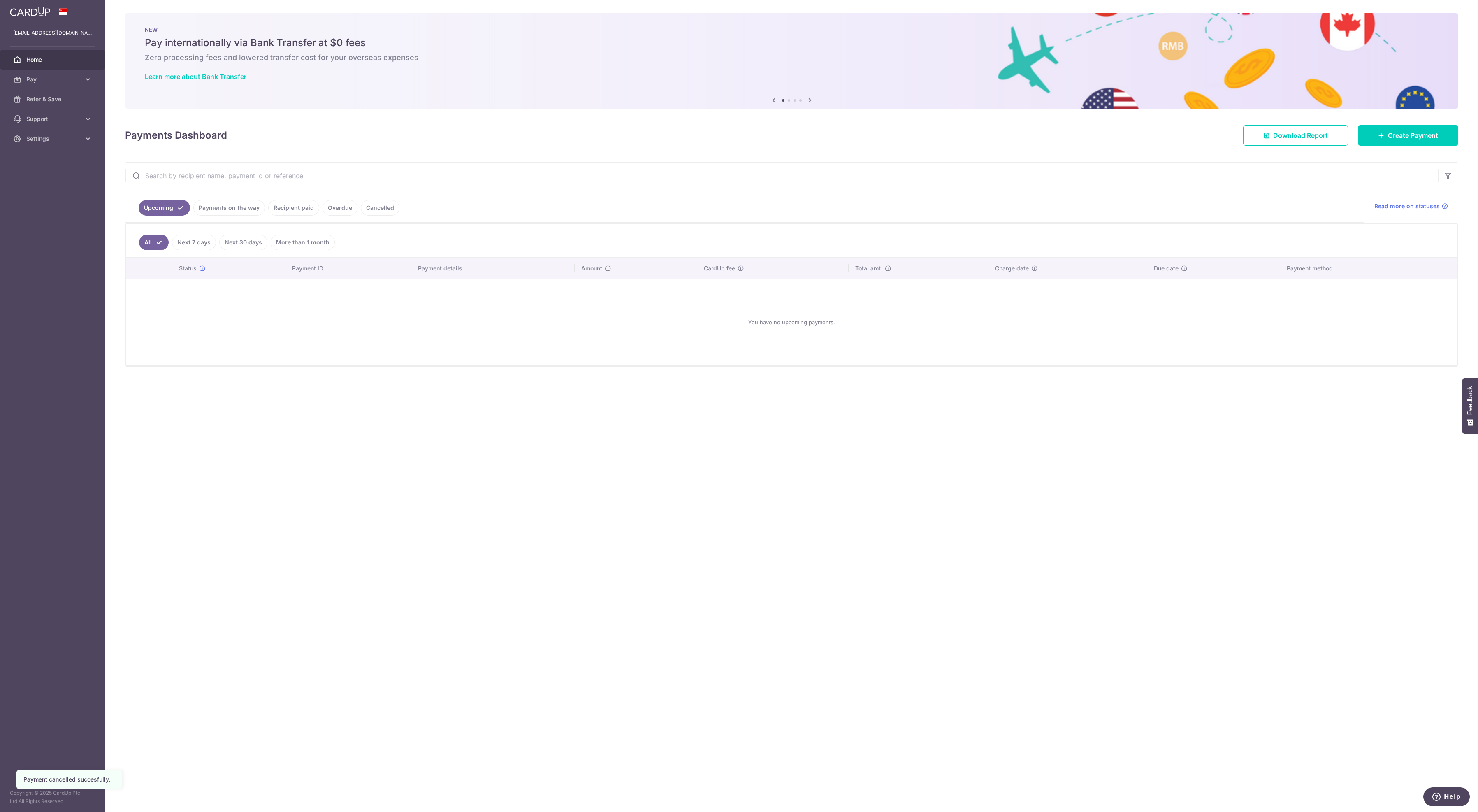
click at [243, 214] on link "Payments on the way" at bounding box center [230, 208] width 72 height 16
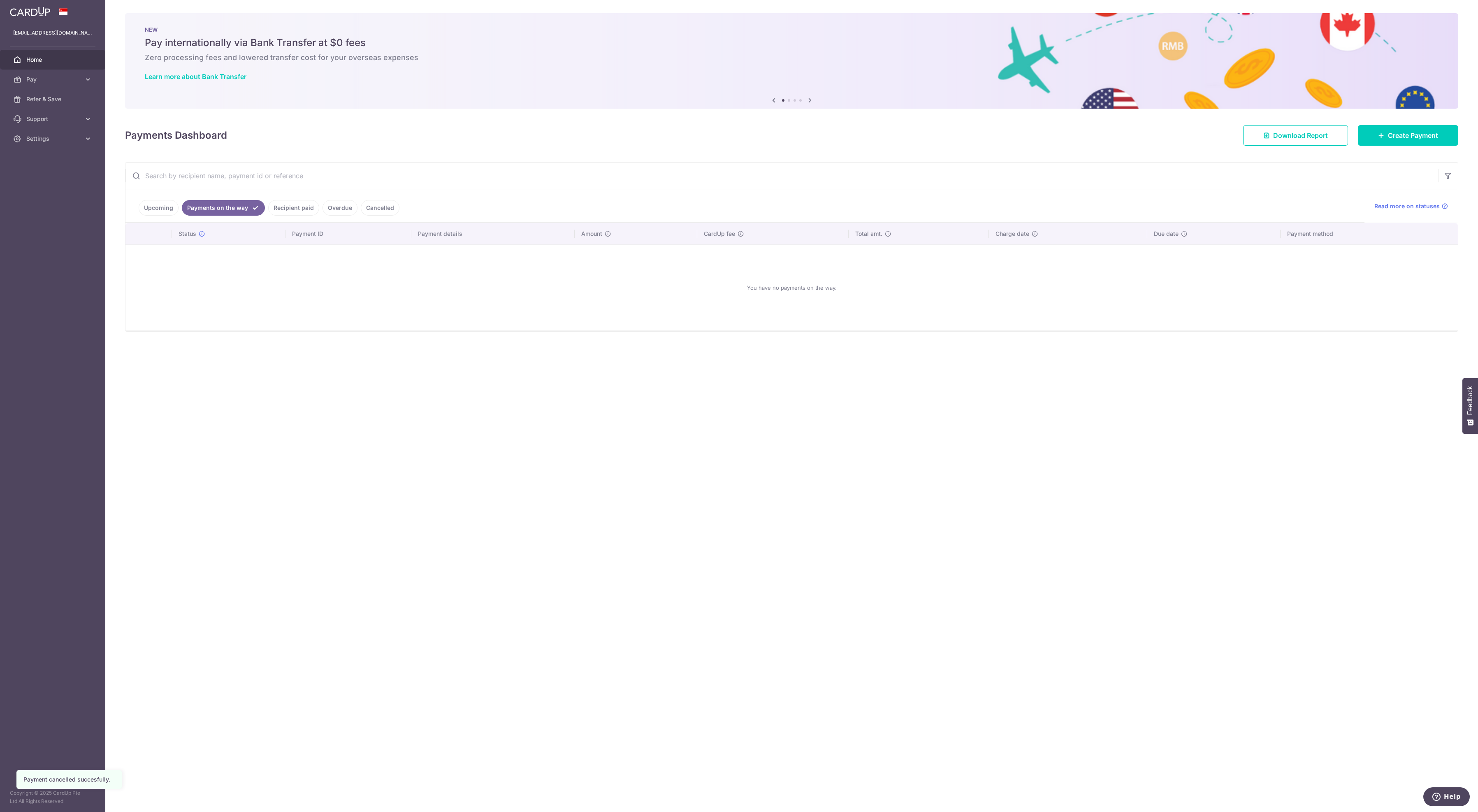
click at [318, 207] on link "Recipient paid" at bounding box center [293, 208] width 51 height 16
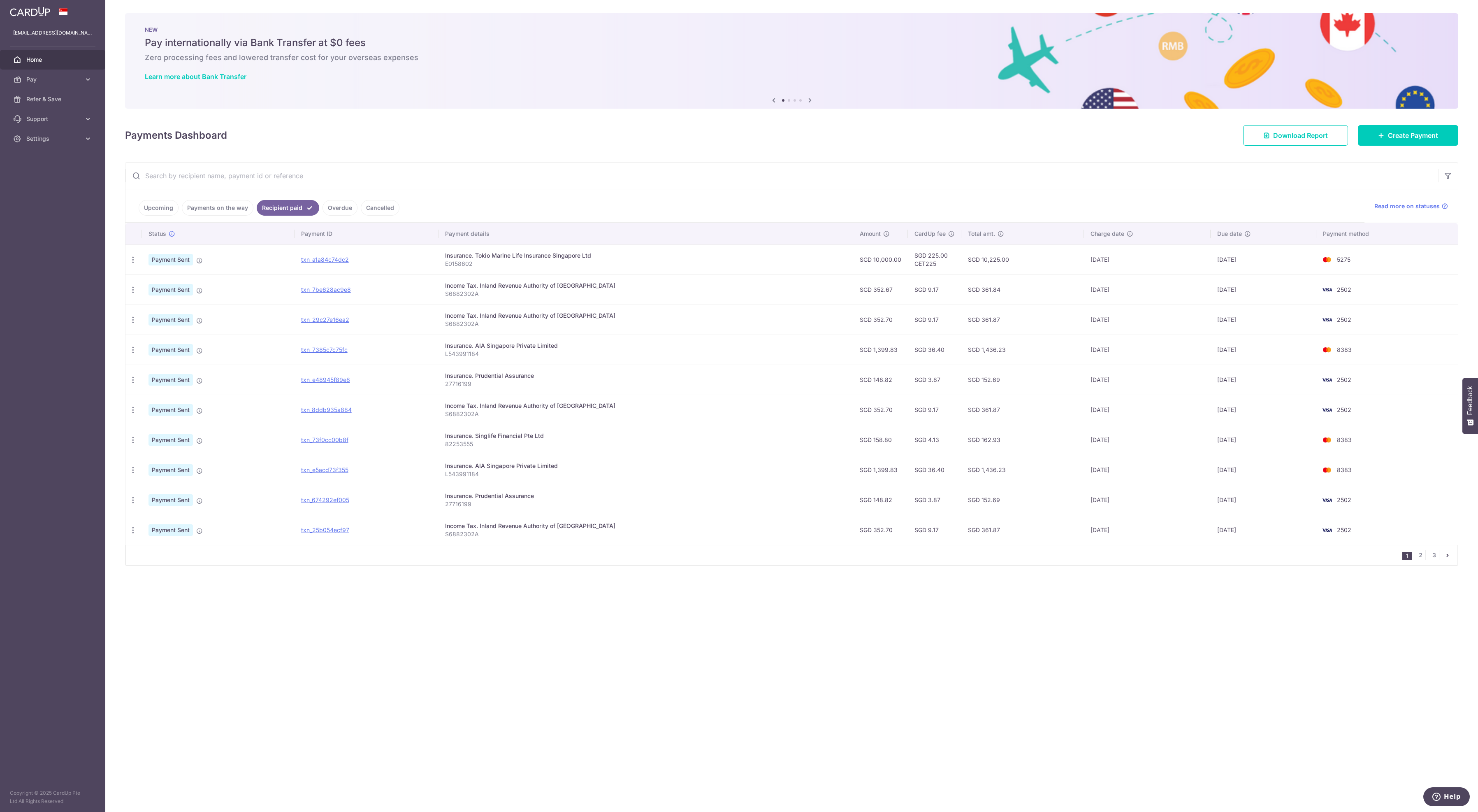
click at [357, 215] on link "Overdue" at bounding box center [340, 208] width 35 height 16
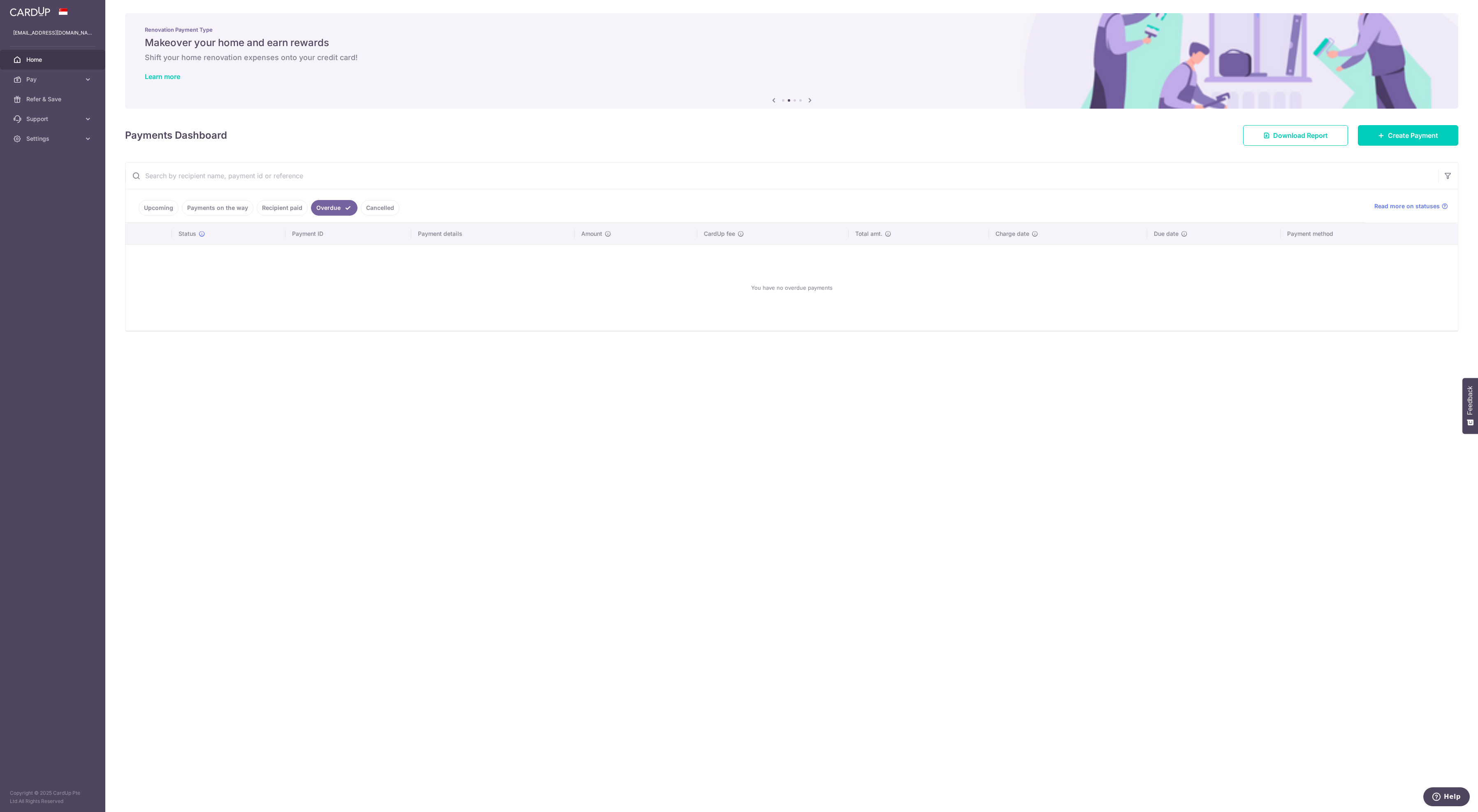
click at [400, 211] on link "Cancelled" at bounding box center [380, 208] width 39 height 16
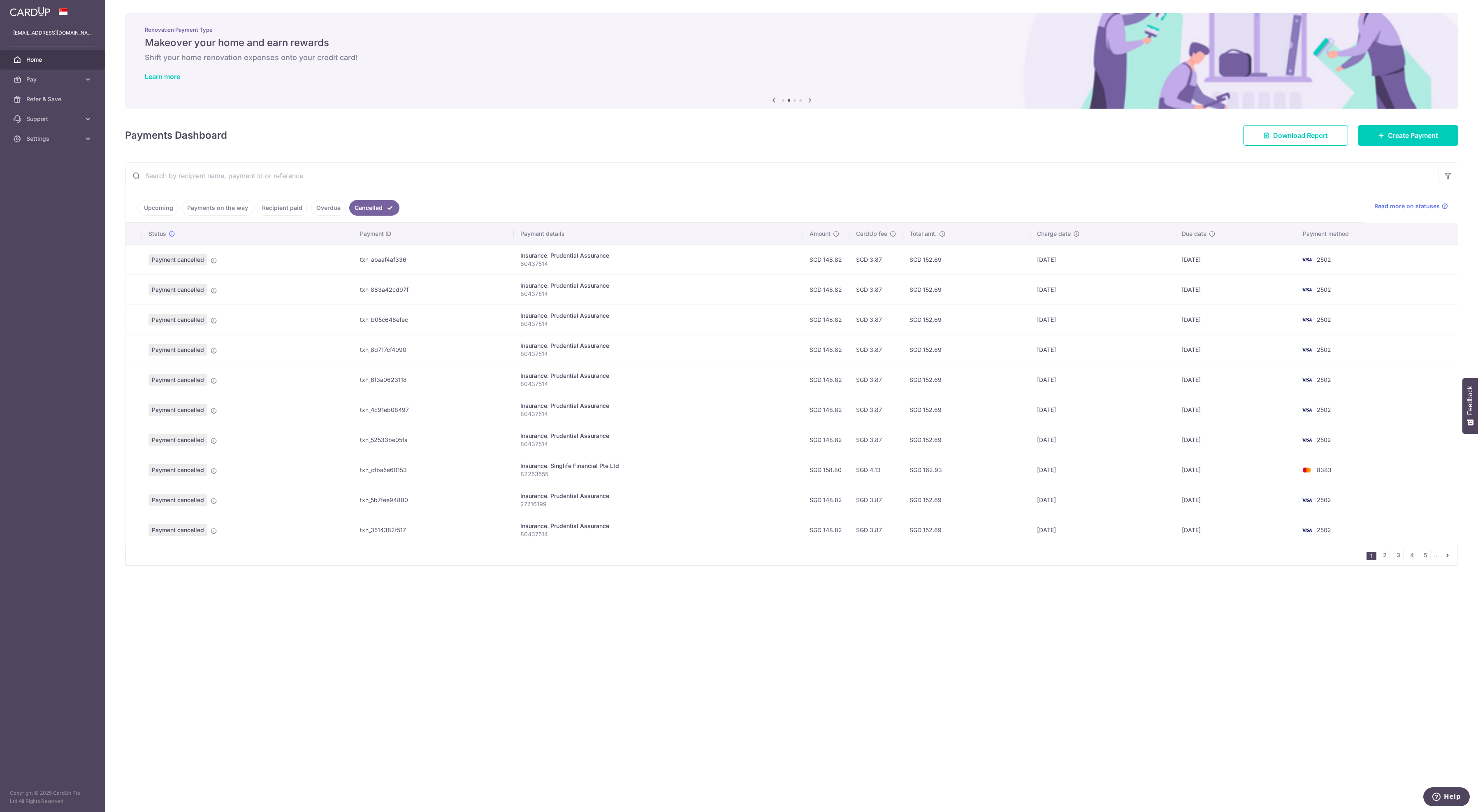
click at [169, 214] on link "Upcoming" at bounding box center [159, 208] width 40 height 16
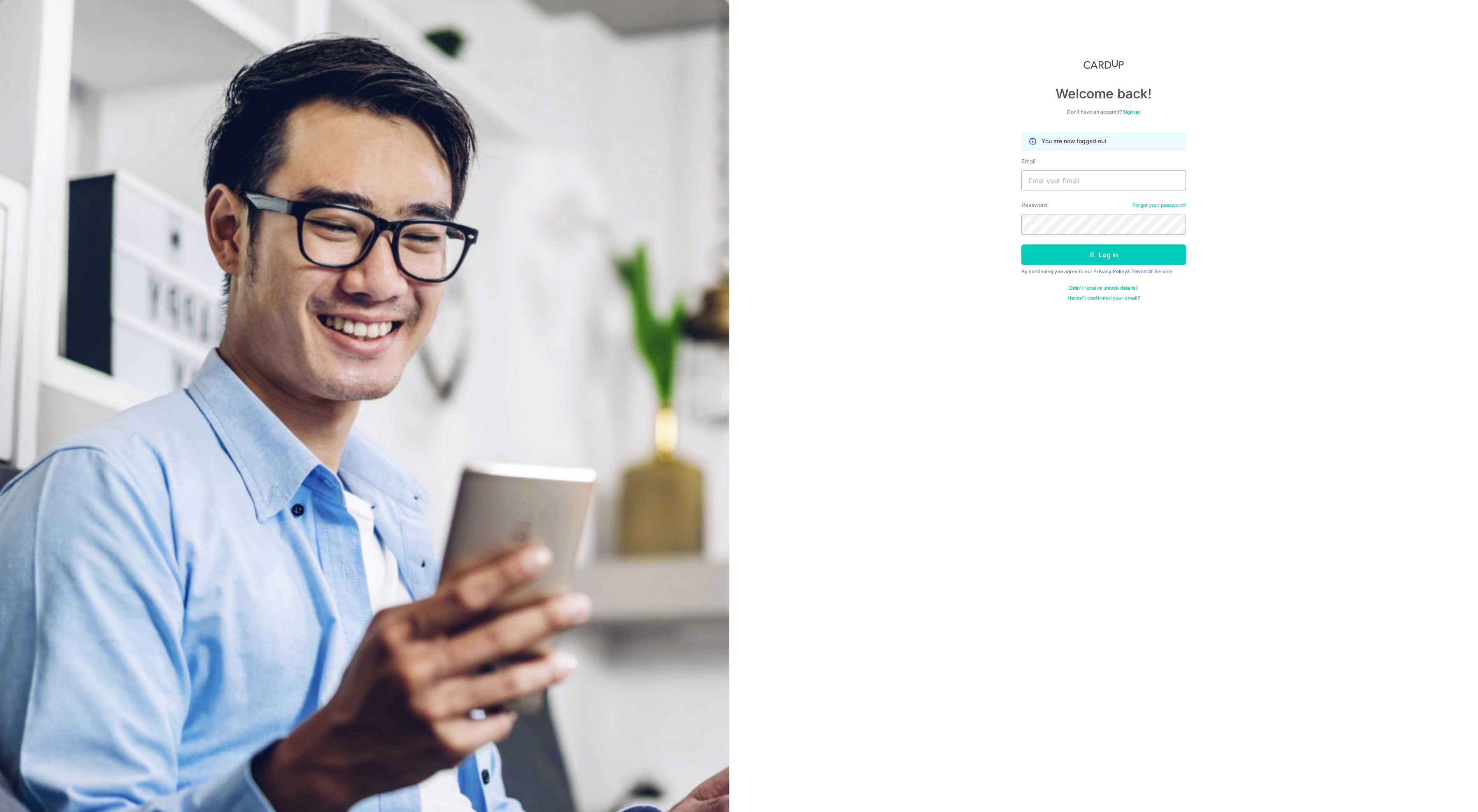
click at [904, 341] on div "Welcome back! Don’t have an account? Sign up You are now logged out Email Passw…" at bounding box center [1104, 406] width 749 height 812
click at [1105, 191] on input "Email" at bounding box center [1104, 180] width 165 height 20
type input "[EMAIL_ADDRESS][DOMAIN_NAME]"
click at [1100, 265] on button "Log in" at bounding box center [1104, 254] width 165 height 20
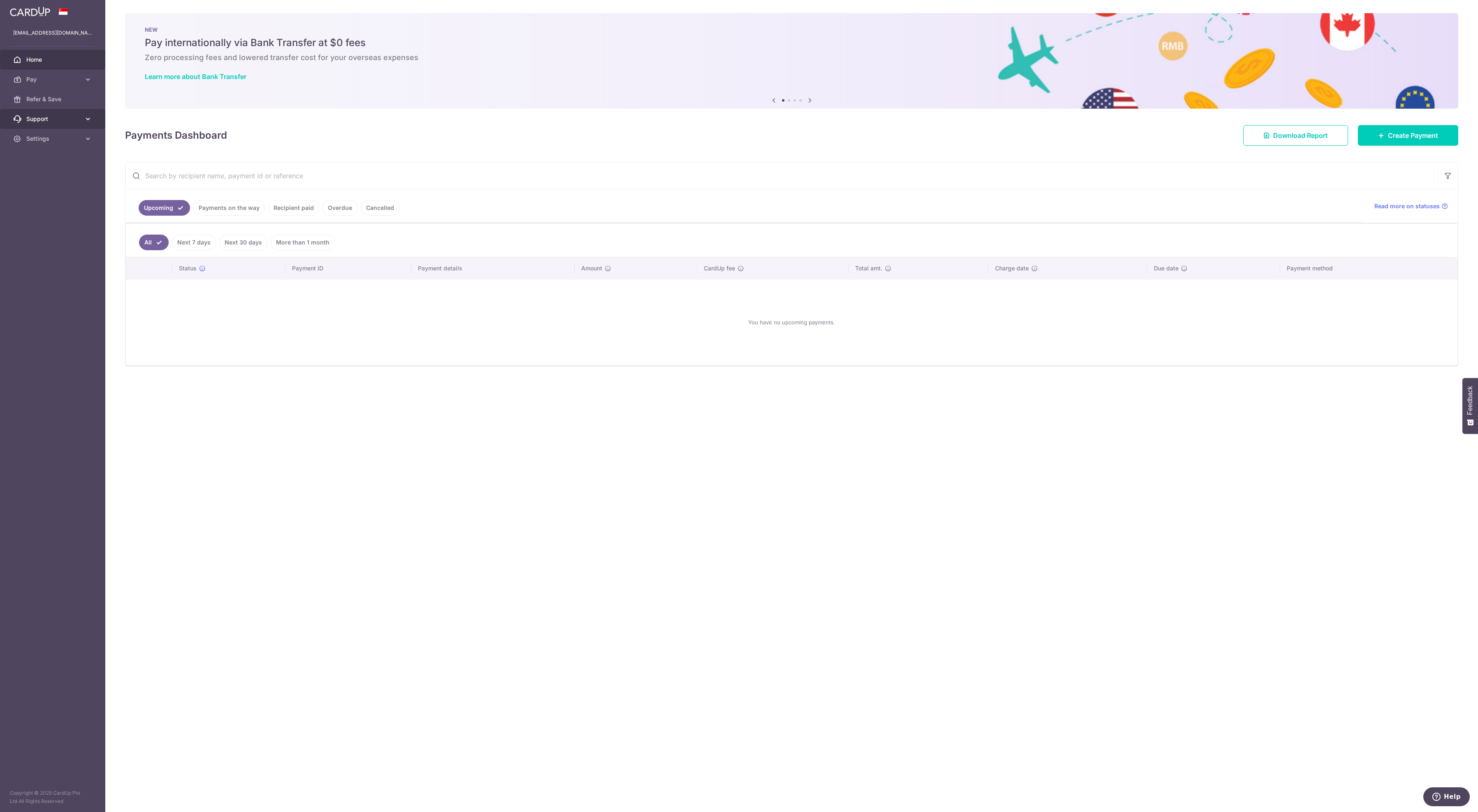
click at [39, 123] on span "Support" at bounding box center [53, 118] width 54 height 8
click at [52, 162] on span "Contact Us" at bounding box center [53, 158] width 54 height 8
